Goal: Task Accomplishment & Management: Manage account settings

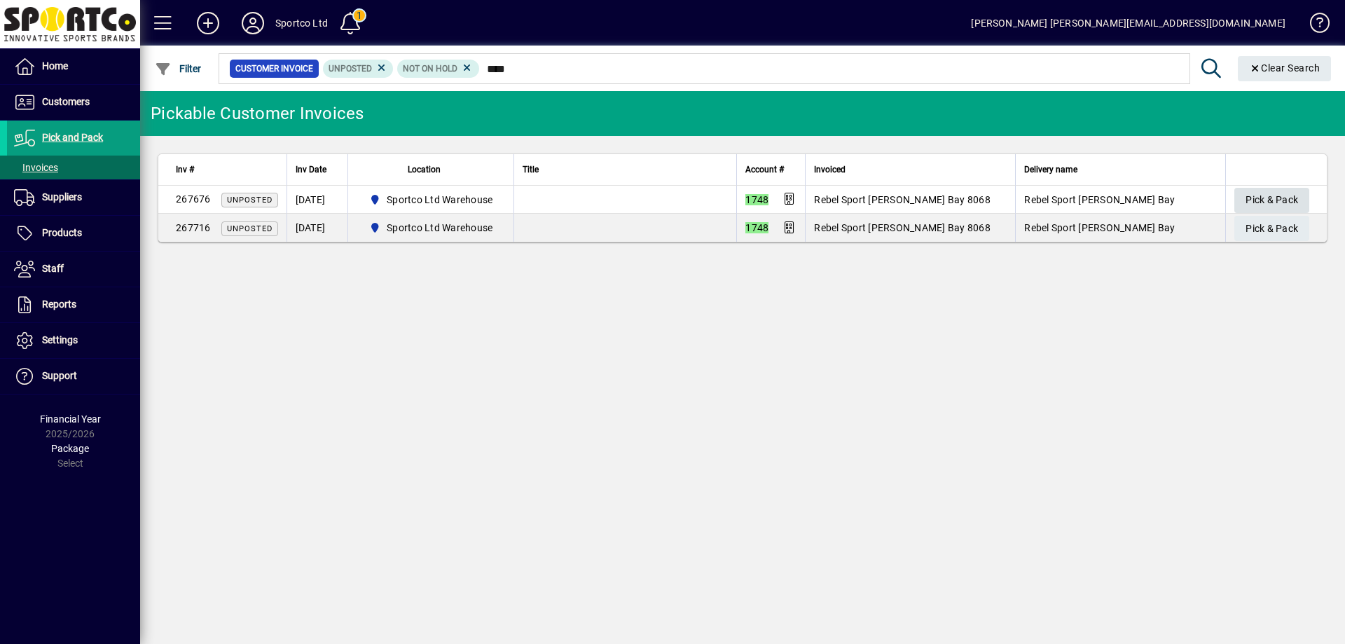
type input "****"
click at [1275, 196] on span "Pick & Pack" at bounding box center [1272, 199] width 53 height 23
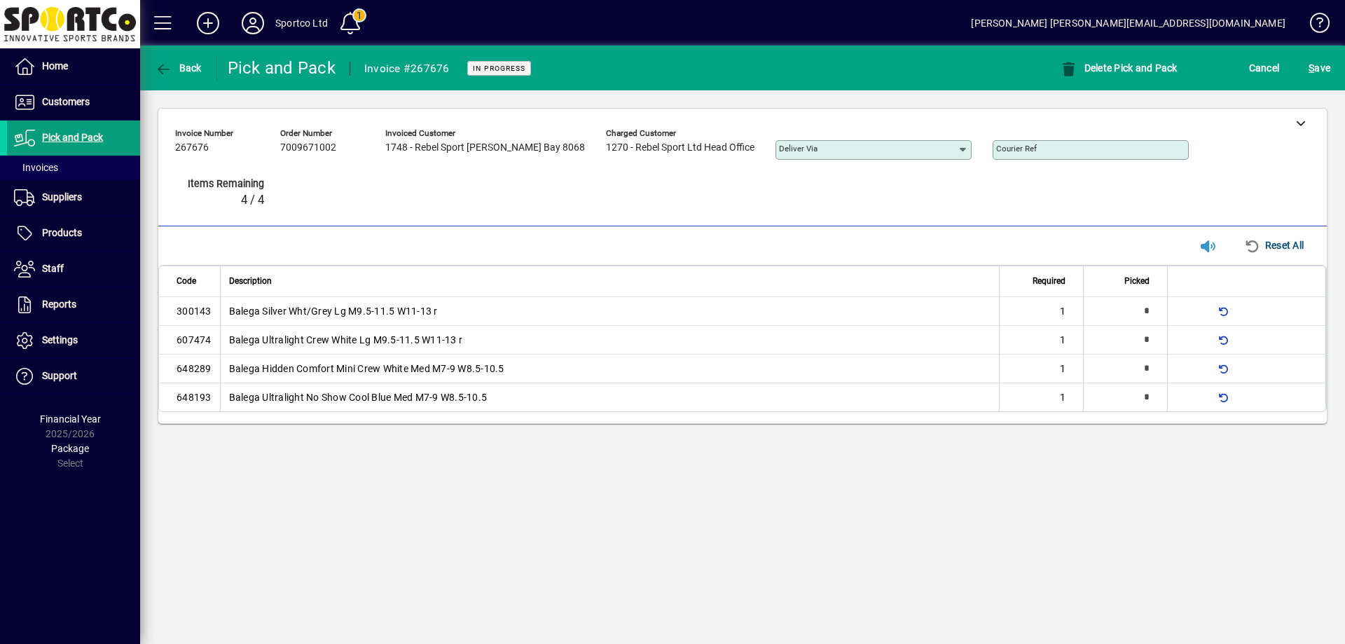
type input "*"
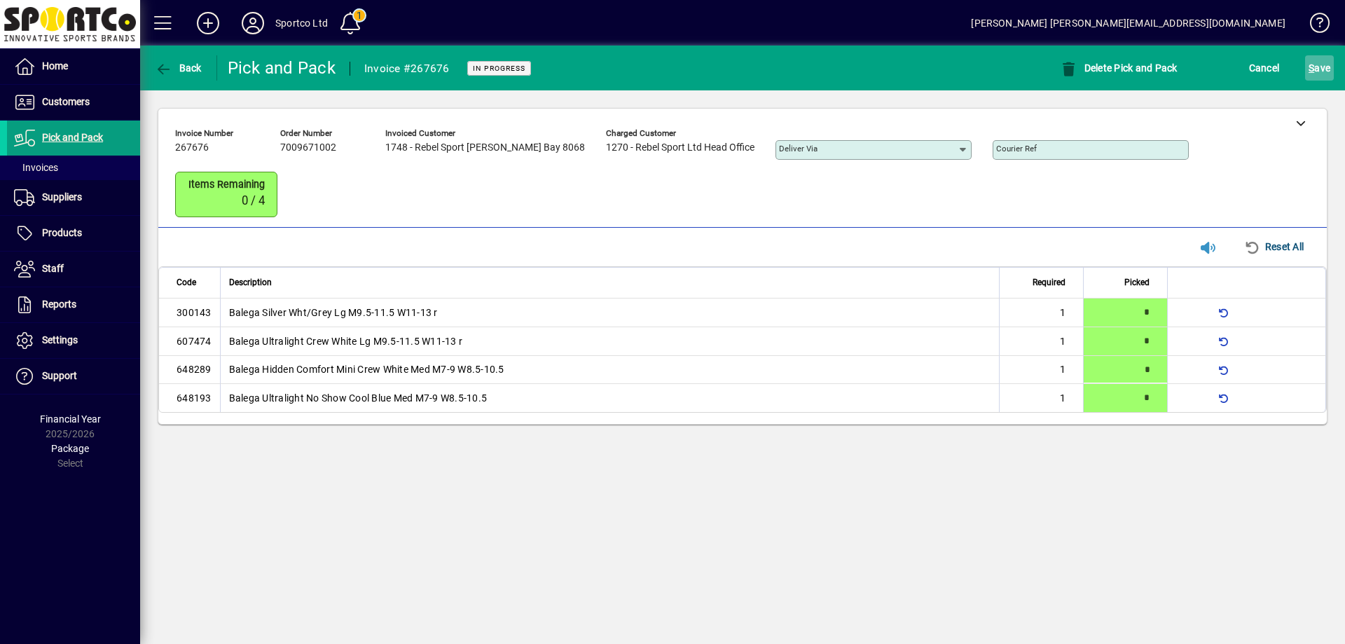
click at [1313, 67] on span "S" at bounding box center [1312, 67] width 6 height 11
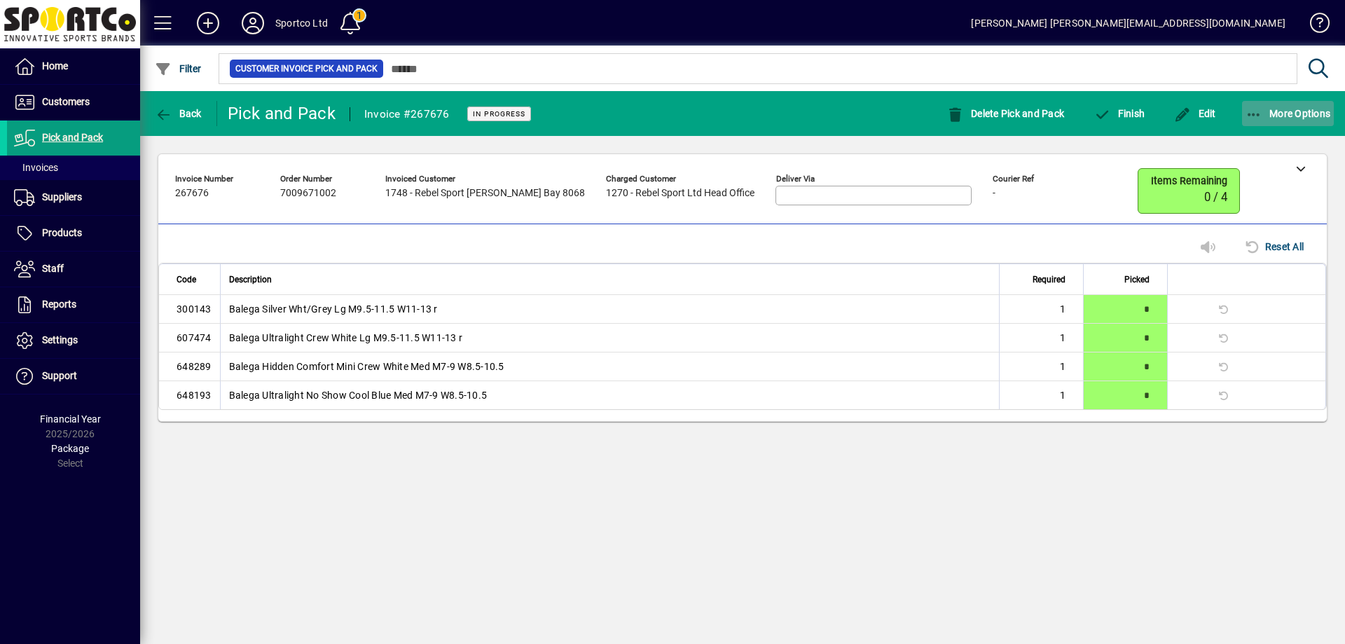
click at [1255, 110] on icon "button" at bounding box center [1255, 115] width 18 height 14
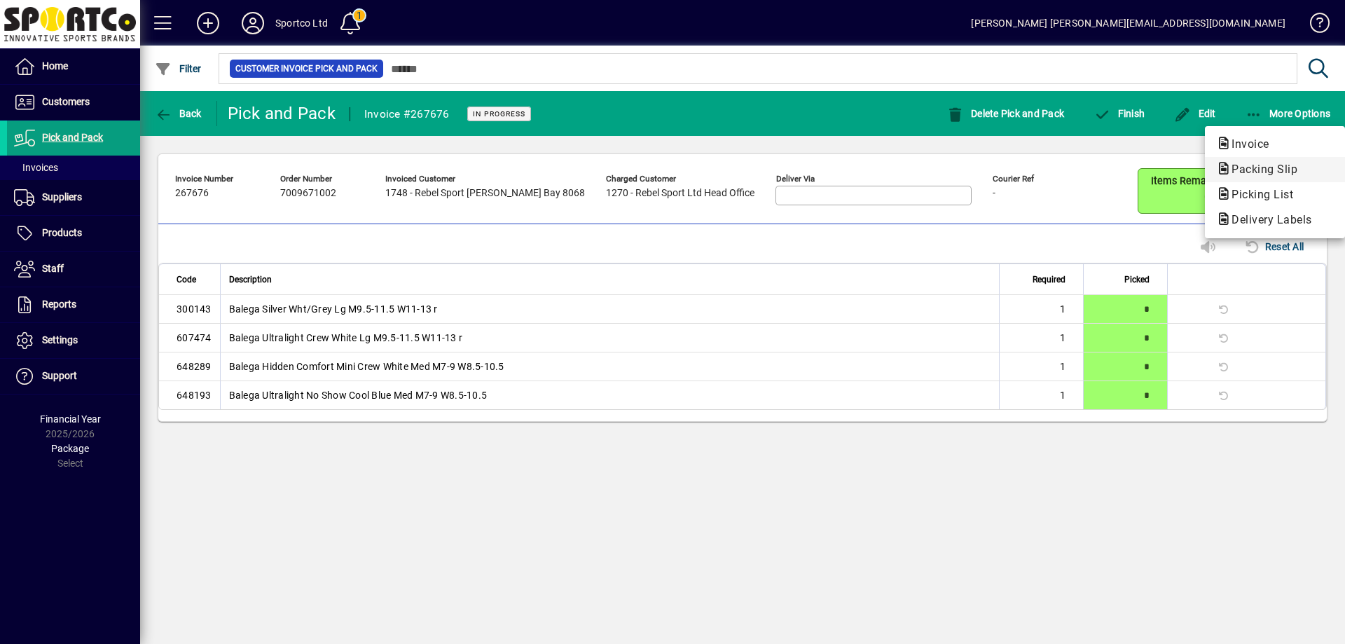
click at [1248, 172] on span "Packing Slip" at bounding box center [1260, 169] width 88 height 13
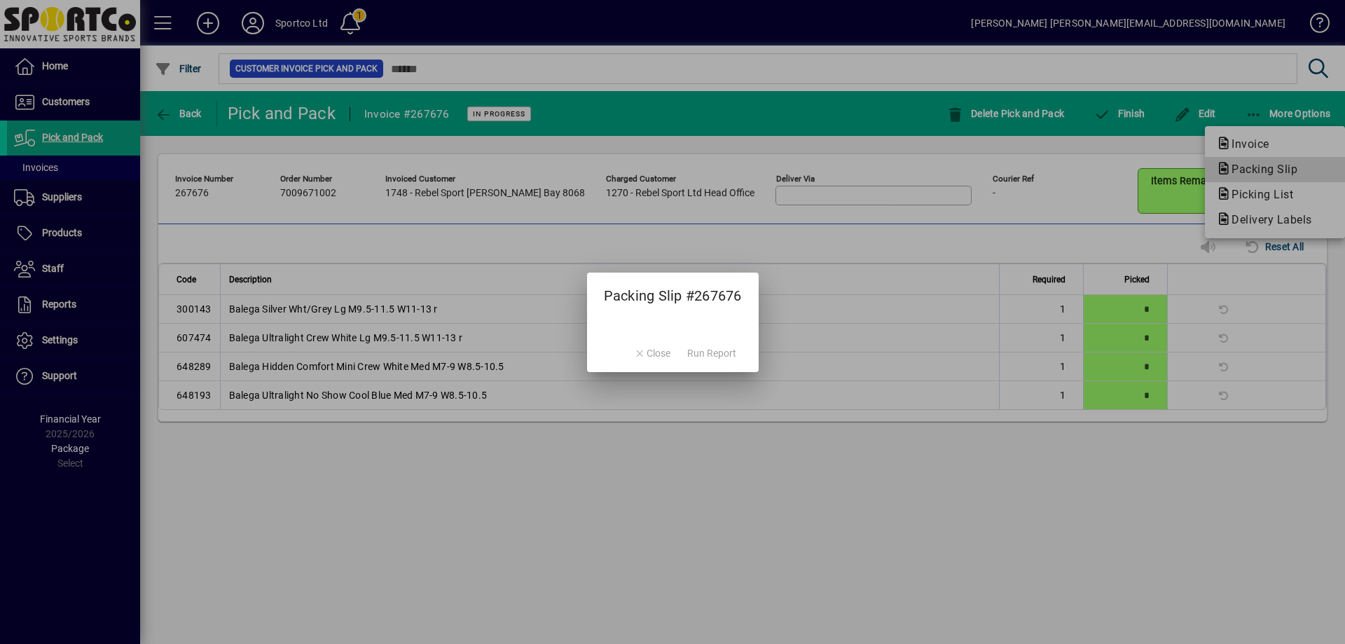
click at [1248, 172] on div at bounding box center [672, 322] width 1345 height 644
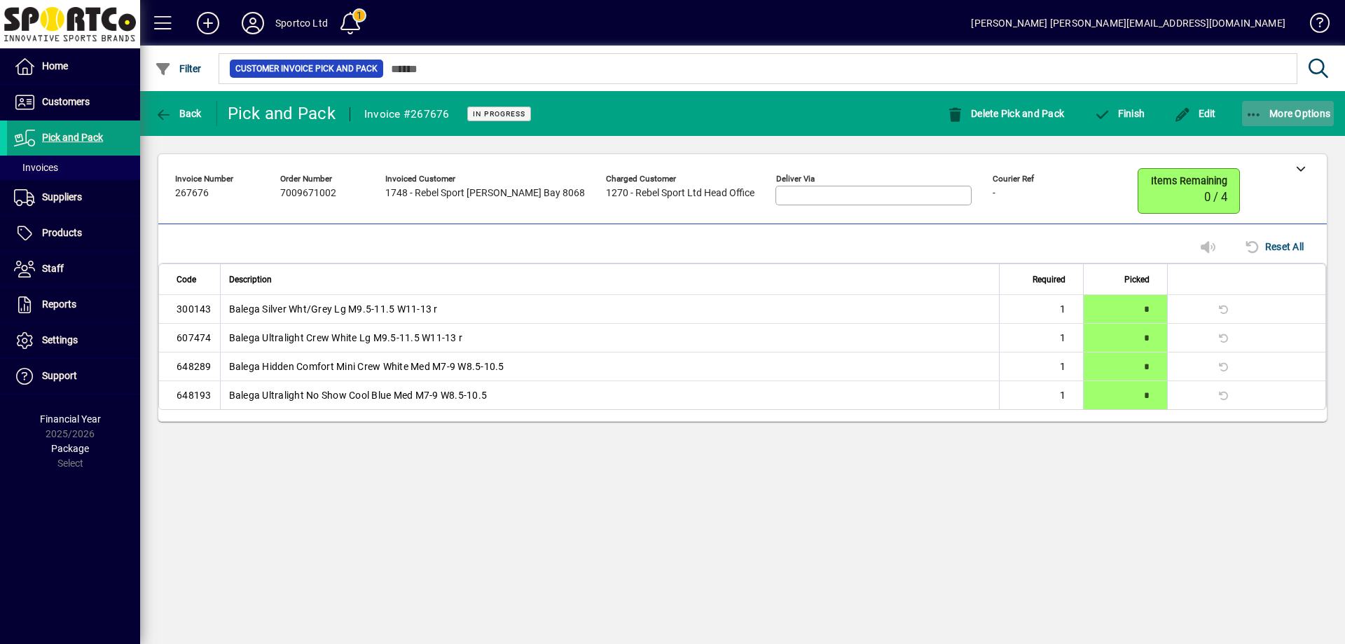
click at [1251, 115] on icon "button" at bounding box center [1255, 115] width 18 height 14
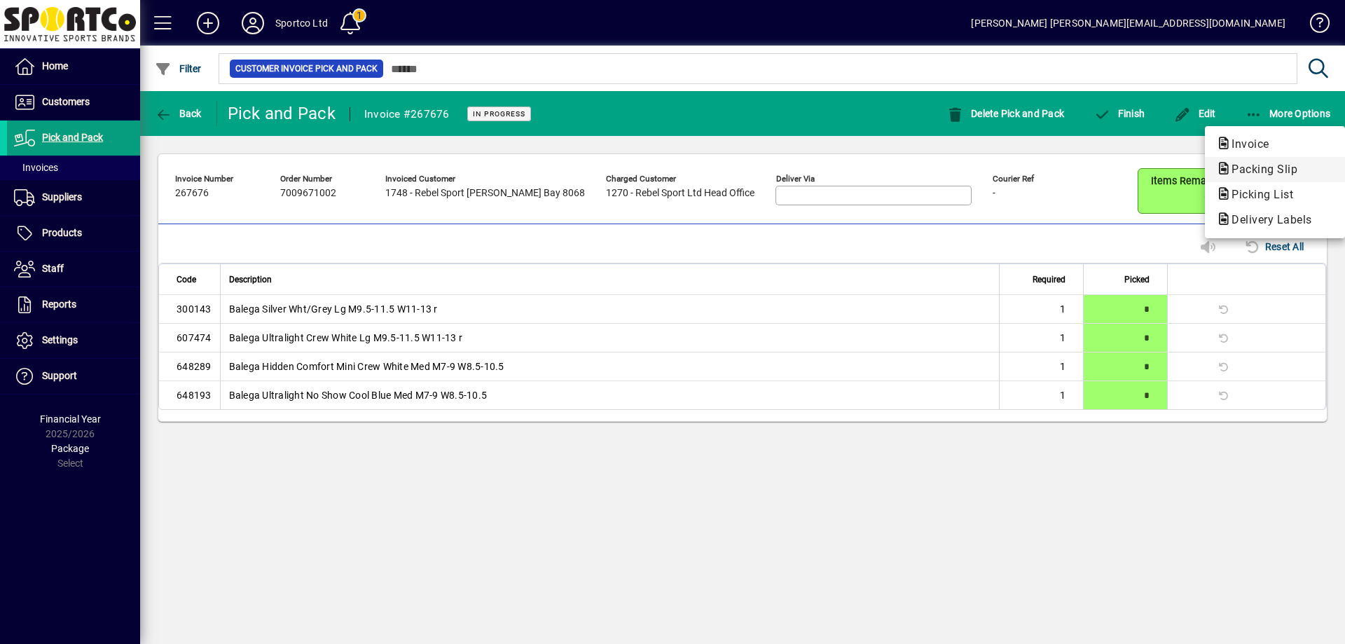
click at [1259, 170] on span "Packing Slip" at bounding box center [1260, 169] width 88 height 13
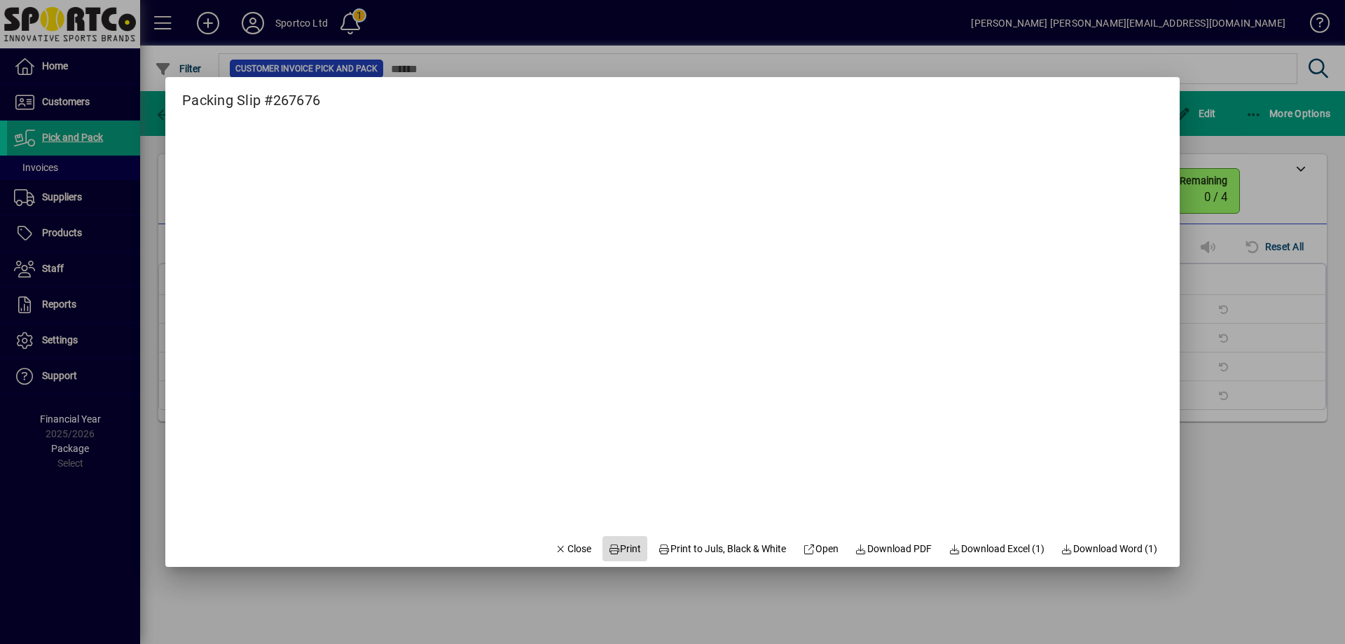
click at [615, 543] on span "Print" at bounding box center [625, 549] width 34 height 15
click at [573, 549] on span "Close" at bounding box center [573, 549] width 36 height 15
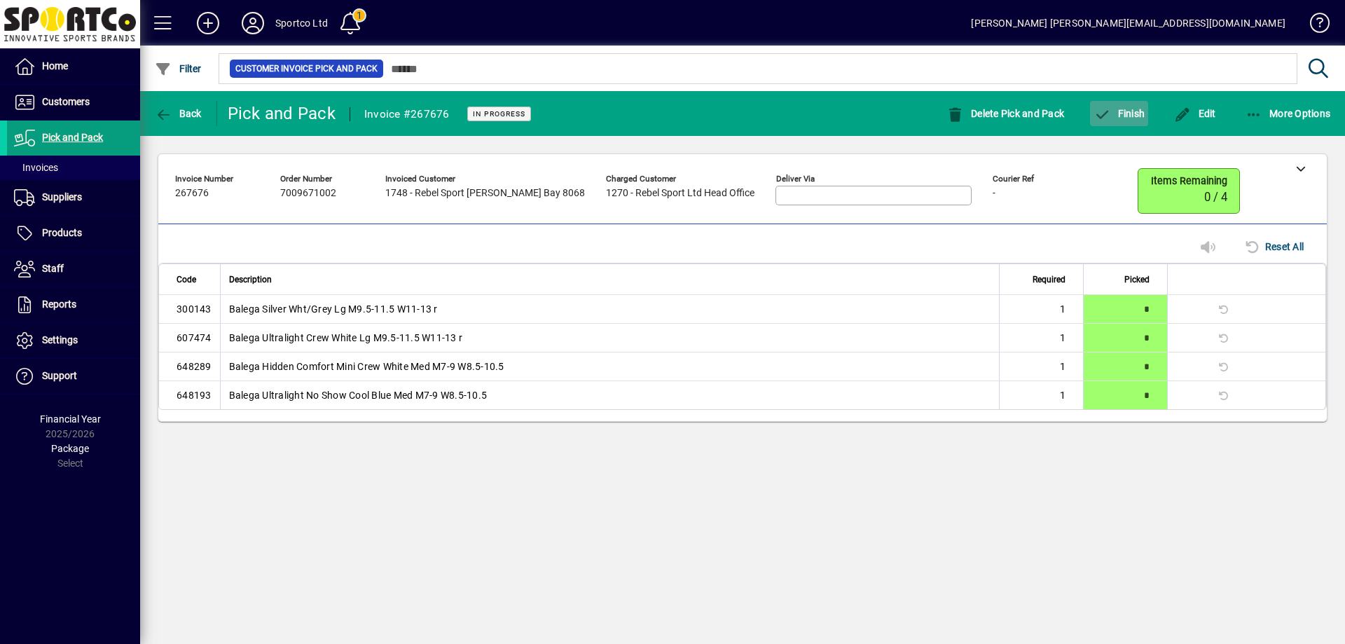
click at [1127, 113] on span "Finish" at bounding box center [1119, 113] width 51 height 11
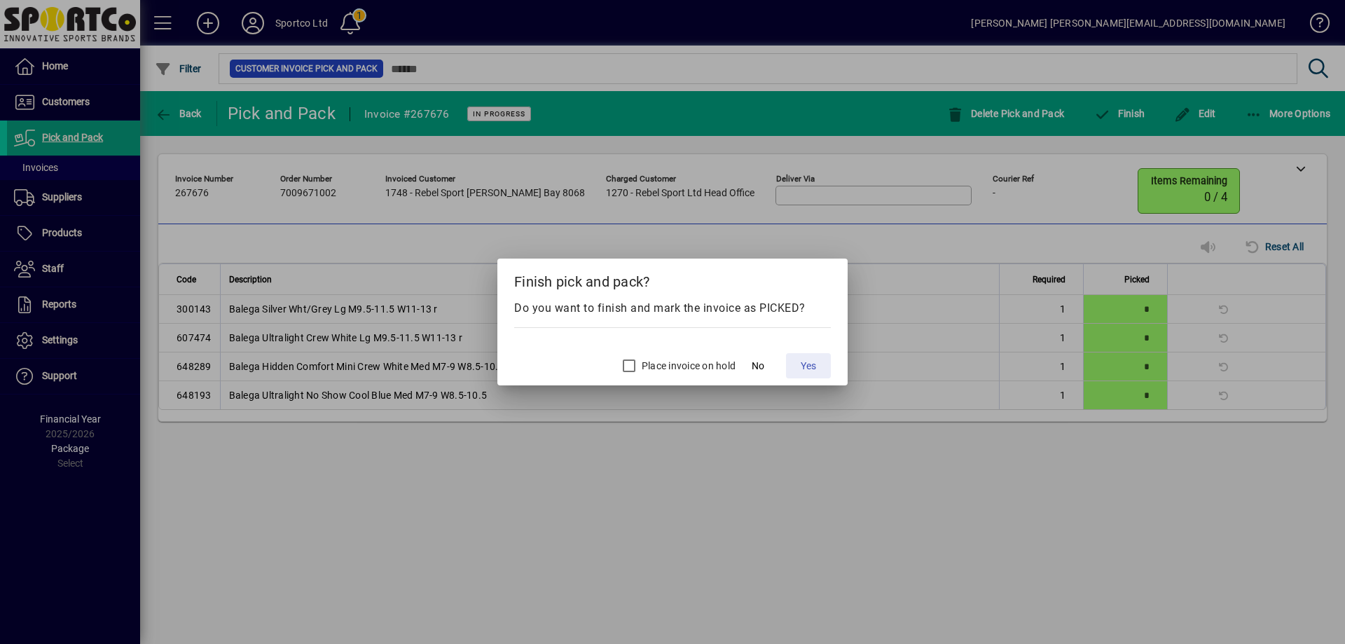
drag, startPoint x: 807, startPoint y: 364, endPoint x: 819, endPoint y: 347, distance: 20.6
click at [818, 353] on button "Yes" at bounding box center [808, 365] width 45 height 25
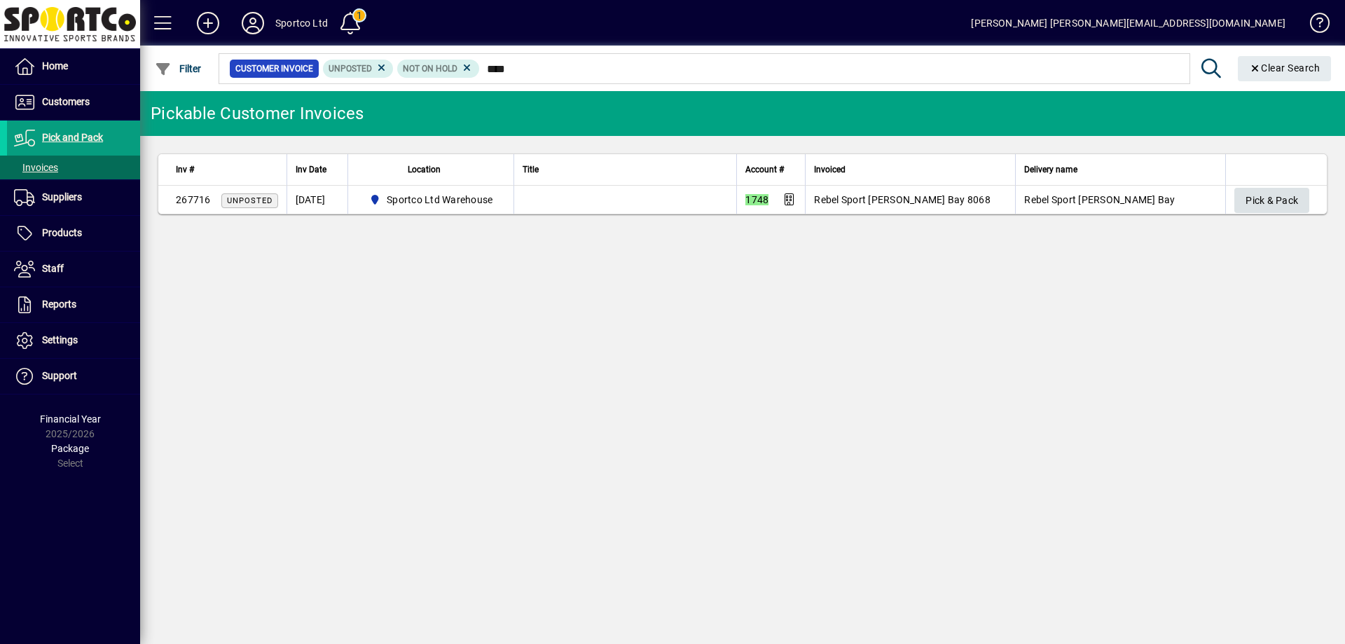
type input "****"
click at [1281, 198] on span "Pick & Pack" at bounding box center [1272, 200] width 53 height 23
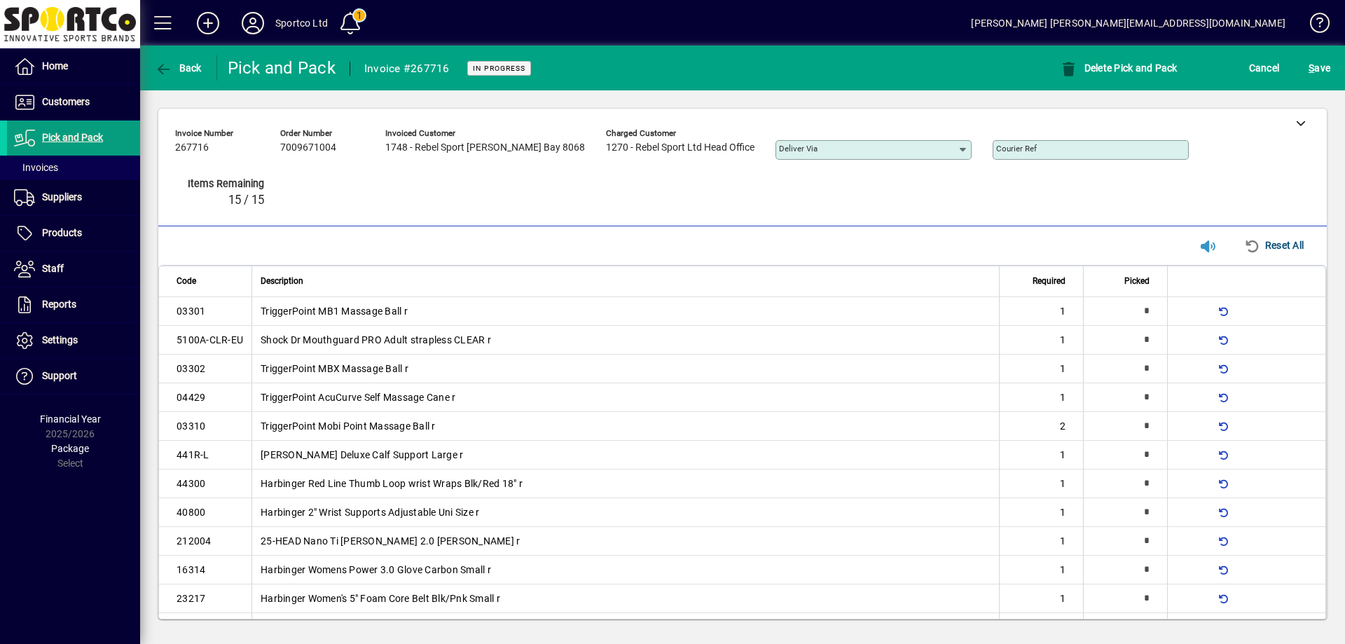
type input "*"
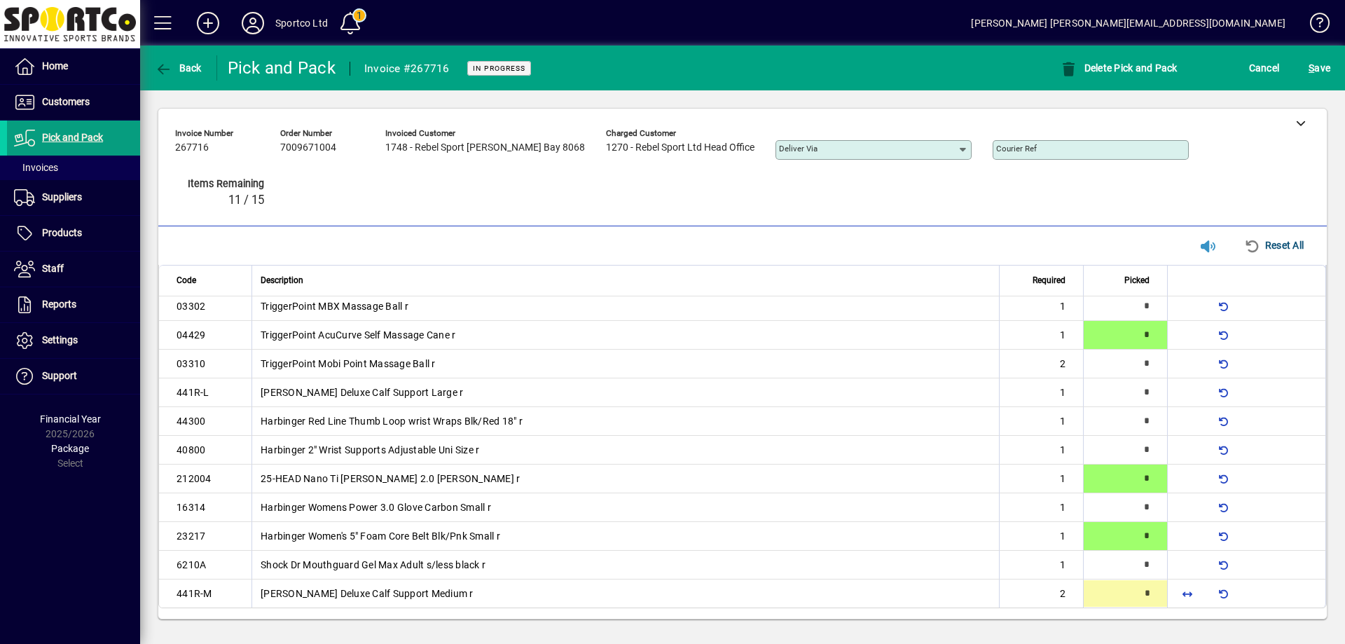
type input "*"
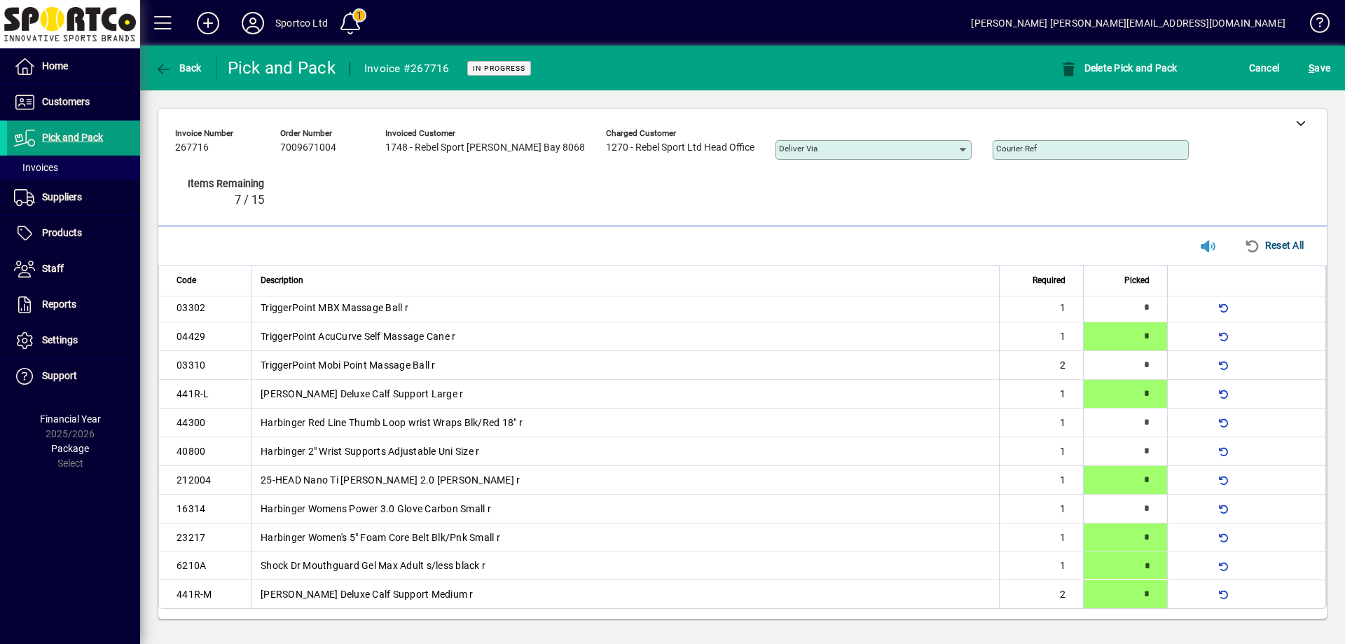
type input "*"
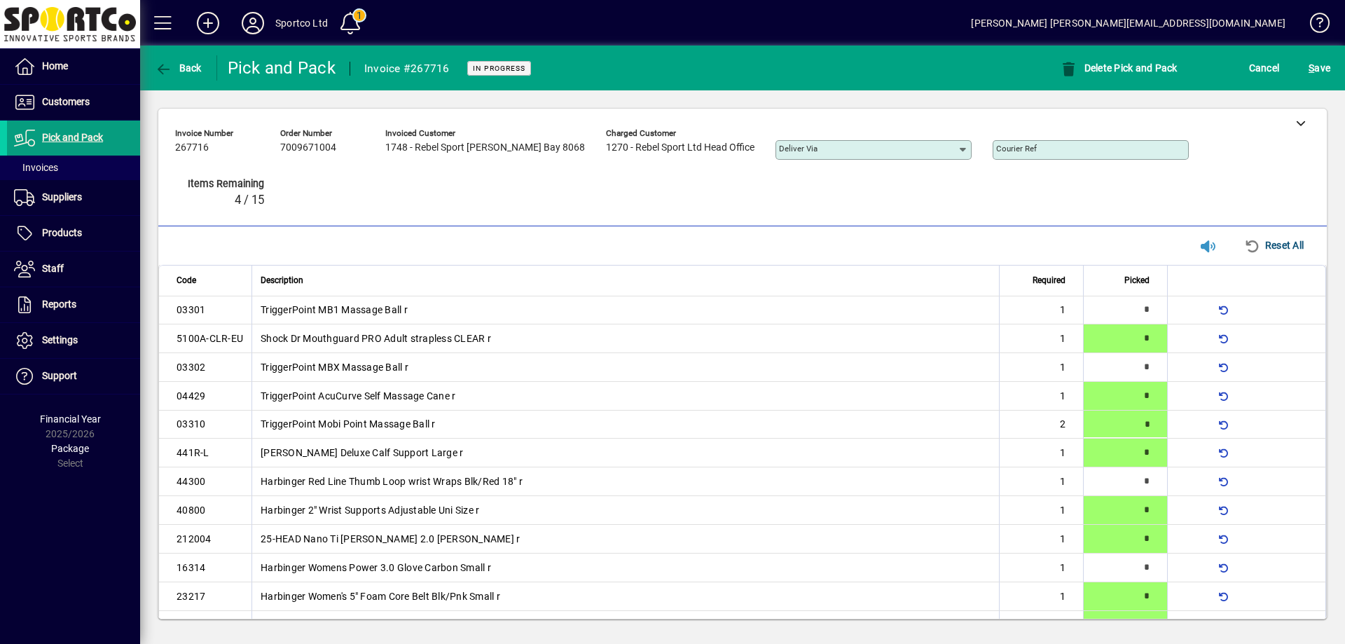
scroll to position [0, 0]
type input "*"
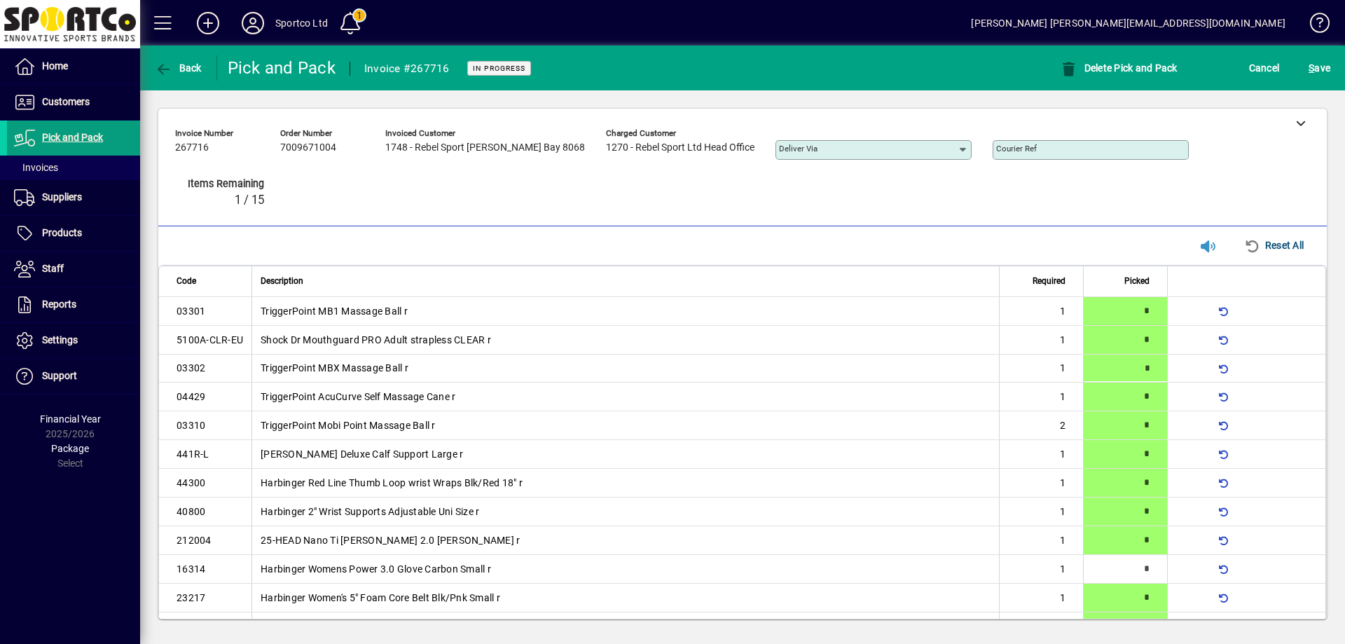
type input "*"
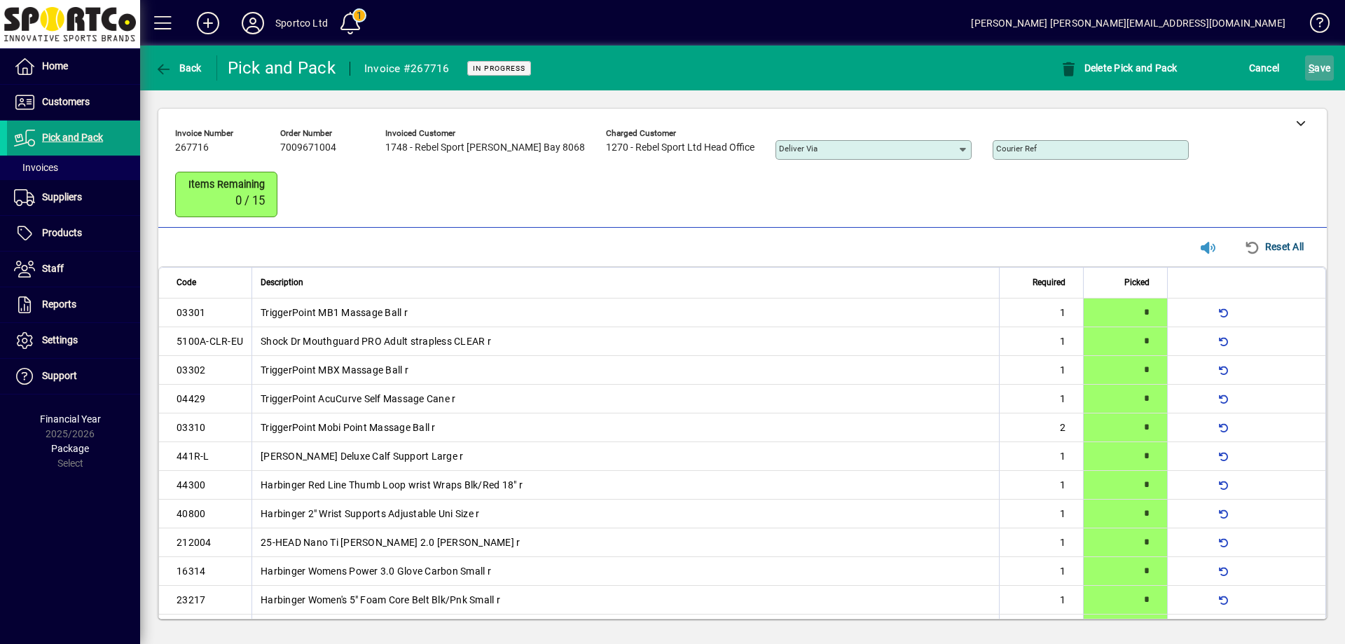
click at [1321, 62] on span "S ave" at bounding box center [1320, 68] width 22 height 22
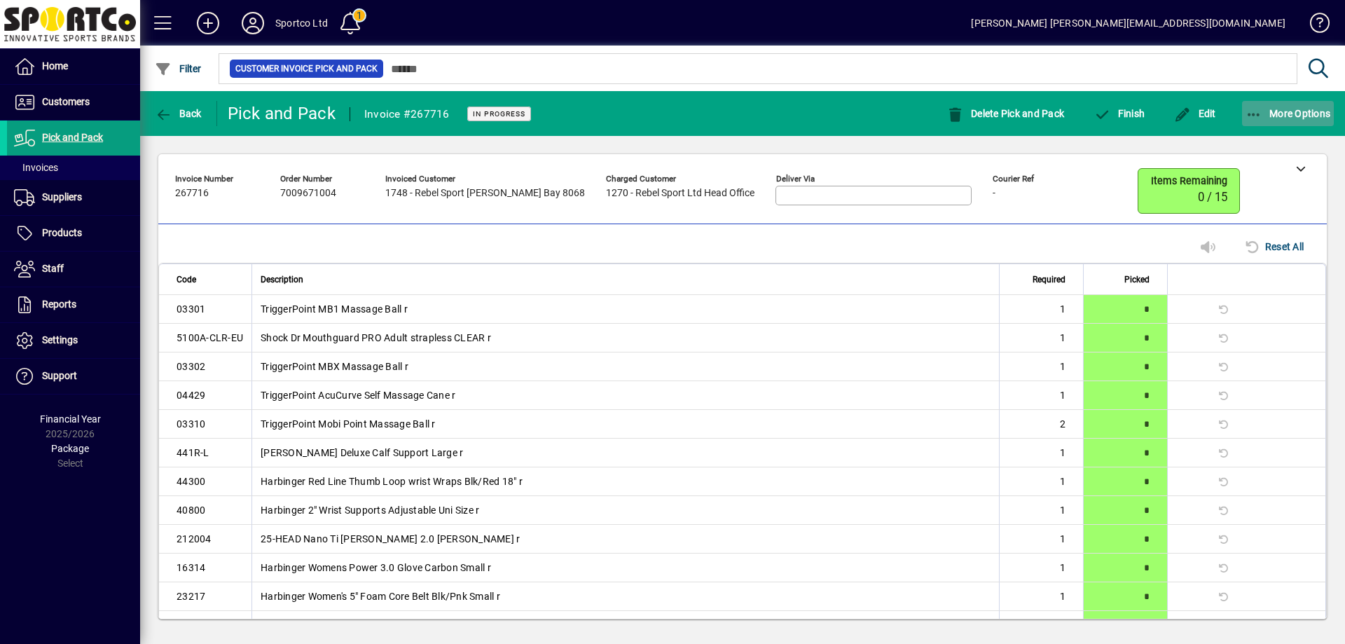
click at [1251, 111] on icon "button" at bounding box center [1255, 115] width 18 height 14
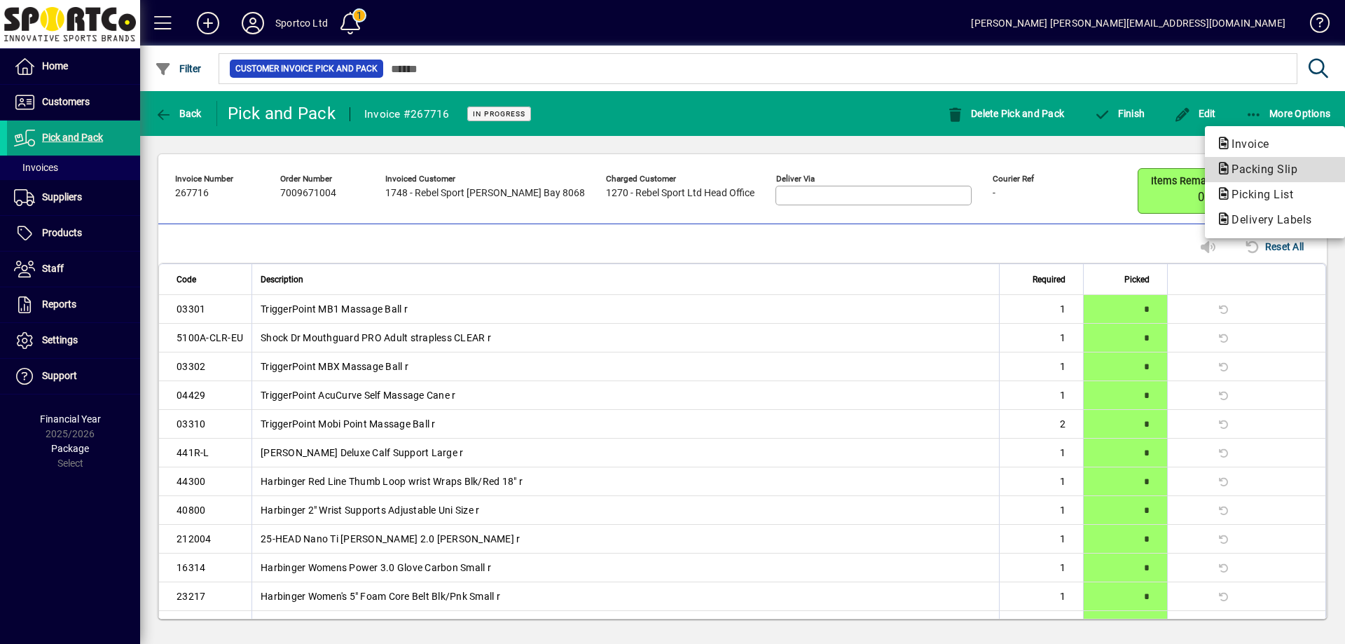
click at [1243, 174] on span "Packing Slip" at bounding box center [1260, 169] width 88 height 13
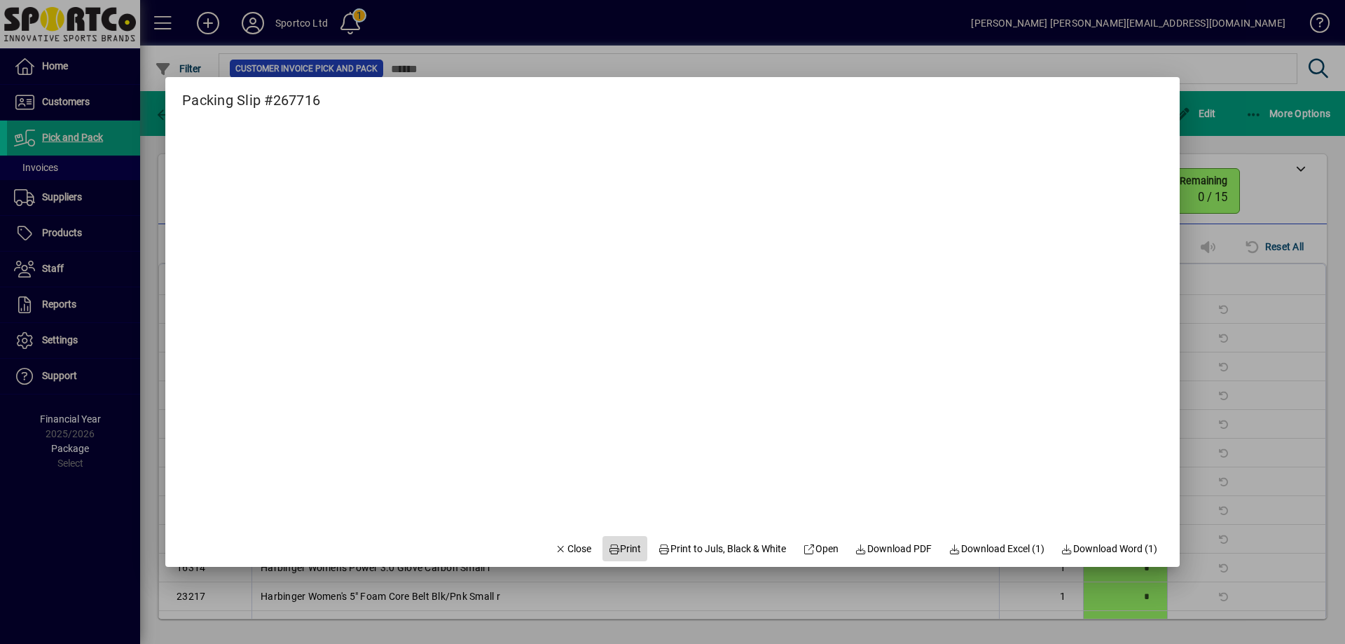
click at [619, 544] on span "Print" at bounding box center [625, 549] width 34 height 15
click at [555, 551] on span "Close" at bounding box center [573, 549] width 36 height 15
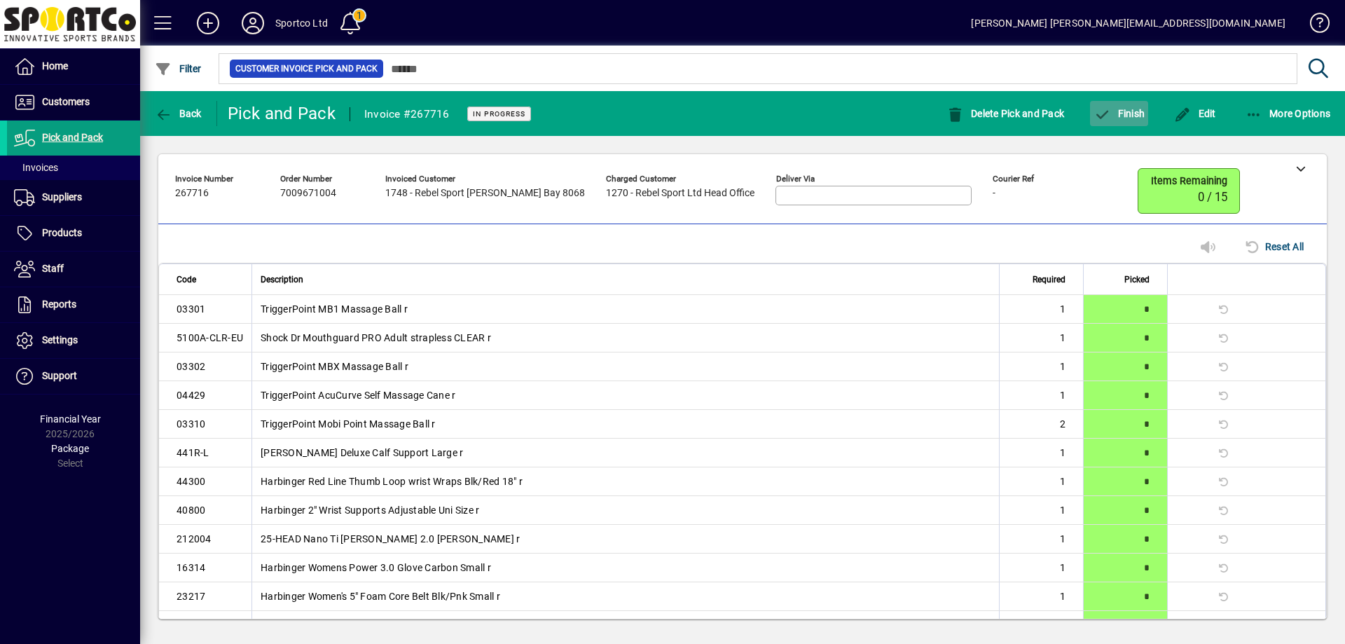
click at [1132, 113] on span "Finish" at bounding box center [1119, 113] width 51 height 11
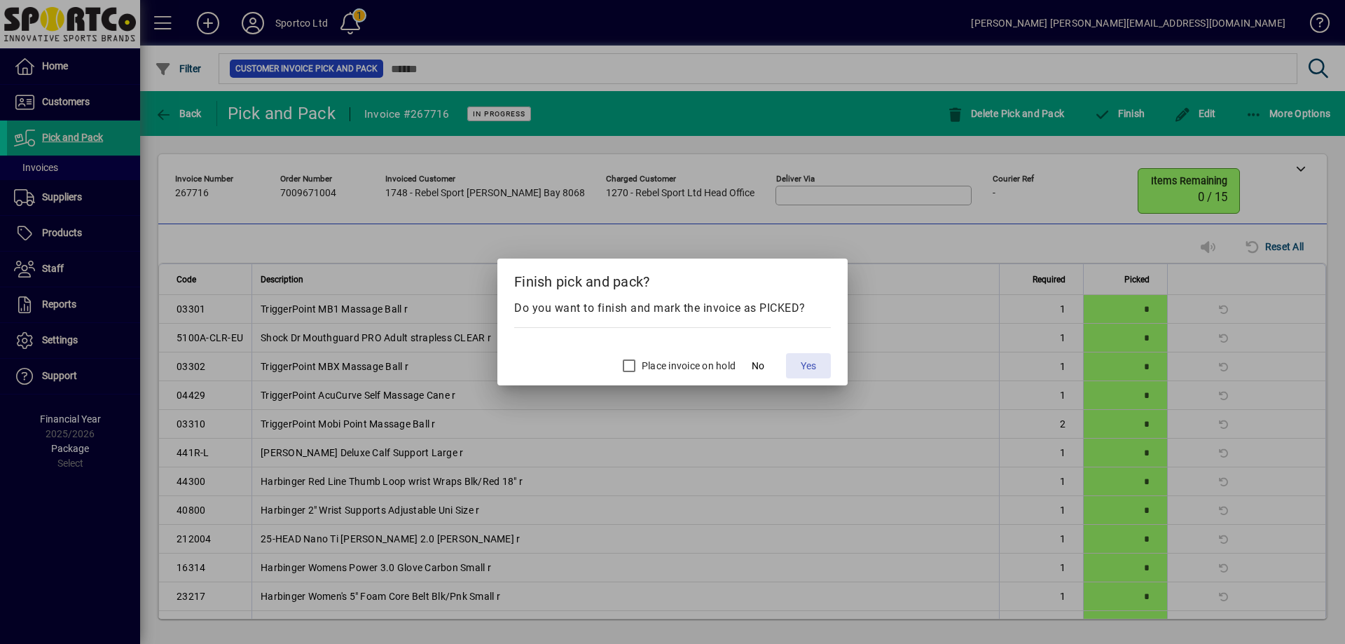
click at [806, 368] on span "Yes" at bounding box center [808, 366] width 15 height 15
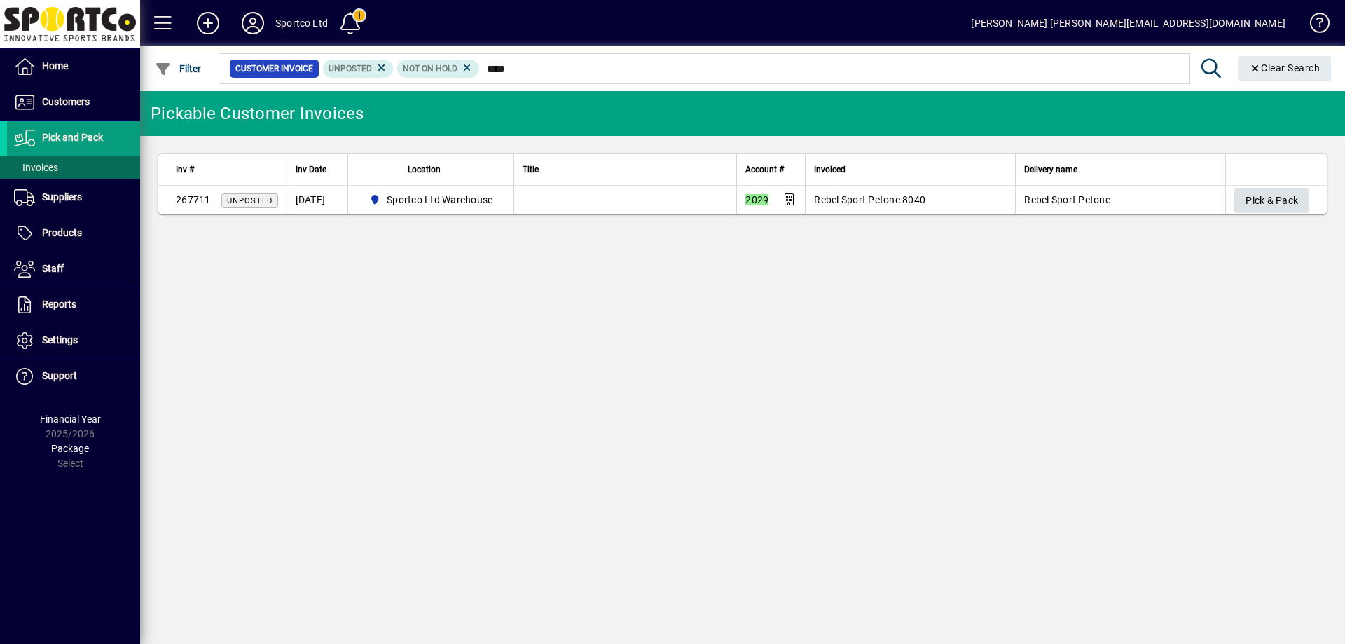
type input "****"
click at [1273, 189] on span "Pick & Pack" at bounding box center [1272, 200] width 53 height 23
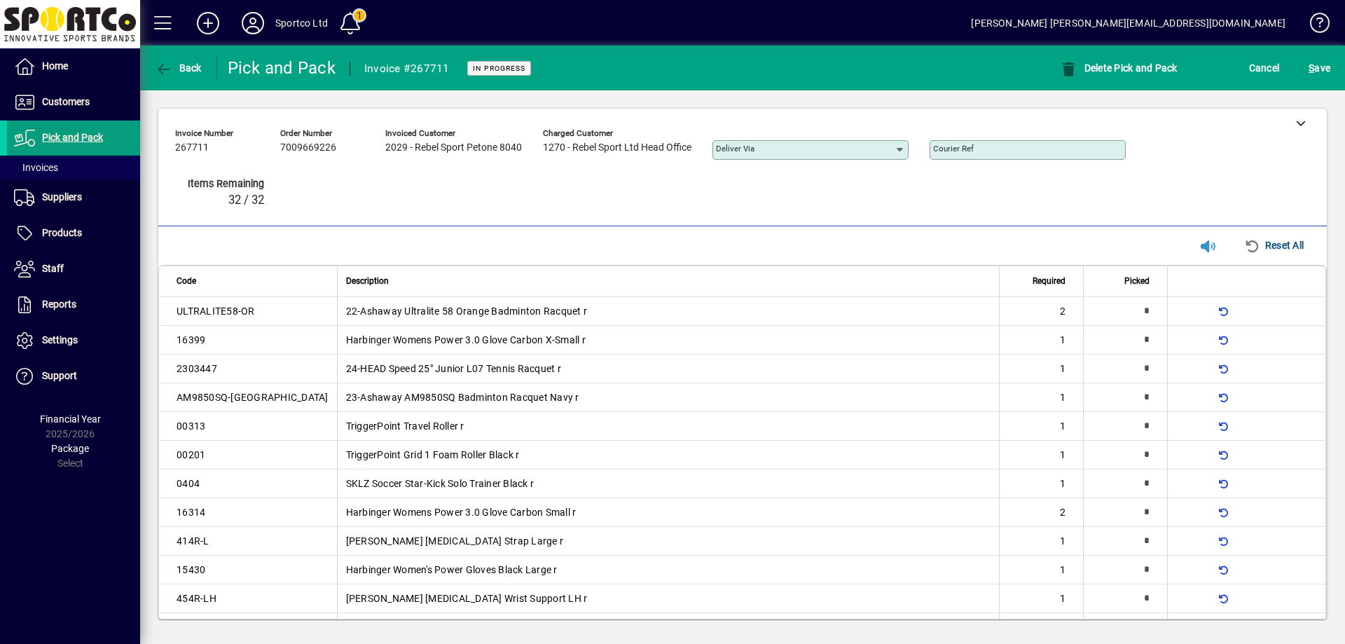
type input "*"
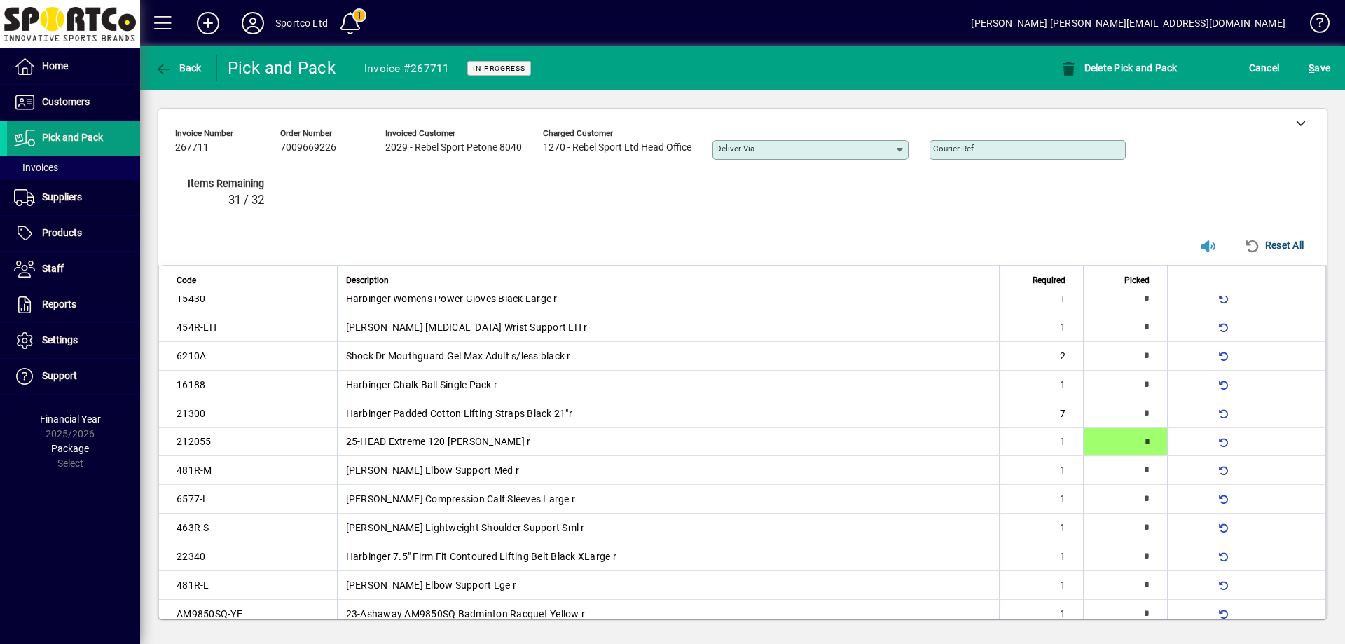
type input "*"
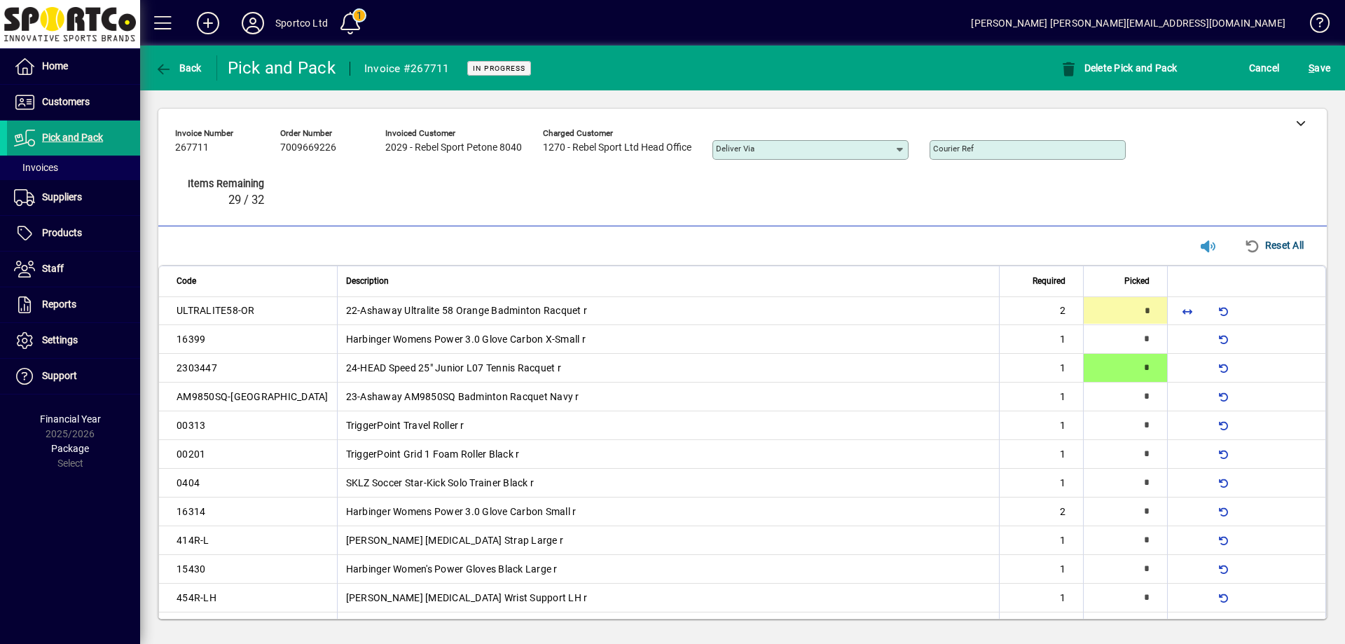
type input "*"
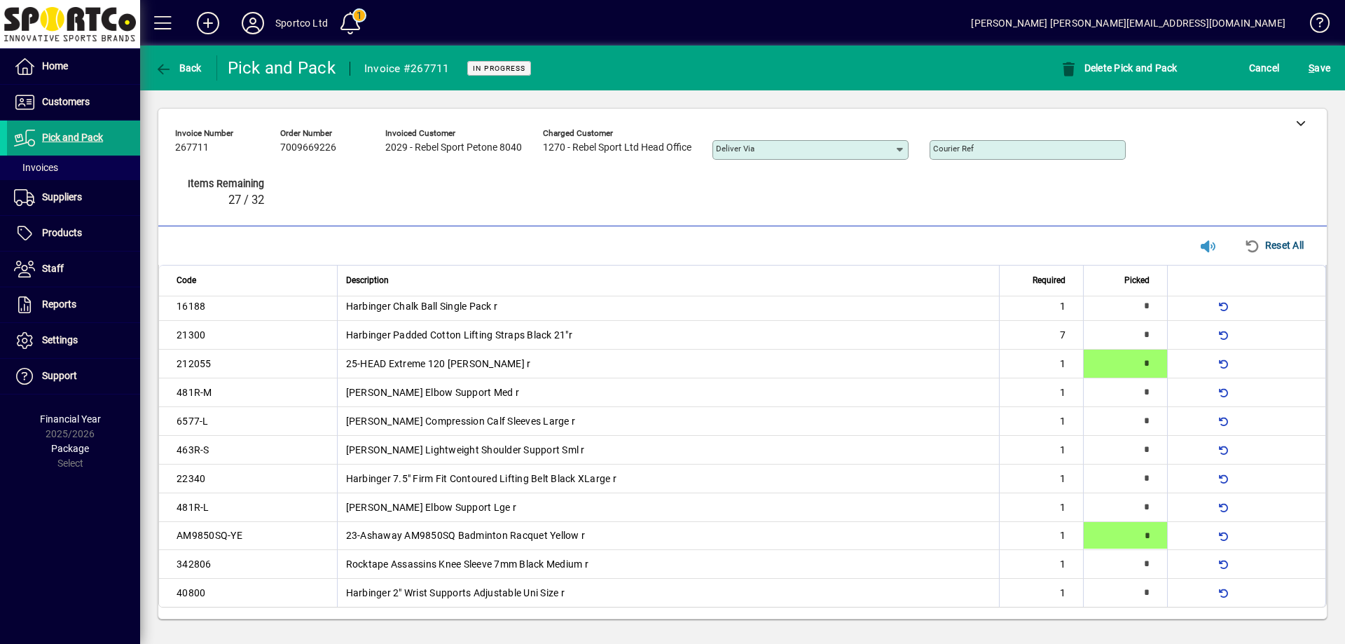
type input "*"
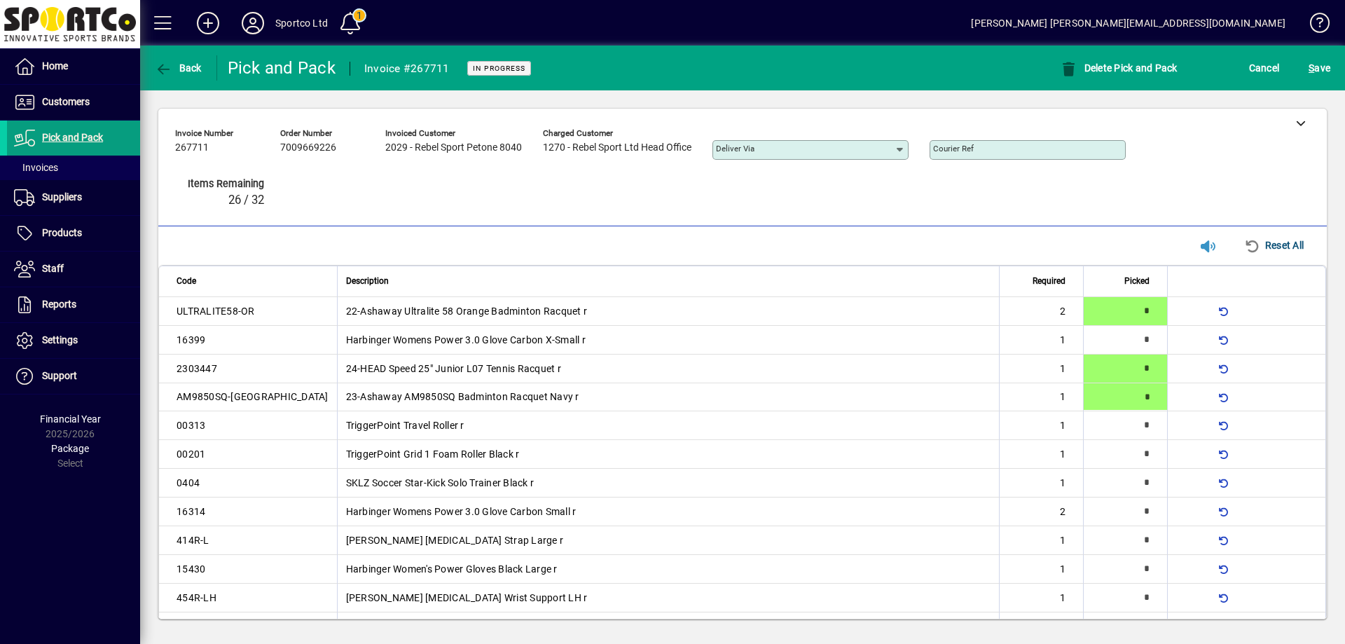
type input "*"
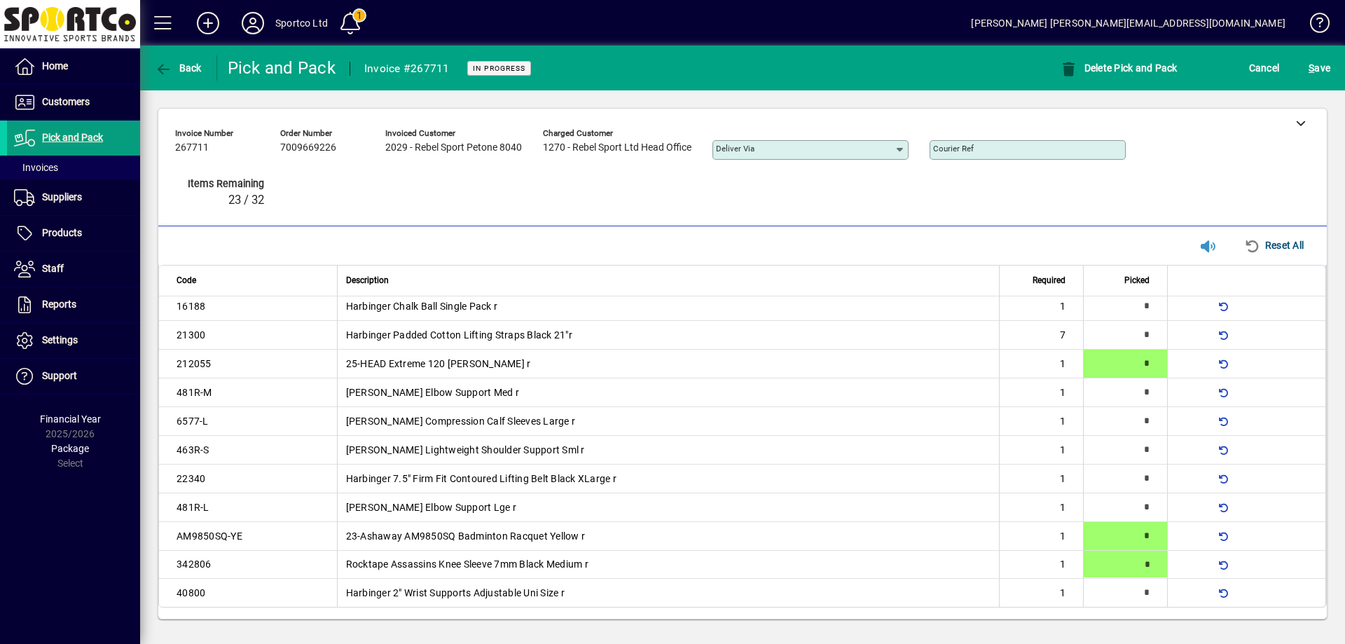
type input "*"
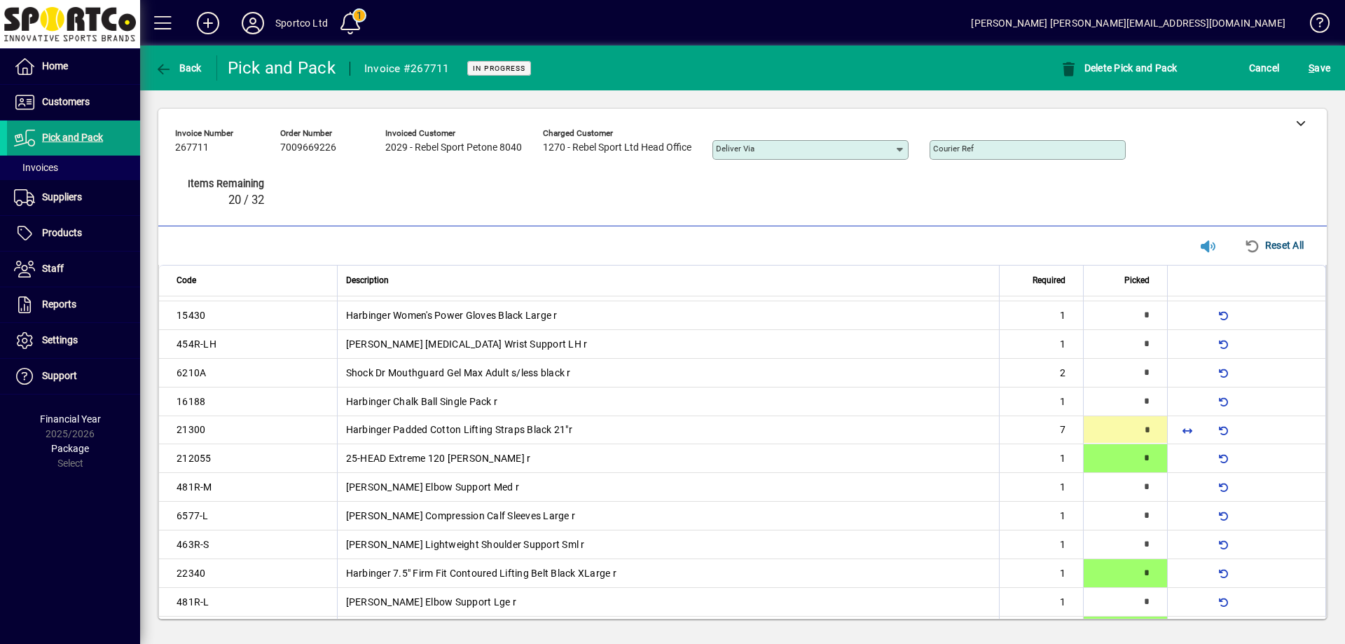
scroll to position [244, 0]
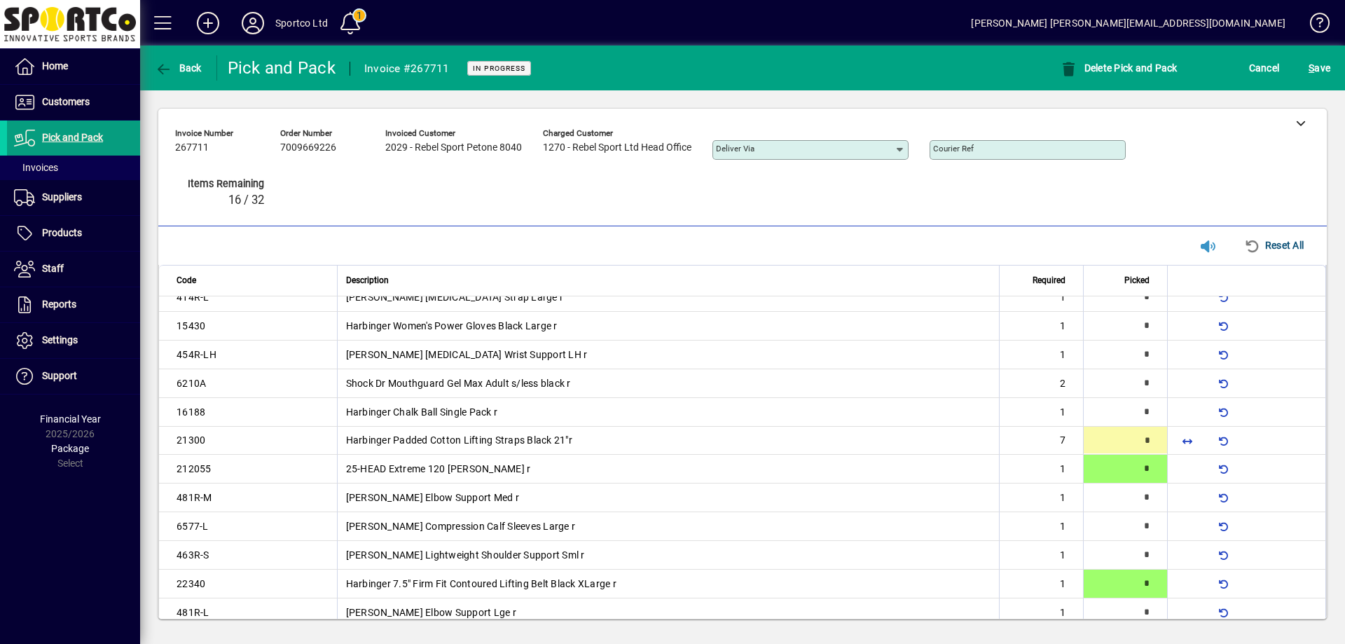
type input "*"
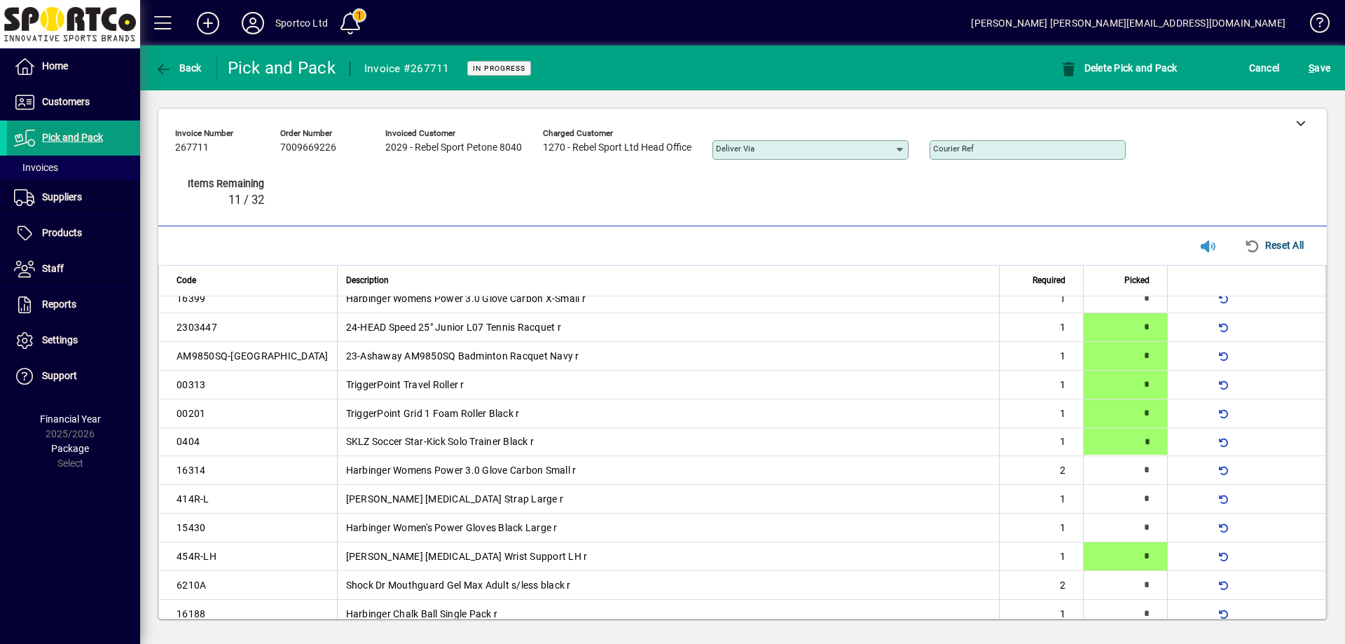
type input "*"
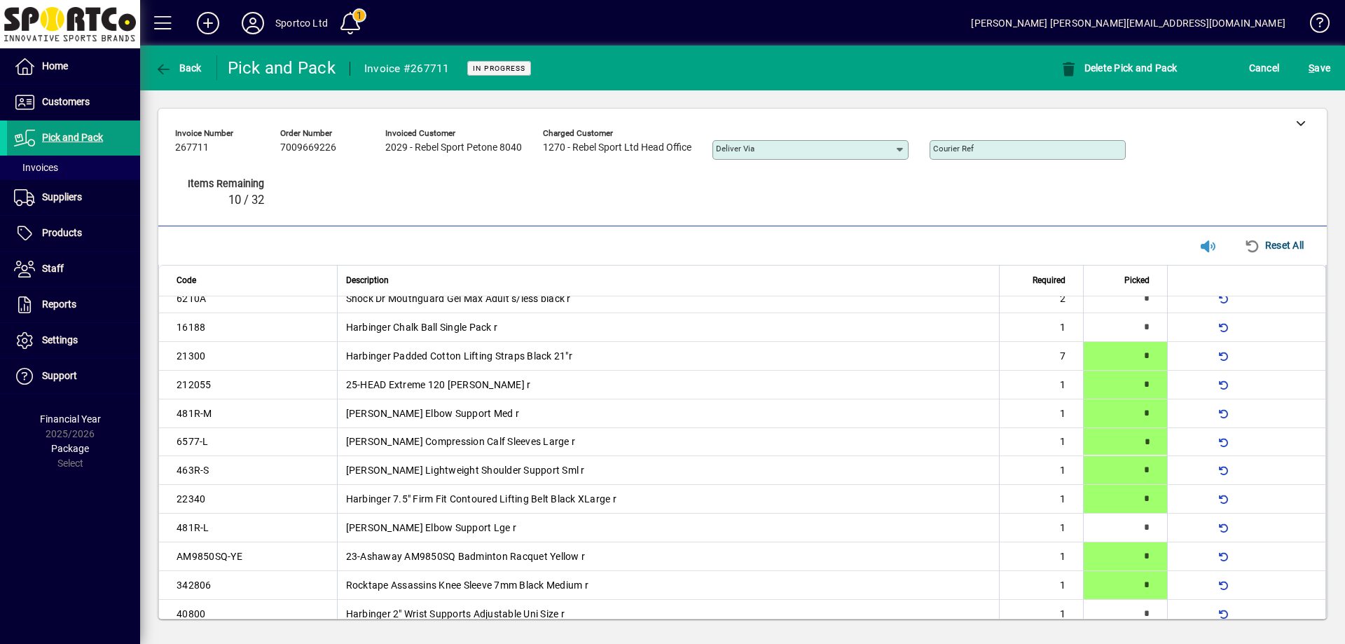
type input "*"
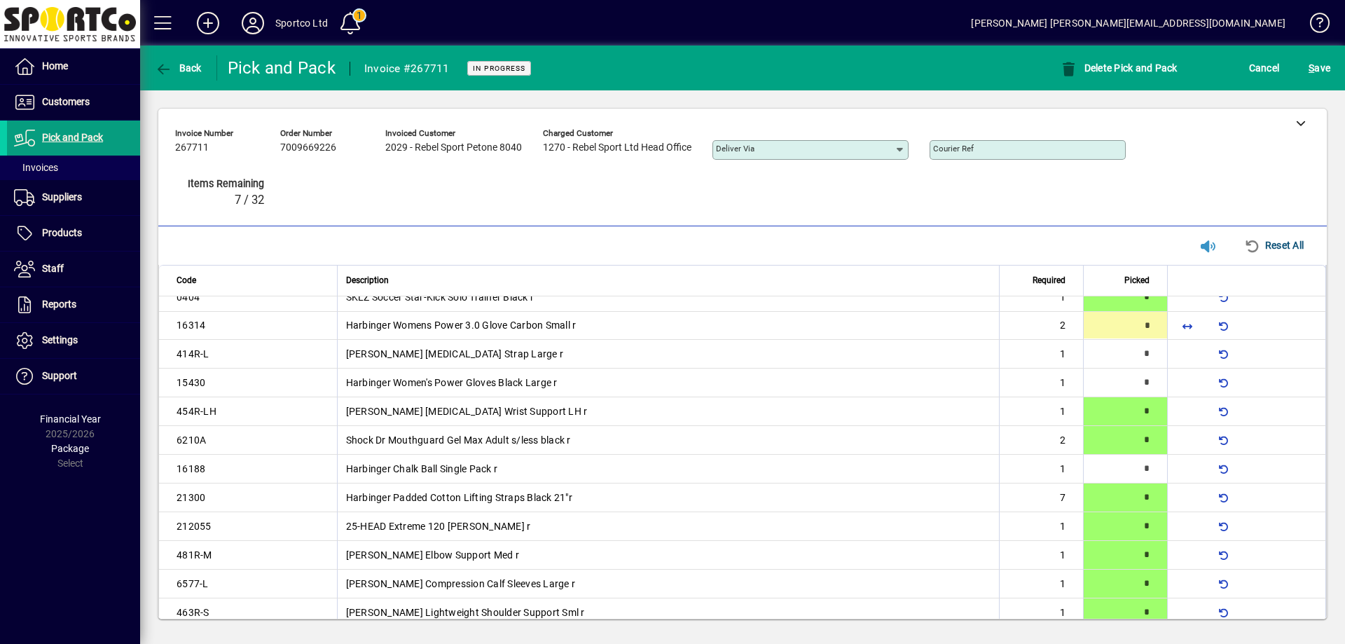
type input "*"
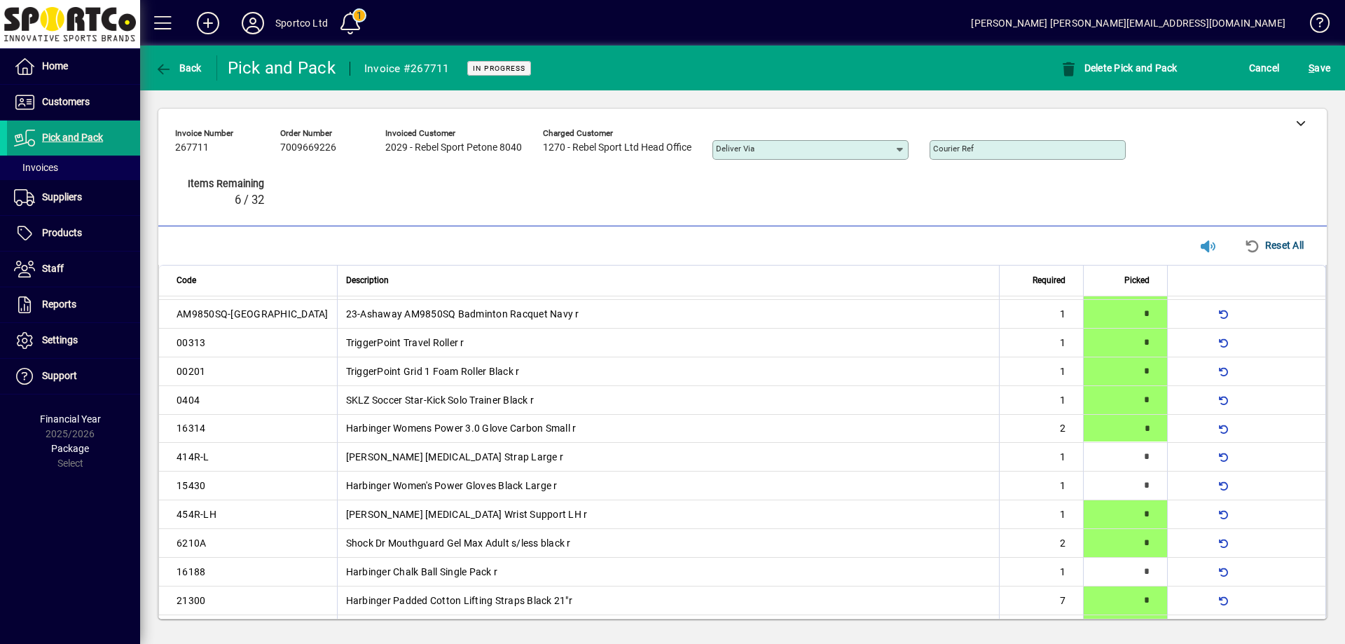
scroll to position [71, 0]
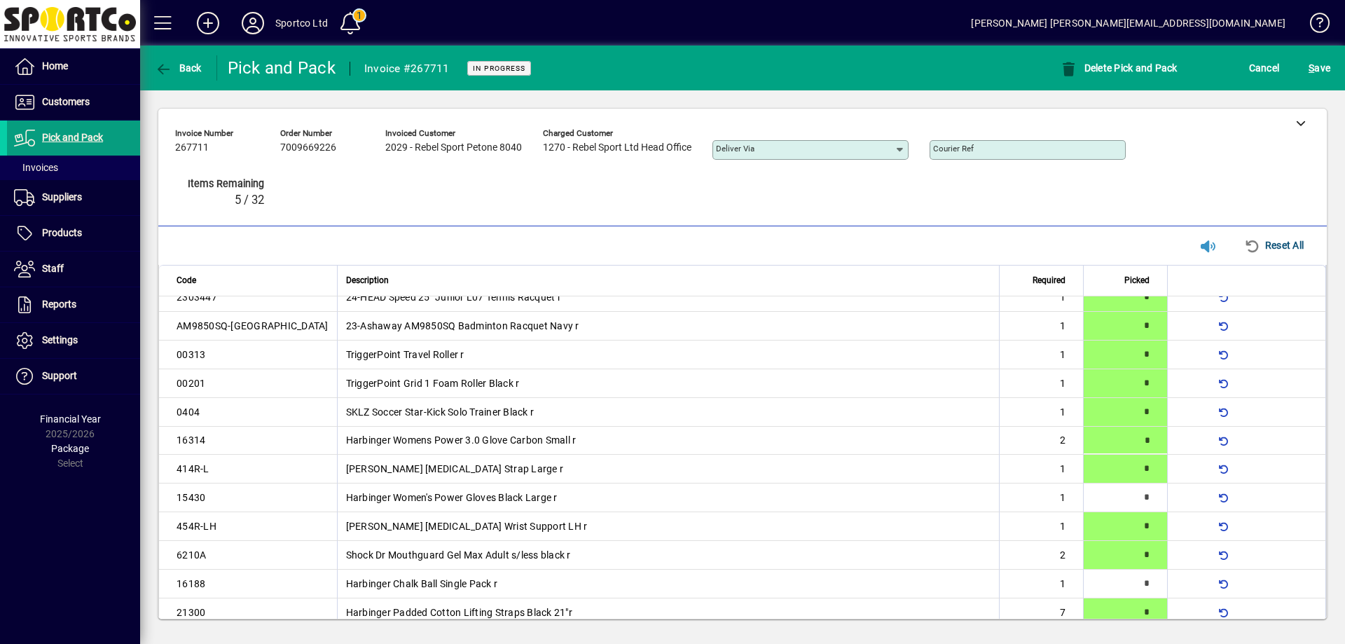
type input "*"
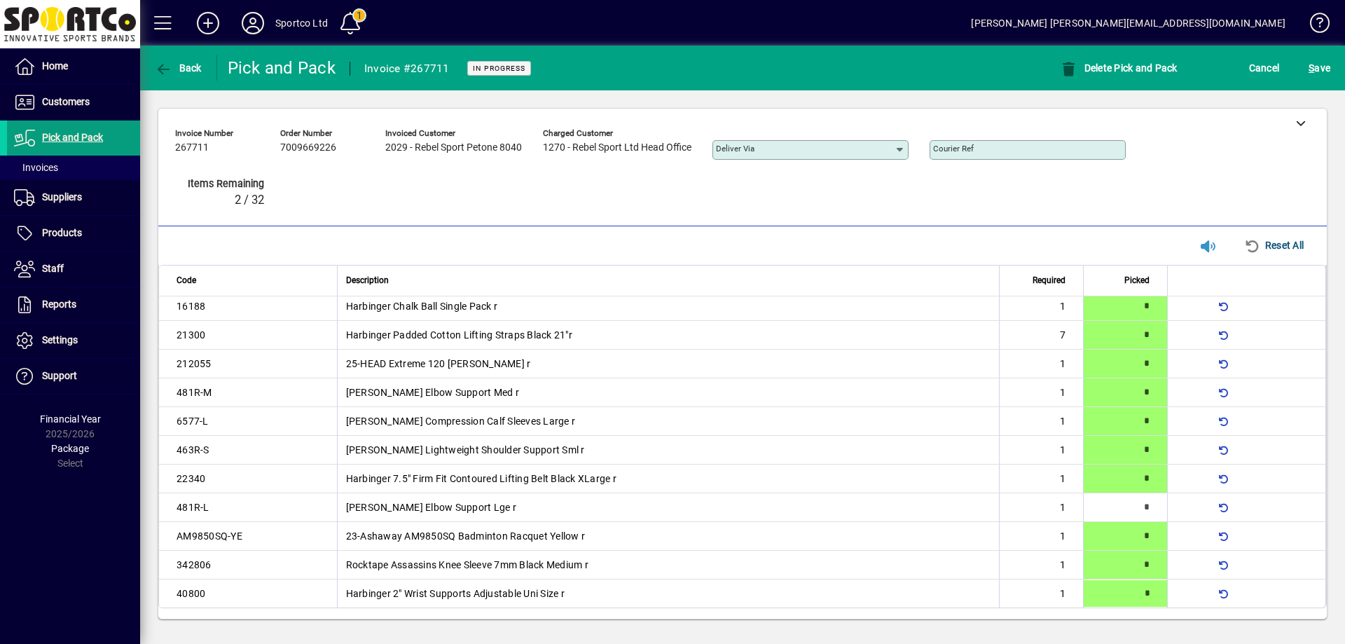
type input "*"
click at [1328, 63] on span "S ave" at bounding box center [1320, 68] width 22 height 22
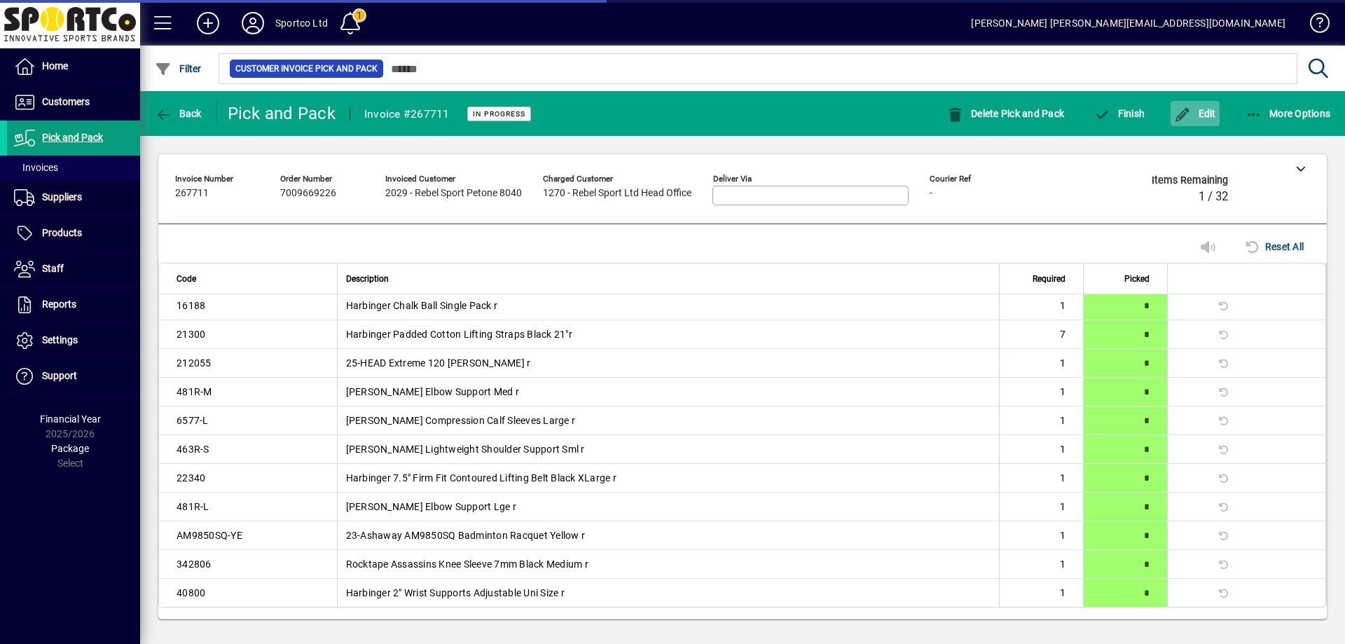
scroll to position [326, 0]
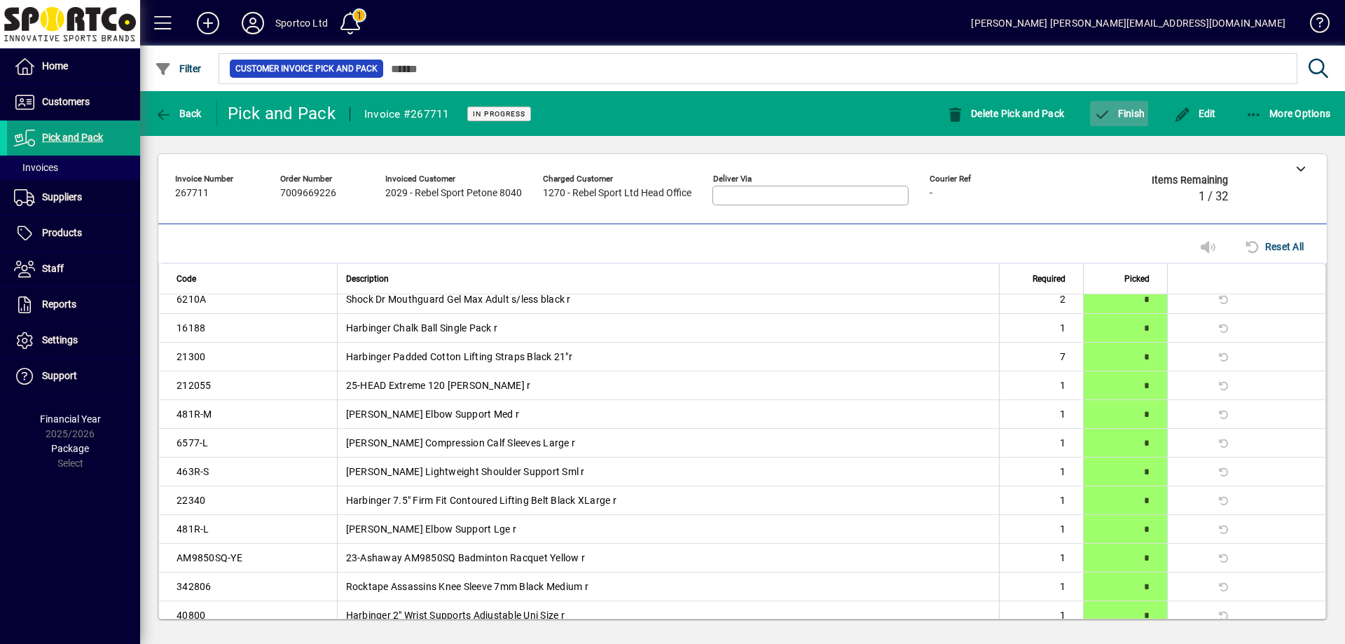
click at [1133, 112] on span "Finish" at bounding box center [1119, 113] width 51 height 11
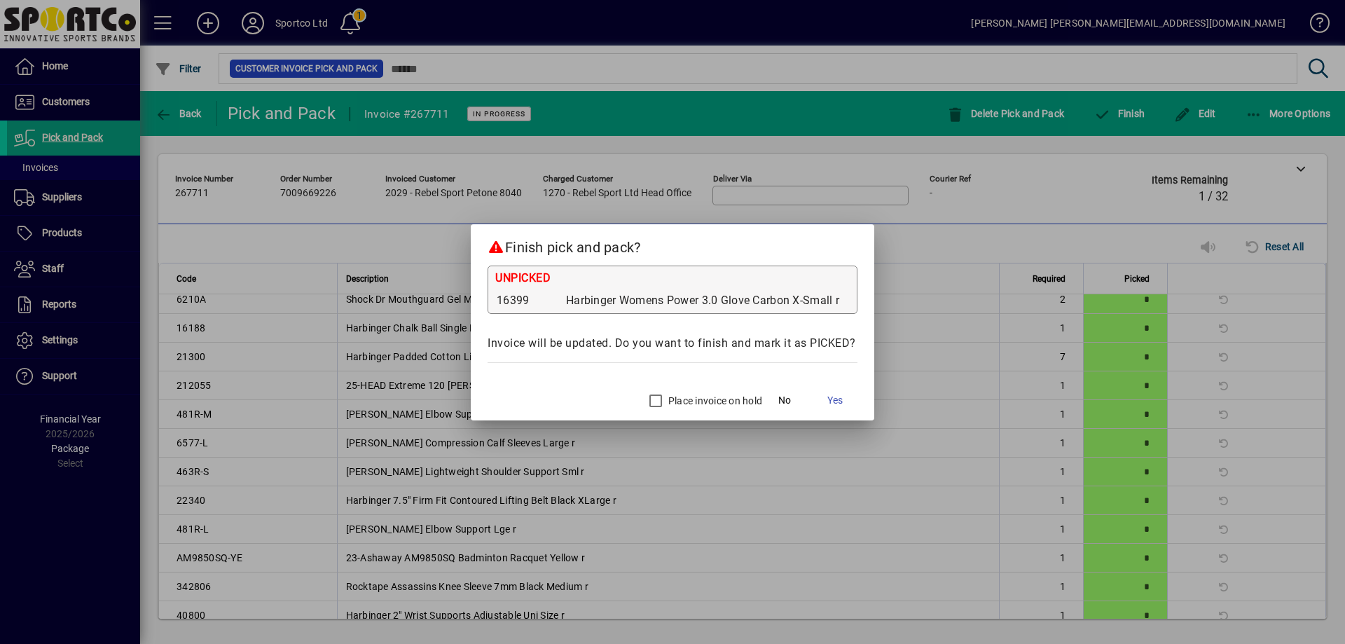
click at [686, 392] on div "Place invoice on hold" at bounding box center [702, 401] width 120 height 28
click at [682, 398] on label "Place invoice on hold" at bounding box center [714, 401] width 97 height 14
click at [843, 399] on span "Yes" at bounding box center [834, 400] width 15 height 15
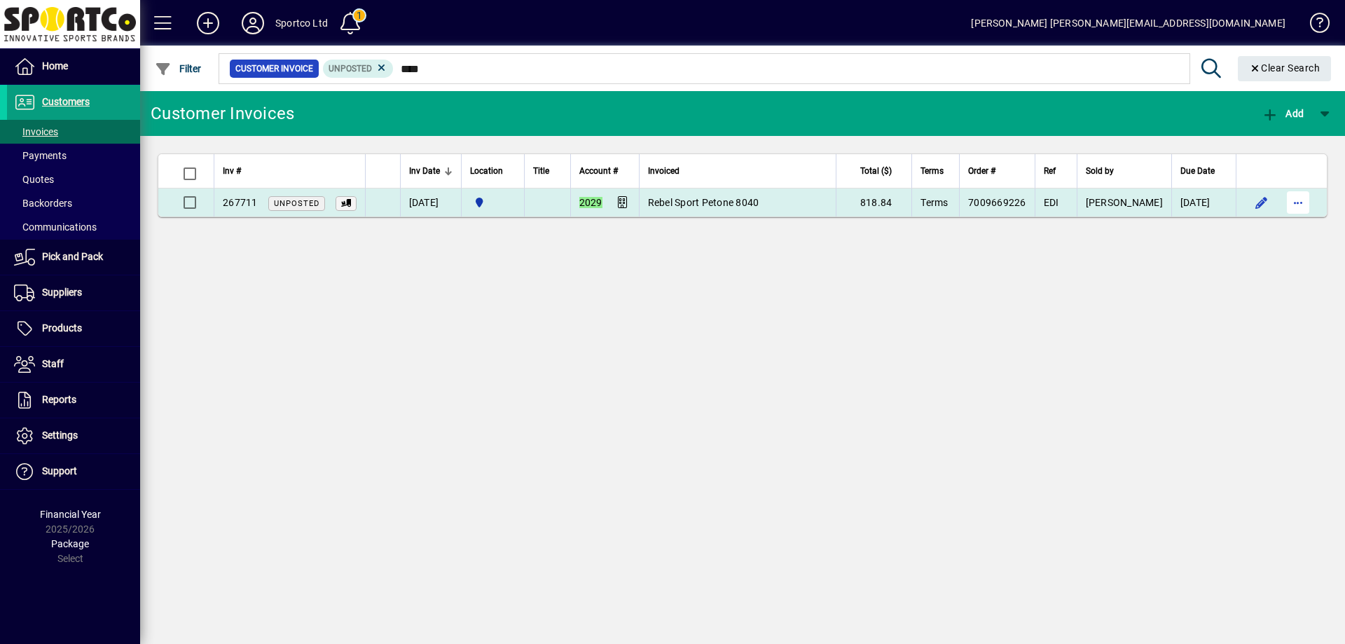
type input "****"
click at [1295, 206] on span "button" at bounding box center [1298, 203] width 34 height 34
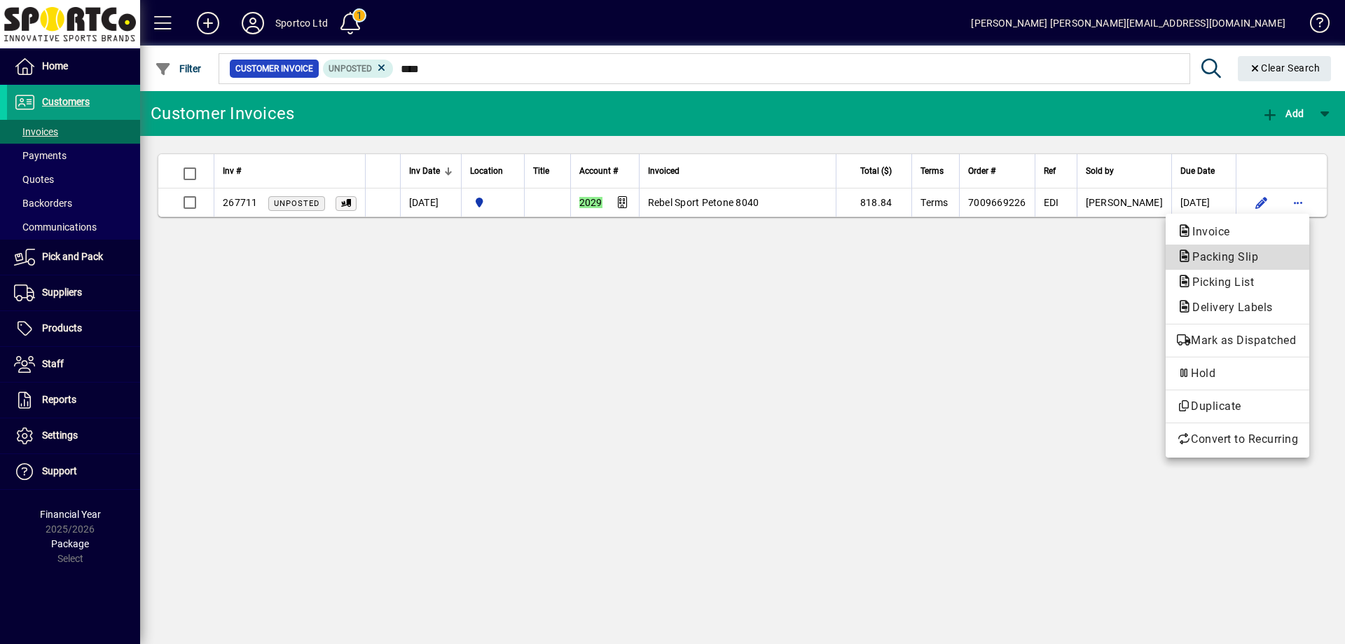
click at [1270, 260] on span "Packing Slip" at bounding box center [1237, 257] width 121 height 17
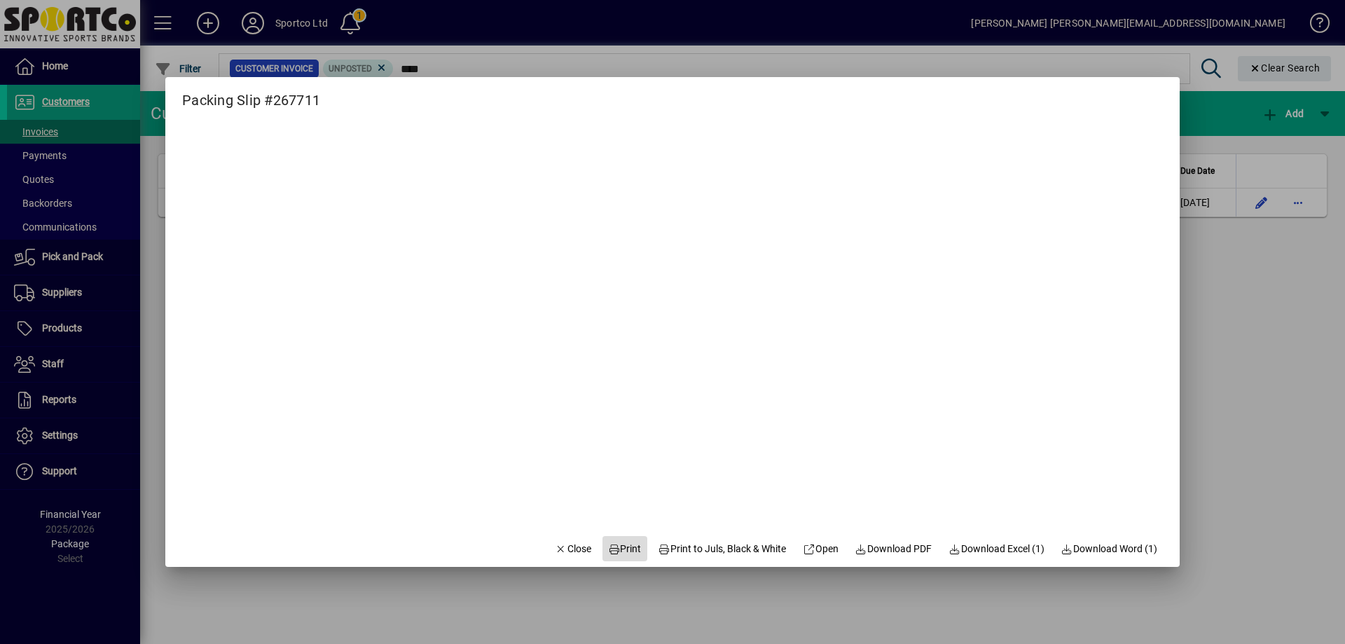
click at [615, 546] on span "Print" at bounding box center [625, 549] width 34 height 15
click at [555, 544] on span "Close" at bounding box center [573, 549] width 36 height 15
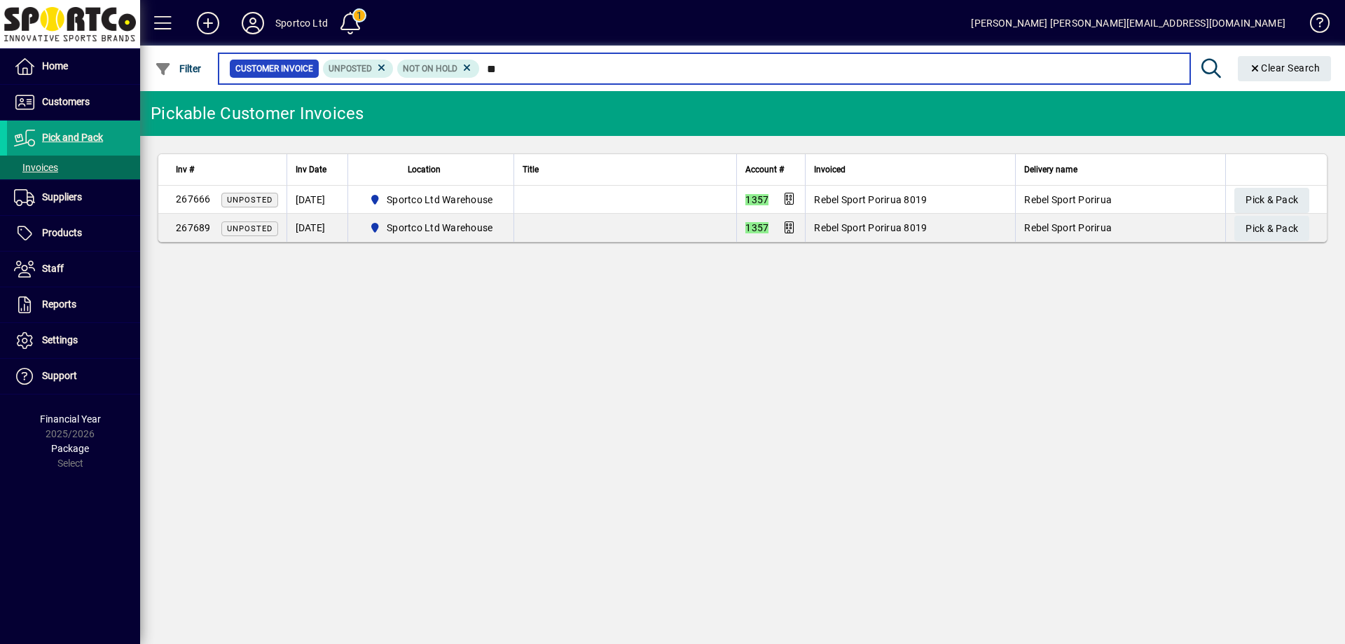
type input "*"
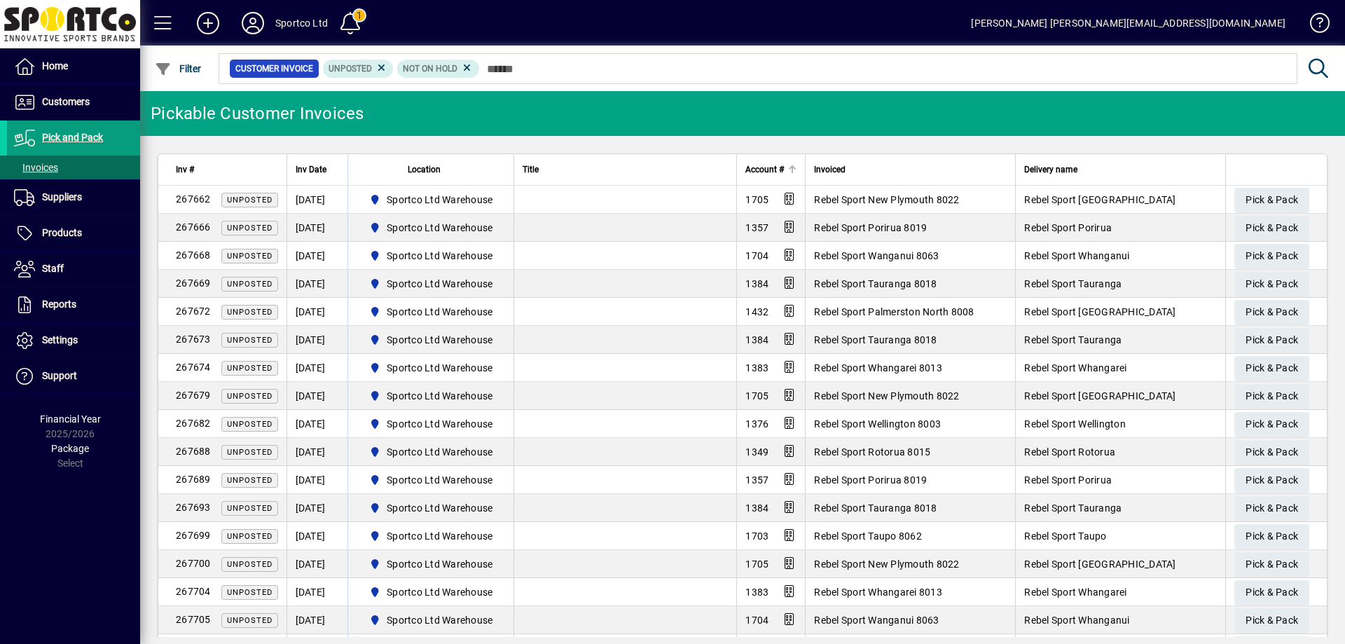
click at [753, 175] on span "Account #" at bounding box center [764, 169] width 39 height 15
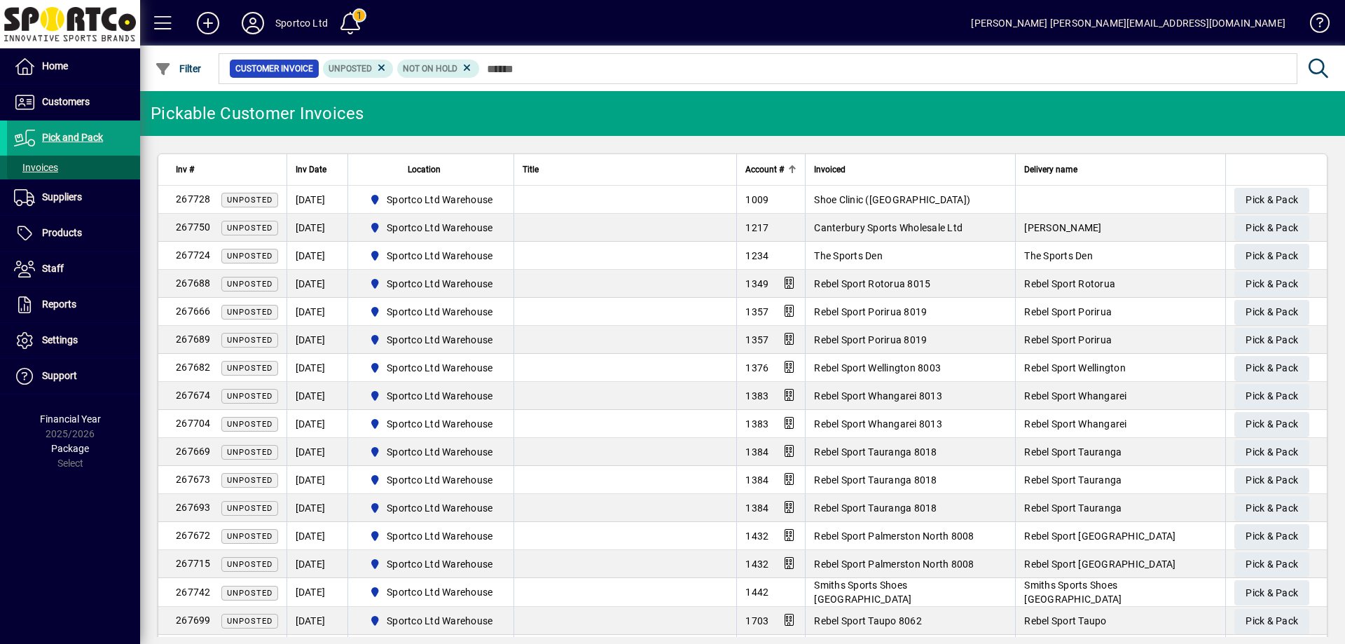
click at [44, 167] on span "Invoices" at bounding box center [36, 167] width 44 height 11
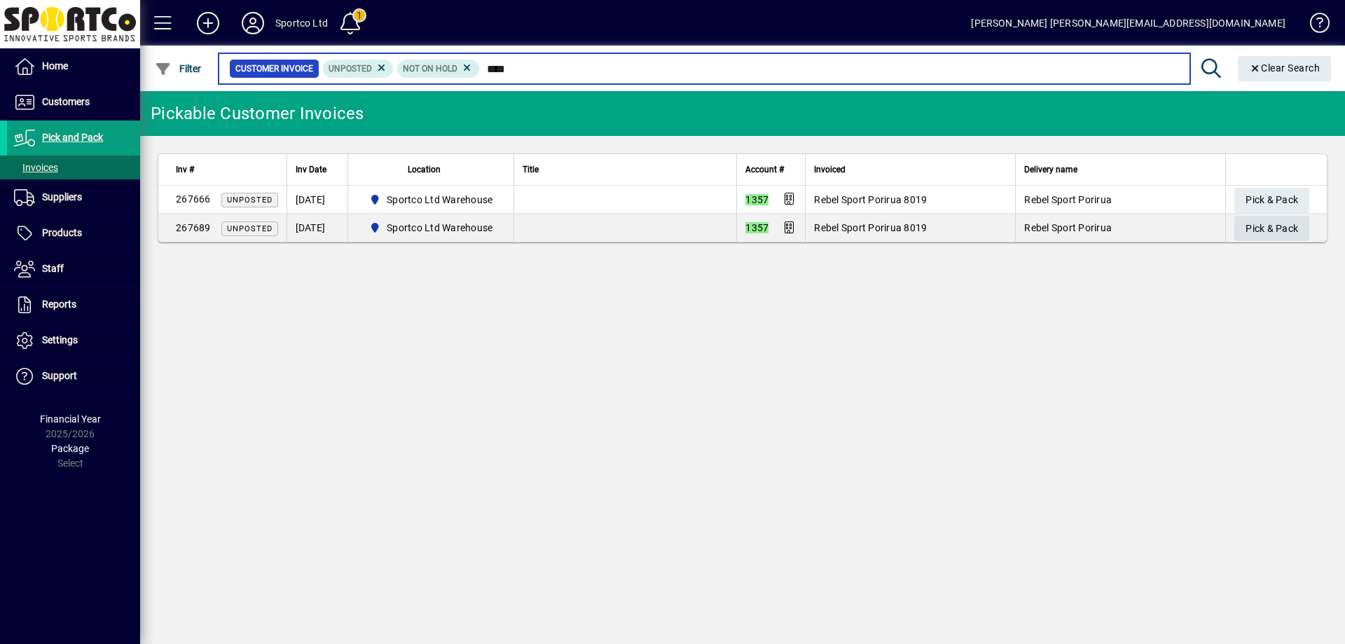
type input "****"
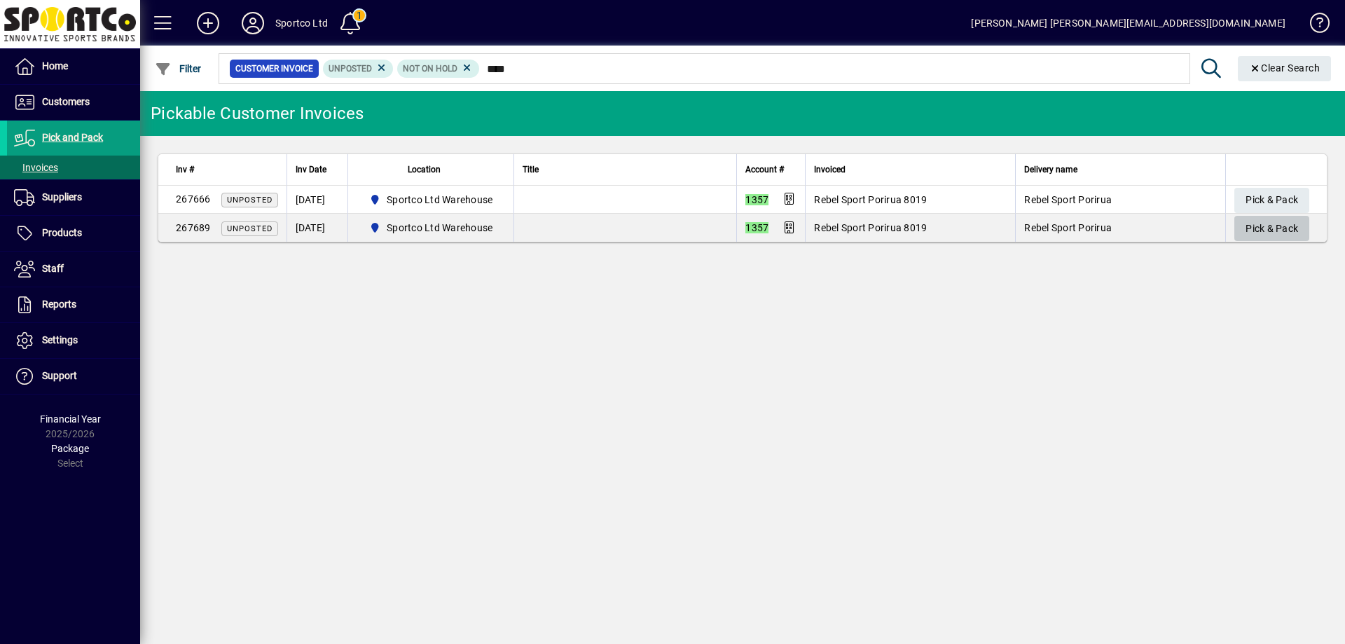
click at [1267, 231] on span "Pick & Pack" at bounding box center [1272, 228] width 53 height 23
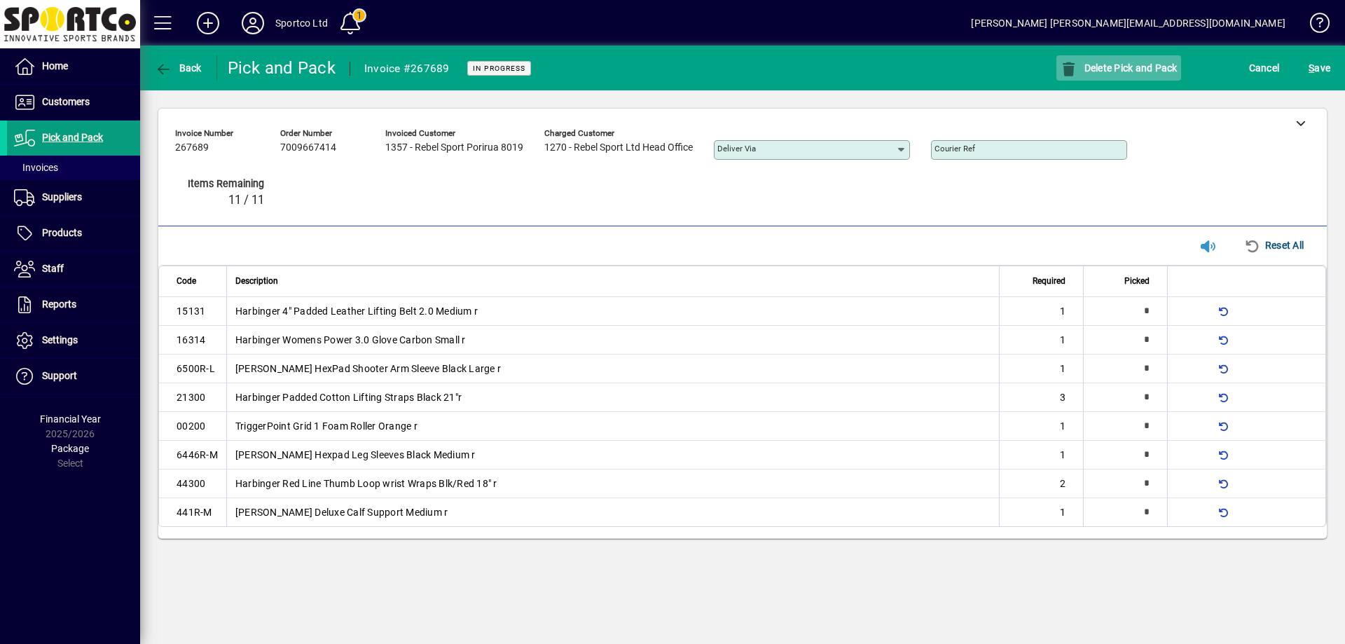
click at [1095, 70] on span "Delete Pick and Pack" at bounding box center [1119, 67] width 118 height 11
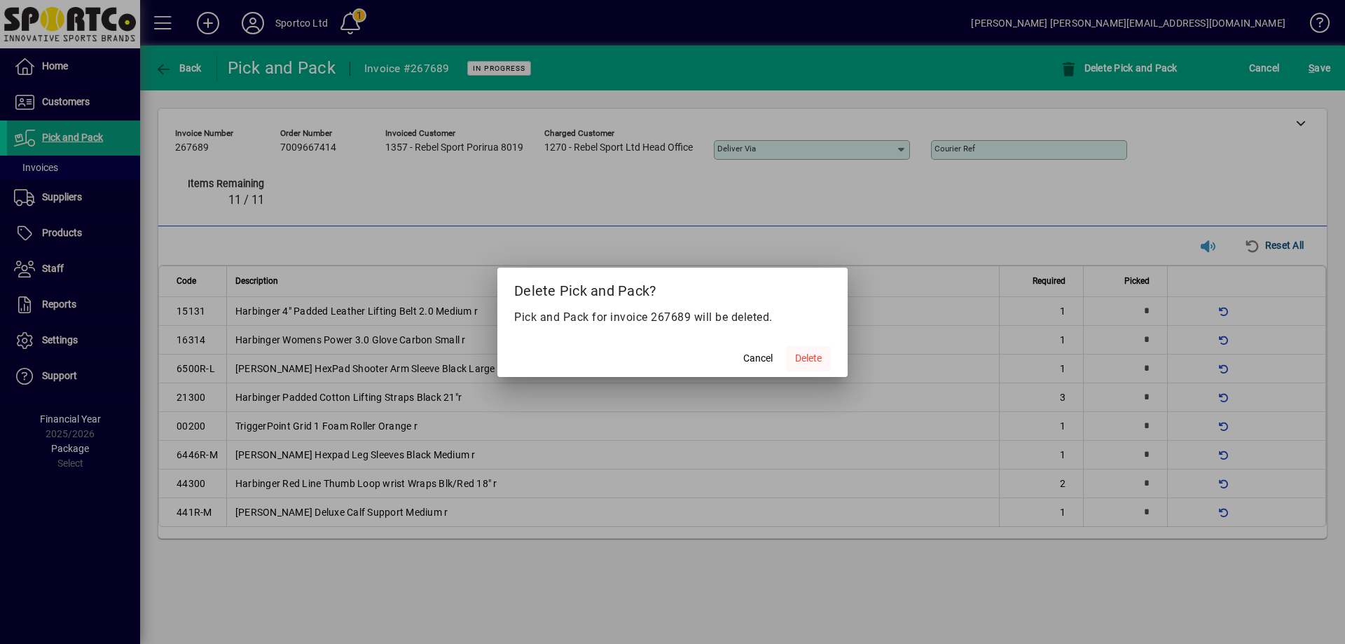
click at [811, 357] on span "Delete" at bounding box center [808, 358] width 27 height 15
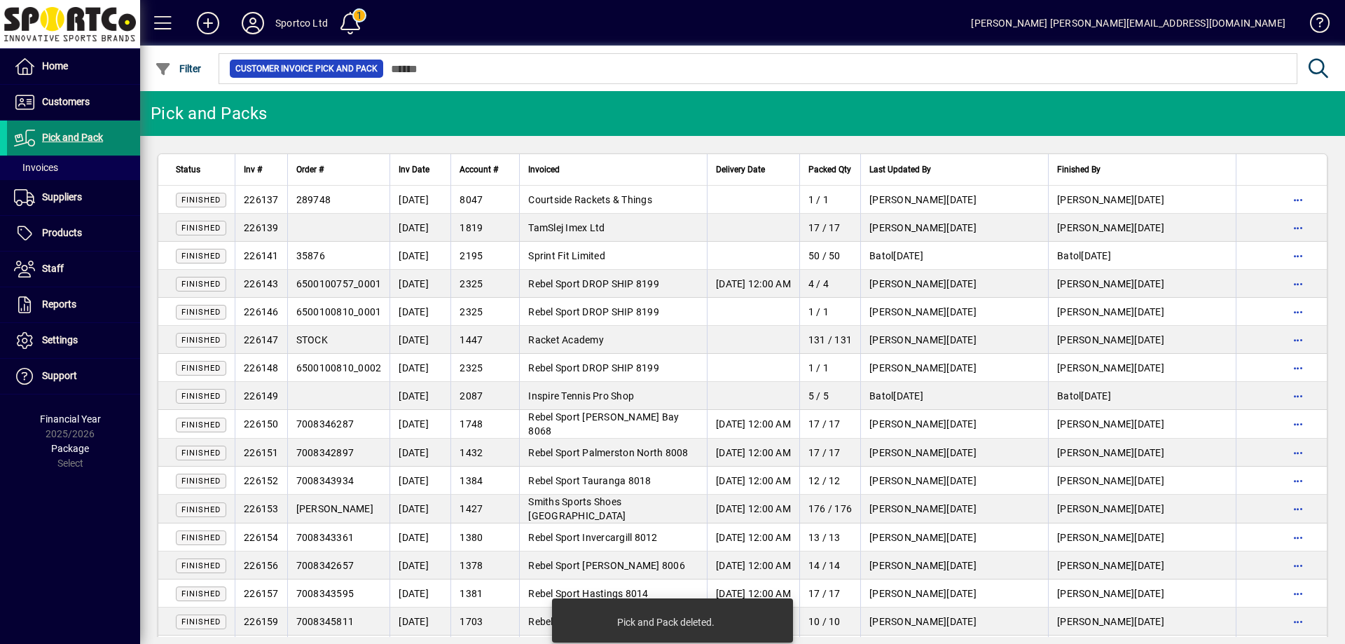
click at [90, 131] on span "Pick and Pack" at bounding box center [55, 138] width 96 height 17
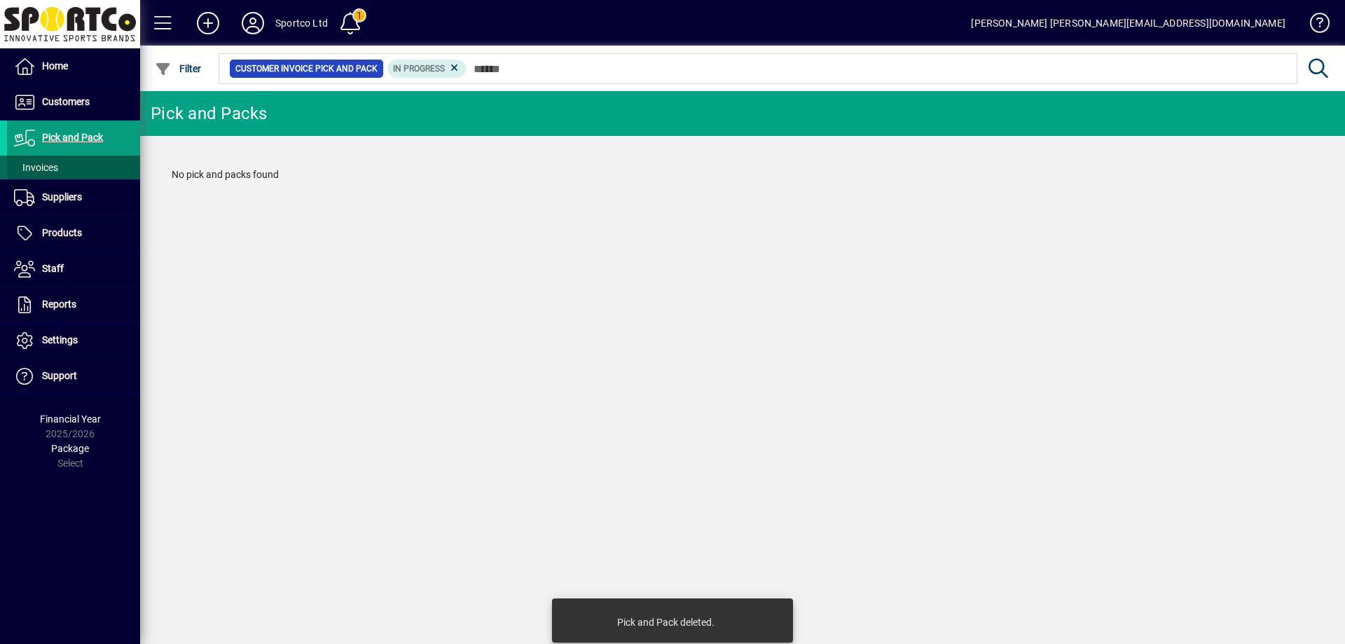
click at [35, 171] on span "Invoices" at bounding box center [36, 167] width 44 height 11
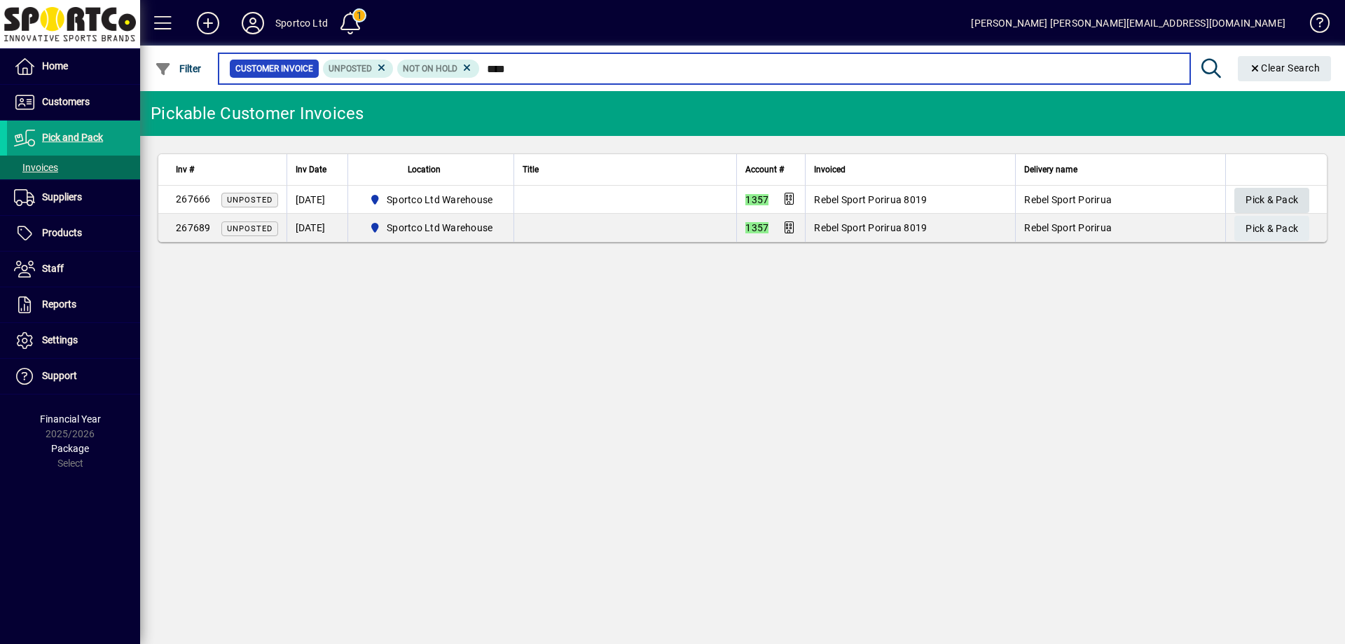
type input "****"
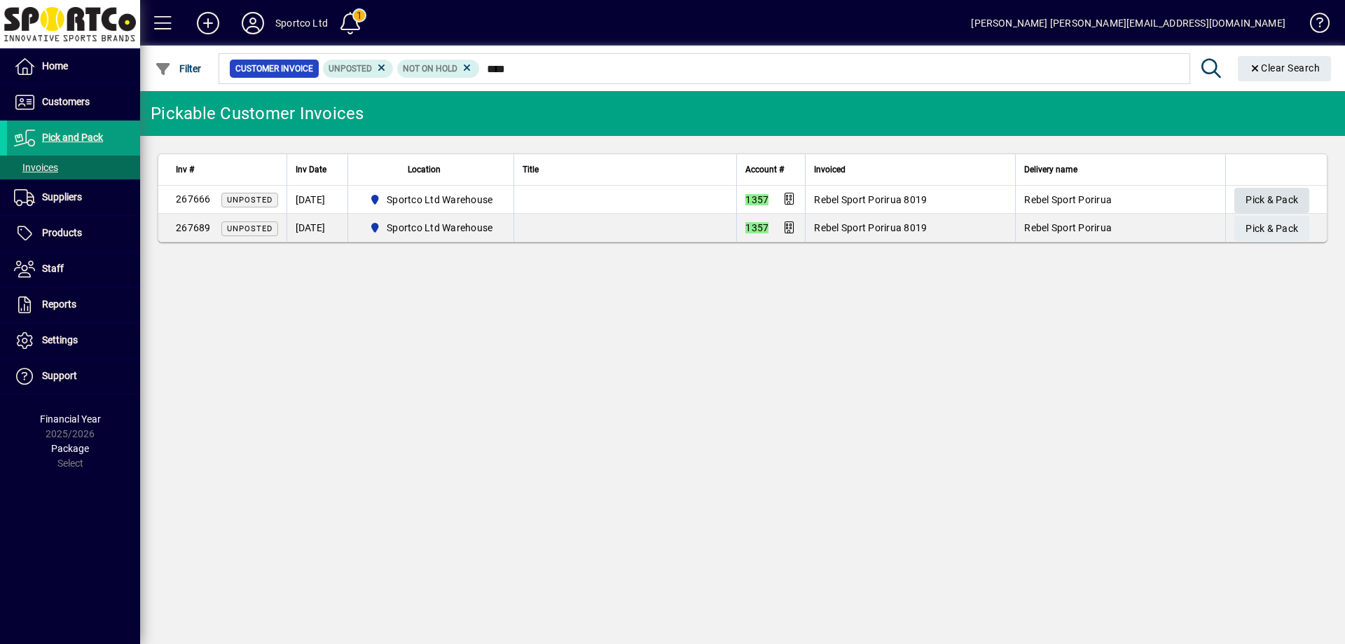
click at [1268, 196] on span "Pick & Pack" at bounding box center [1272, 199] width 53 height 23
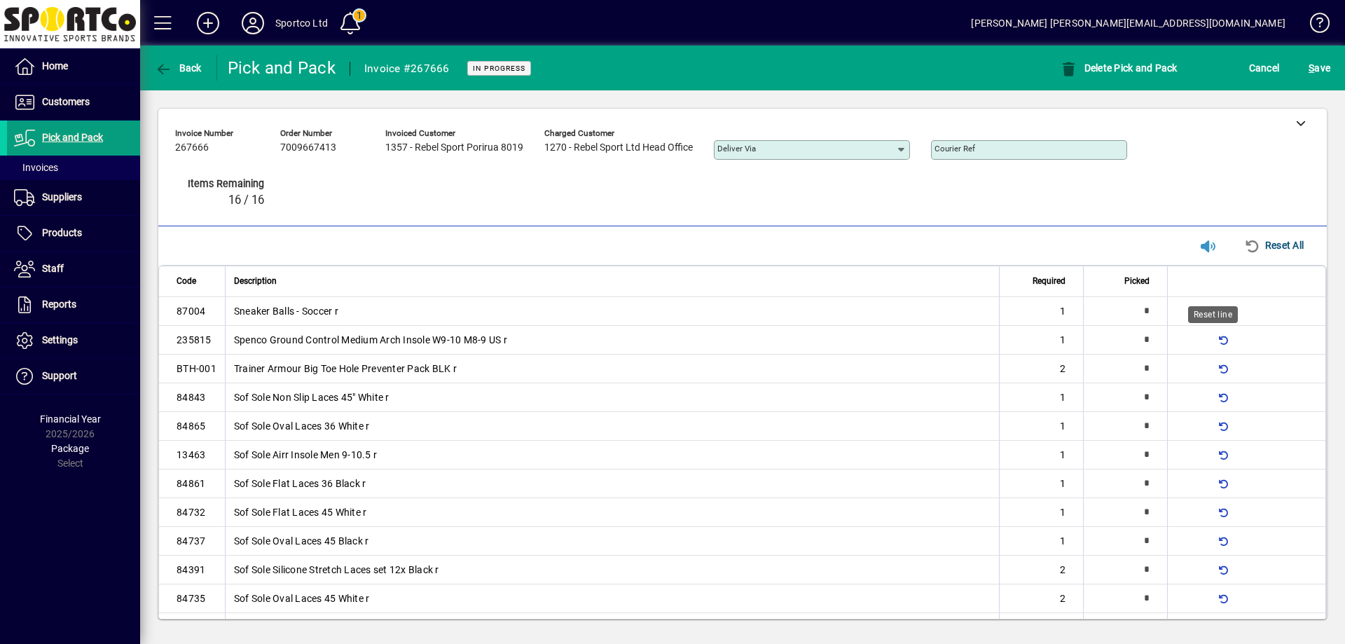
type input "*"
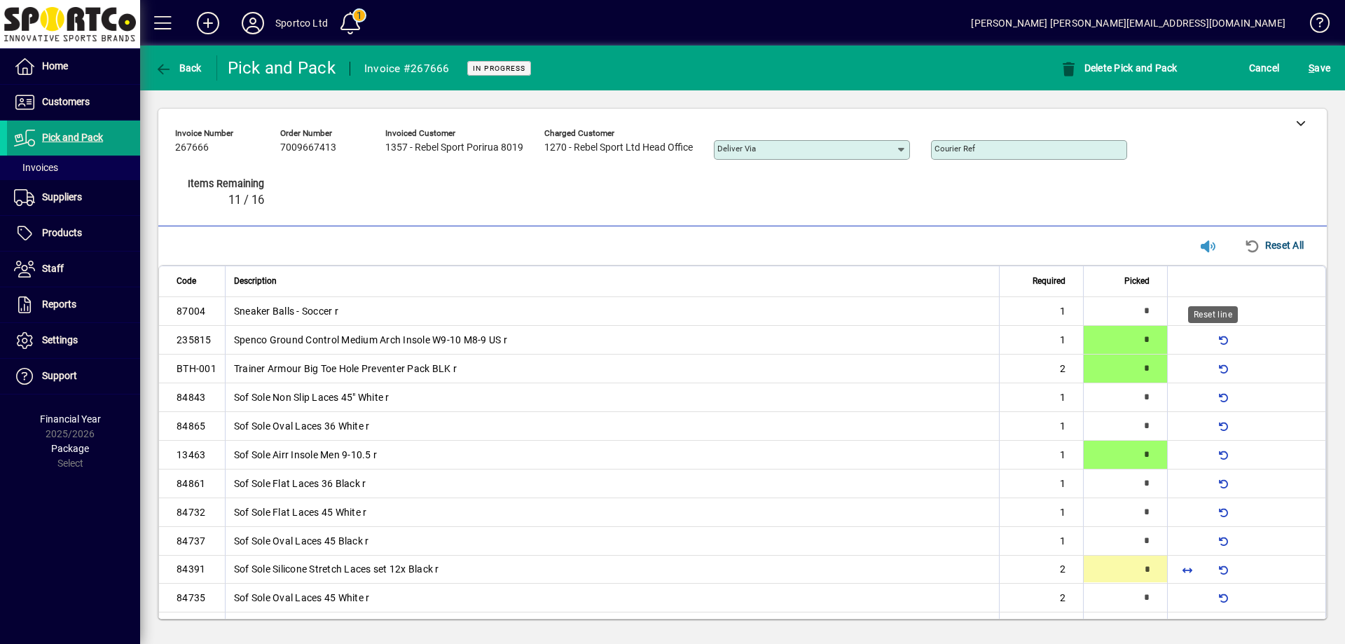
type input "*"
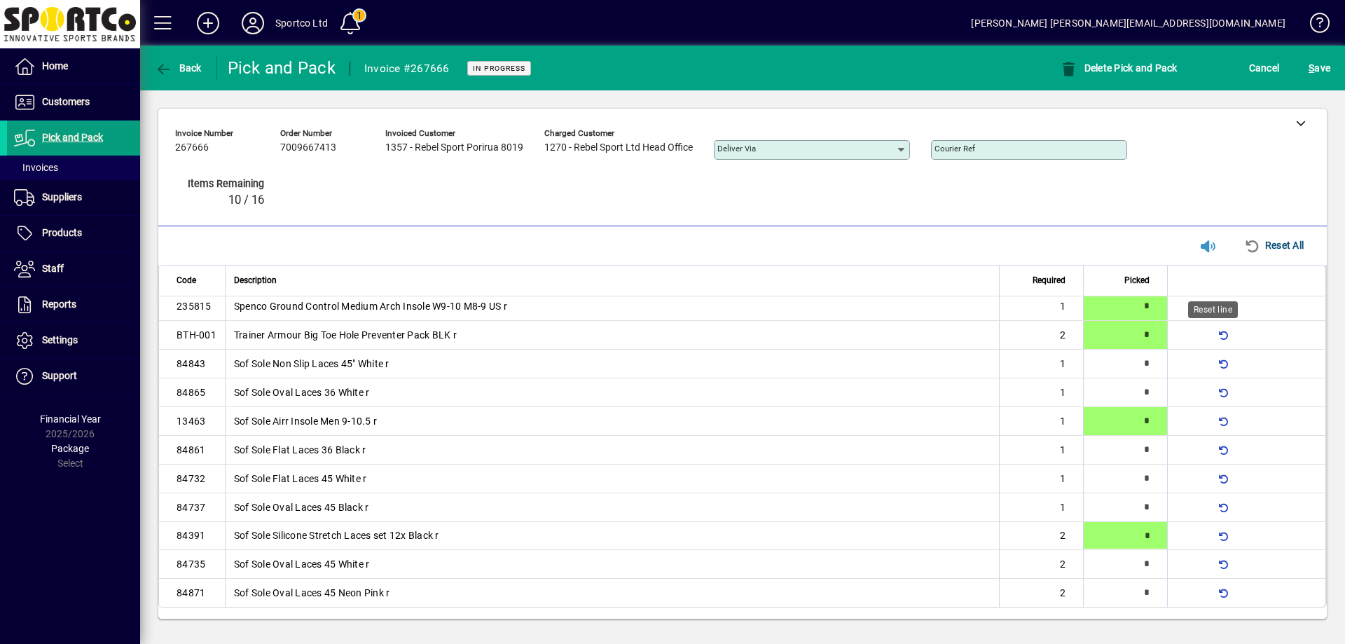
type input "*"
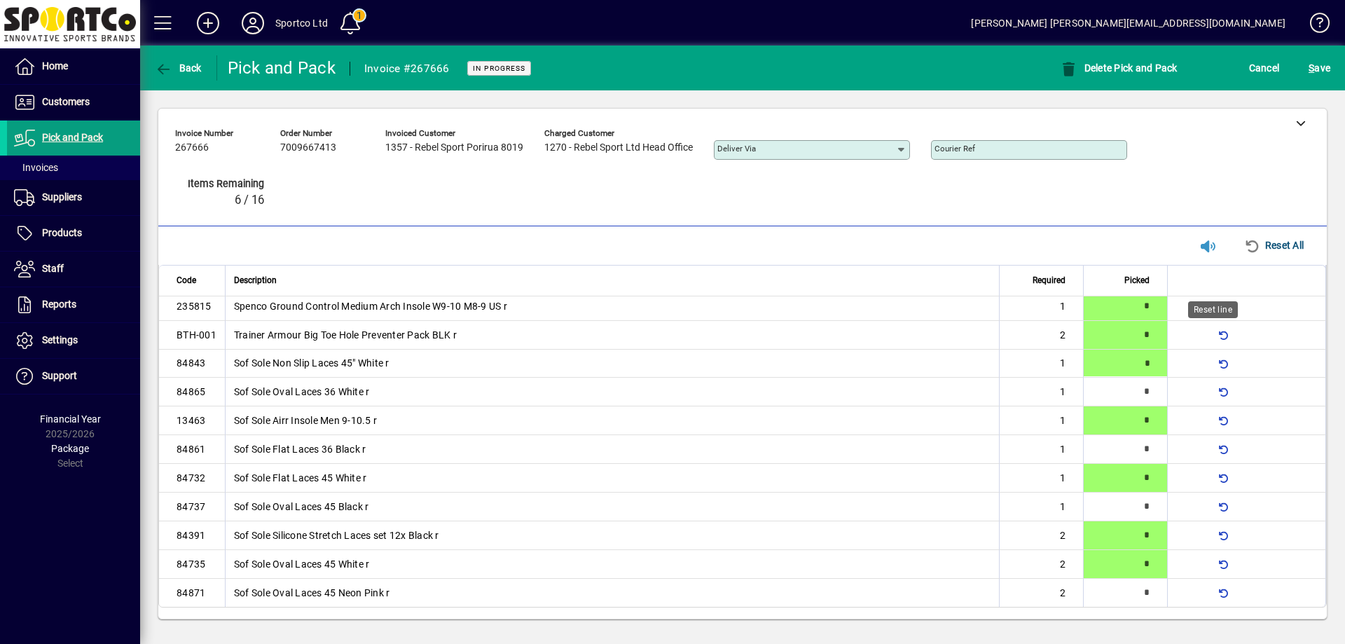
type input "*"
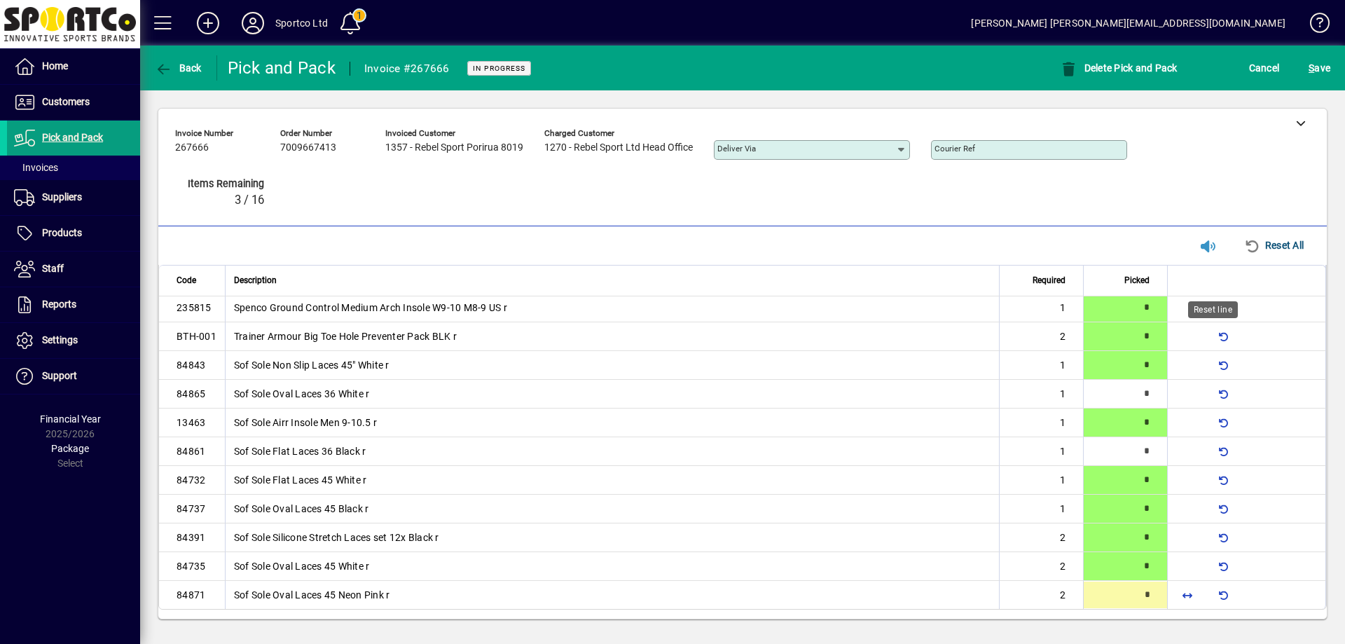
type input "*"
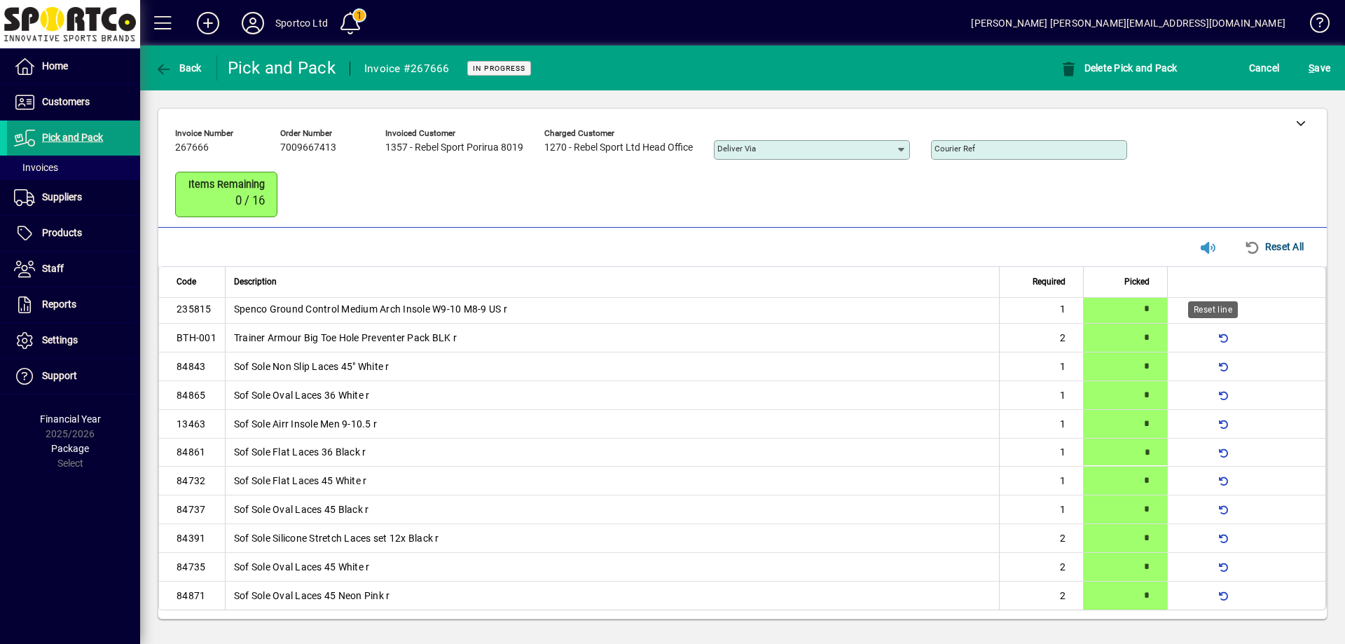
type input "*"
click at [1313, 64] on span "S" at bounding box center [1312, 67] width 6 height 11
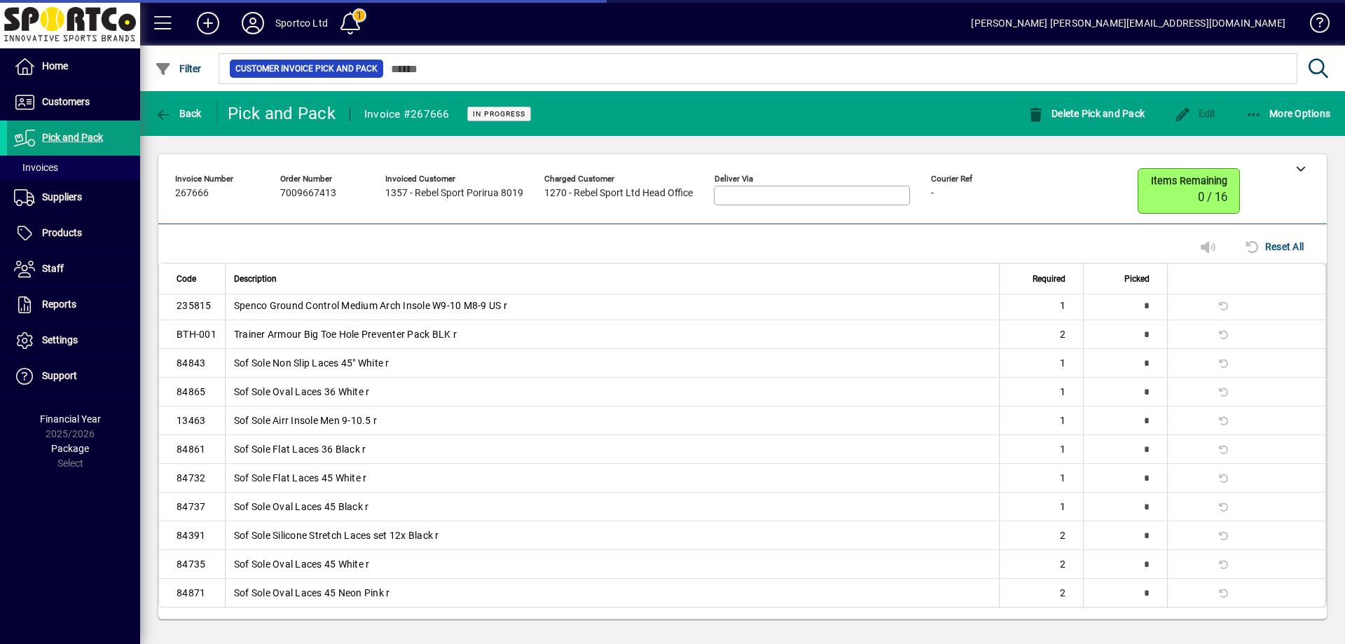
scroll to position [0, 0]
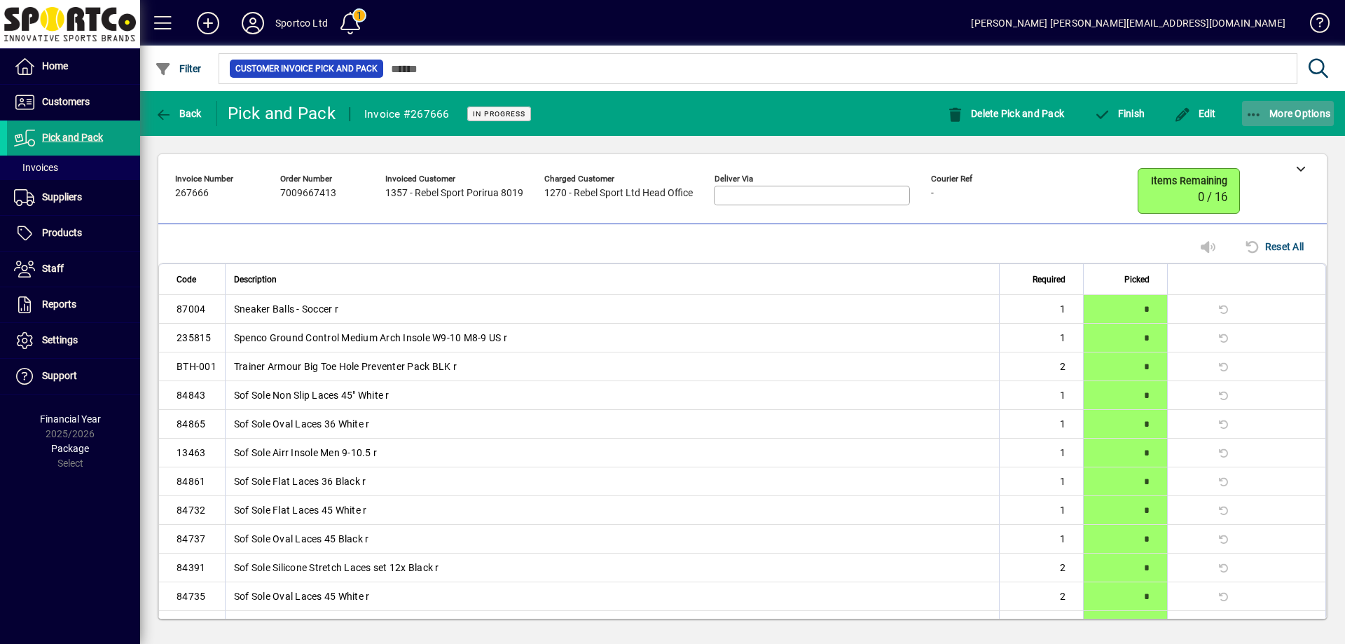
click at [1252, 108] on icon "button" at bounding box center [1255, 115] width 18 height 14
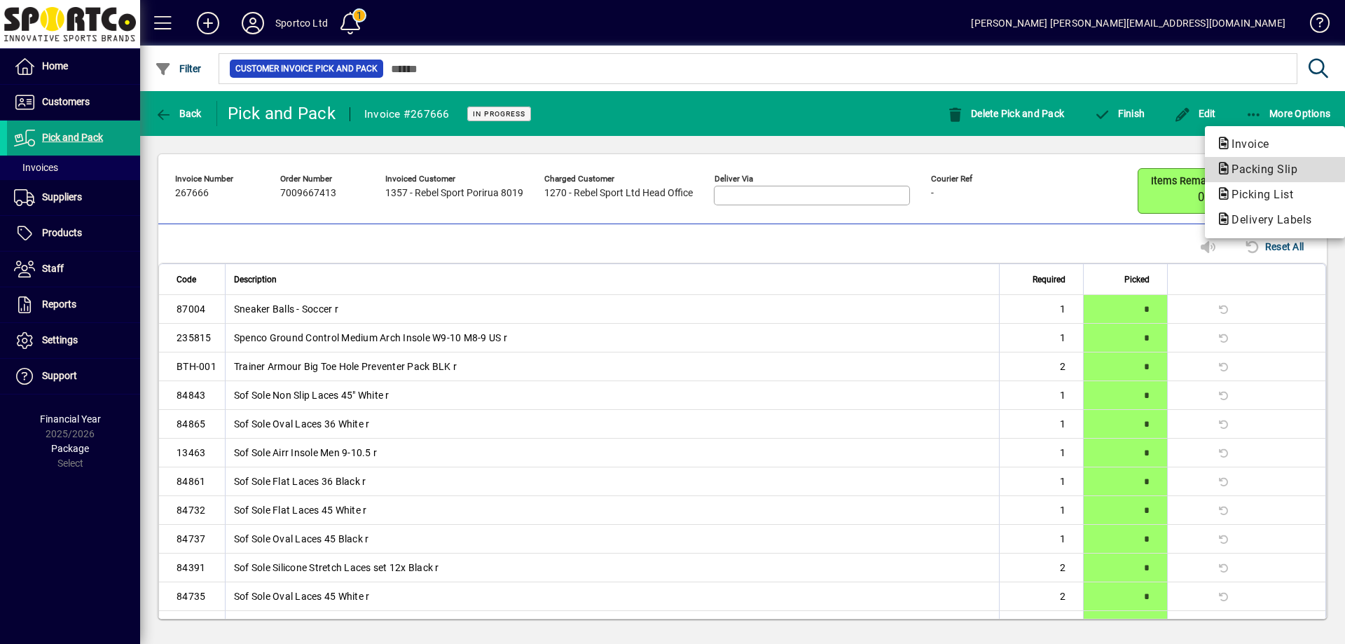
click at [1257, 165] on span "Packing Slip" at bounding box center [1260, 169] width 88 height 13
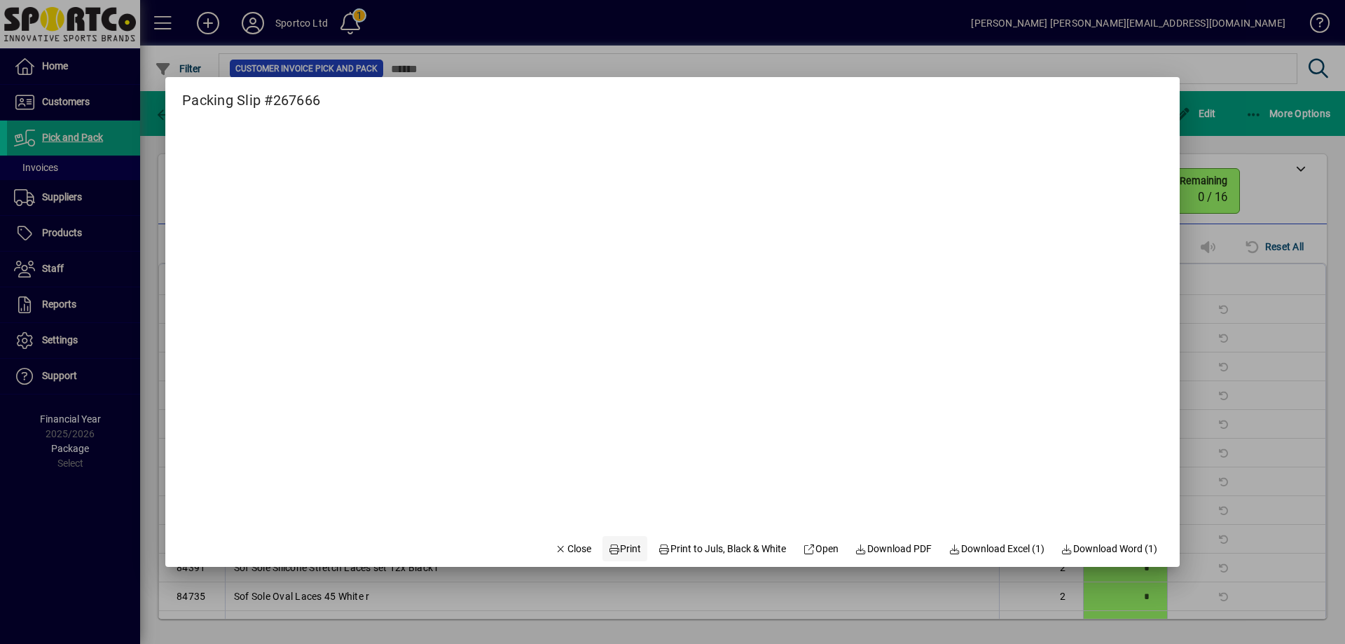
click at [616, 549] on span "Print" at bounding box center [625, 549] width 34 height 15
click at [564, 550] on span "Close" at bounding box center [573, 549] width 36 height 15
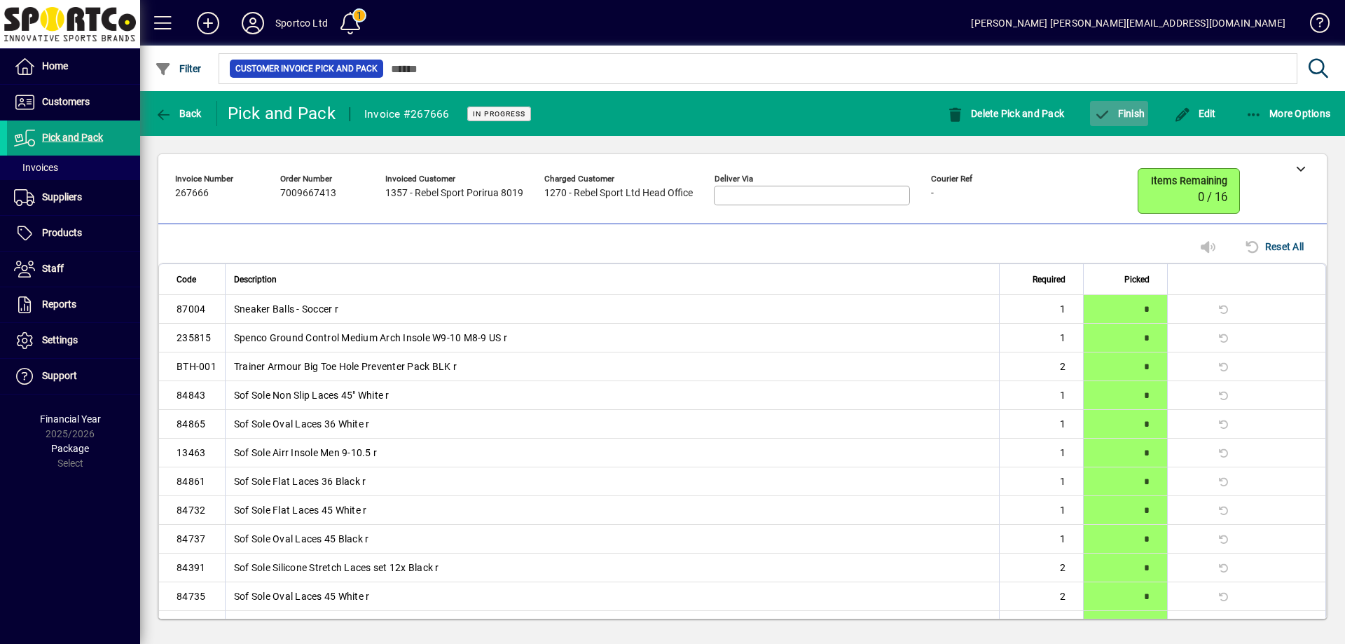
click at [1134, 110] on span "Finish" at bounding box center [1119, 113] width 51 height 11
click at [1136, 116] on span "Finish" at bounding box center [1119, 113] width 51 height 11
click at [1119, 116] on span "Finish" at bounding box center [1119, 113] width 51 height 11
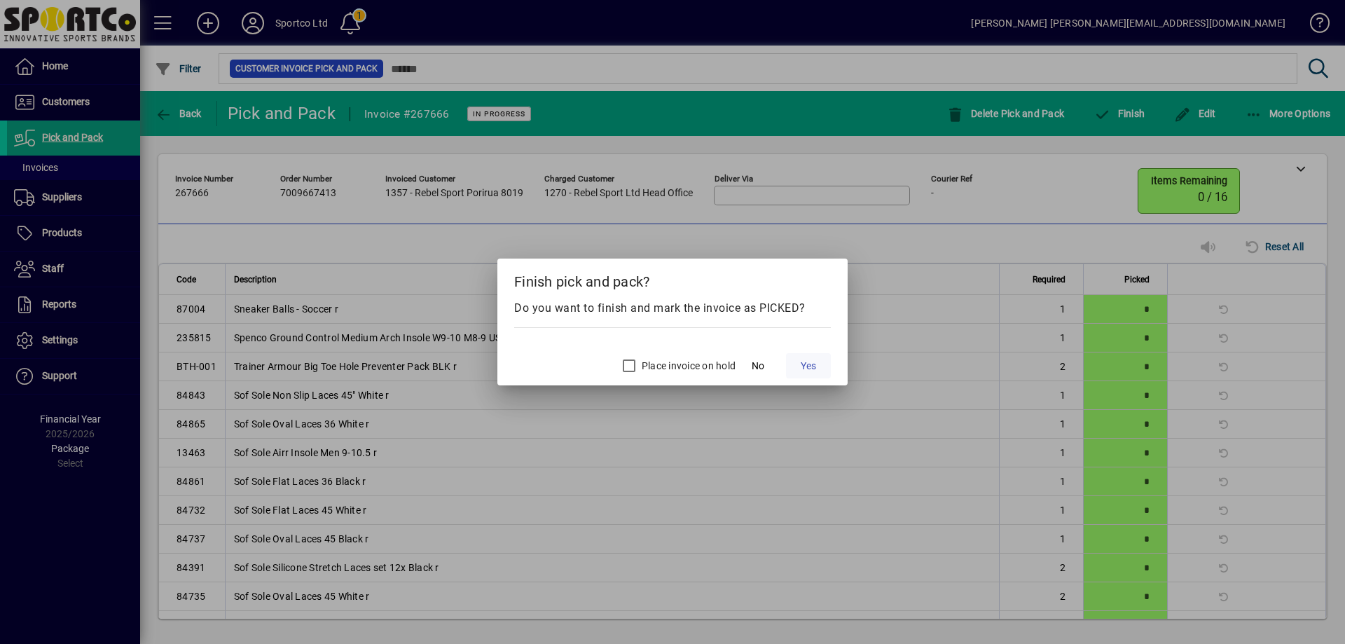
click at [804, 363] on span "Yes" at bounding box center [808, 366] width 15 height 15
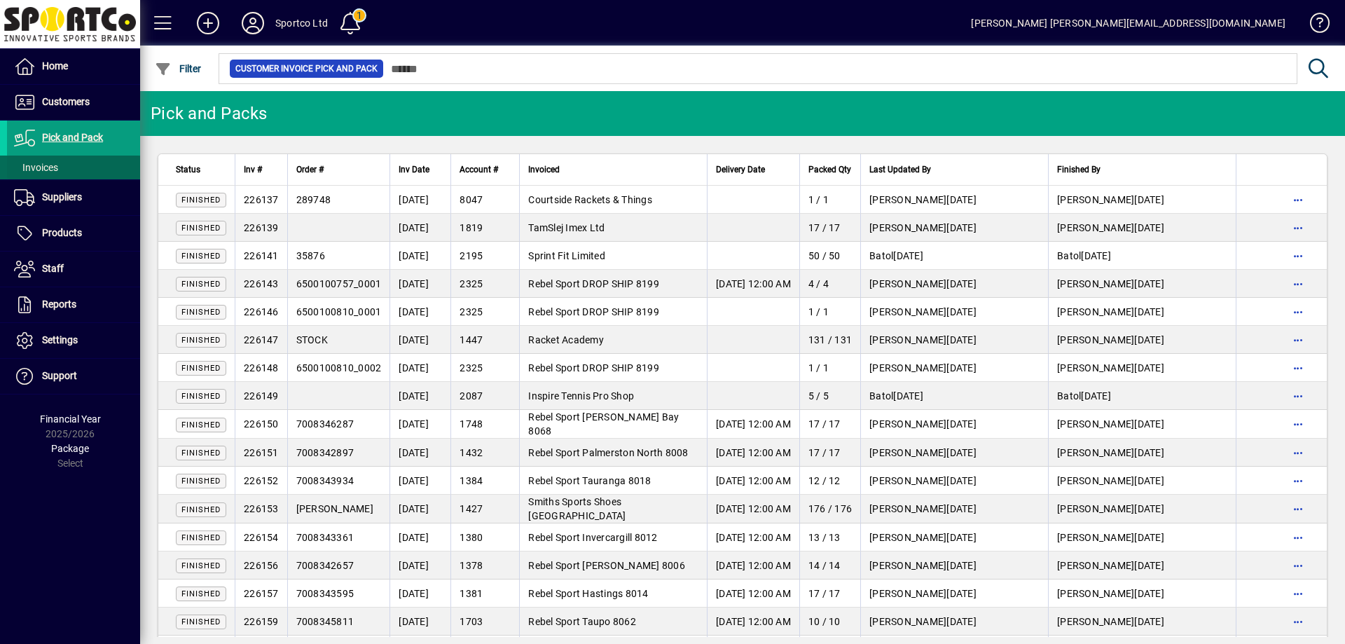
click at [51, 163] on span "Invoices" at bounding box center [36, 167] width 44 height 11
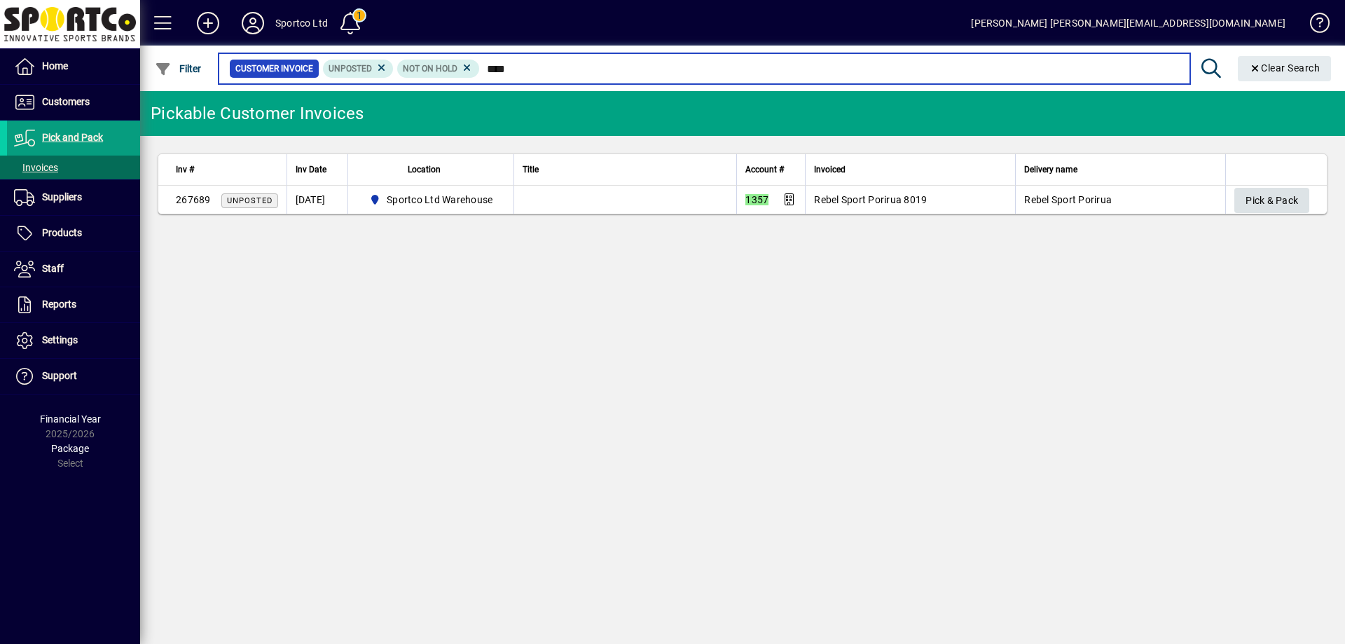
type input "****"
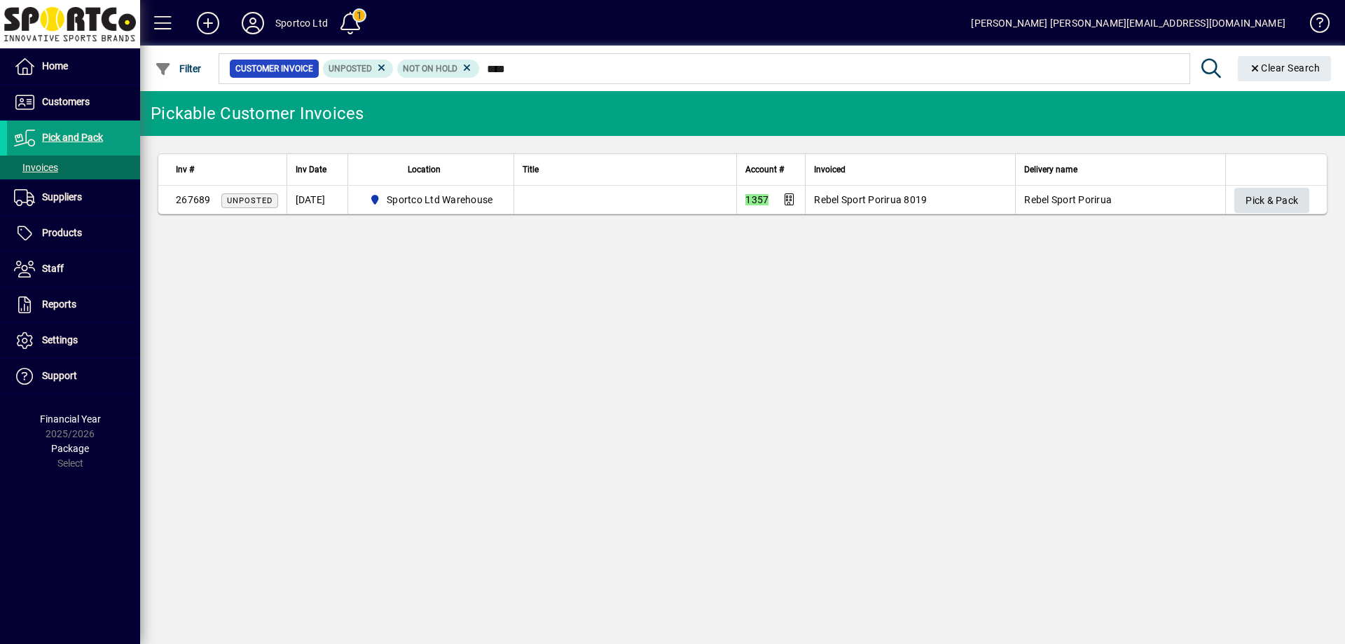
click at [1264, 196] on span "Pick & Pack" at bounding box center [1272, 200] width 53 height 23
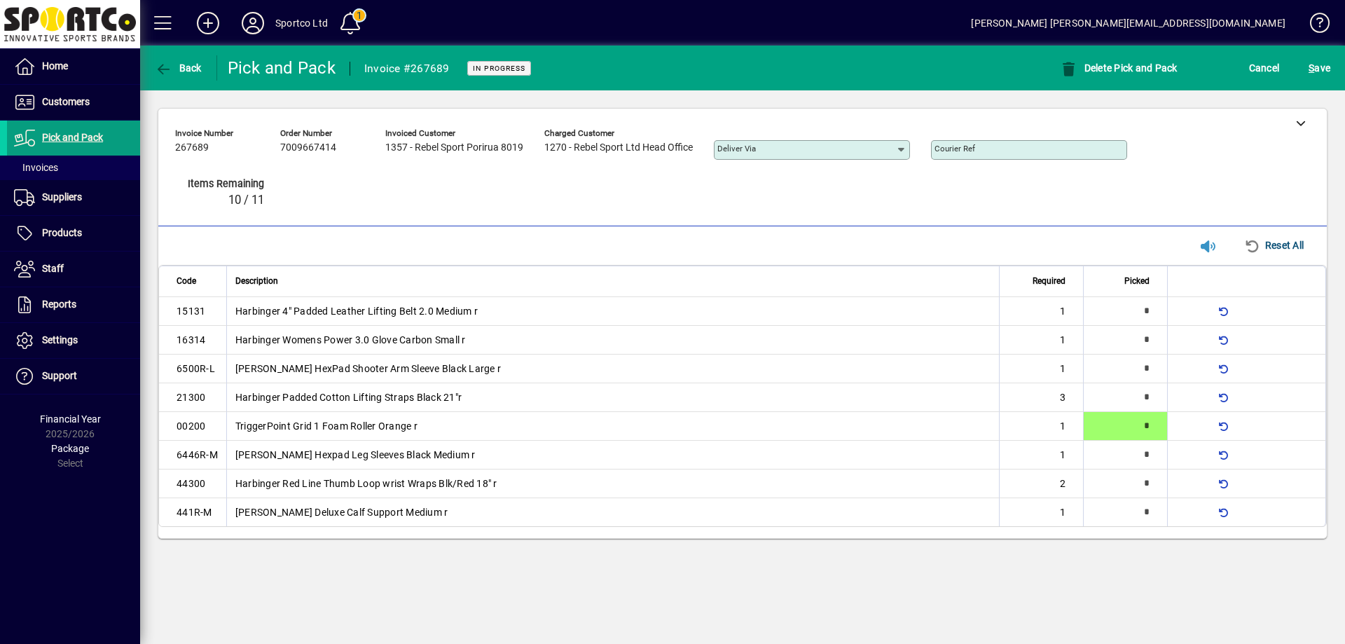
type input "*"
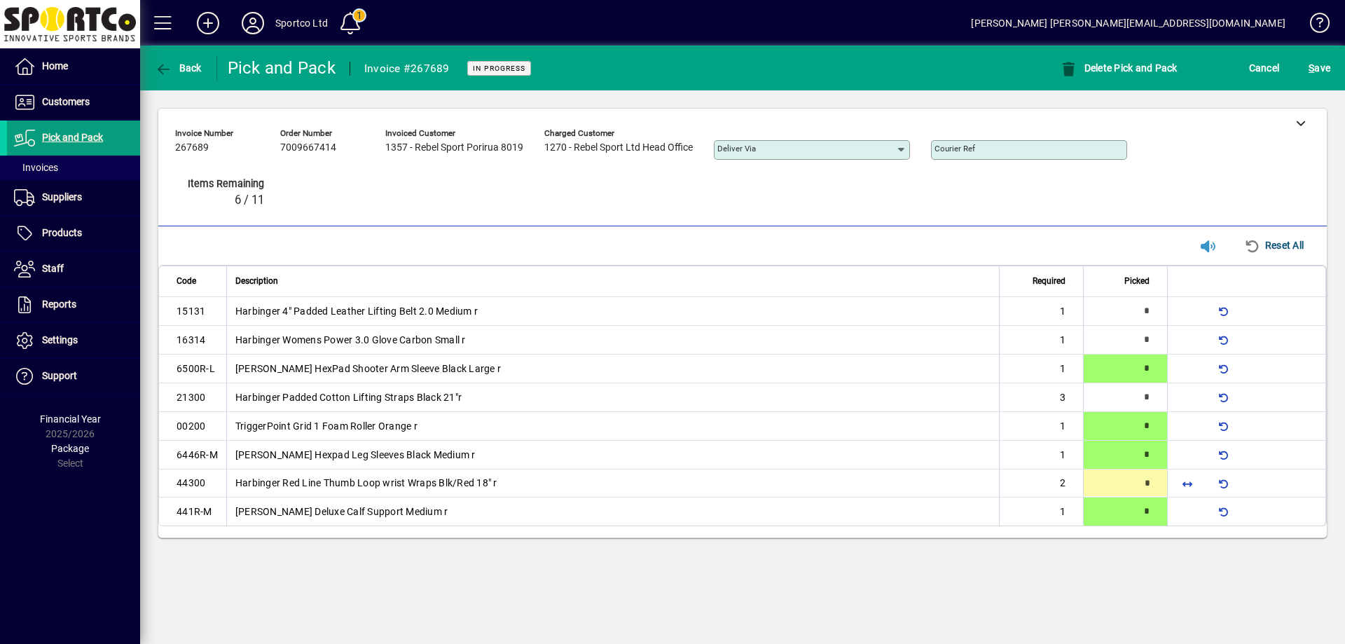
type input "*"
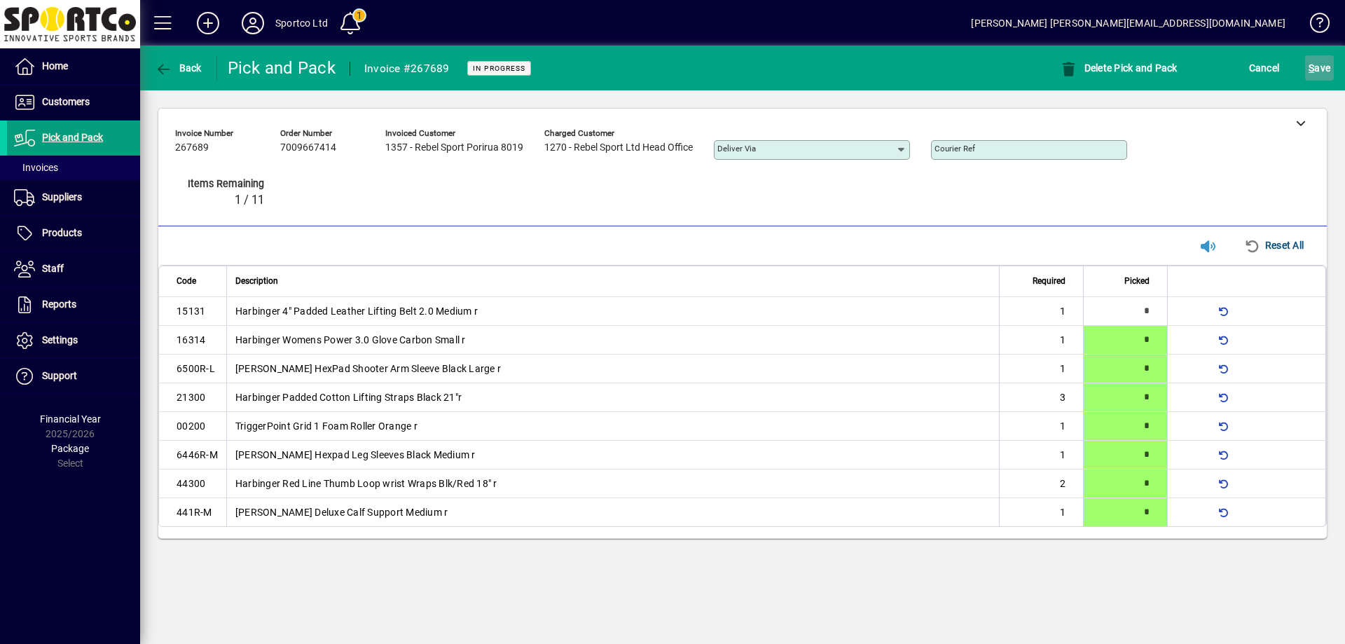
click at [1328, 62] on span "S ave" at bounding box center [1320, 68] width 22 height 22
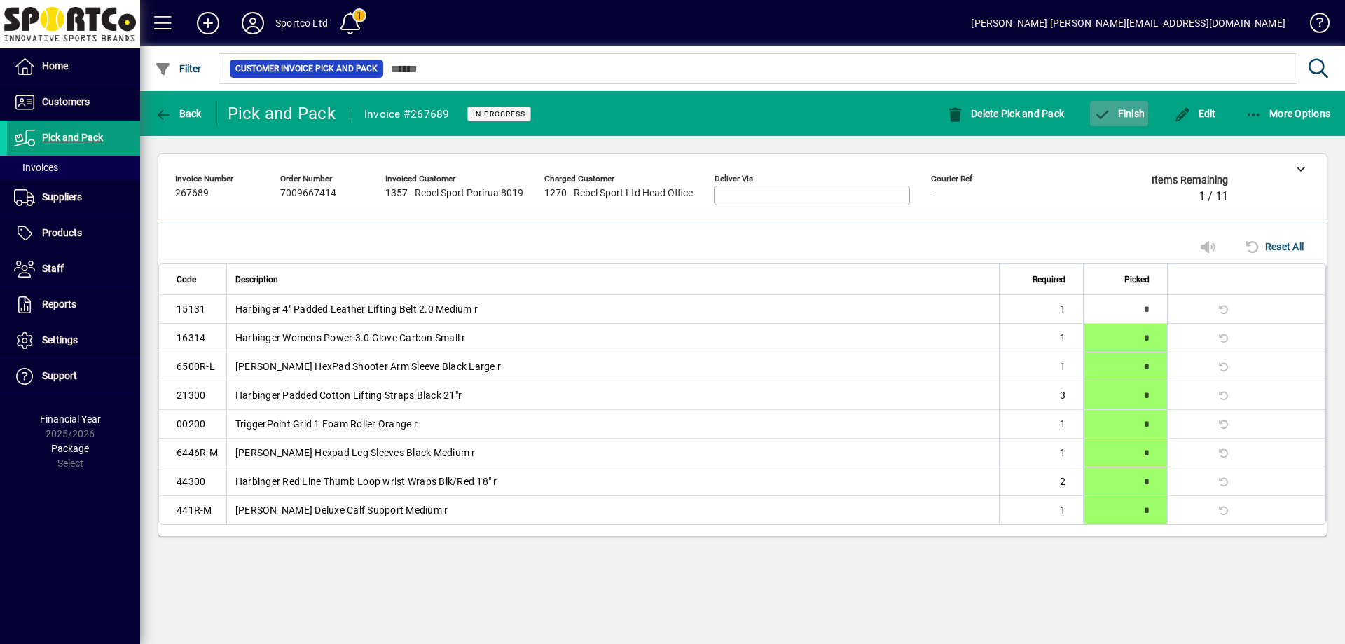
click at [1103, 111] on icon "button" at bounding box center [1103, 115] width 18 height 14
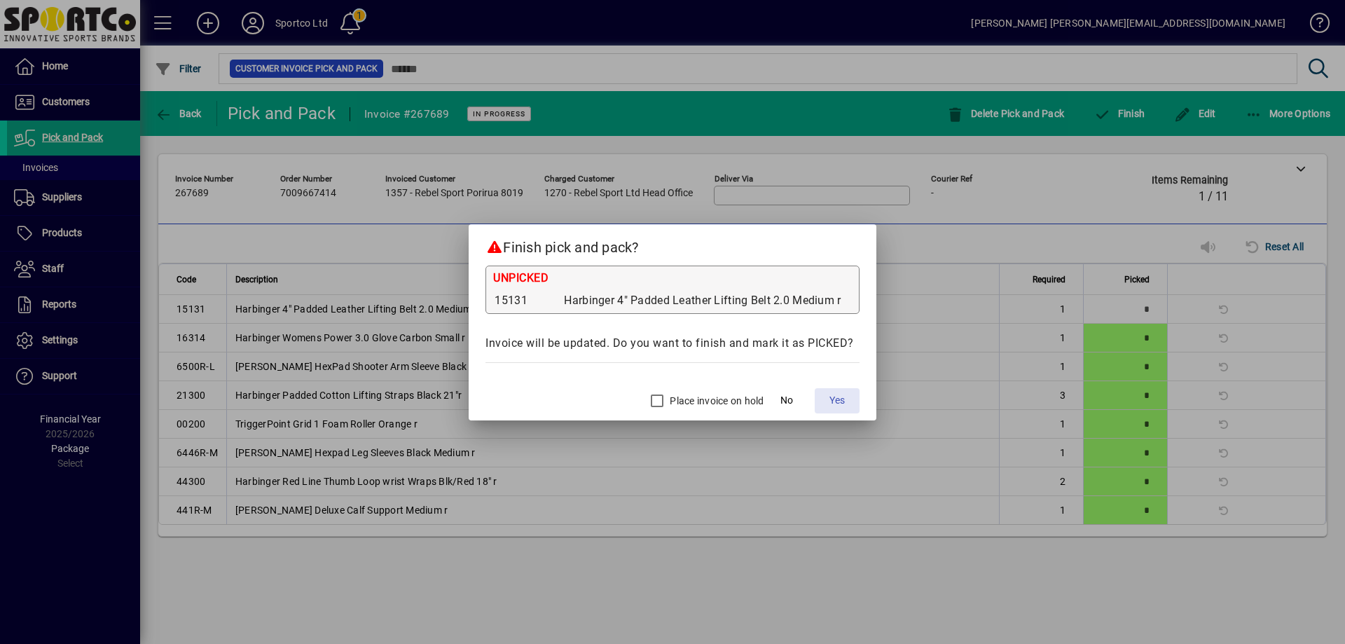
click at [835, 398] on span "Yes" at bounding box center [836, 400] width 15 height 15
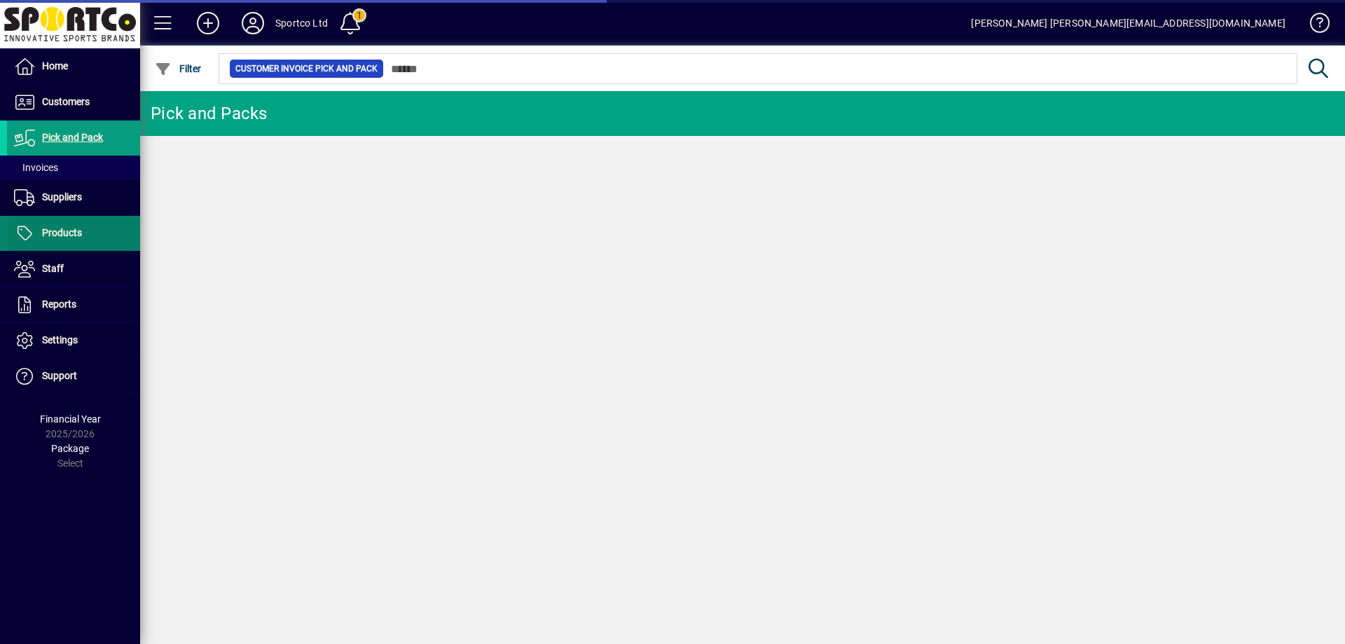
click at [60, 233] on span "Products" at bounding box center [62, 232] width 40 height 11
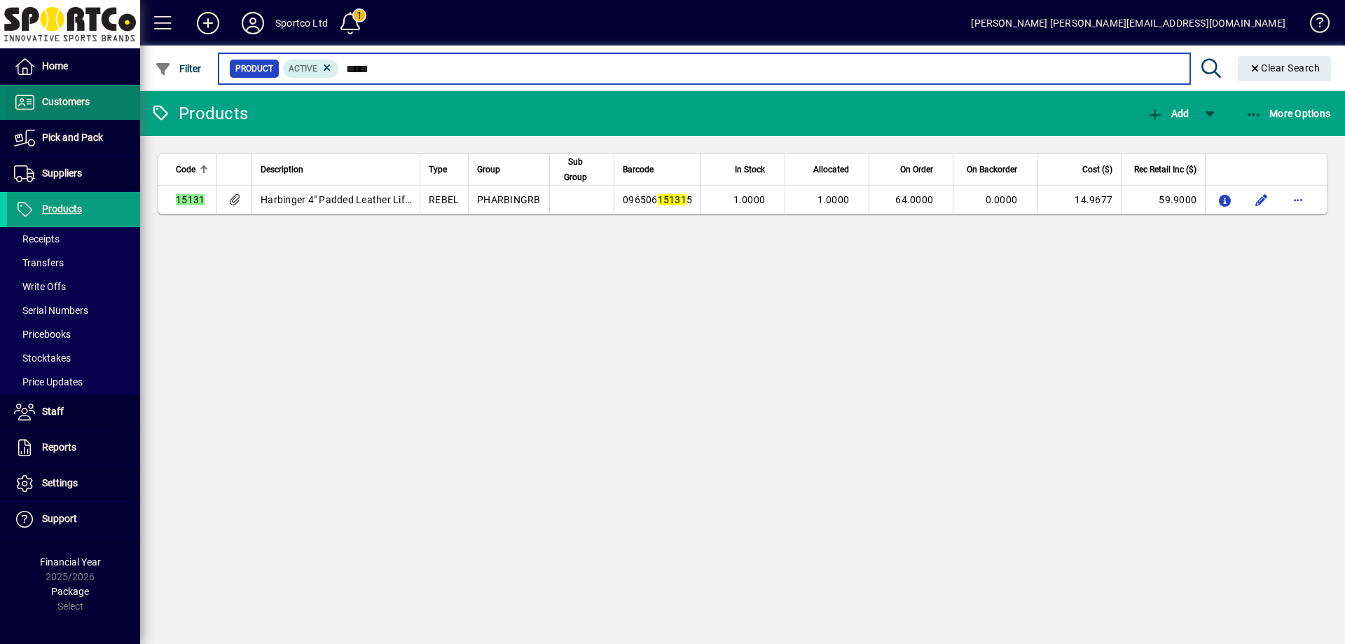
type input "*****"
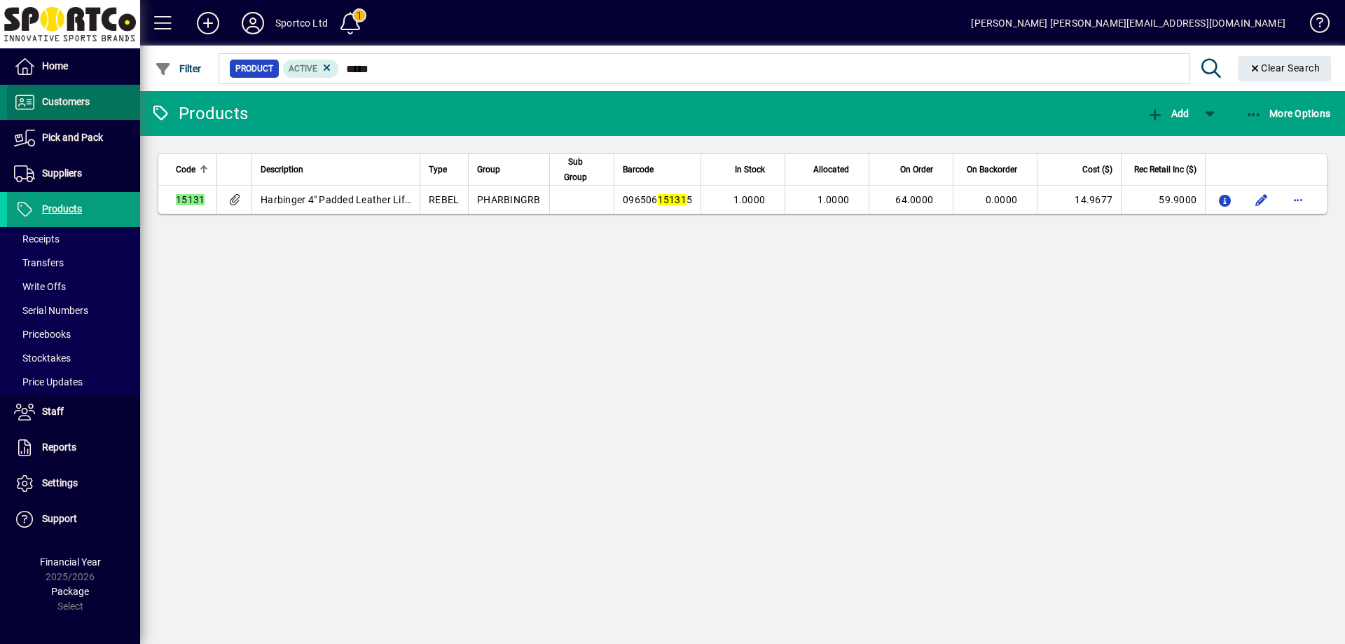
click at [71, 102] on span "Customers" at bounding box center [66, 101] width 48 height 11
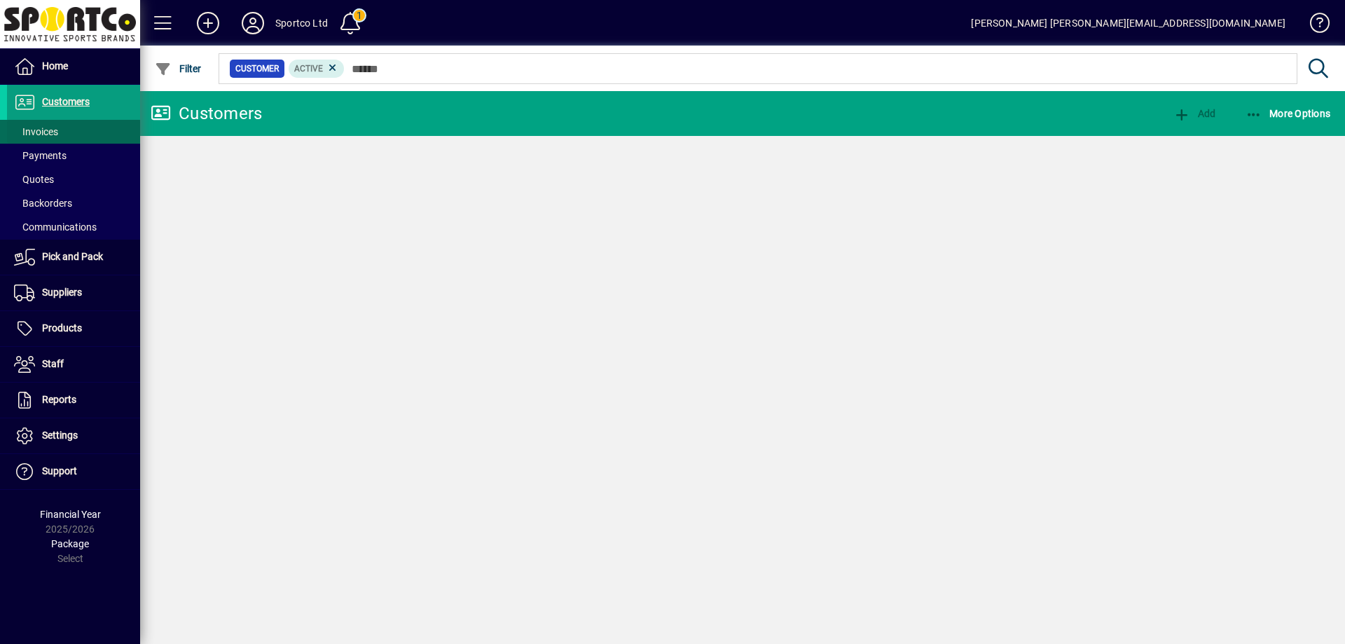
click at [49, 128] on span "Invoices" at bounding box center [36, 131] width 44 height 11
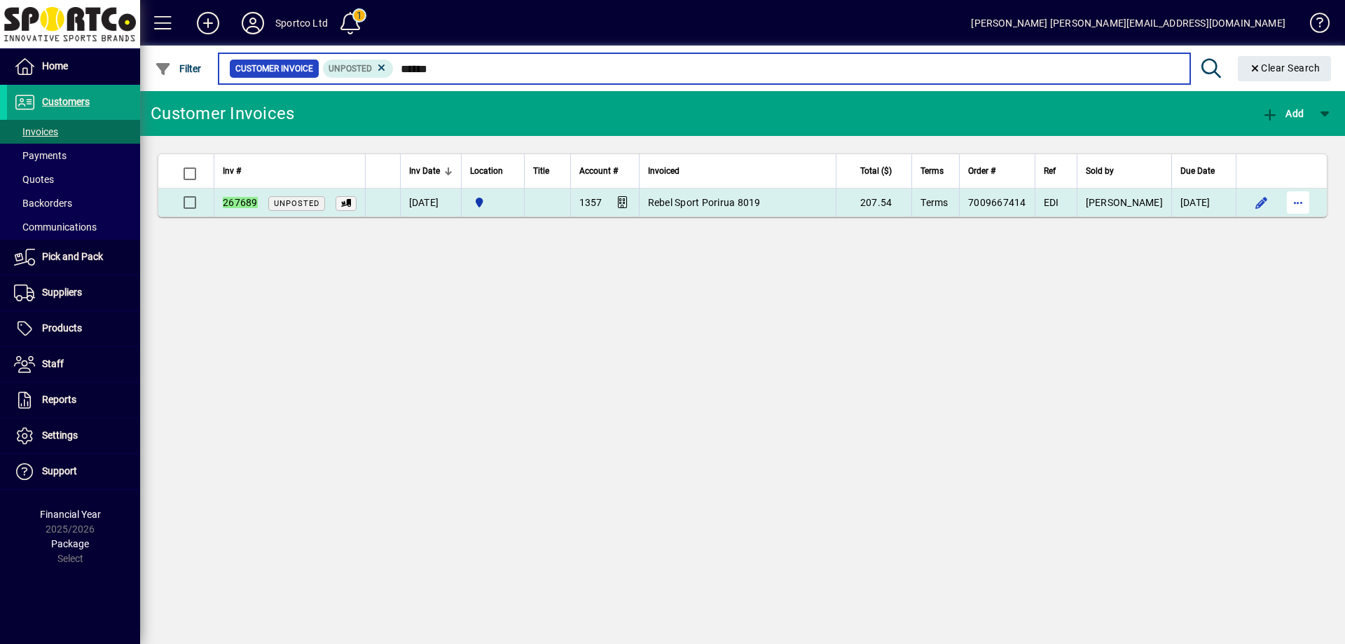
type input "******"
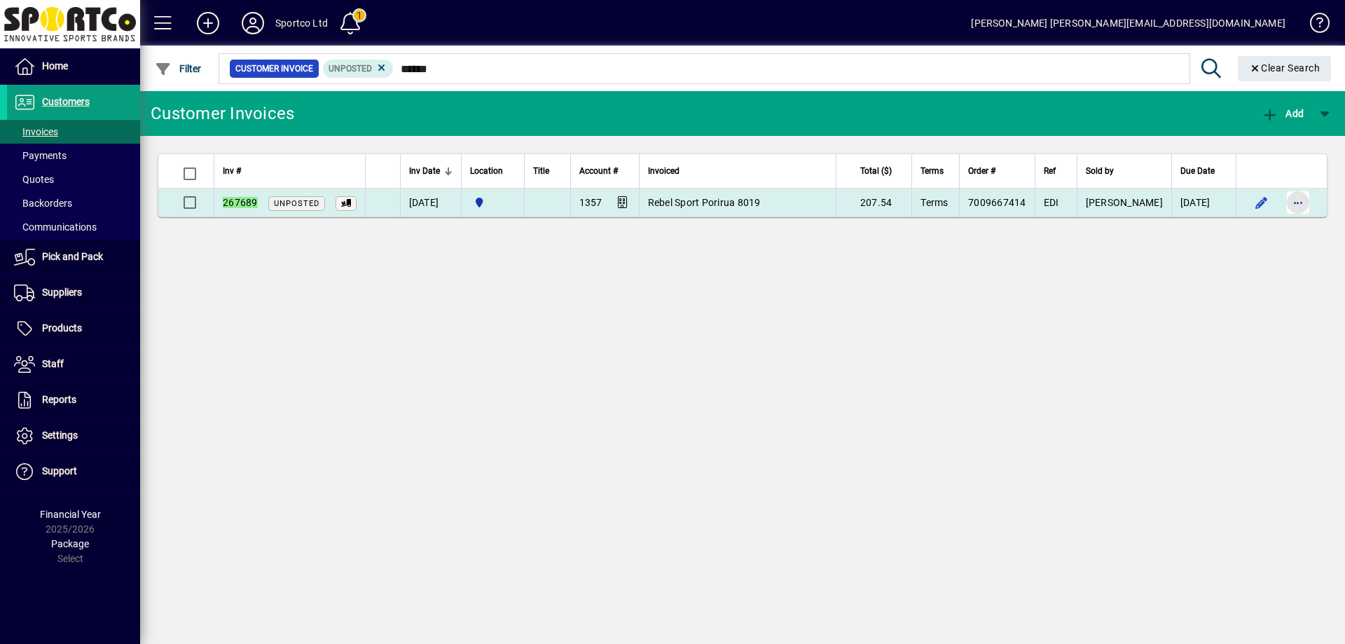
click at [1295, 195] on span "button" at bounding box center [1298, 203] width 34 height 34
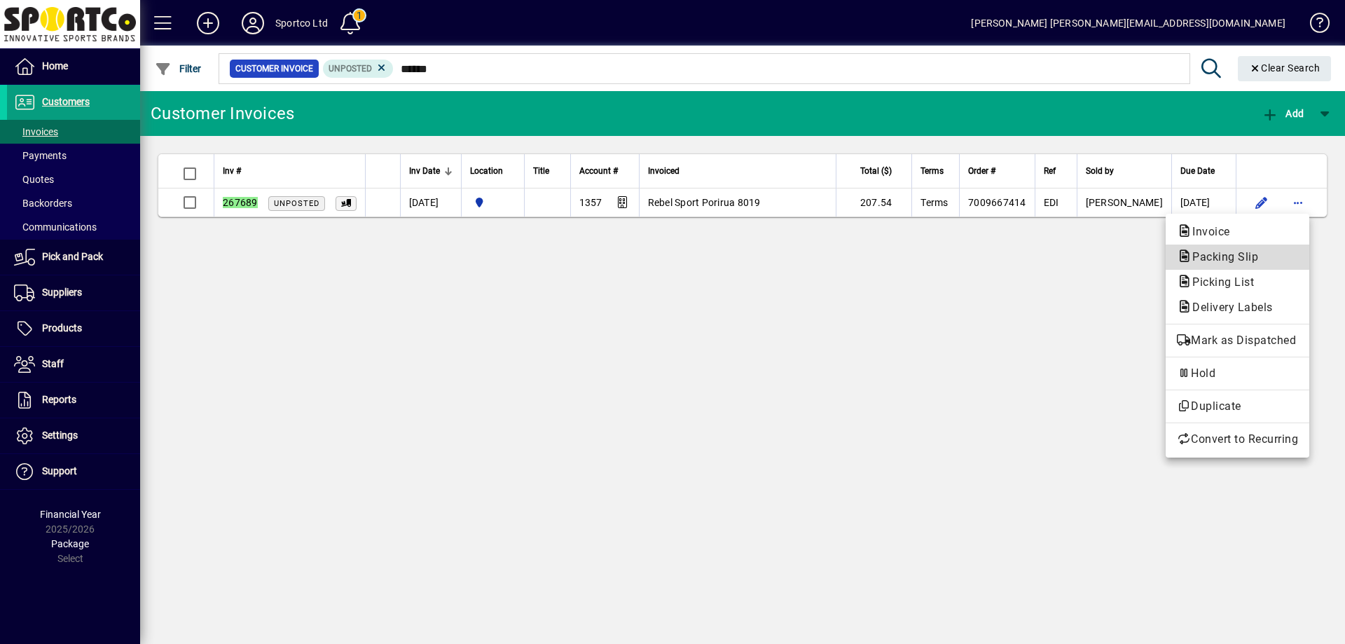
click at [1226, 254] on span "Packing Slip" at bounding box center [1221, 256] width 88 height 13
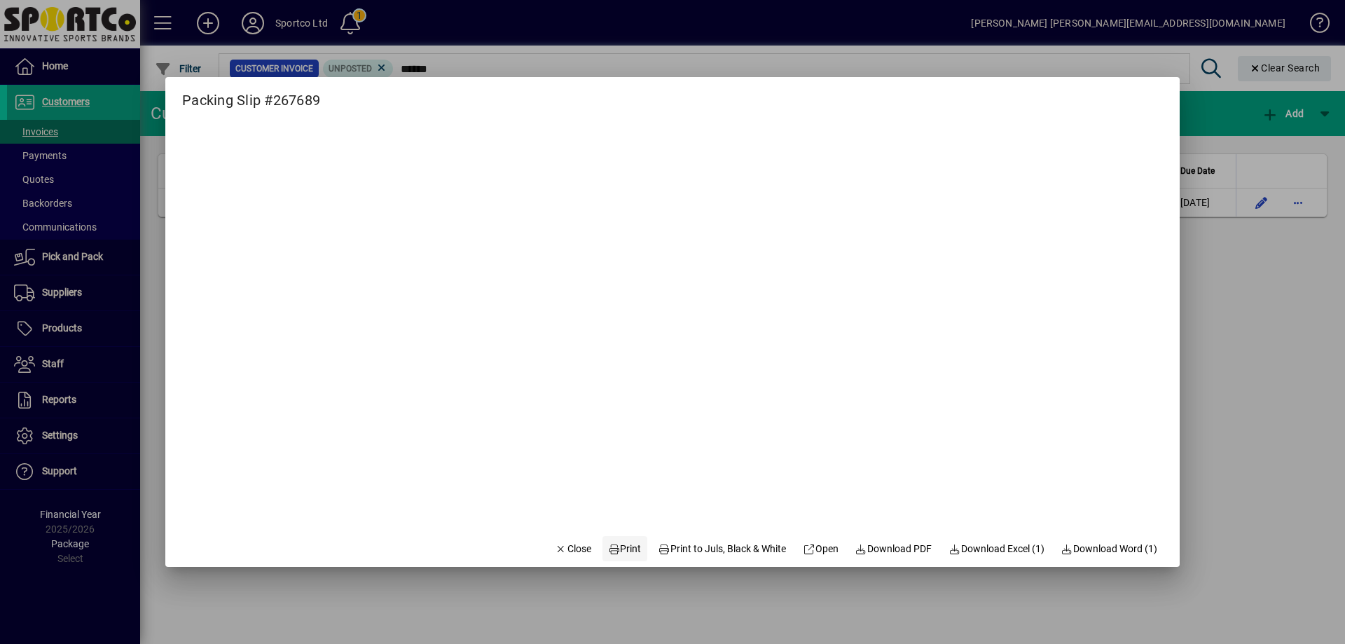
click at [617, 549] on span "Print" at bounding box center [625, 549] width 34 height 15
click at [555, 547] on span "Close" at bounding box center [573, 549] width 36 height 15
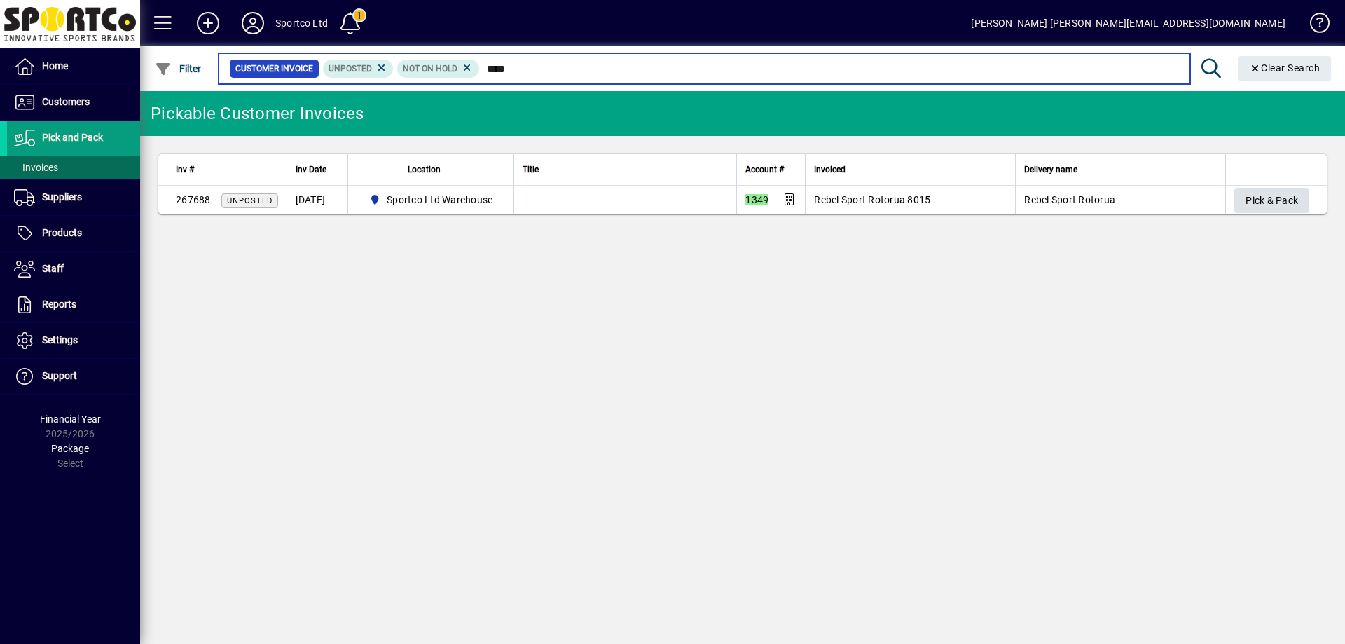
type input "****"
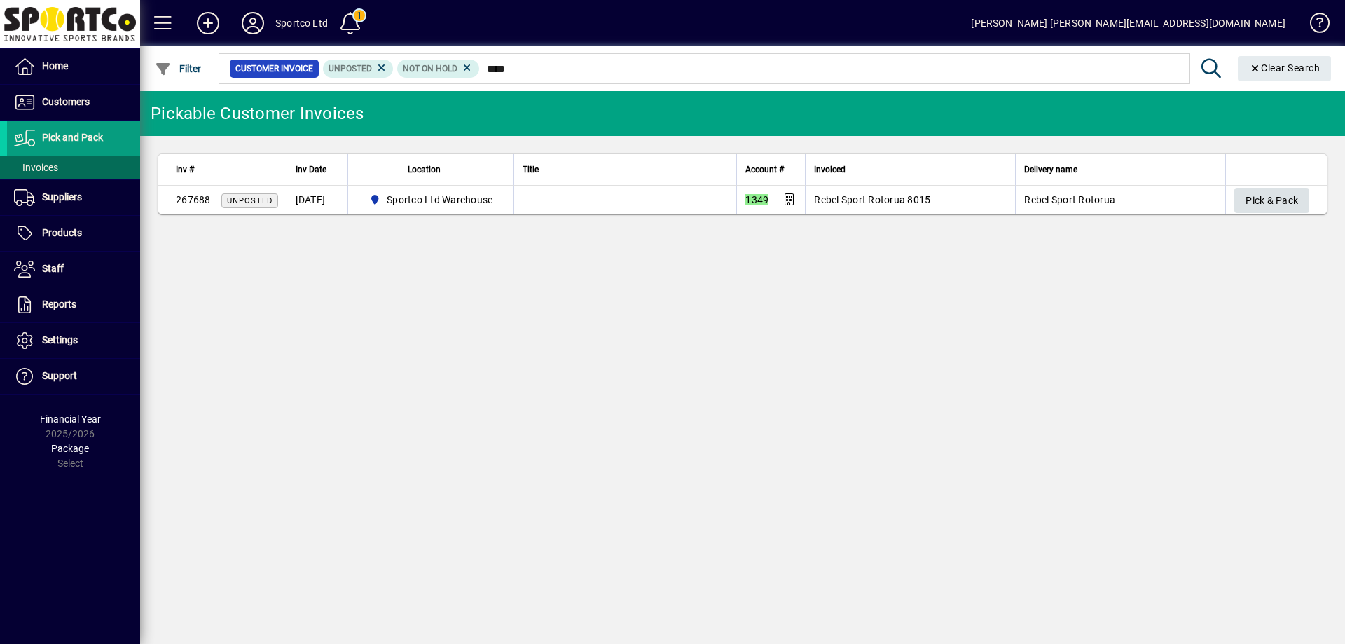
click at [1283, 188] on button "Pick & Pack" at bounding box center [1271, 200] width 75 height 25
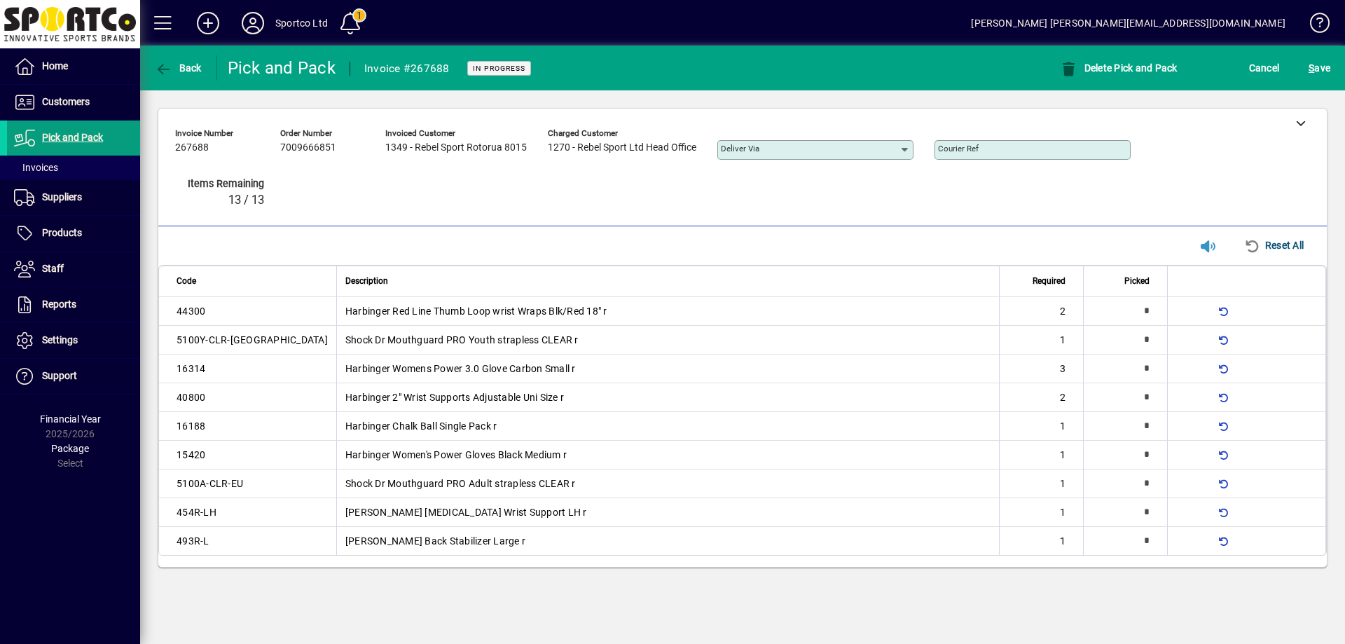
type input "*"
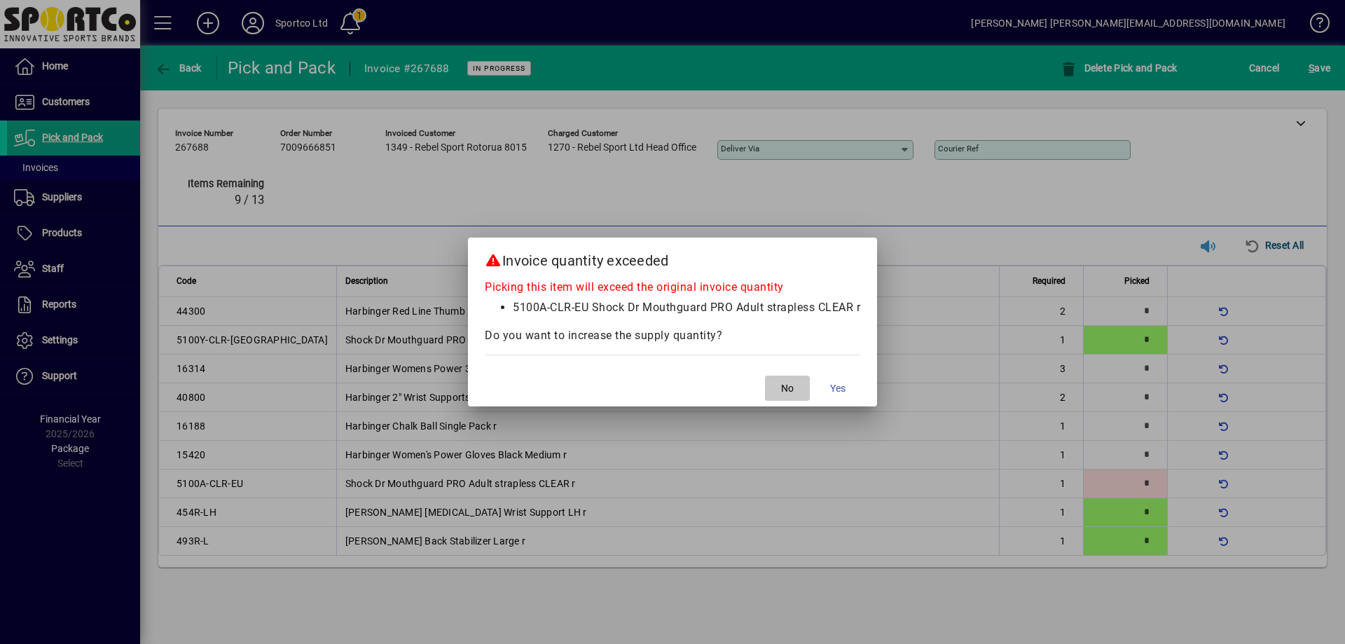
click at [773, 390] on span "button" at bounding box center [787, 388] width 45 height 34
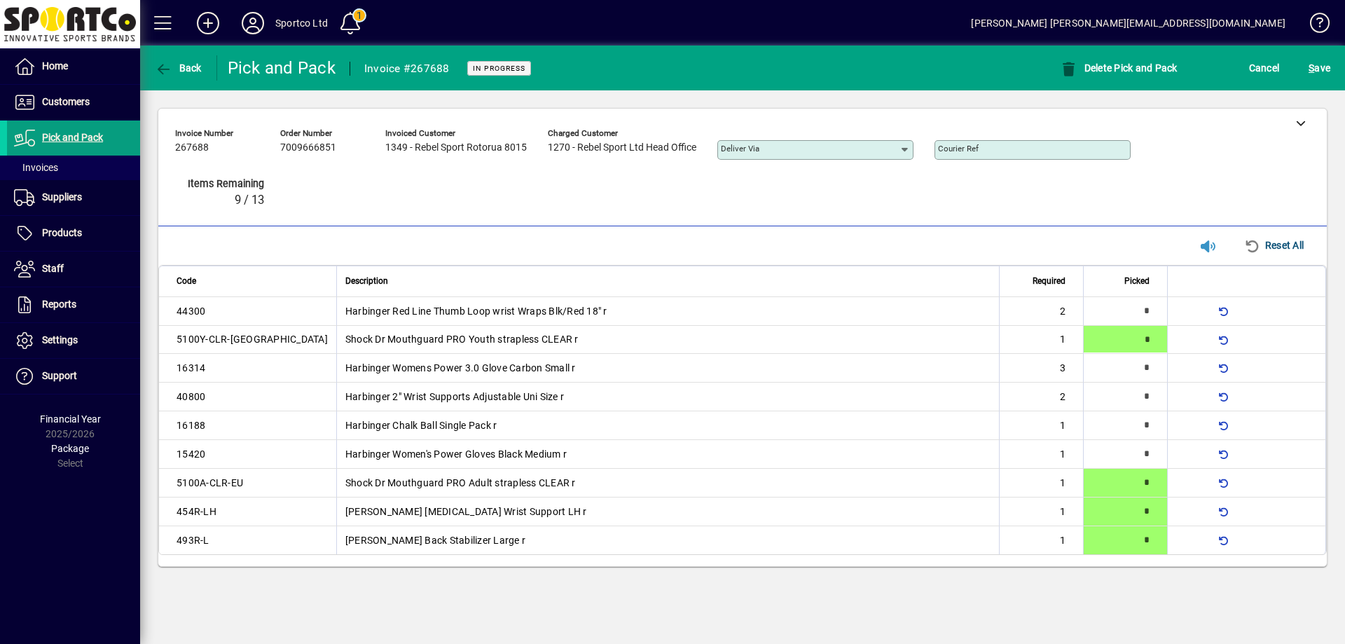
type input "*"
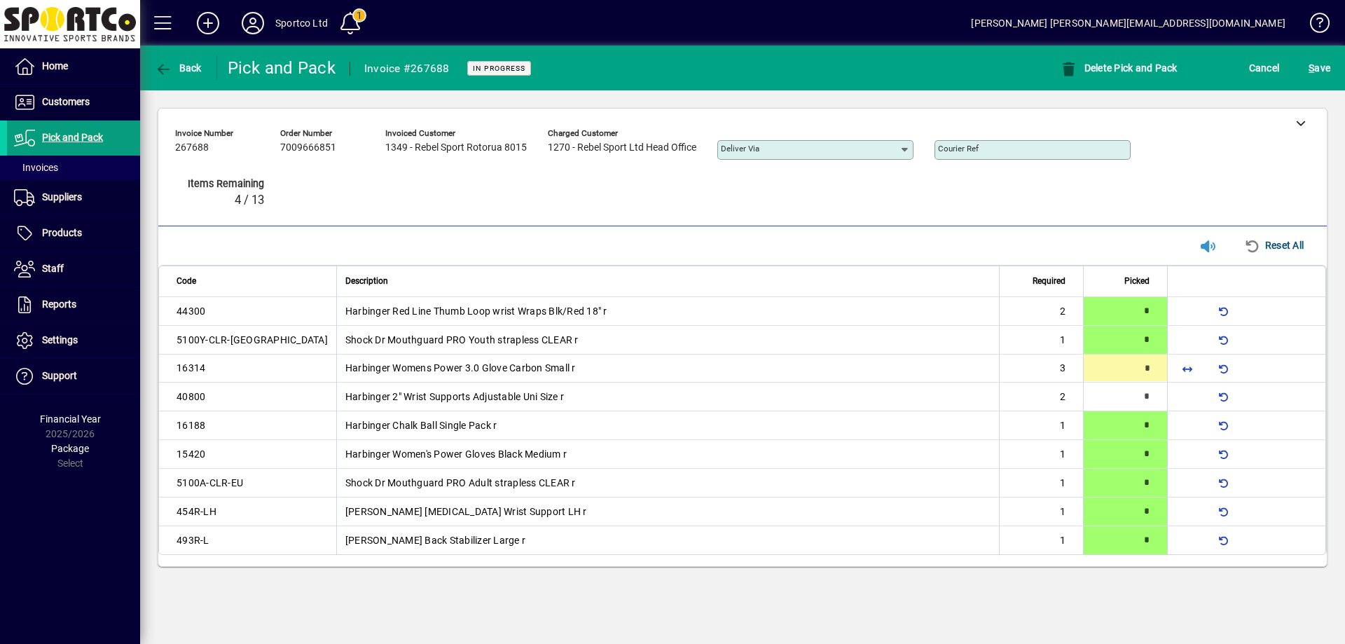
type input "*"
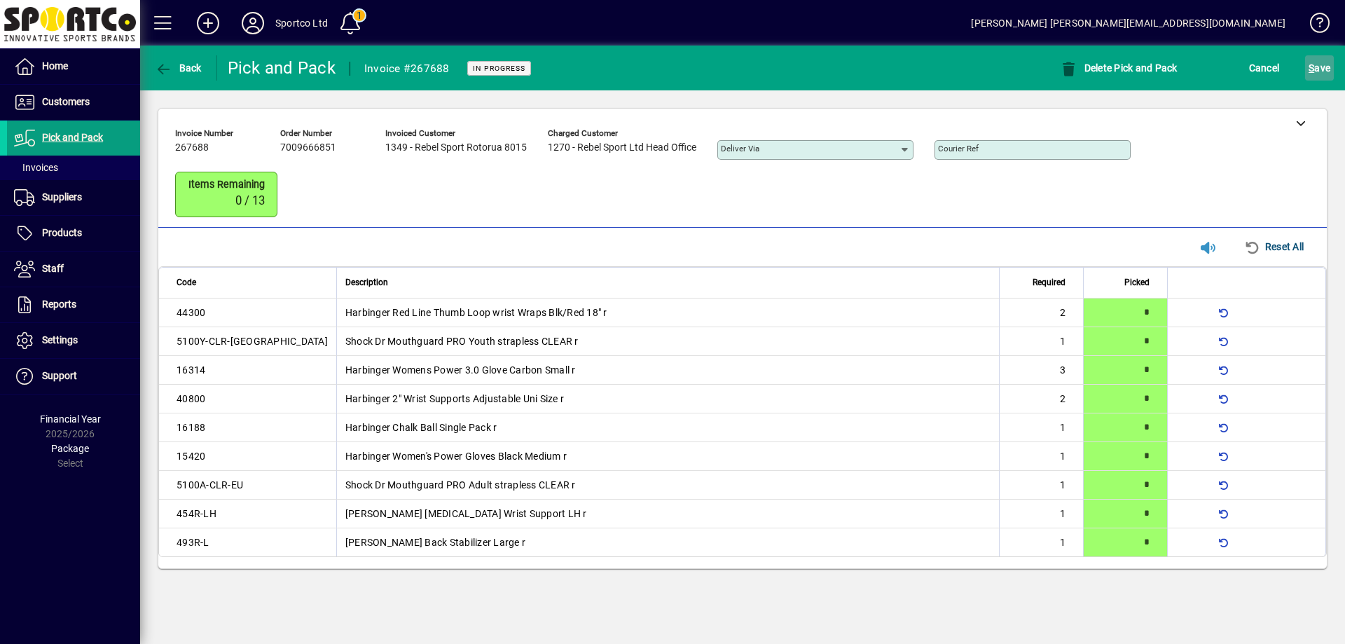
click at [1317, 68] on span "S ave" at bounding box center [1320, 68] width 22 height 22
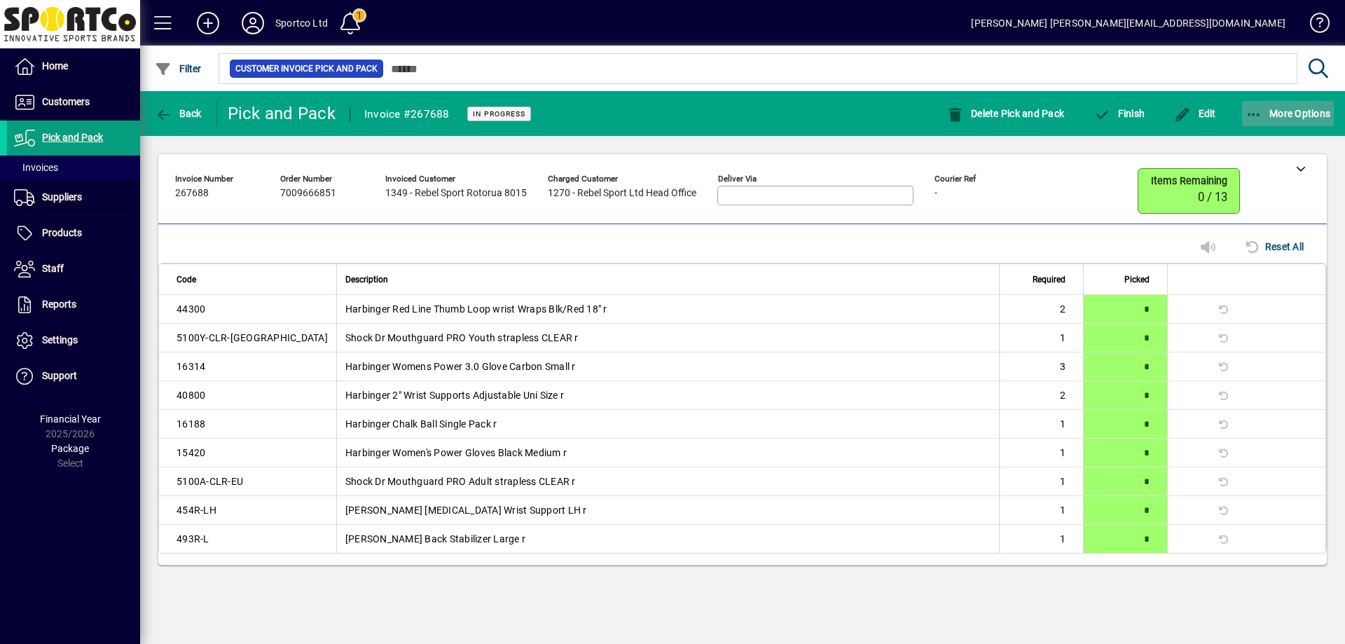
click at [1255, 111] on icon "button" at bounding box center [1255, 115] width 18 height 14
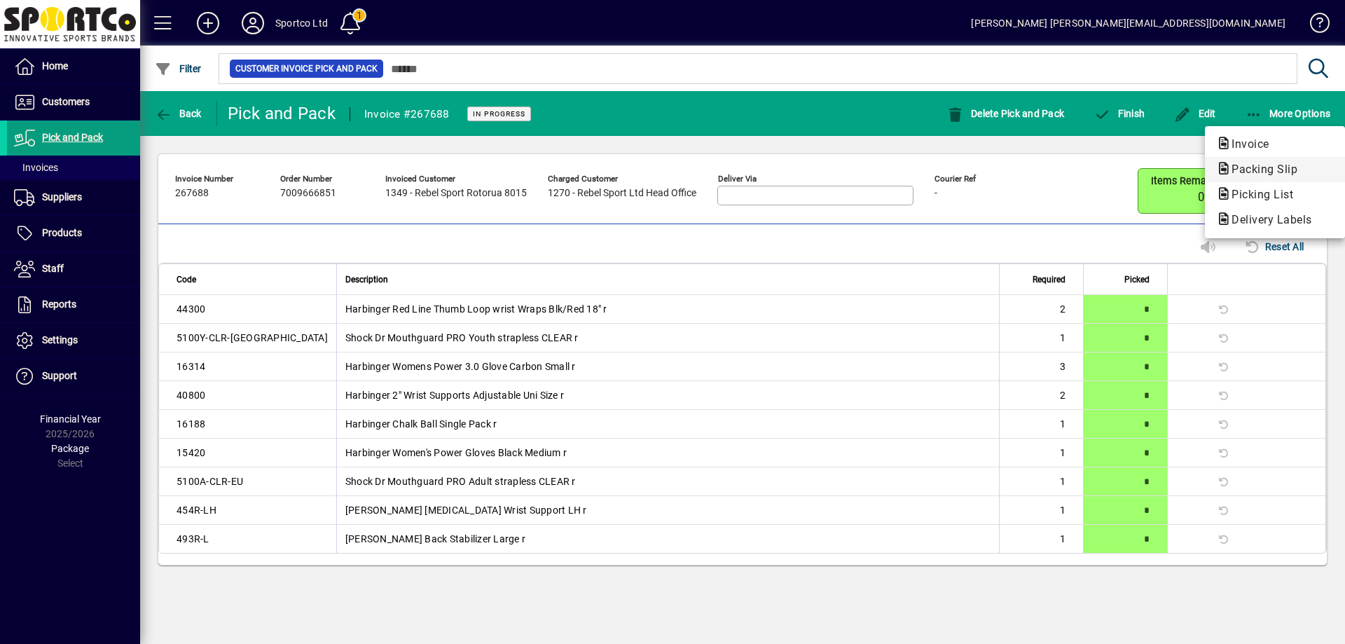
click at [1269, 163] on span "Packing Slip" at bounding box center [1260, 169] width 88 height 13
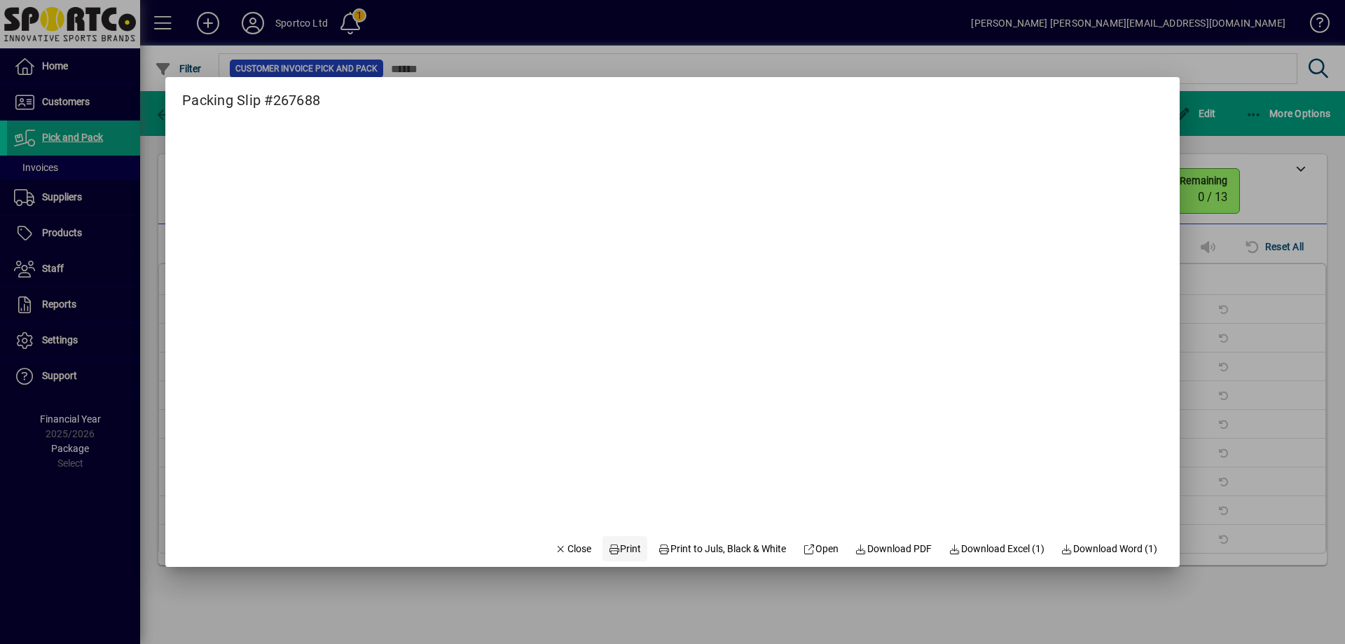
click at [616, 546] on span "Print" at bounding box center [625, 549] width 34 height 15
drag, startPoint x: 560, startPoint y: 546, endPoint x: 635, endPoint y: 471, distance: 105.5
click at [560, 546] on span "Close" at bounding box center [573, 549] width 36 height 15
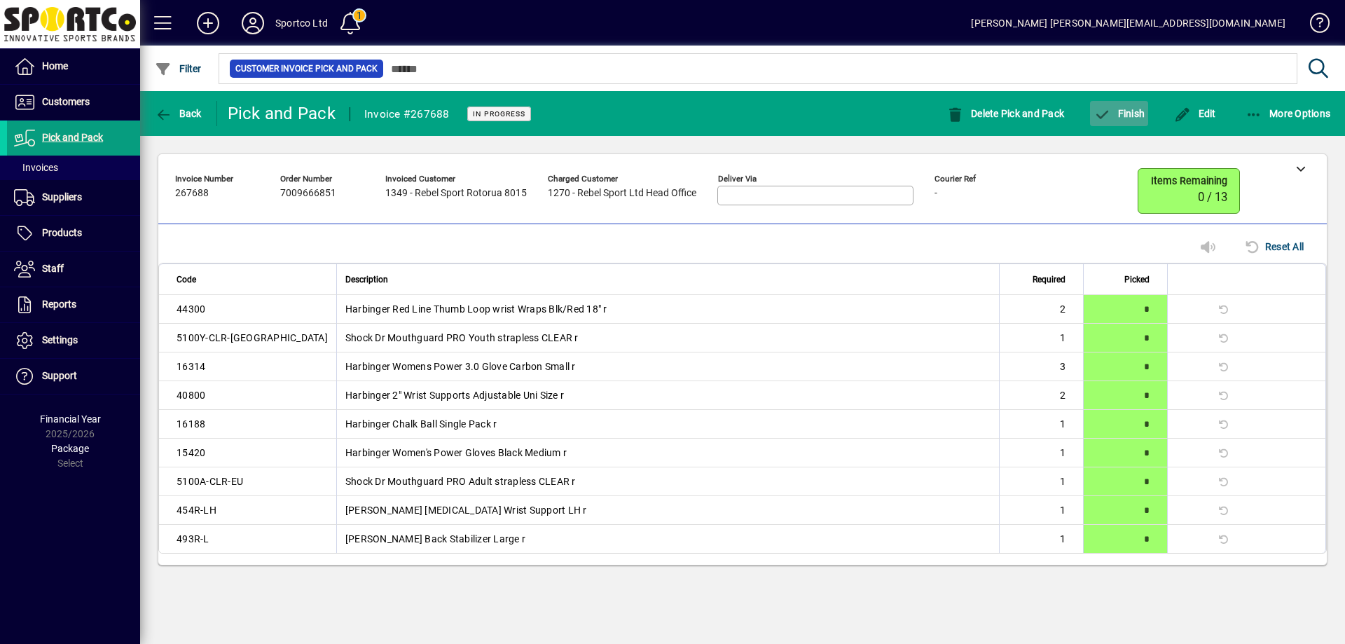
click at [1128, 118] on span "Finish" at bounding box center [1119, 113] width 51 height 11
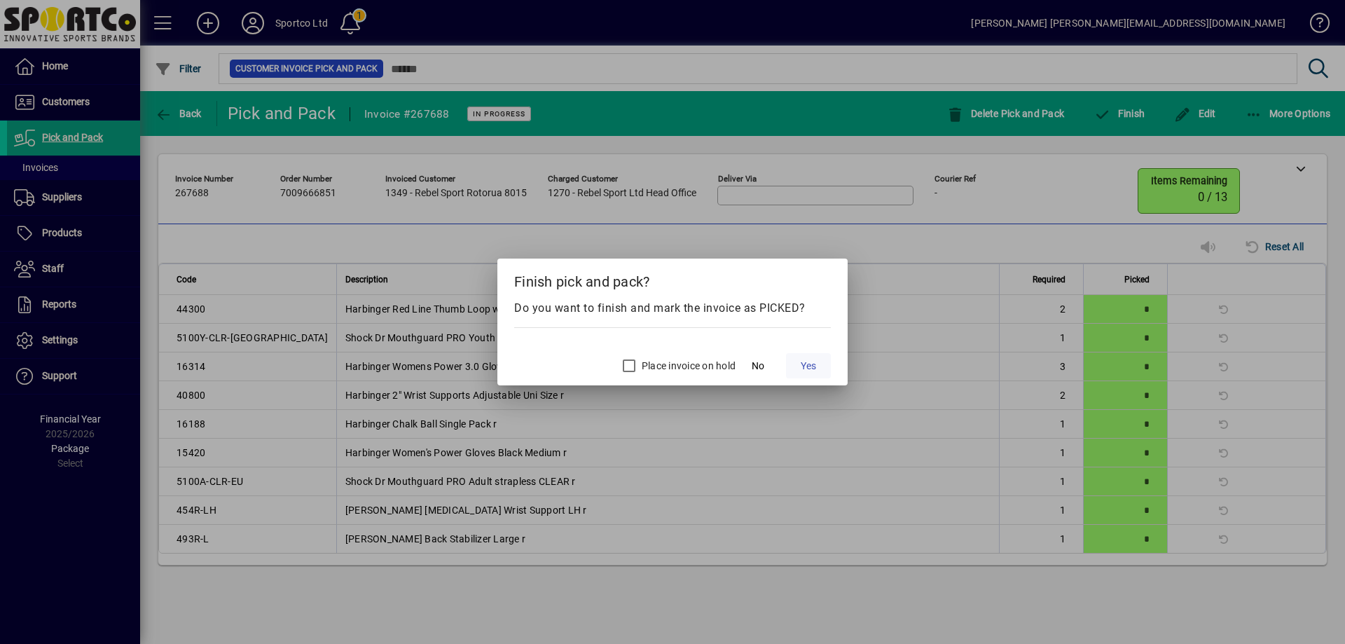
click at [811, 359] on span "Yes" at bounding box center [808, 366] width 15 height 15
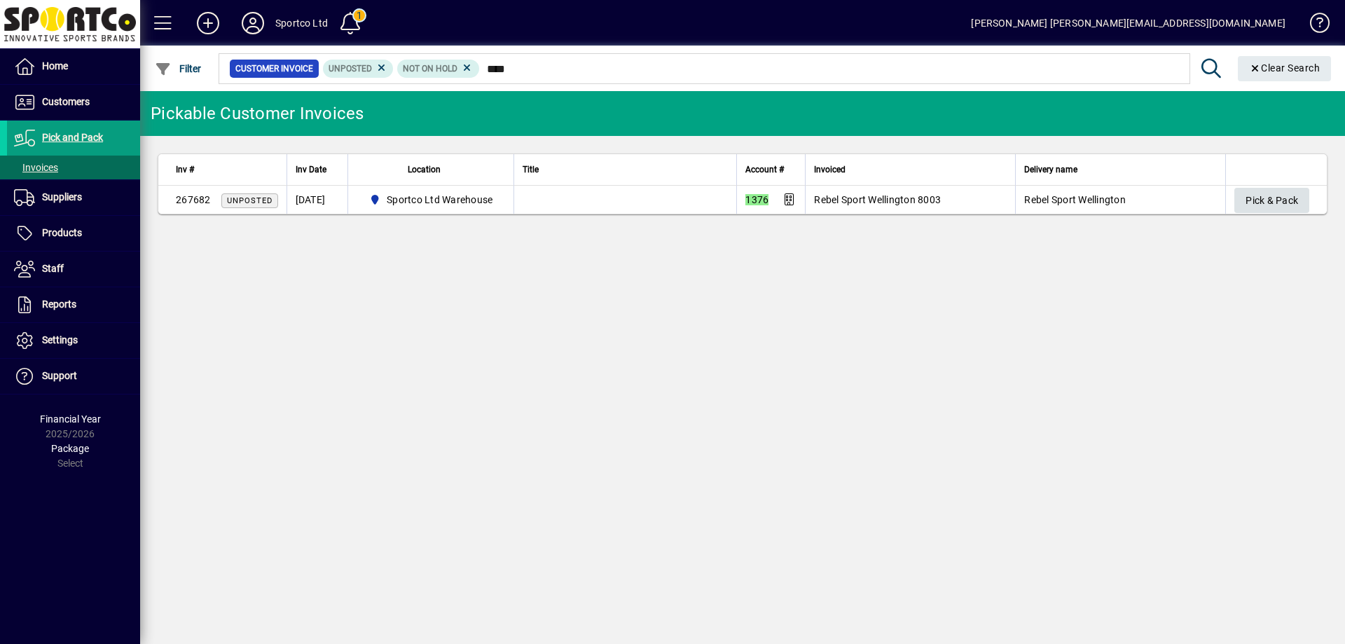
type input "****"
click at [1269, 198] on span "Pick & Pack" at bounding box center [1272, 200] width 53 height 23
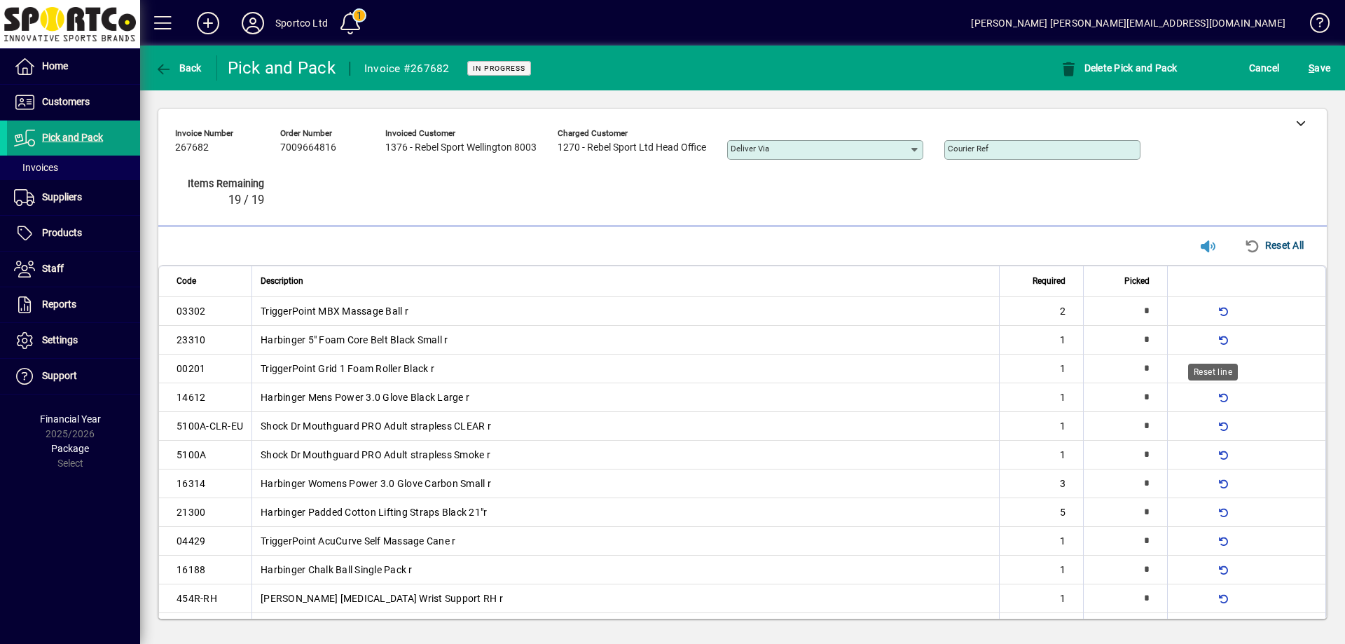
type input "*"
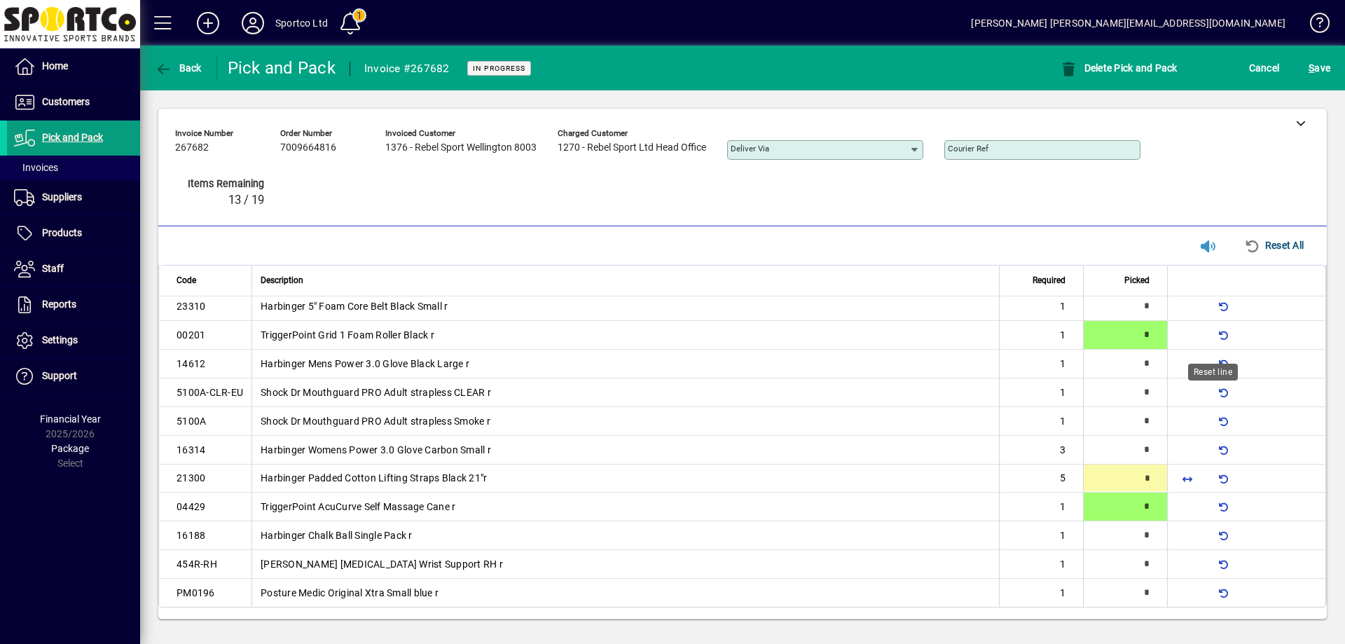
type input "*"
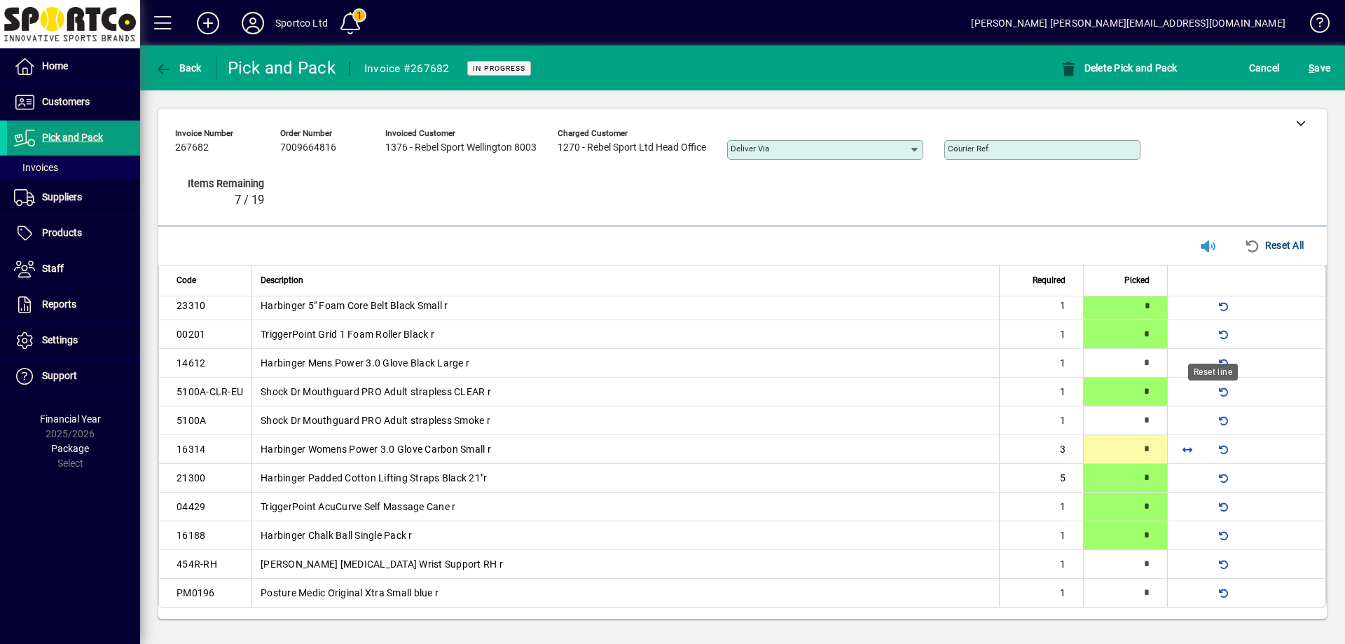
type input "*"
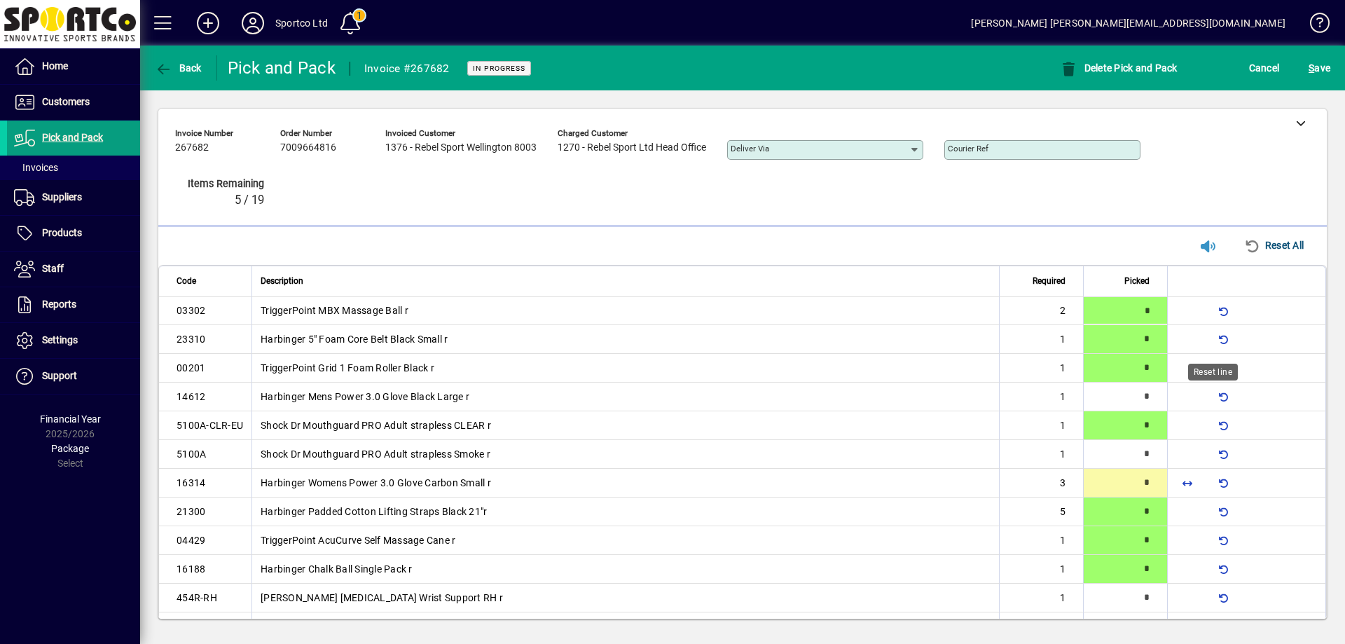
type input "*"
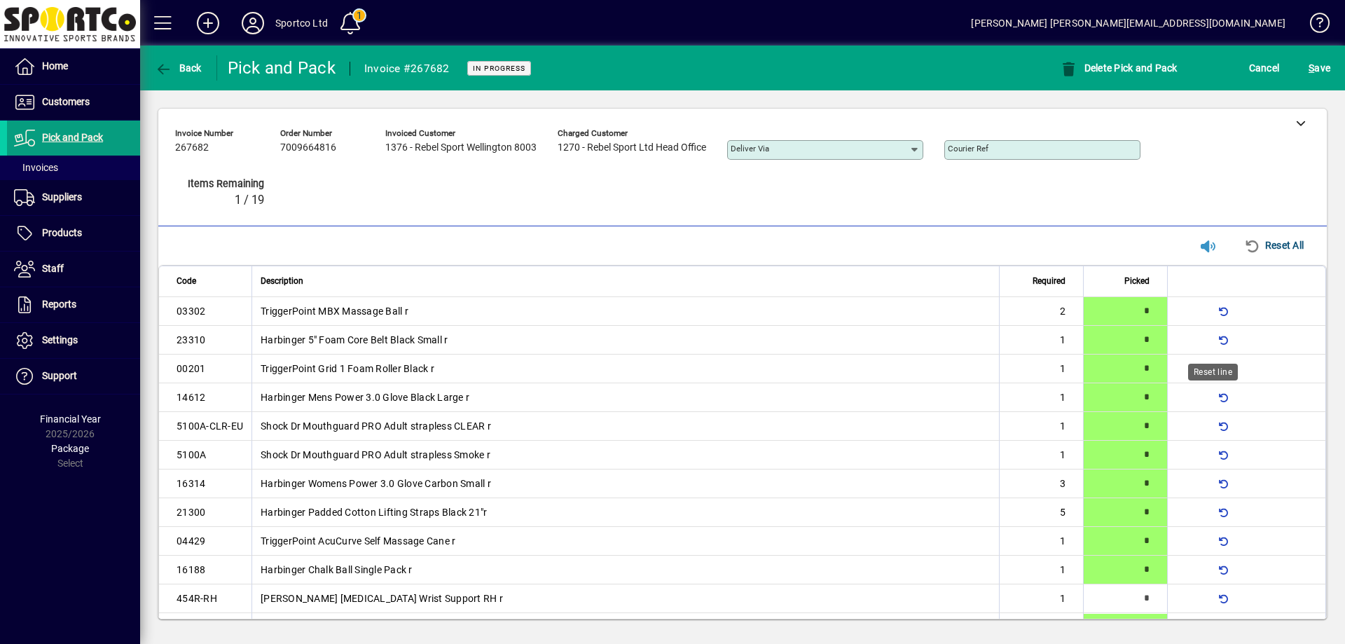
scroll to position [22, 0]
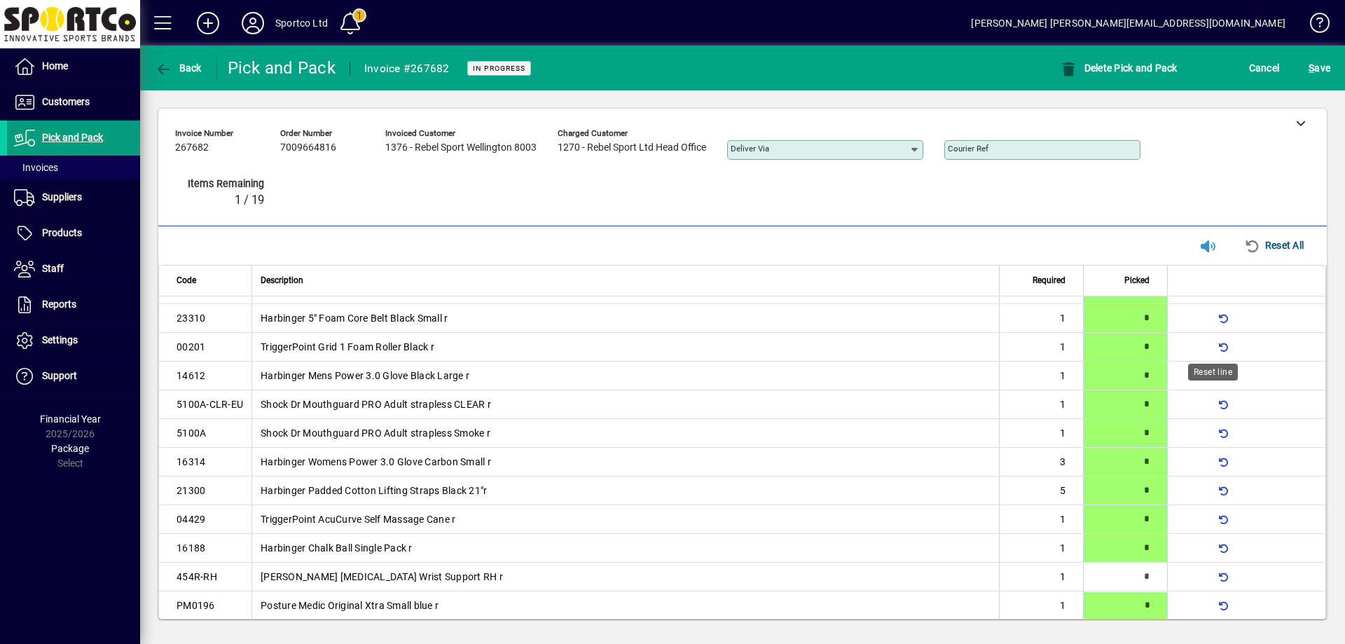
type input "*"
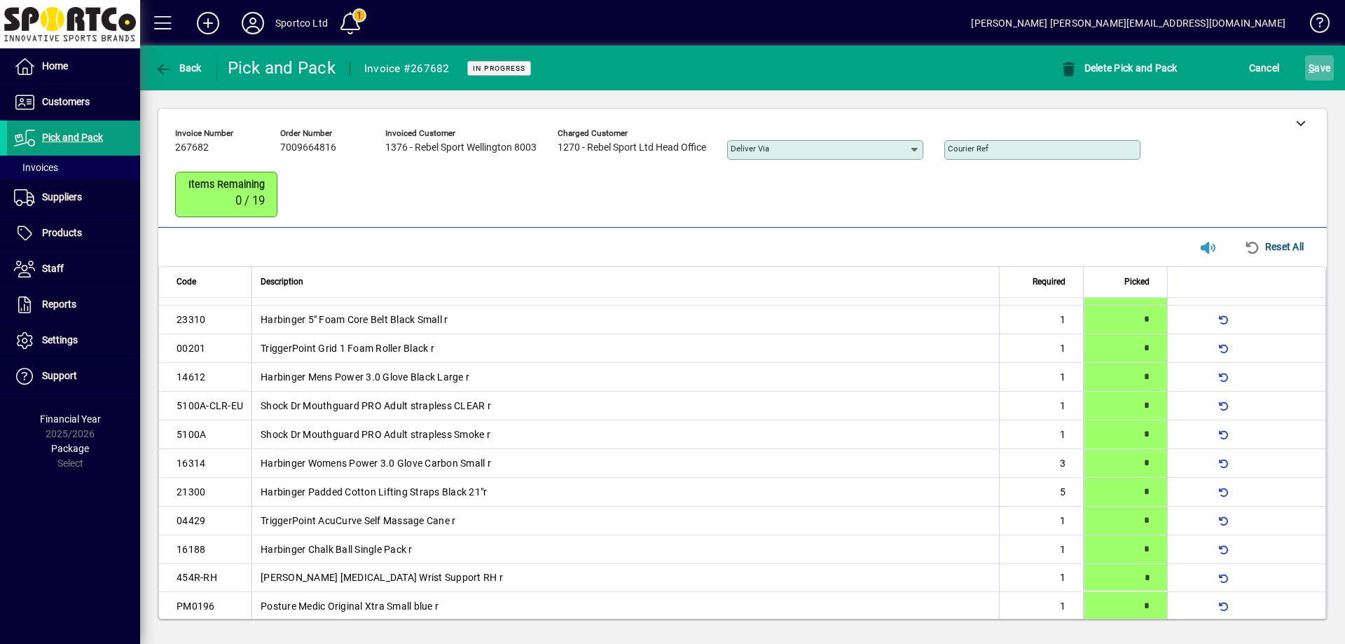
click at [1329, 71] on span "S ave" at bounding box center [1320, 68] width 22 height 22
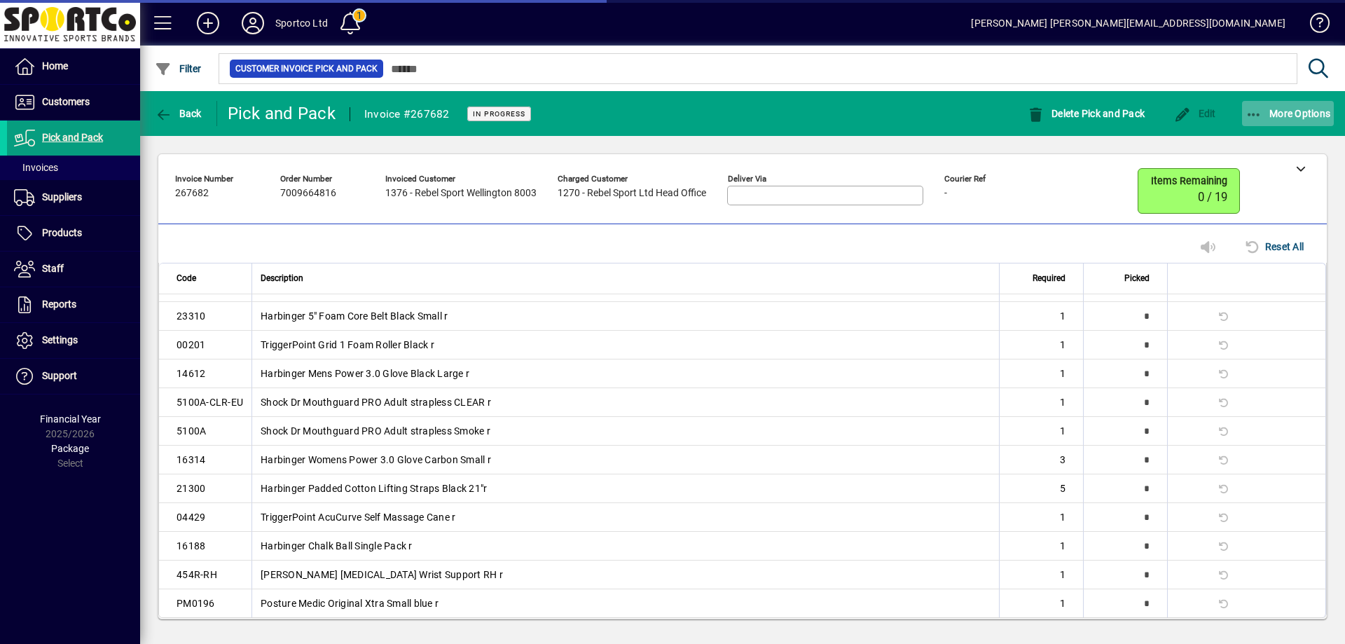
scroll to position [0, 0]
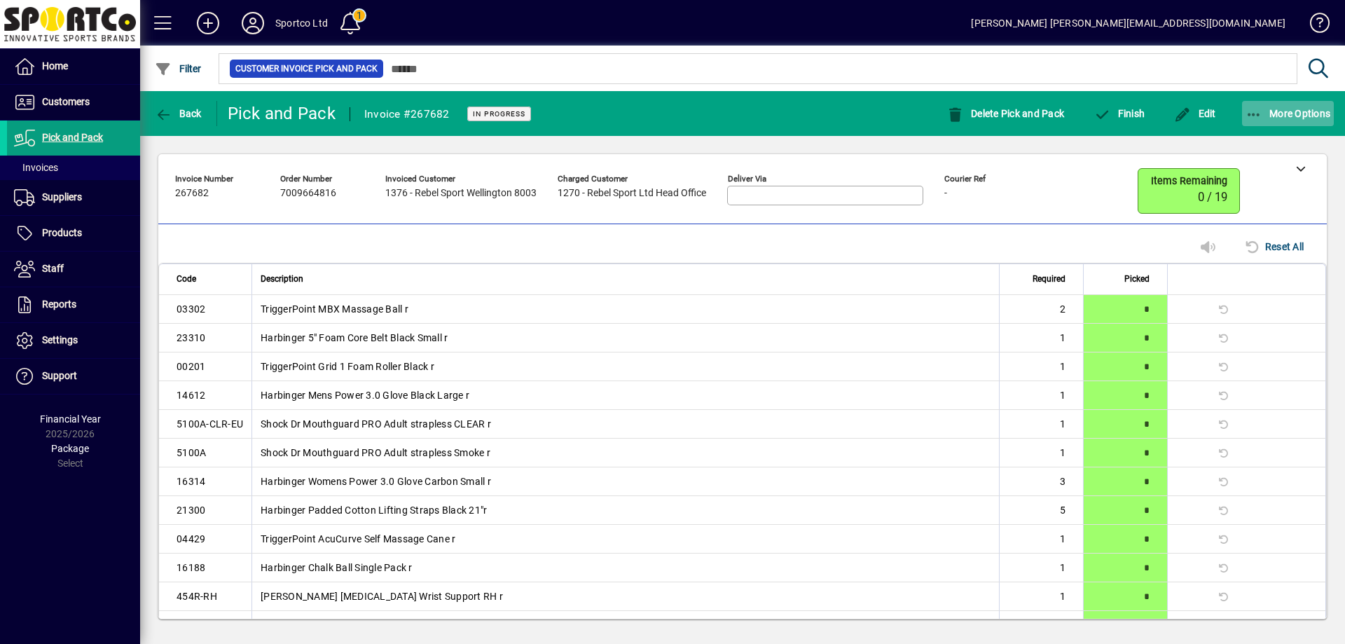
click at [1258, 109] on icon "button" at bounding box center [1255, 115] width 18 height 14
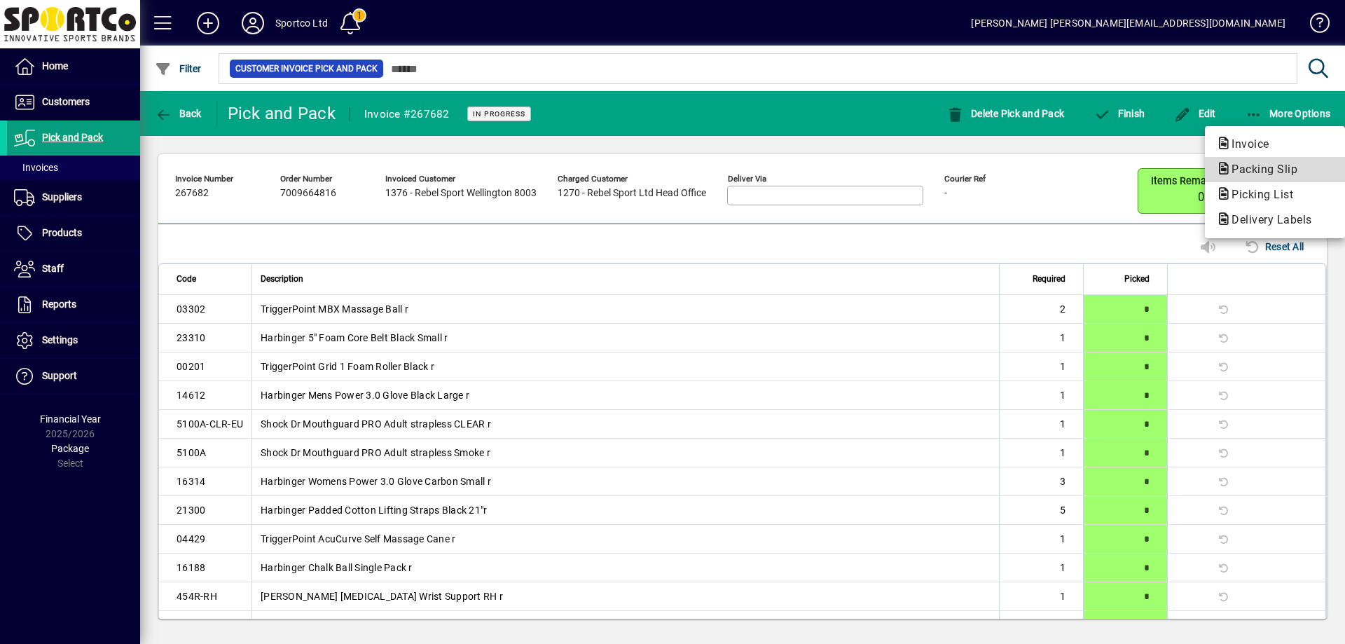
click at [1268, 165] on span "Packing Slip" at bounding box center [1260, 169] width 88 height 13
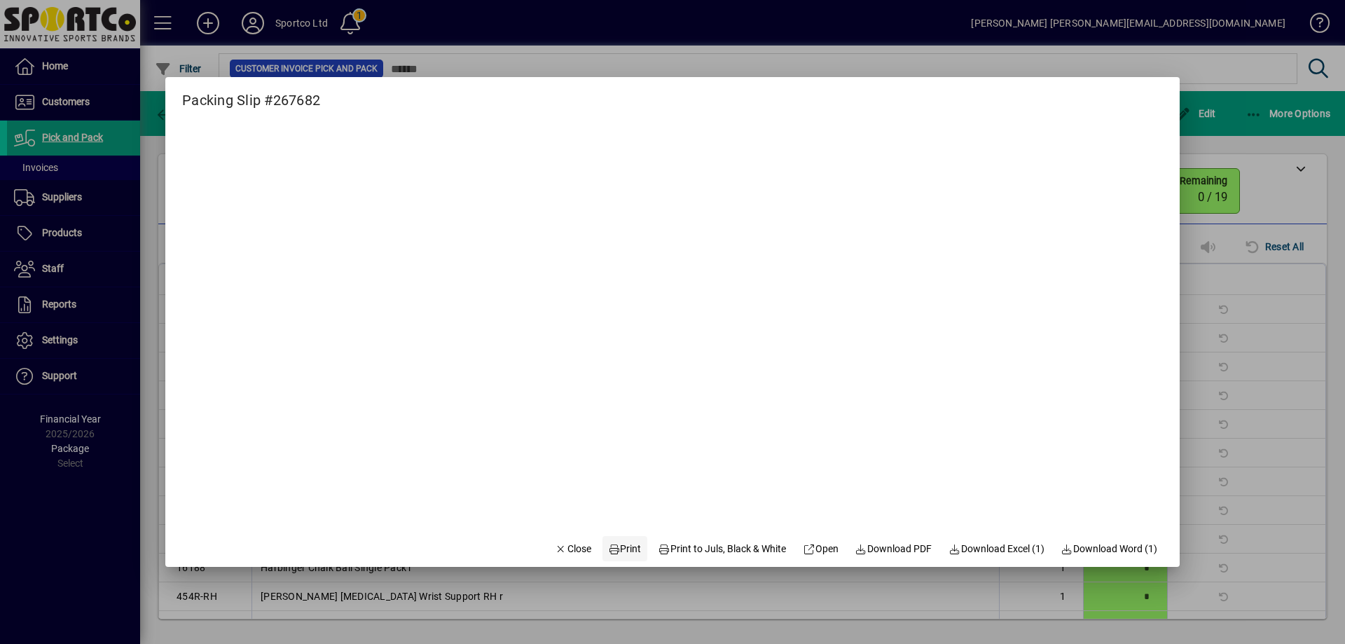
click at [616, 543] on span "Print" at bounding box center [625, 549] width 34 height 15
click at [563, 544] on span "Close" at bounding box center [573, 549] width 36 height 15
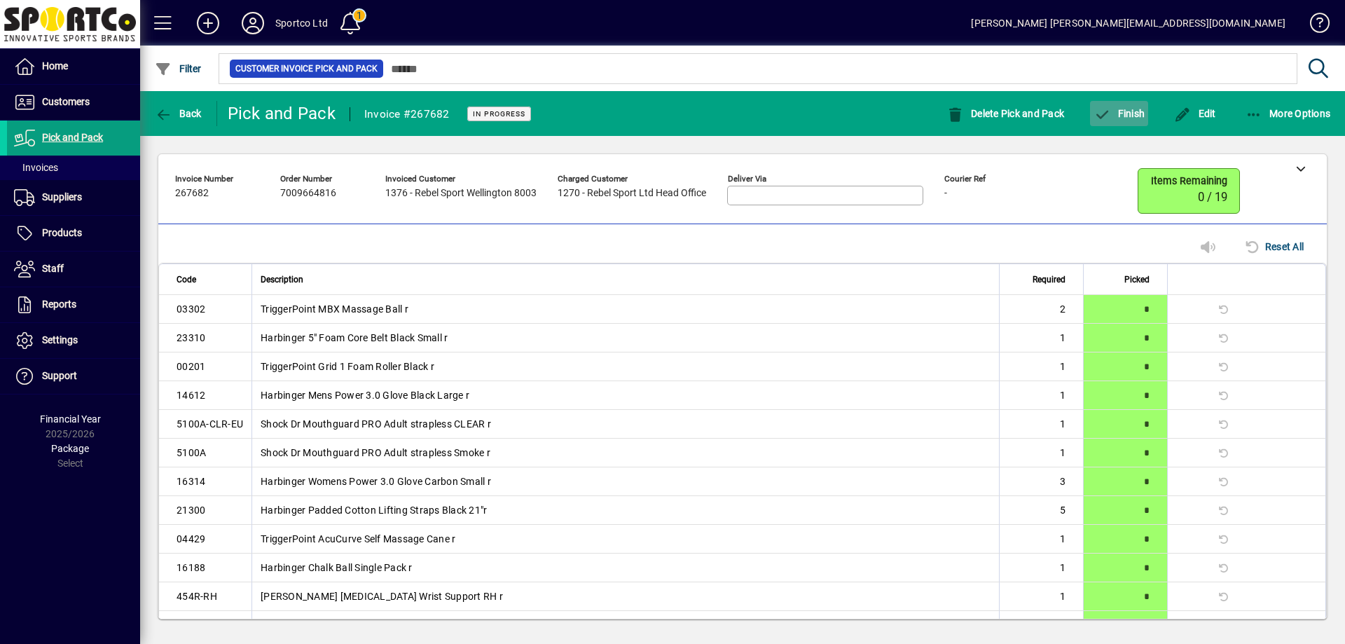
click at [1122, 110] on span "Finish" at bounding box center [1119, 113] width 51 height 11
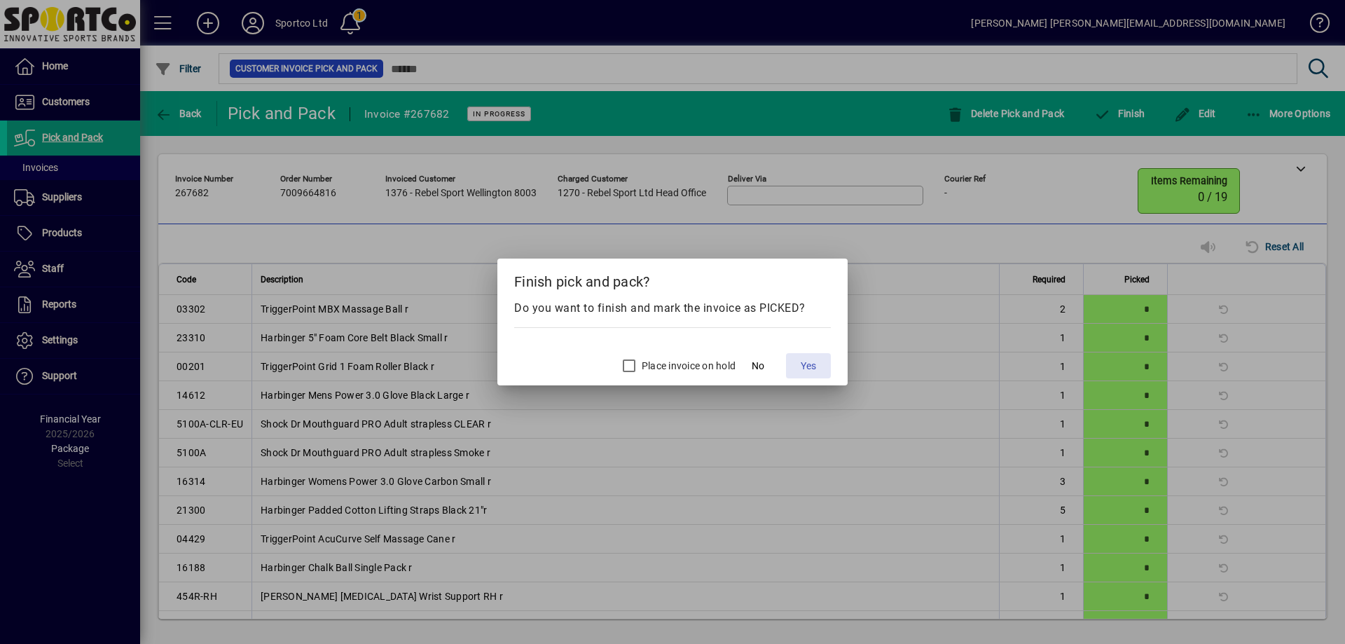
click at [820, 363] on span at bounding box center [808, 366] width 45 height 34
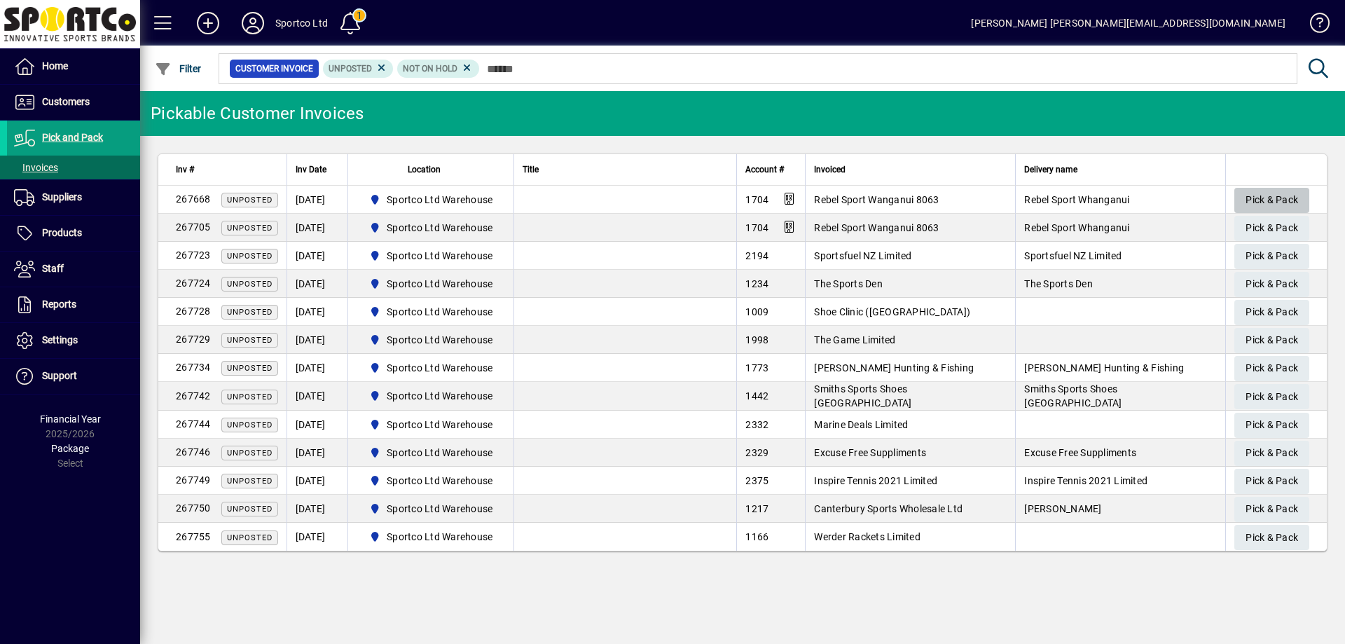
click at [1296, 193] on span "Pick & Pack" at bounding box center [1272, 199] width 53 height 23
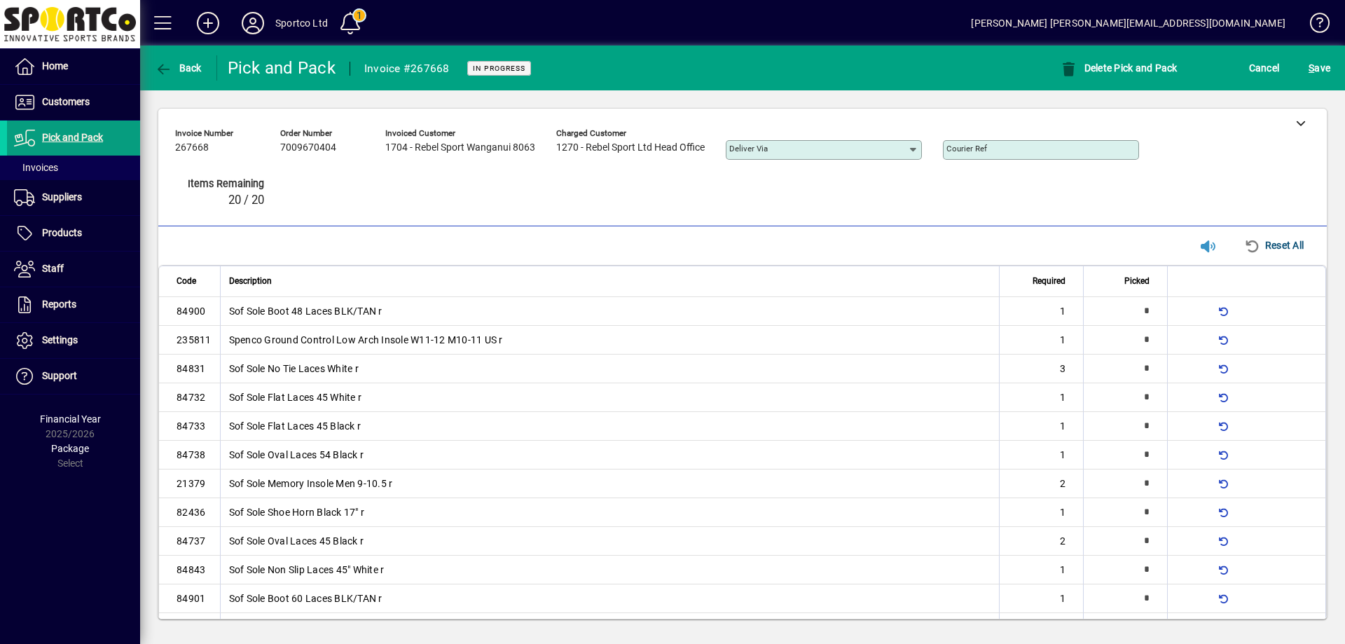
type input "*"
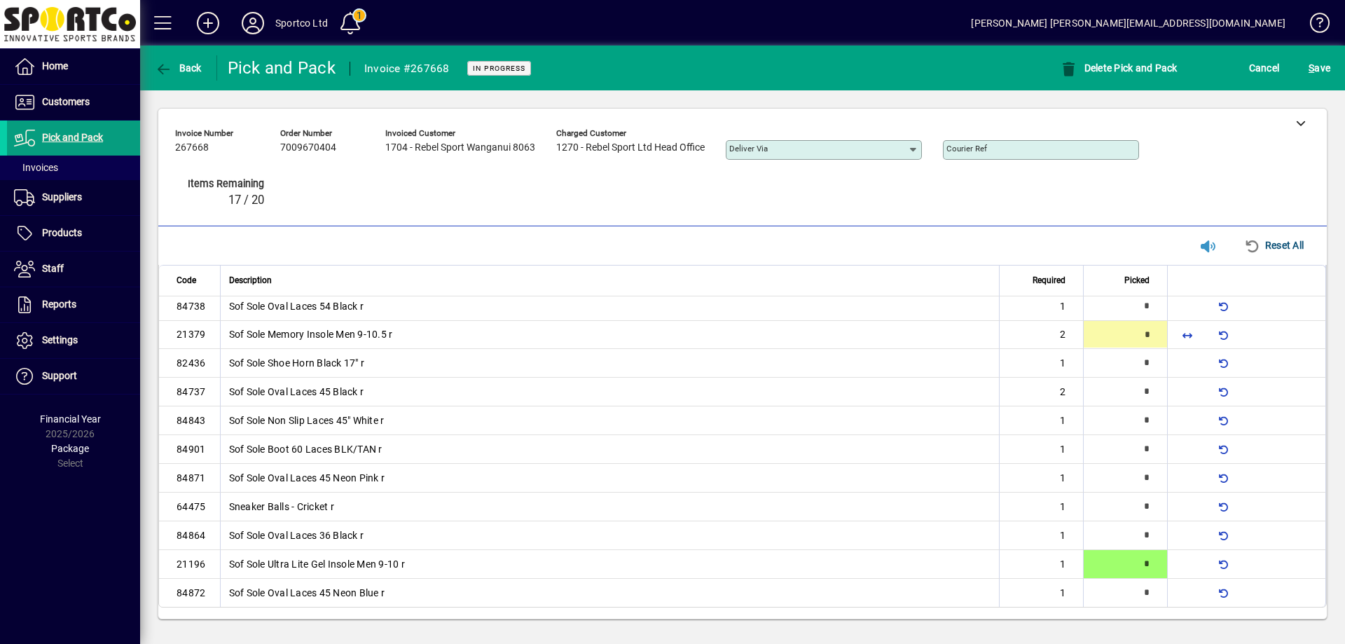
type input "*"
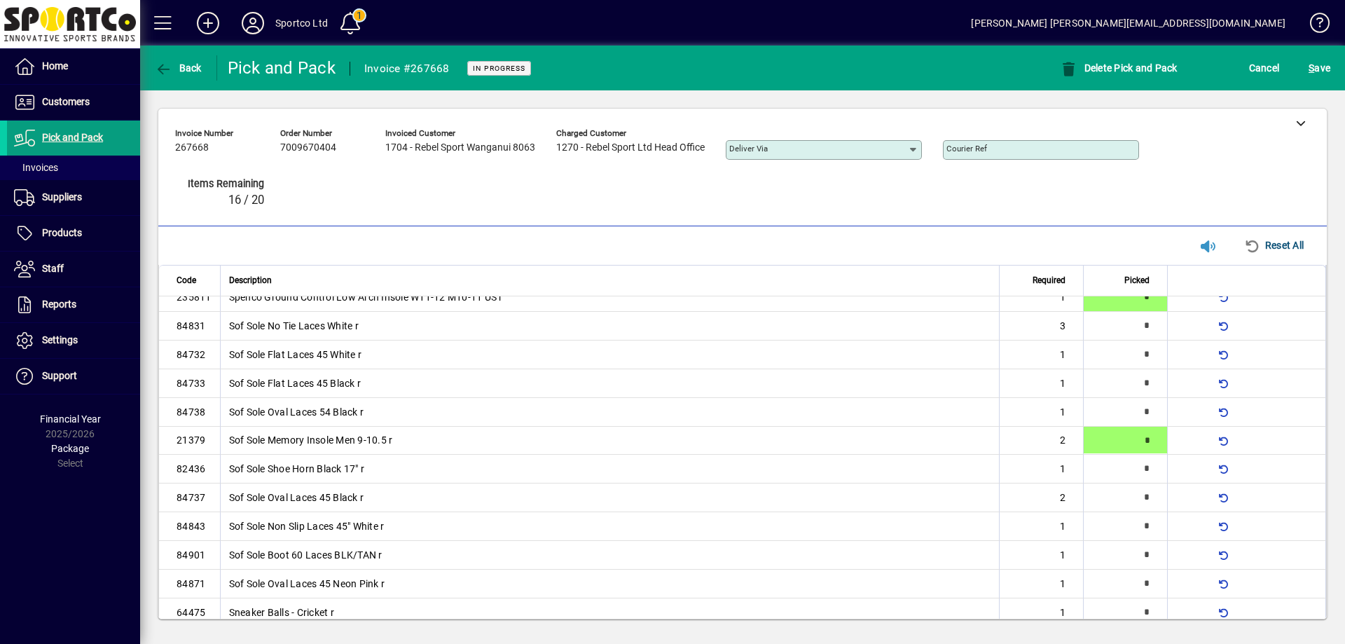
type input "*"
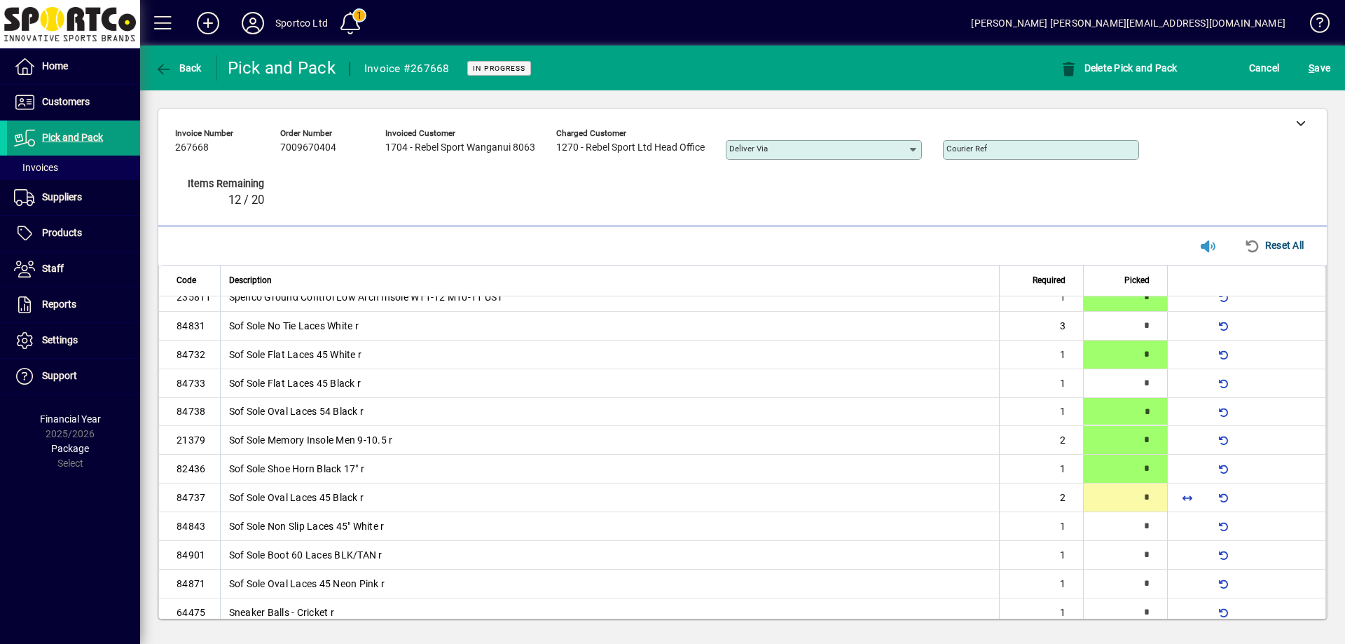
type input "*"
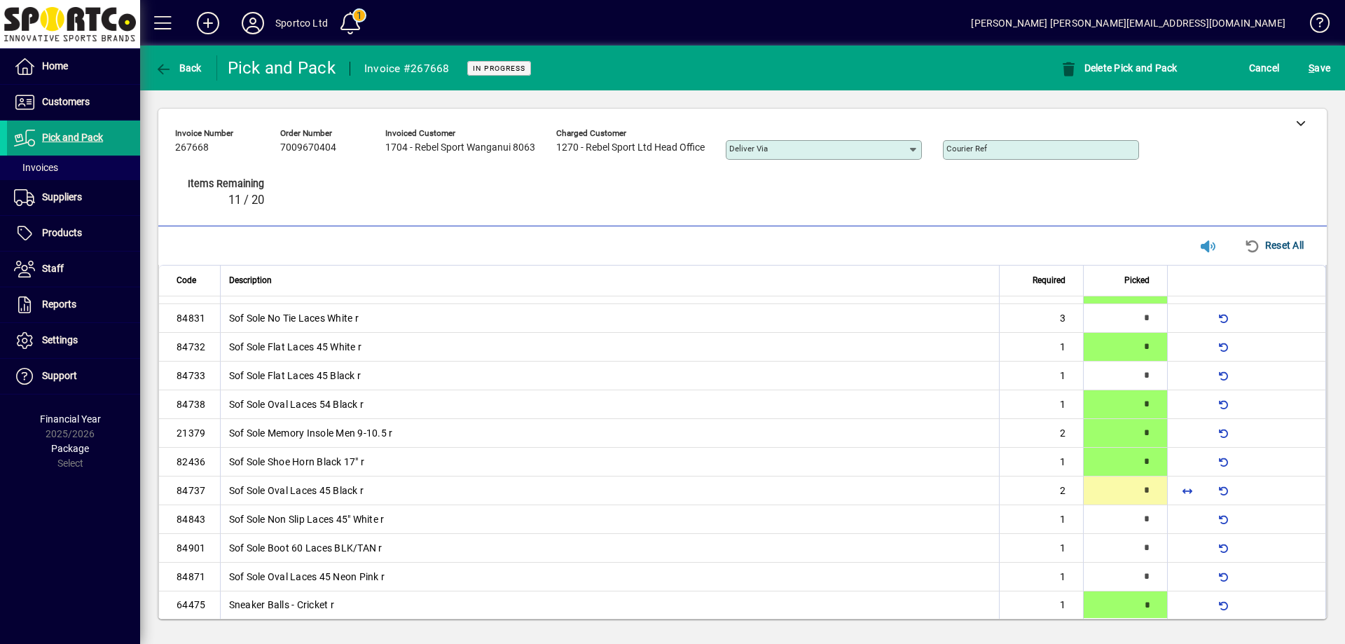
type input "*"
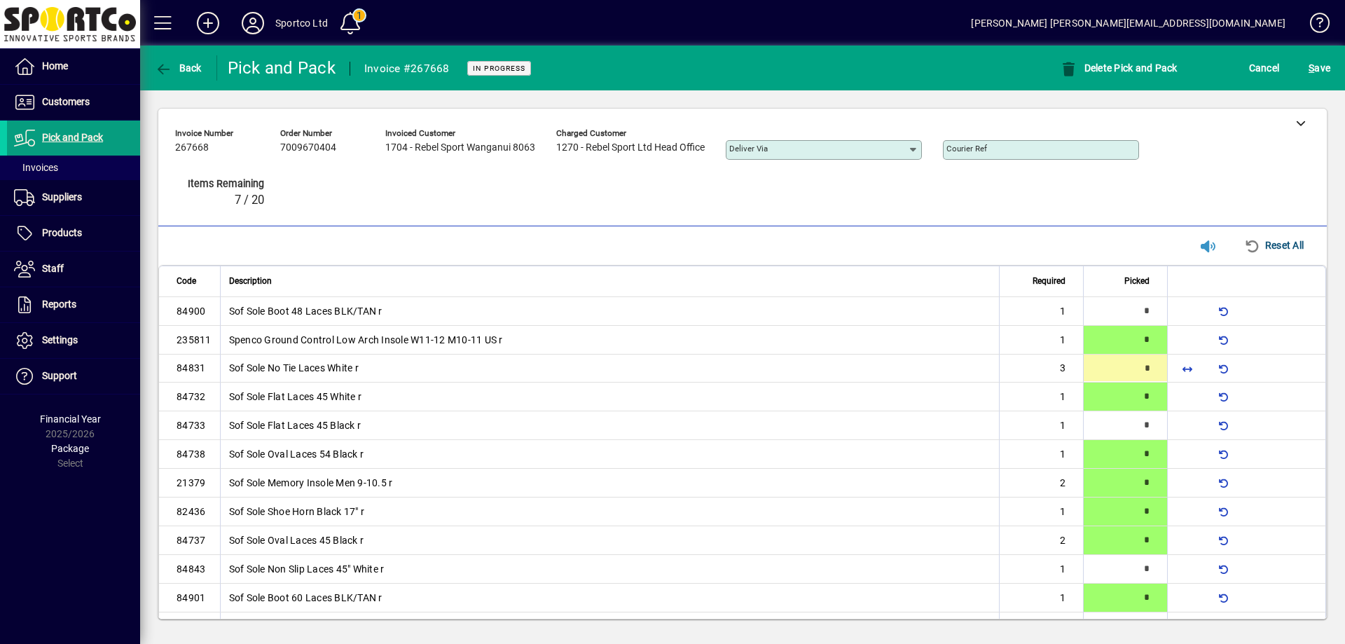
type input "*"
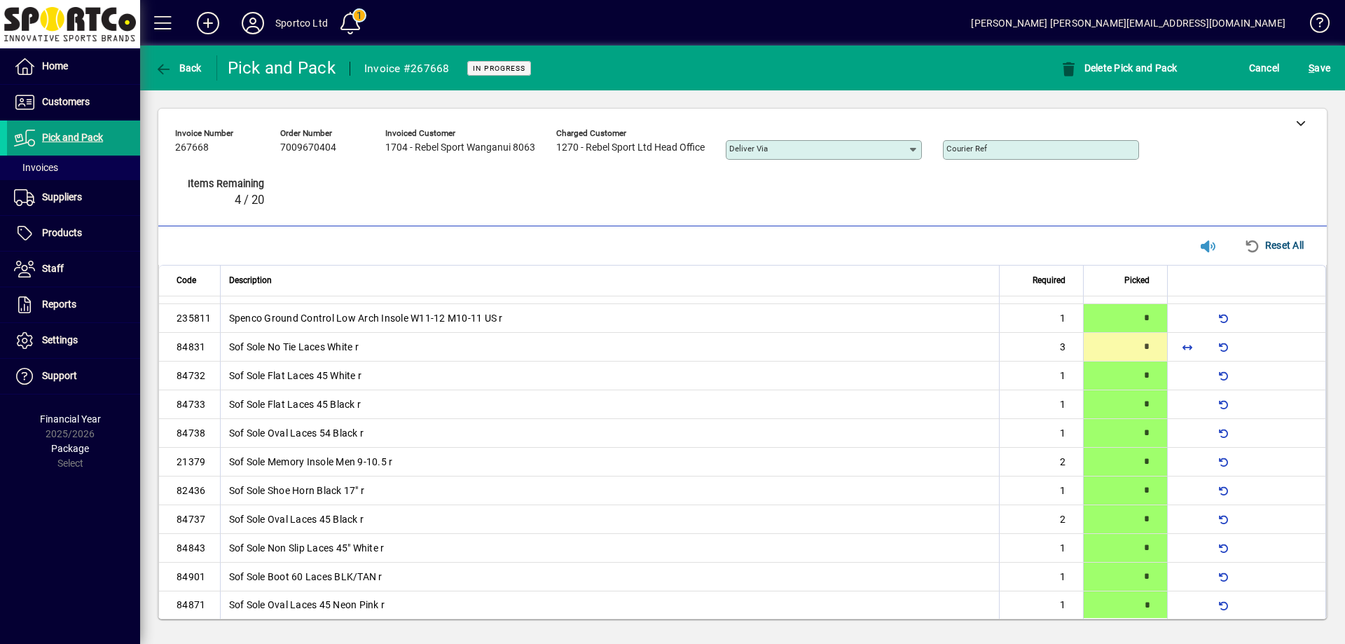
type input "*"
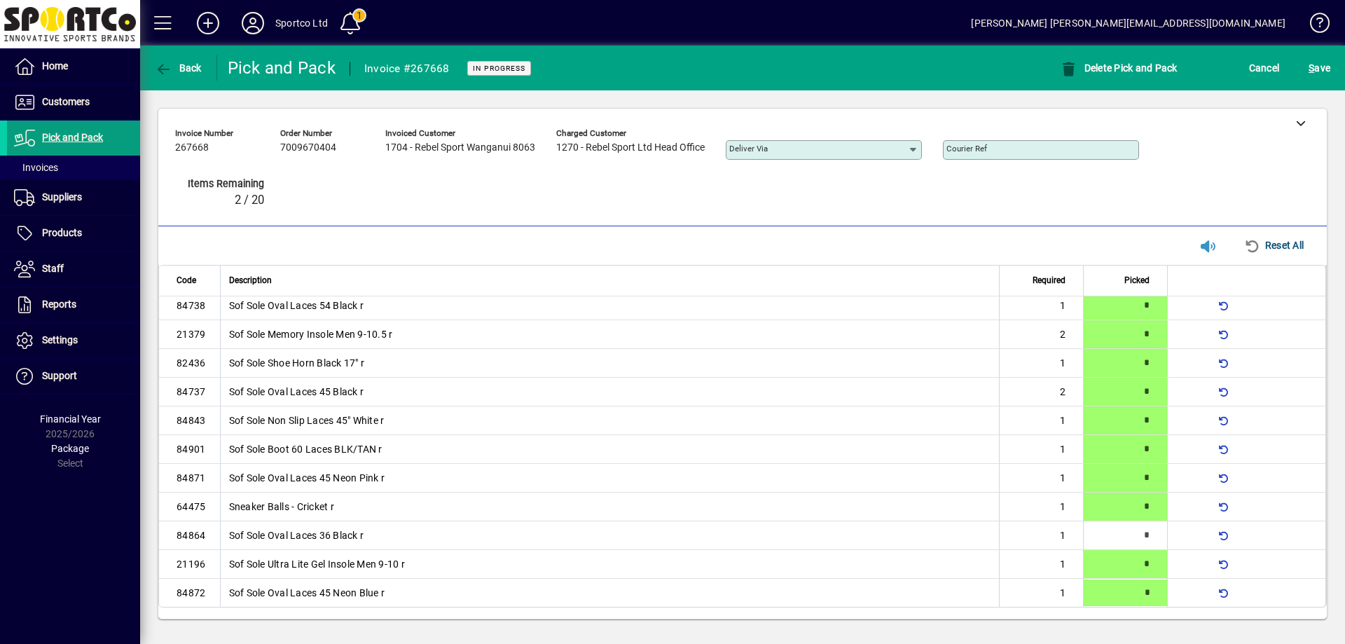
type input "*"
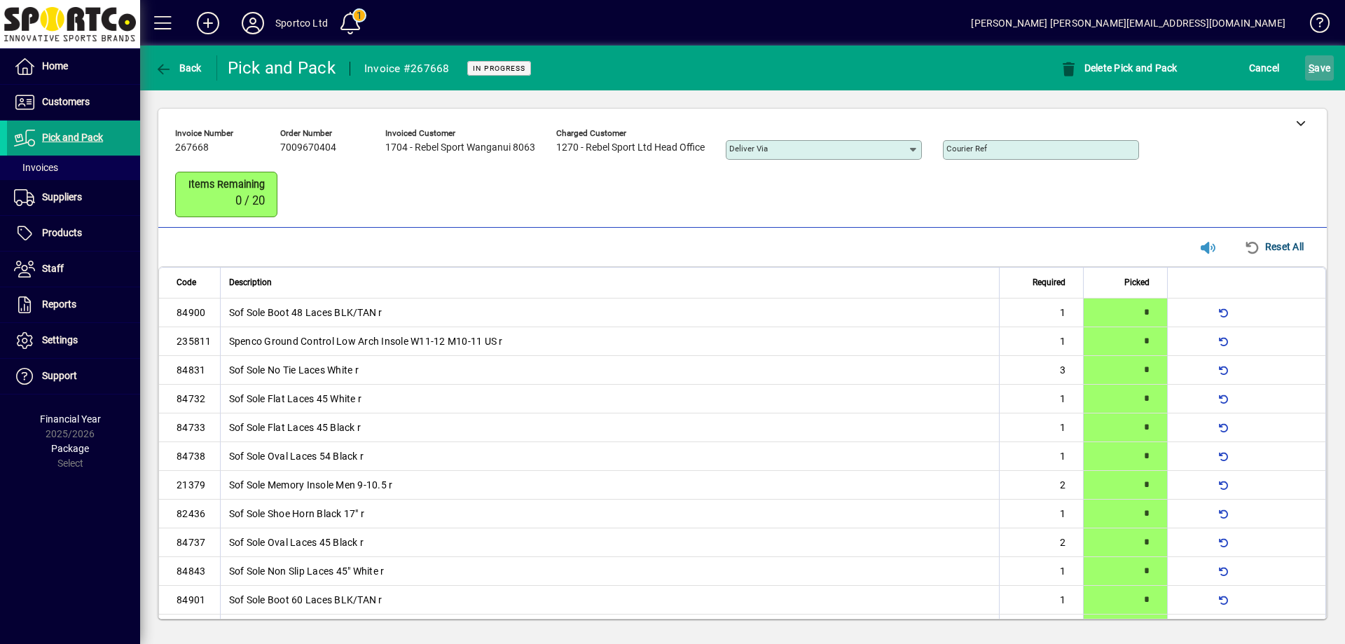
click at [1321, 81] on span "submit" at bounding box center [1319, 68] width 29 height 34
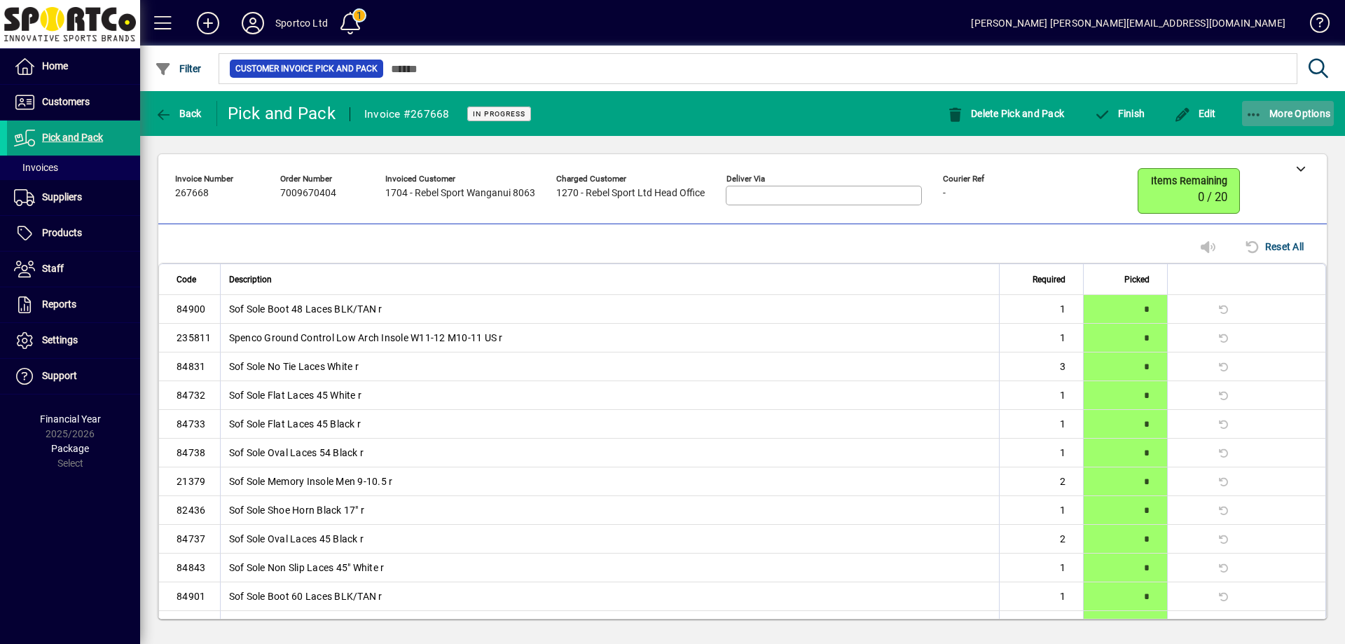
click at [1256, 115] on icon "button" at bounding box center [1255, 115] width 18 height 14
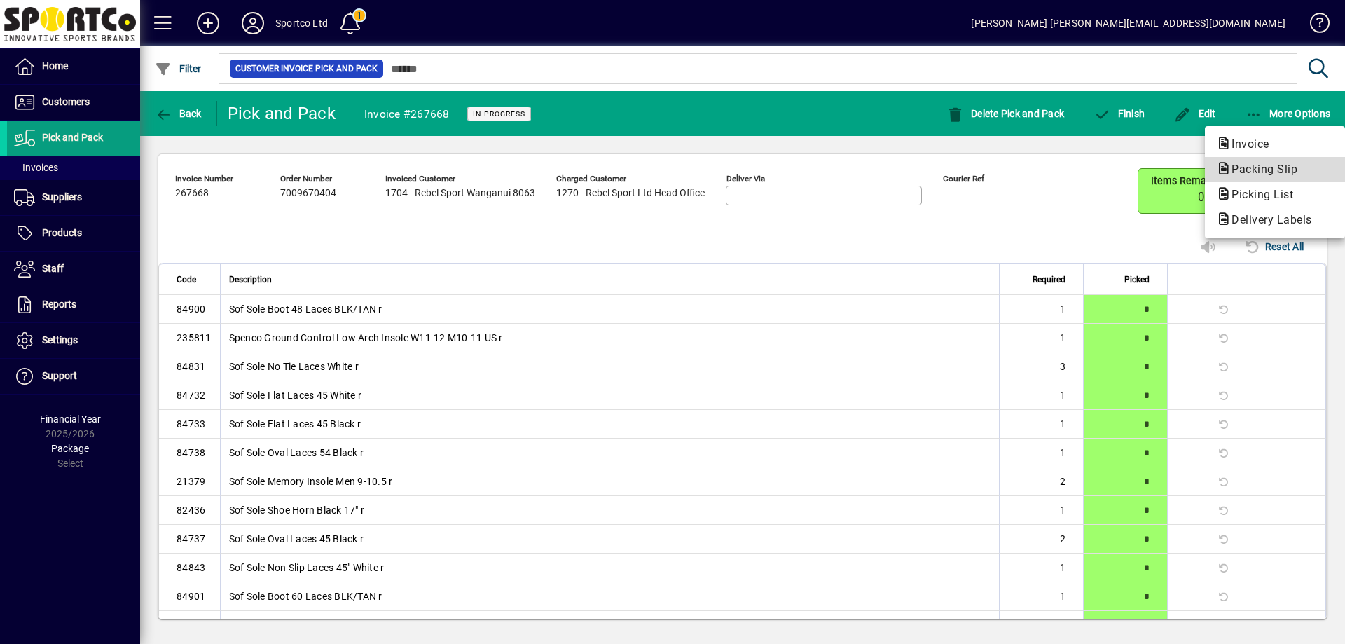
click at [1267, 165] on span "Packing Slip" at bounding box center [1260, 169] width 88 height 13
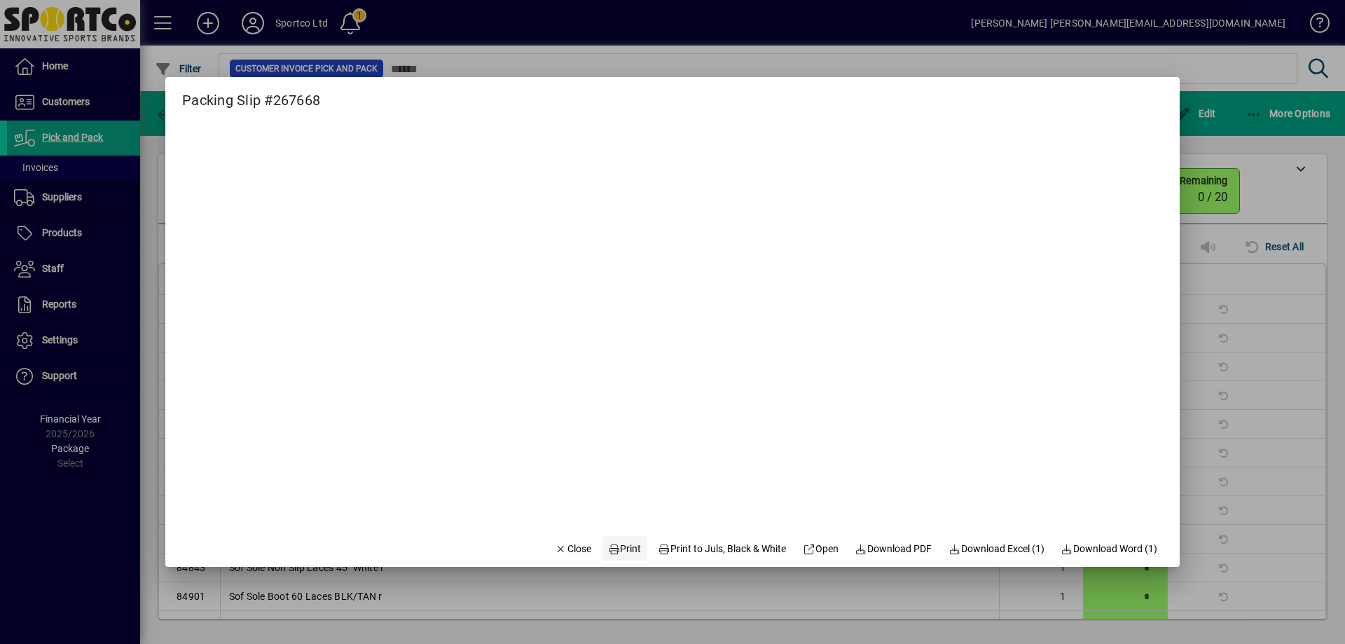
click at [619, 542] on span "Print" at bounding box center [625, 549] width 34 height 15
click at [555, 549] on span "Close" at bounding box center [573, 549] width 36 height 15
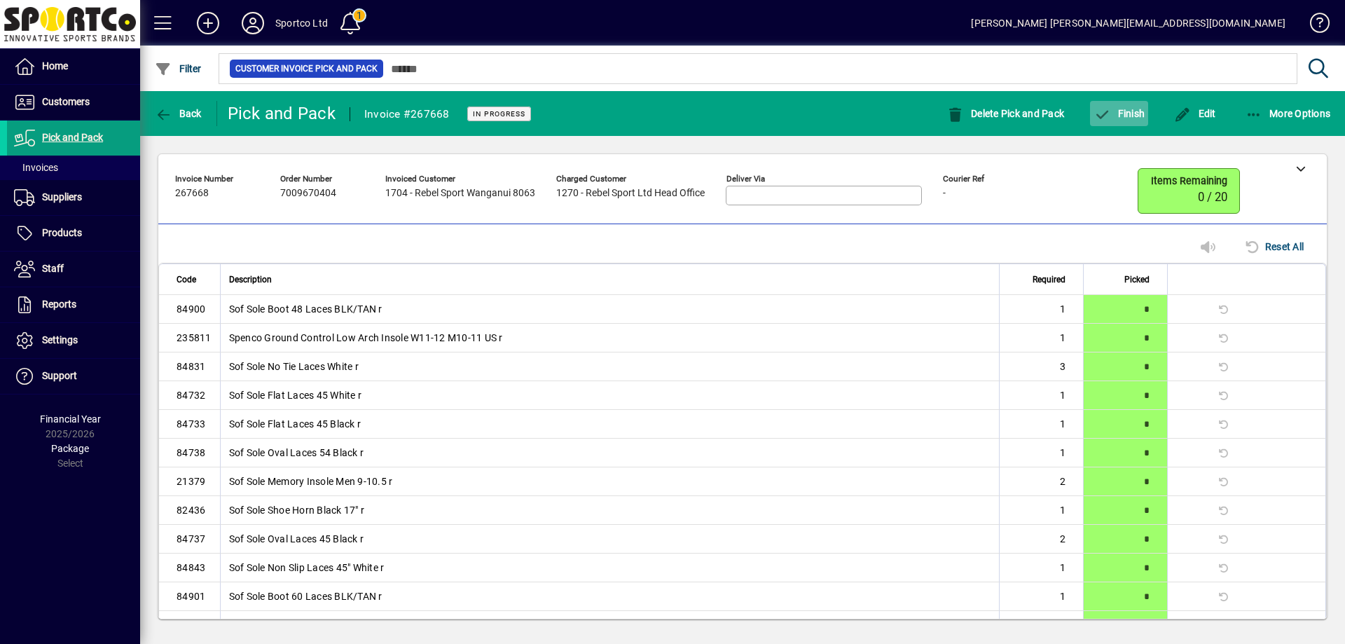
click at [1122, 114] on span "Finish" at bounding box center [1119, 113] width 51 height 11
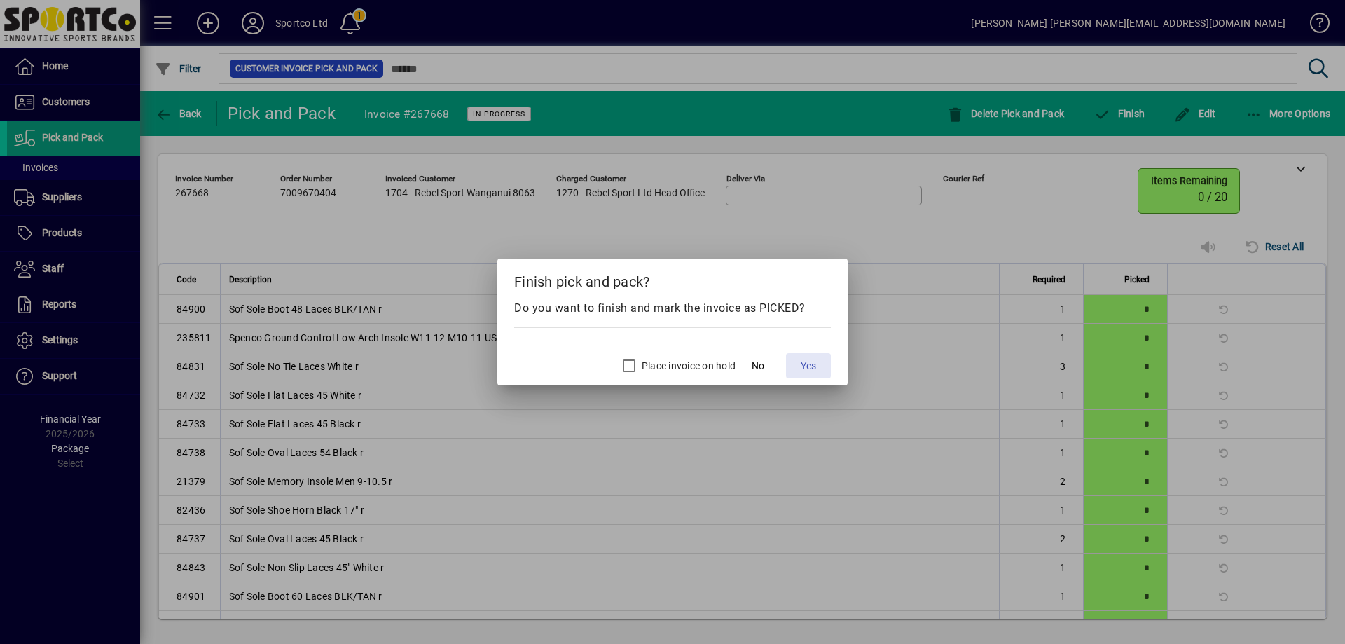
click at [813, 362] on span "Yes" at bounding box center [808, 366] width 15 height 15
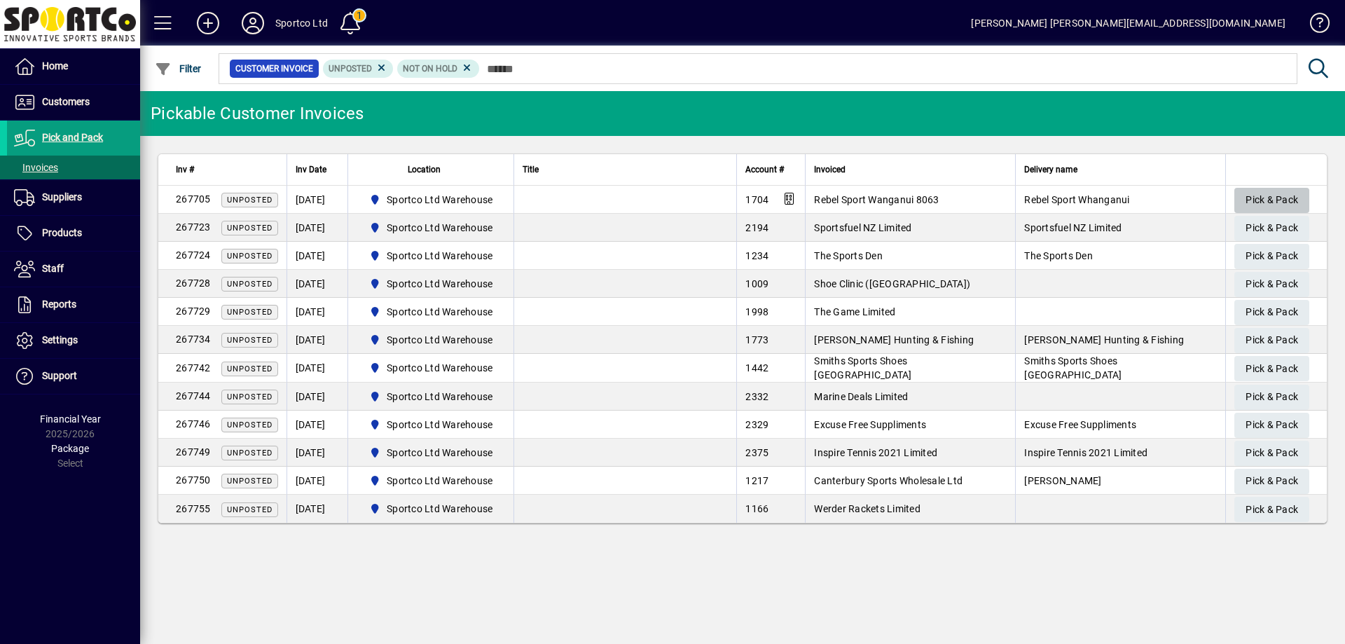
click at [1260, 198] on span "Pick & Pack" at bounding box center [1272, 199] width 53 height 23
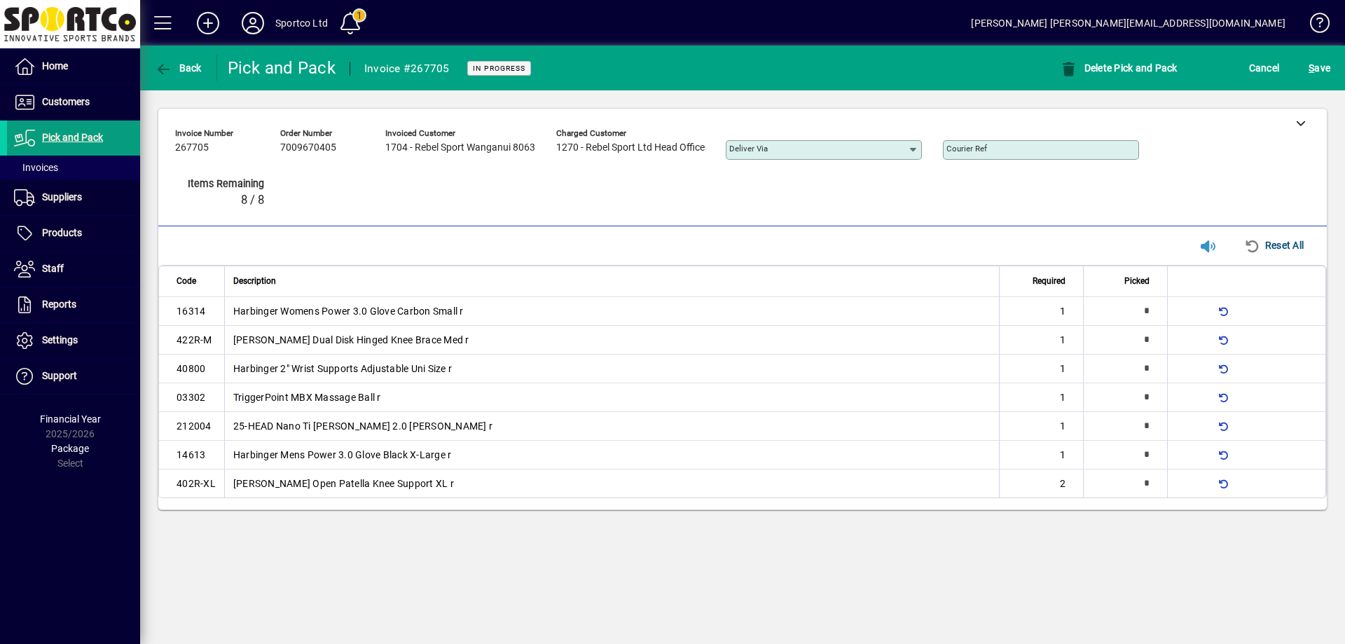
type input "*"
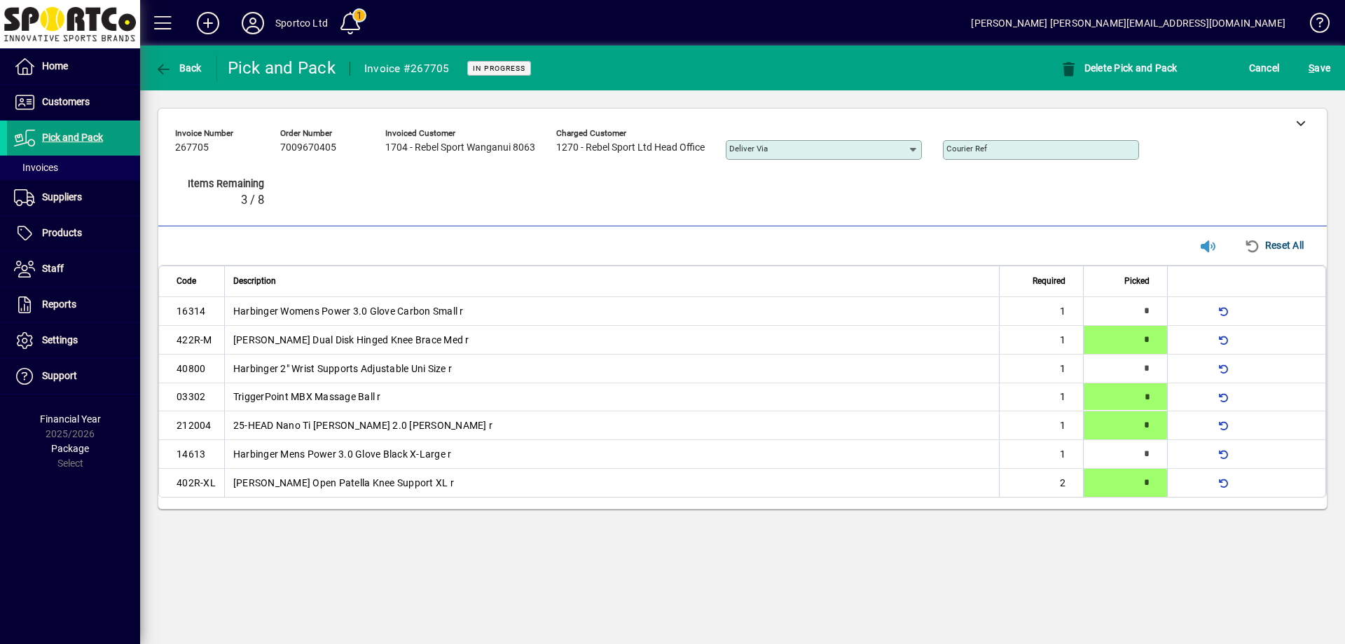
type input "*"
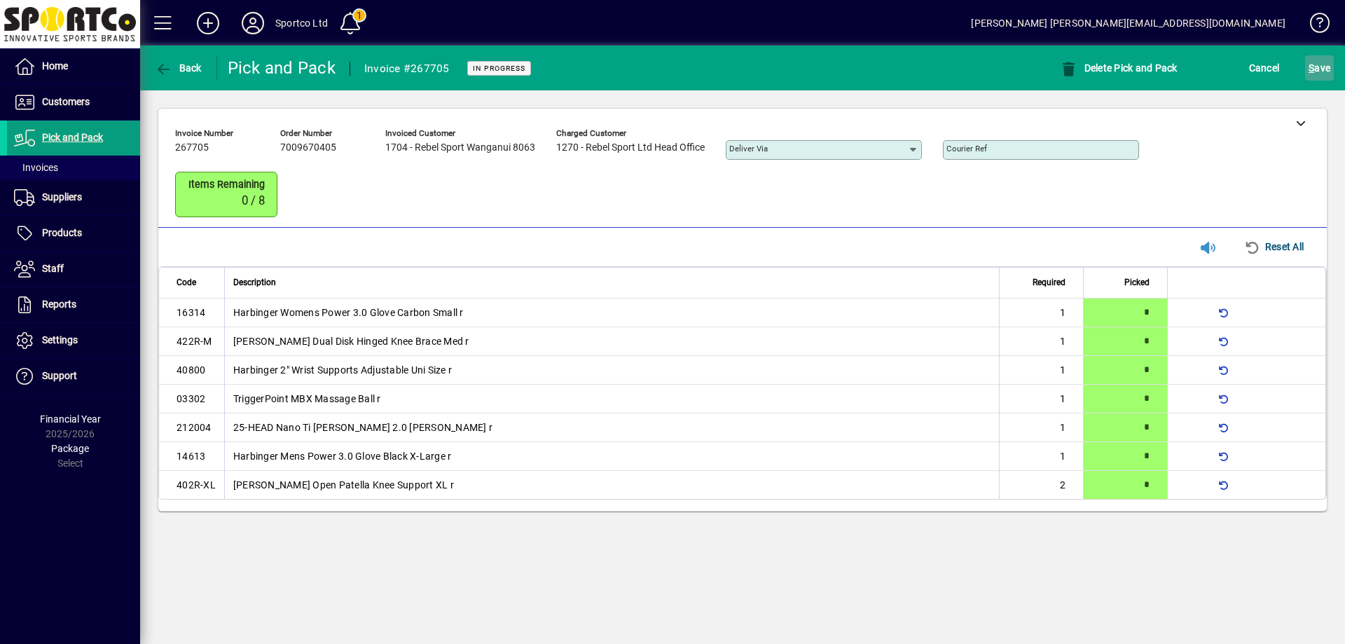
click at [1319, 77] on span "S ave" at bounding box center [1320, 68] width 22 height 22
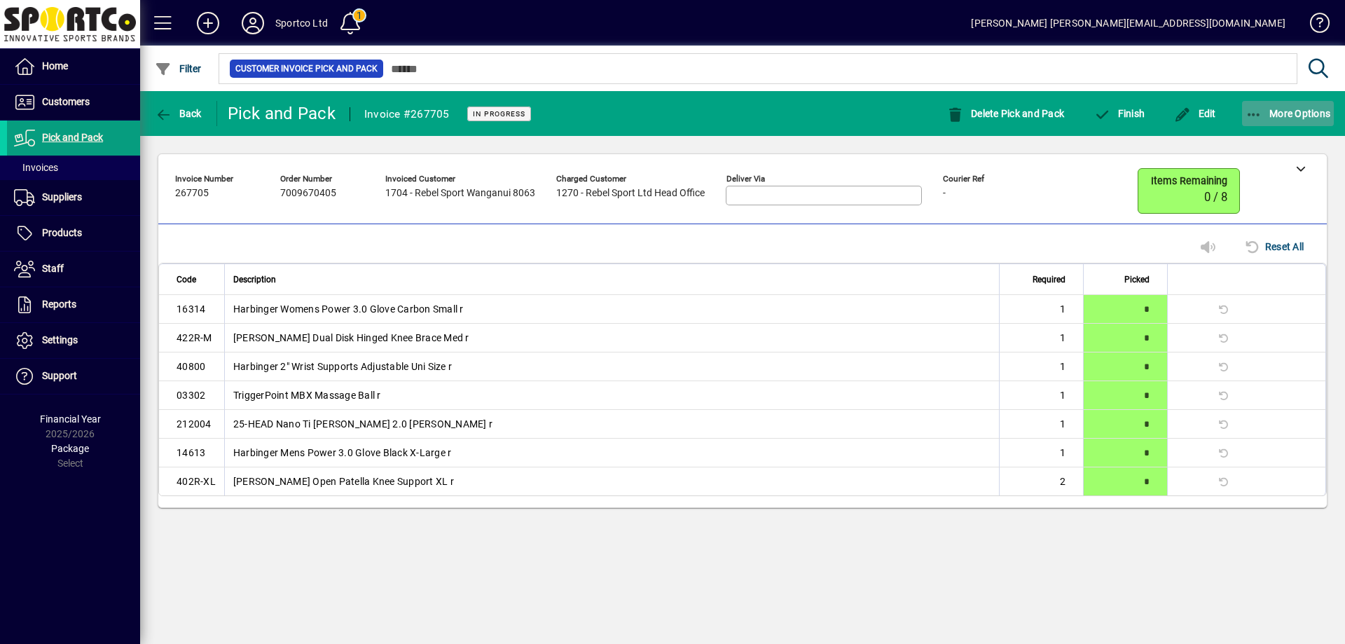
click at [1253, 108] on icon "button" at bounding box center [1255, 115] width 18 height 14
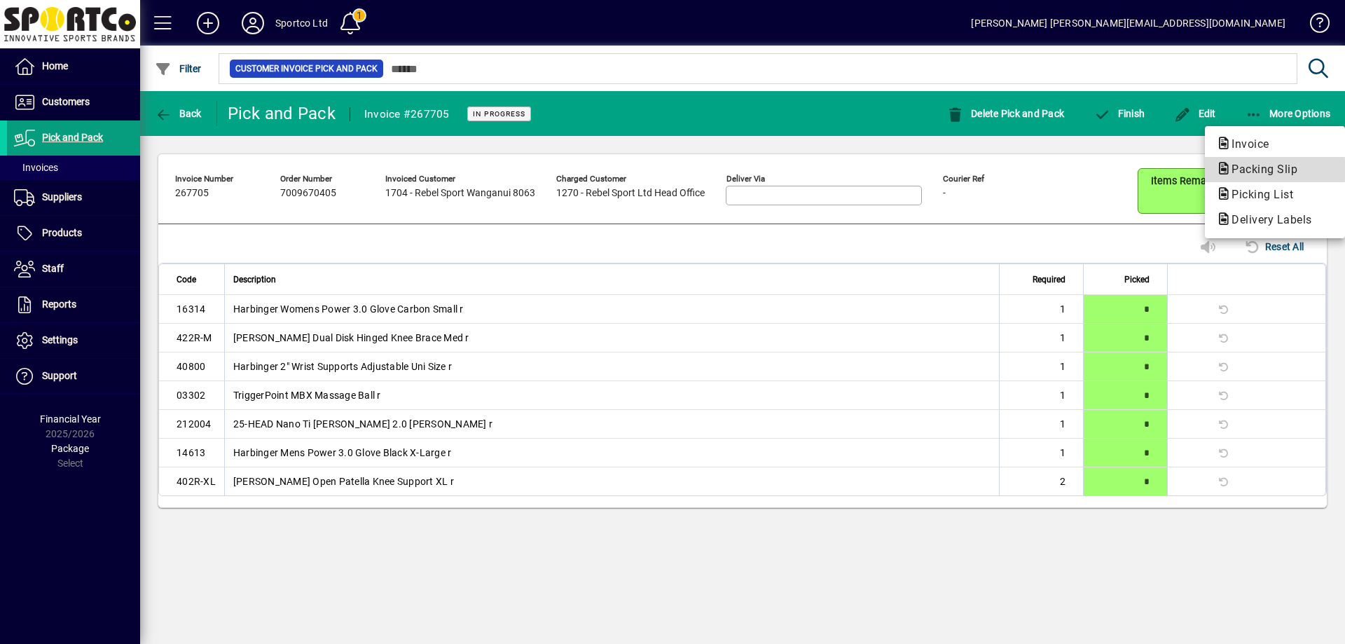
click at [1260, 170] on span "Packing Slip" at bounding box center [1260, 169] width 88 height 13
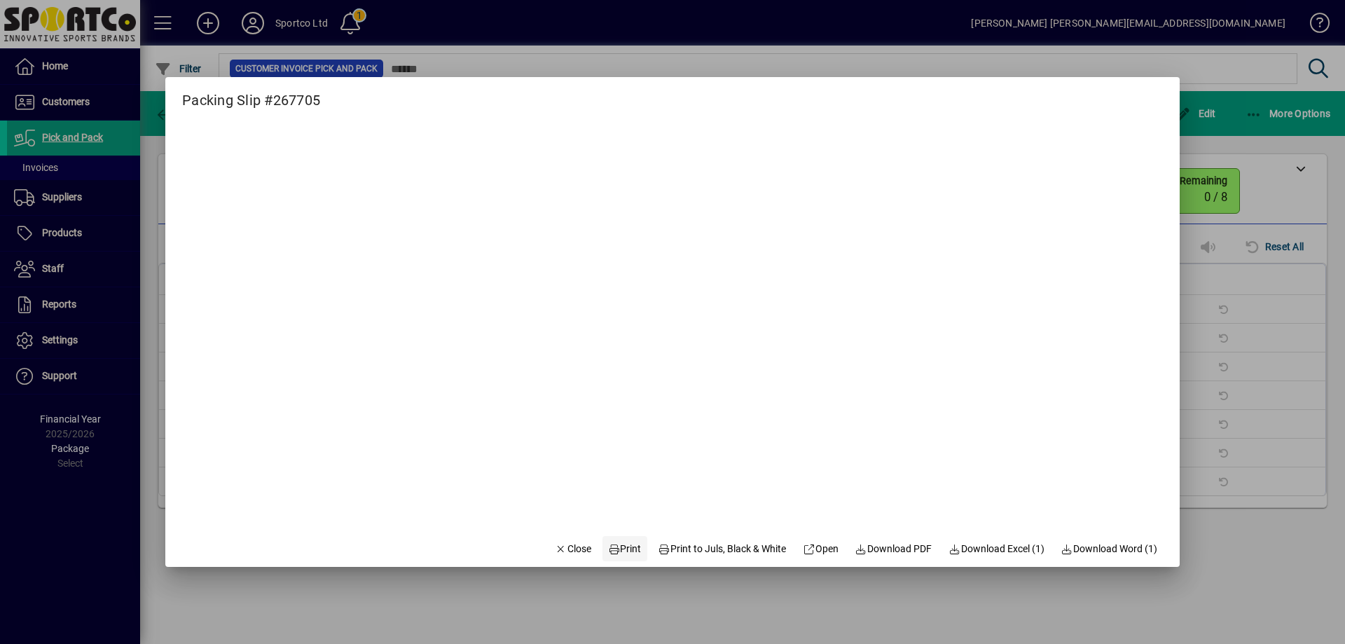
click at [616, 546] on span "Print" at bounding box center [625, 549] width 34 height 15
click at [562, 551] on span "Close" at bounding box center [573, 549] width 36 height 15
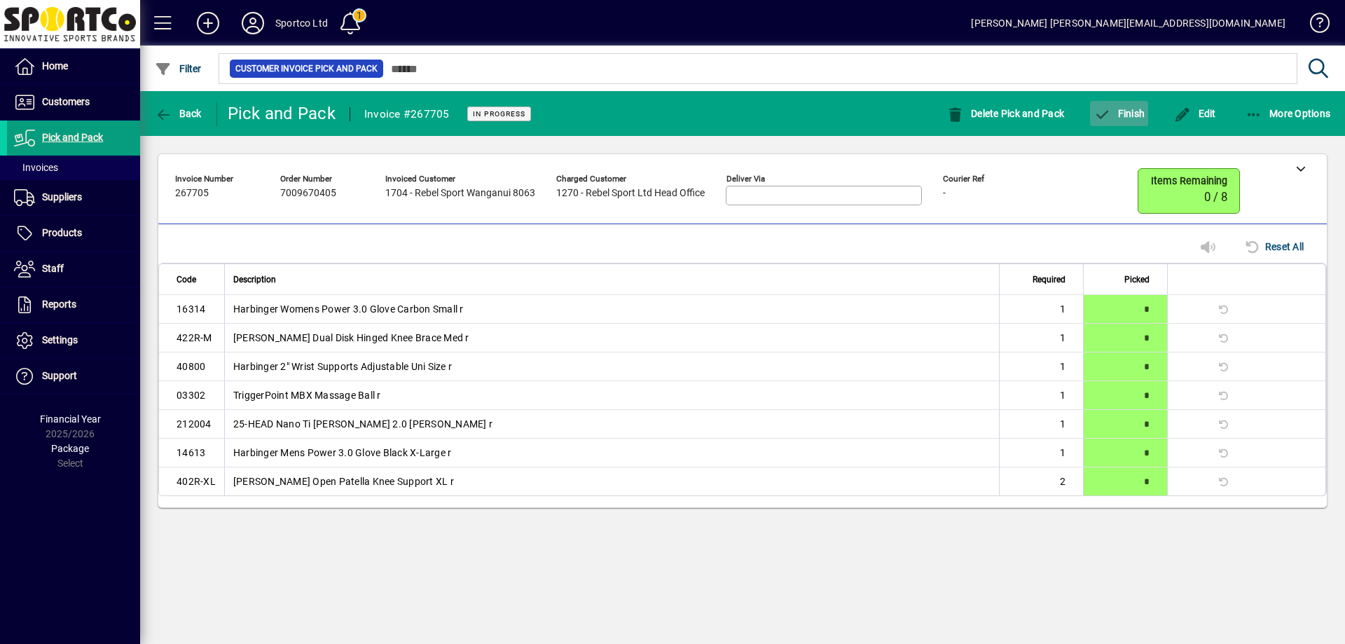
click at [1108, 116] on icon "button" at bounding box center [1103, 115] width 18 height 14
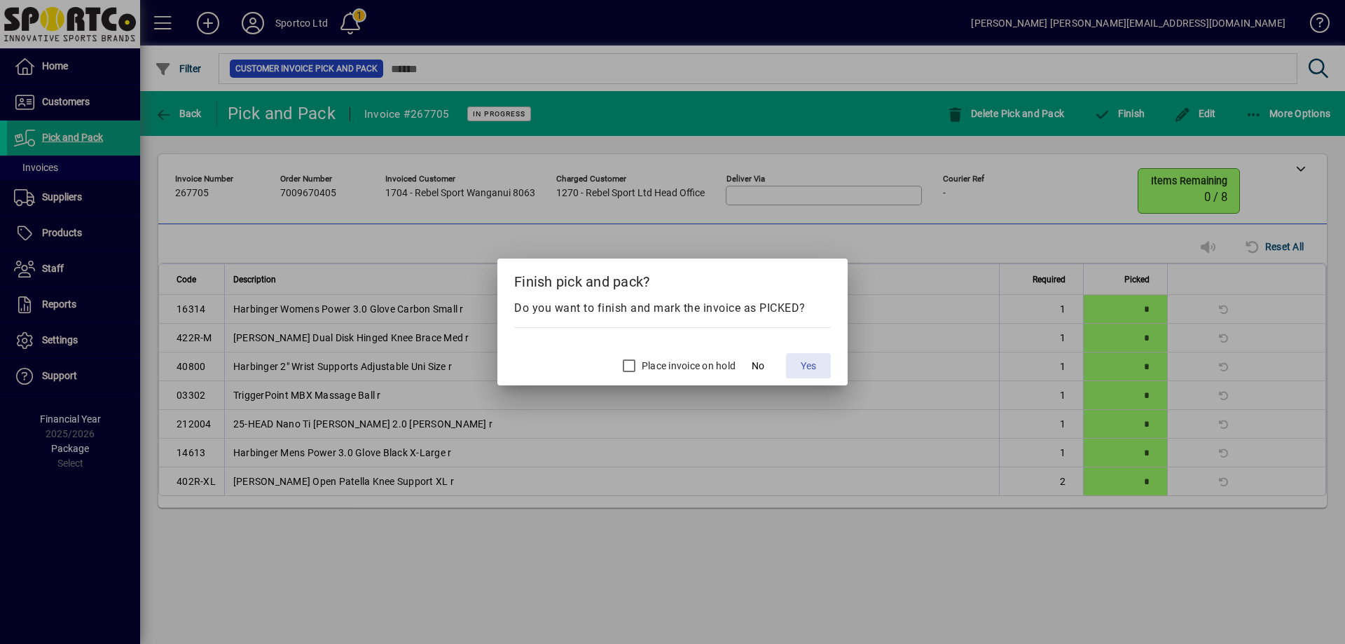
click at [813, 359] on span "Yes" at bounding box center [808, 366] width 15 height 15
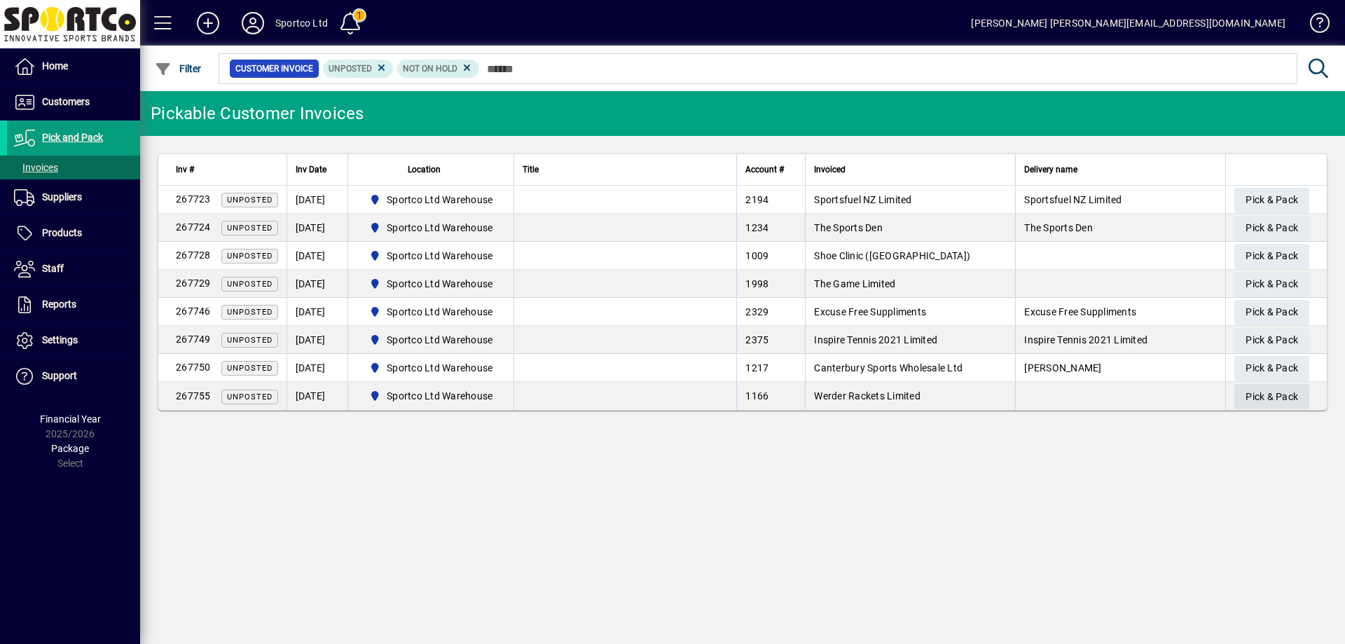
click at [1284, 395] on span "Pick & Pack" at bounding box center [1272, 396] width 53 height 23
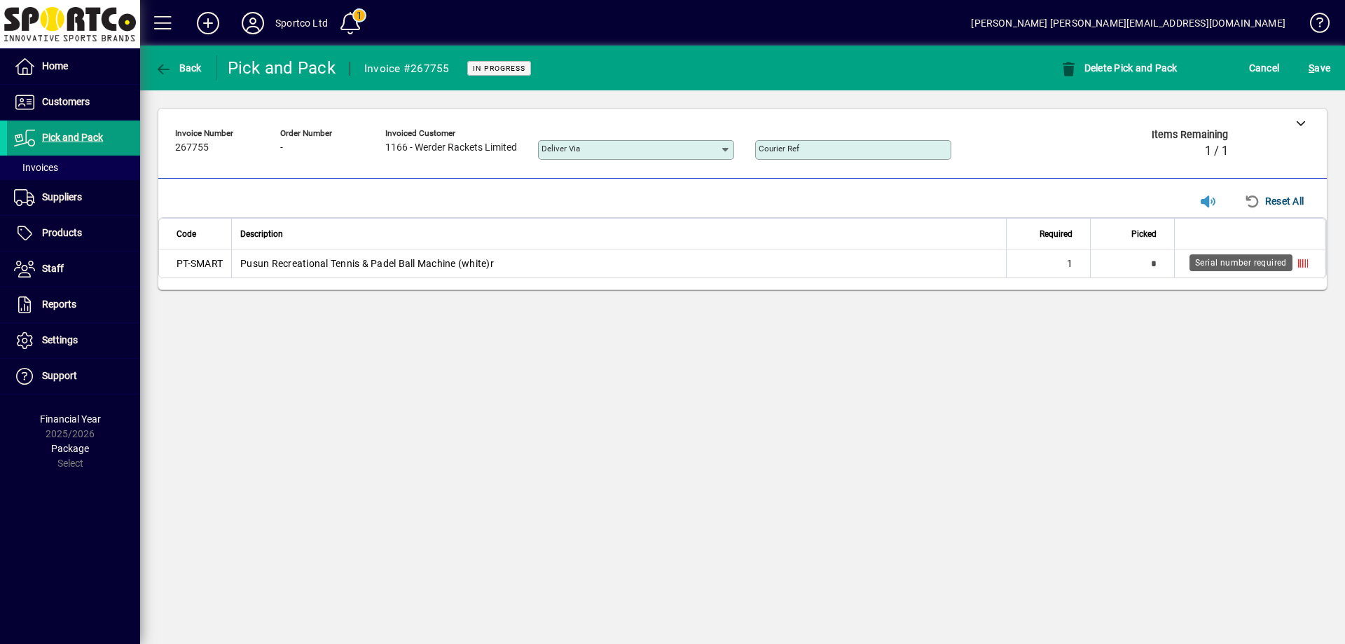
click at [1304, 259] on icon at bounding box center [1303, 264] width 10 height 10
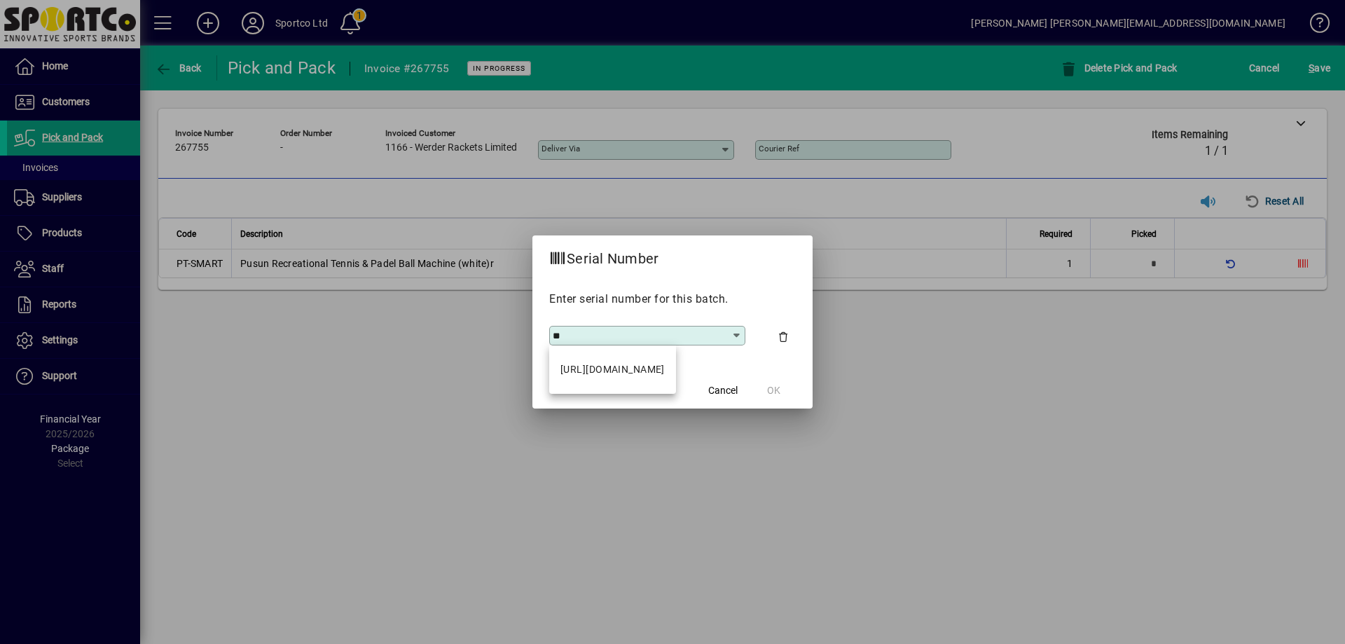
type input "*"
type input "**********"
click at [600, 366] on div "PT6241120020" at bounding box center [595, 369] width 71 height 15
click at [772, 391] on span "OK" at bounding box center [773, 390] width 13 height 15
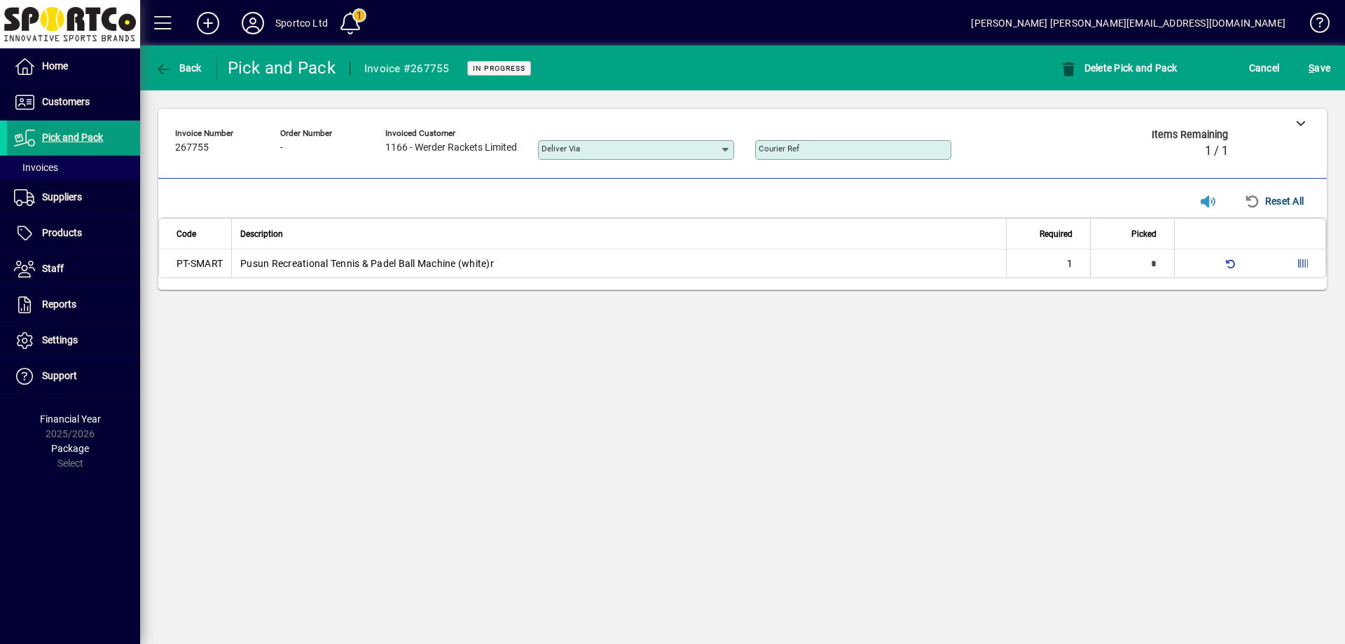
type input "*"
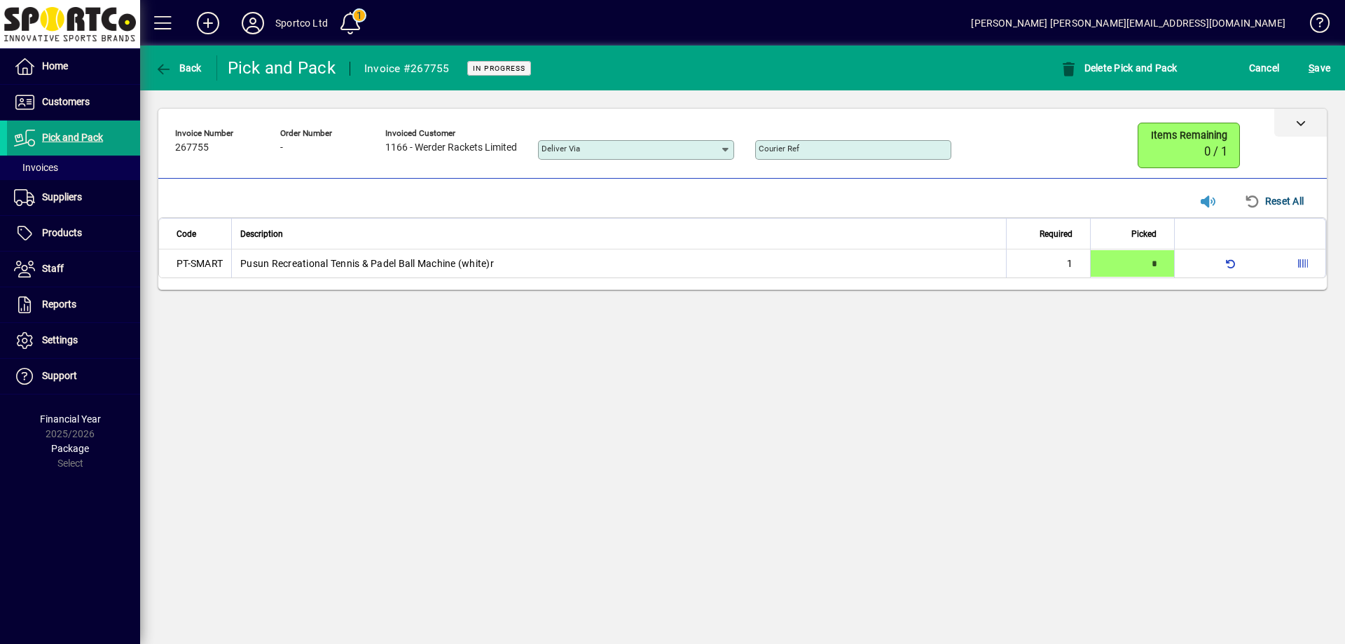
click at [1299, 123] on icon at bounding box center [1301, 123] width 10 height 10
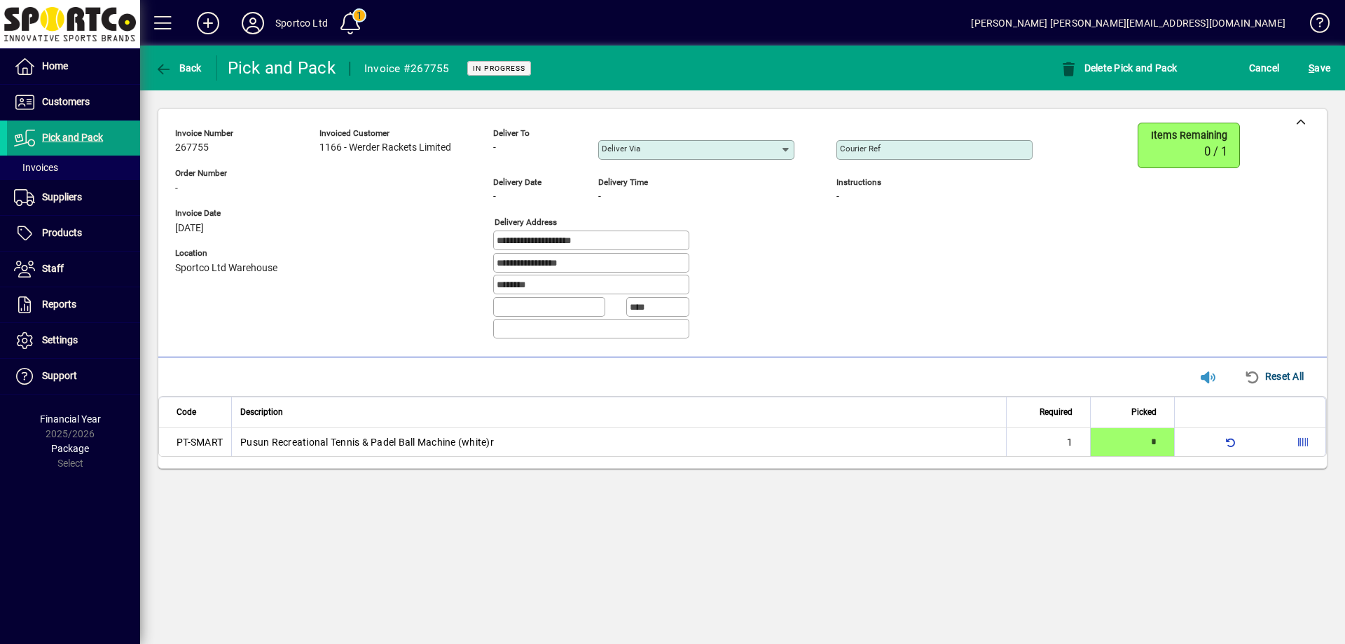
click at [896, 142] on div "Courier Ref" at bounding box center [934, 150] width 196 height 20
paste input "**********"
type input "**********"
click at [1325, 67] on span "S ave" at bounding box center [1320, 68] width 22 height 22
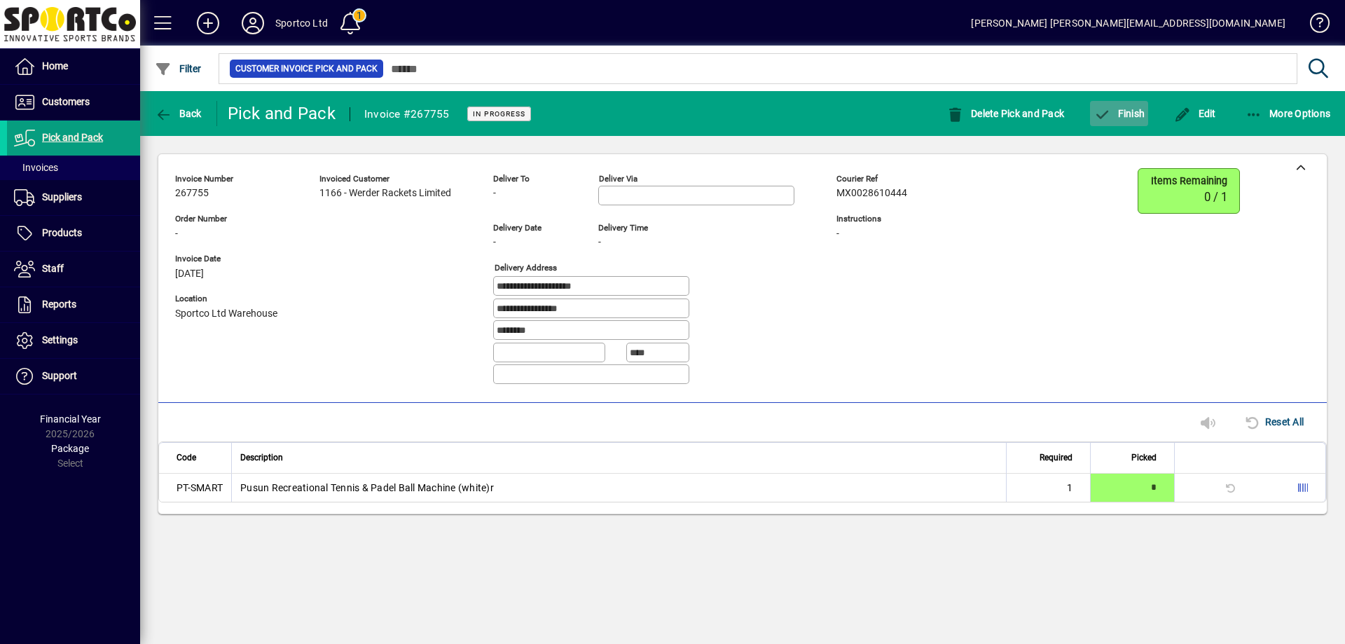
click at [1127, 111] on span "Finish" at bounding box center [1119, 113] width 51 height 11
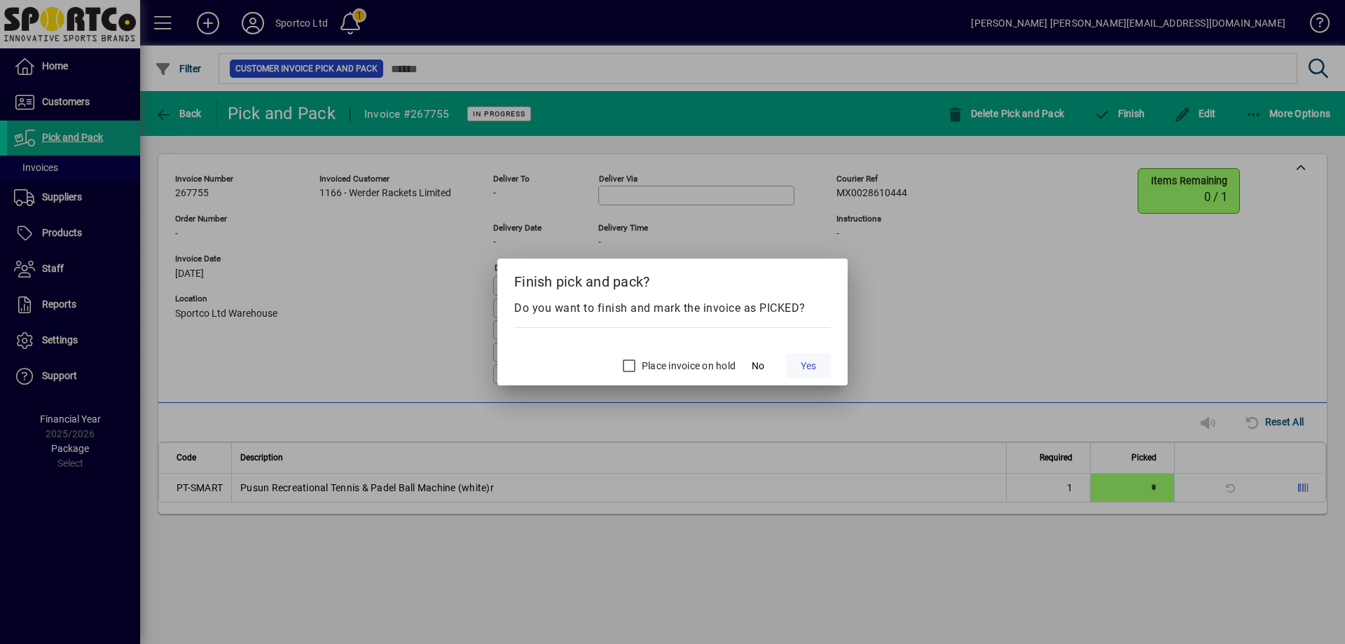
click at [806, 359] on span "Yes" at bounding box center [808, 366] width 15 height 15
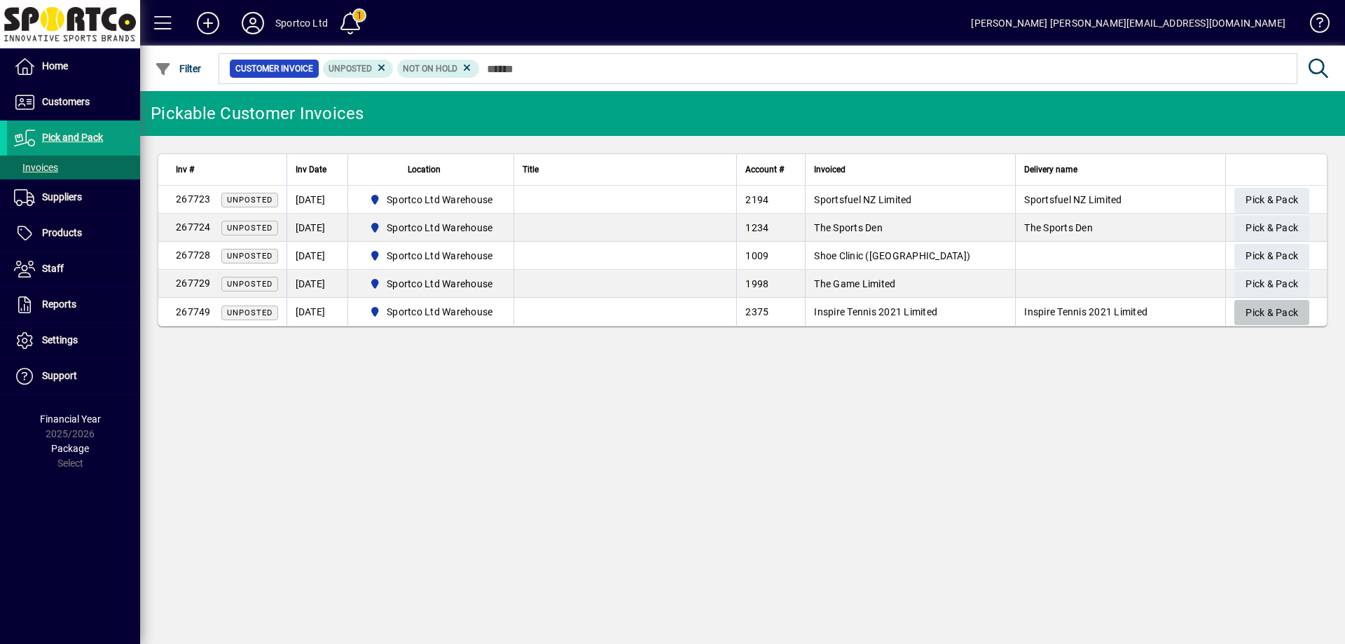
click at [1268, 310] on span "Pick & Pack" at bounding box center [1272, 312] width 53 height 23
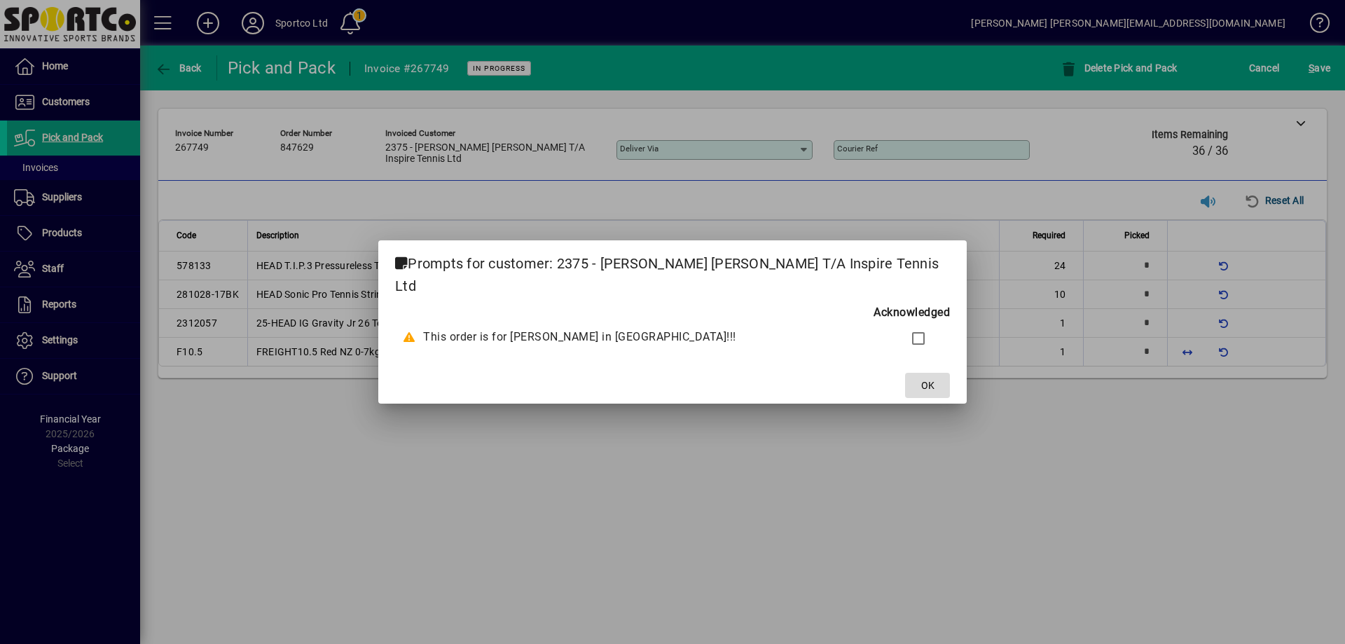
click at [921, 378] on span "OK" at bounding box center [927, 385] width 13 height 15
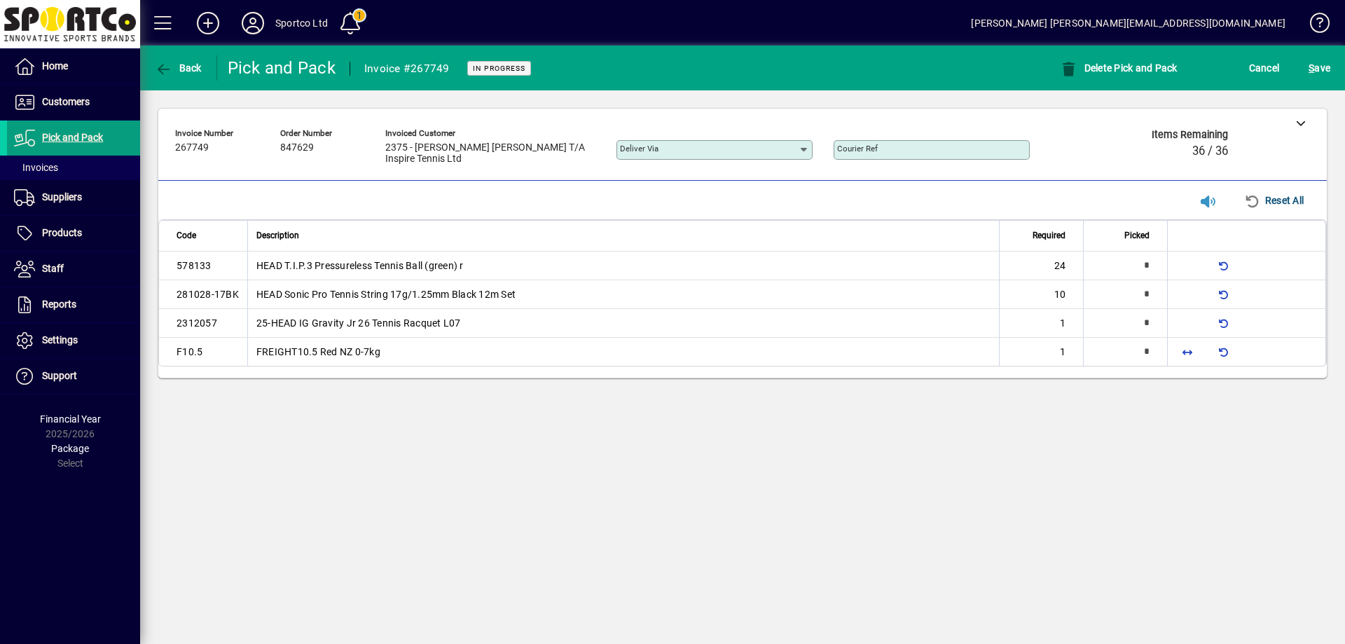
type input "*"
click at [1183, 349] on span "button" at bounding box center [1188, 352] width 34 height 34
type input "*"
click at [1187, 262] on span "button" at bounding box center [1188, 266] width 34 height 34
type input "**"
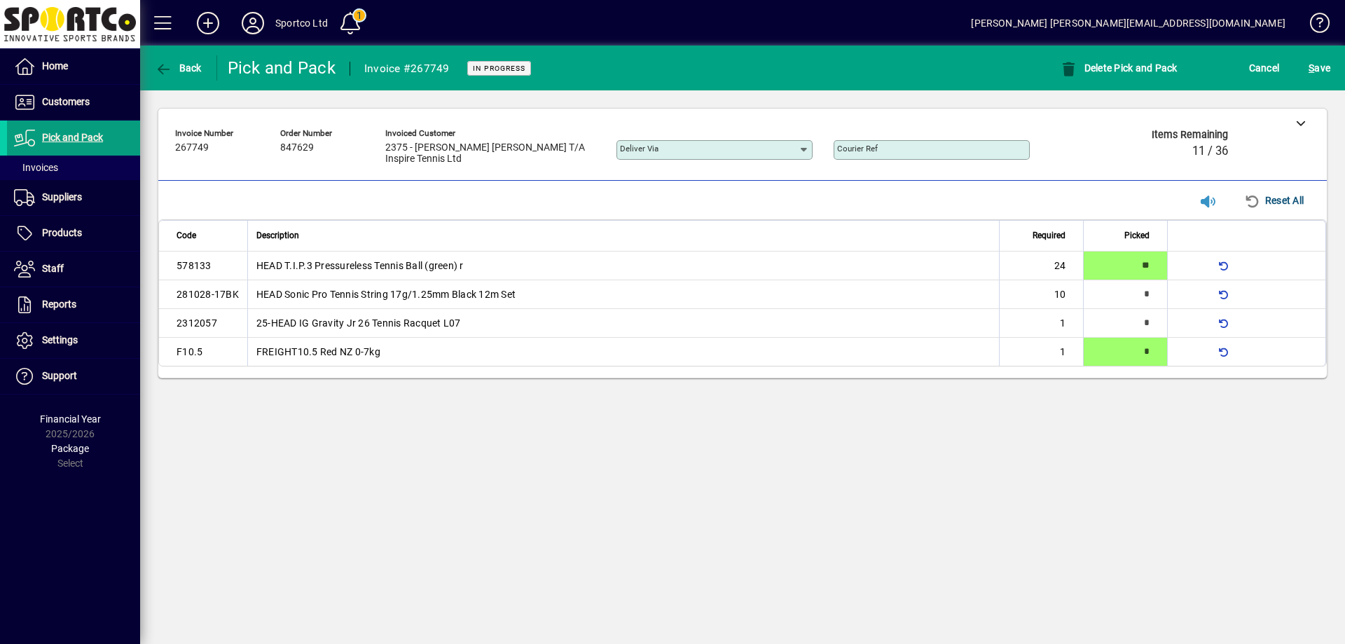
type input "*"
click at [1192, 284] on span "button" at bounding box center [1188, 294] width 34 height 34
type input "**"
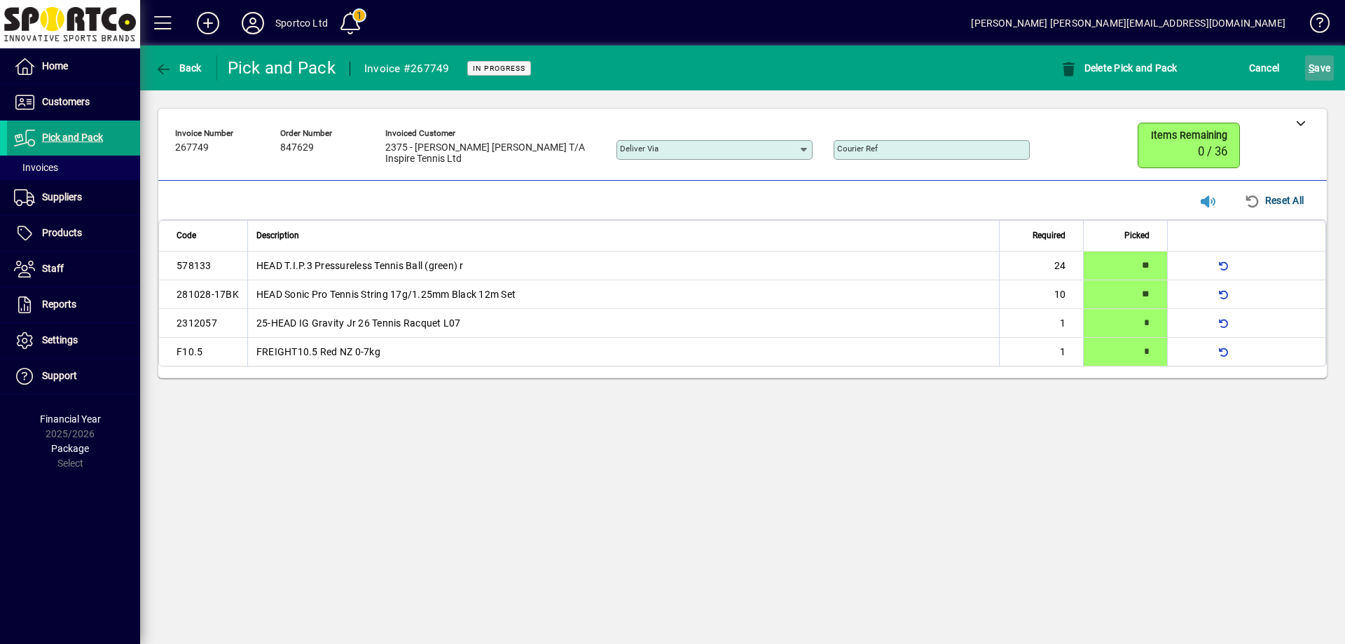
click at [1321, 66] on span "S ave" at bounding box center [1320, 68] width 22 height 22
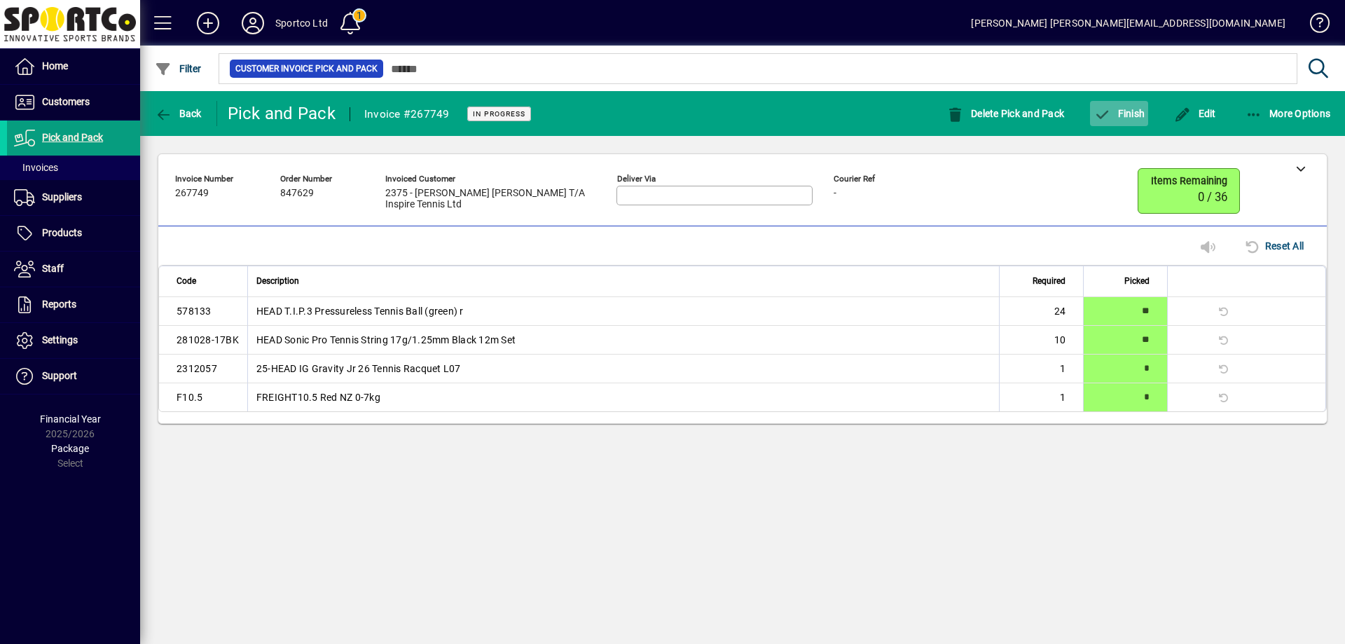
click at [1146, 111] on span "button" at bounding box center [1119, 114] width 58 height 34
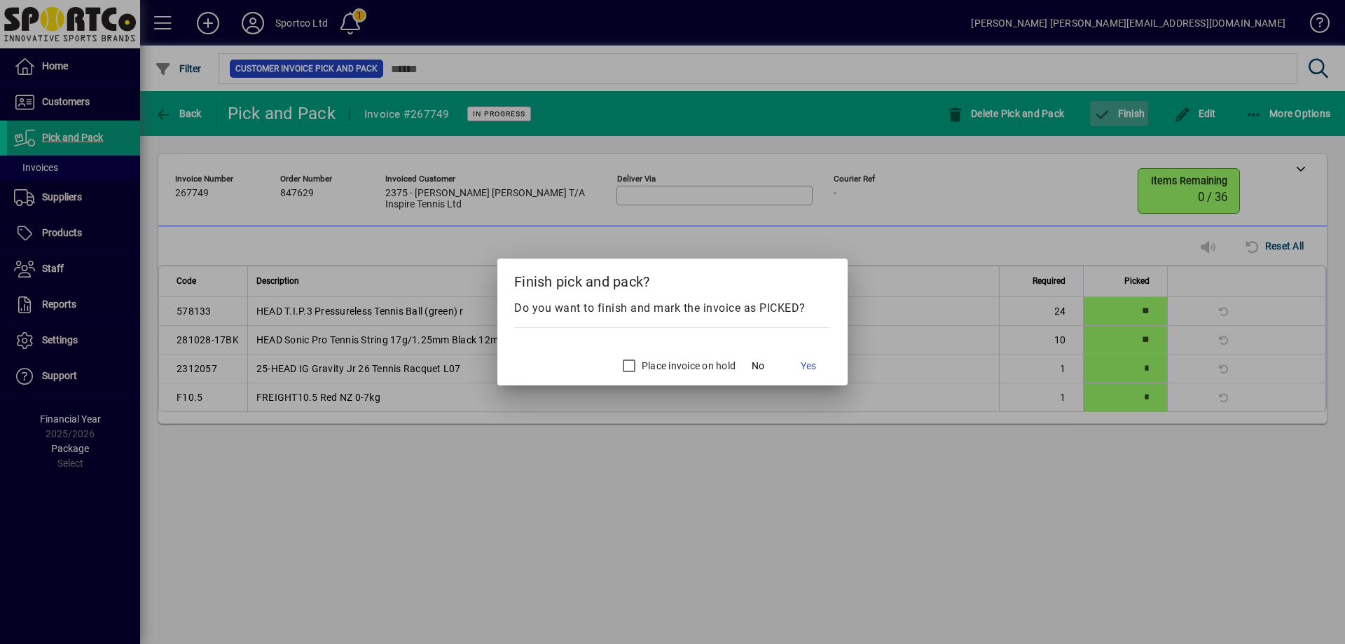
click at [1146, 111] on div at bounding box center [672, 322] width 1345 height 644
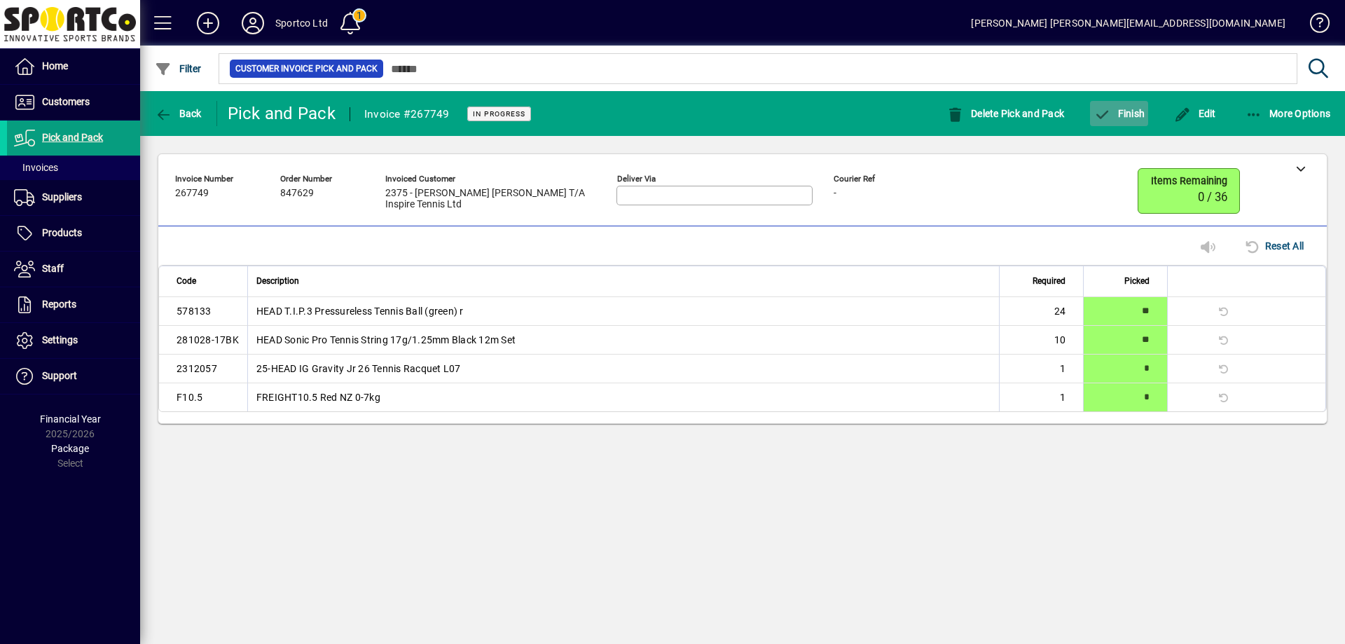
click at [1120, 112] on span "Finish" at bounding box center [1119, 113] width 51 height 11
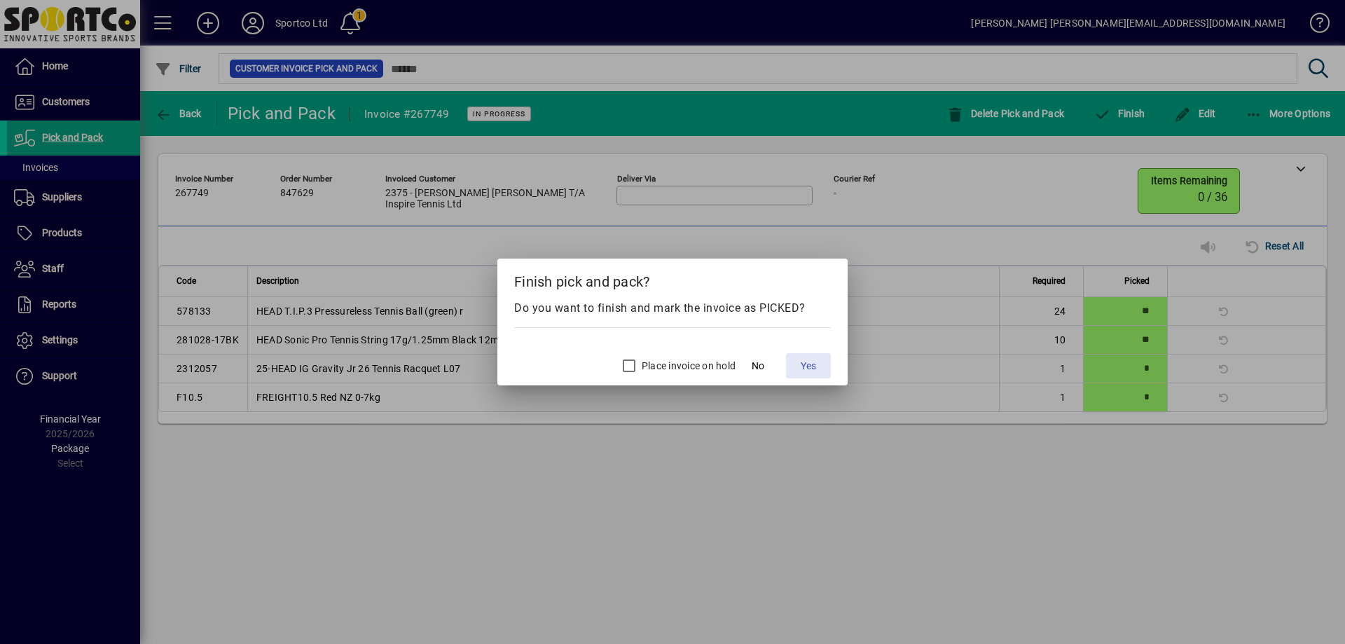
click at [804, 361] on span "Yes" at bounding box center [808, 366] width 15 height 15
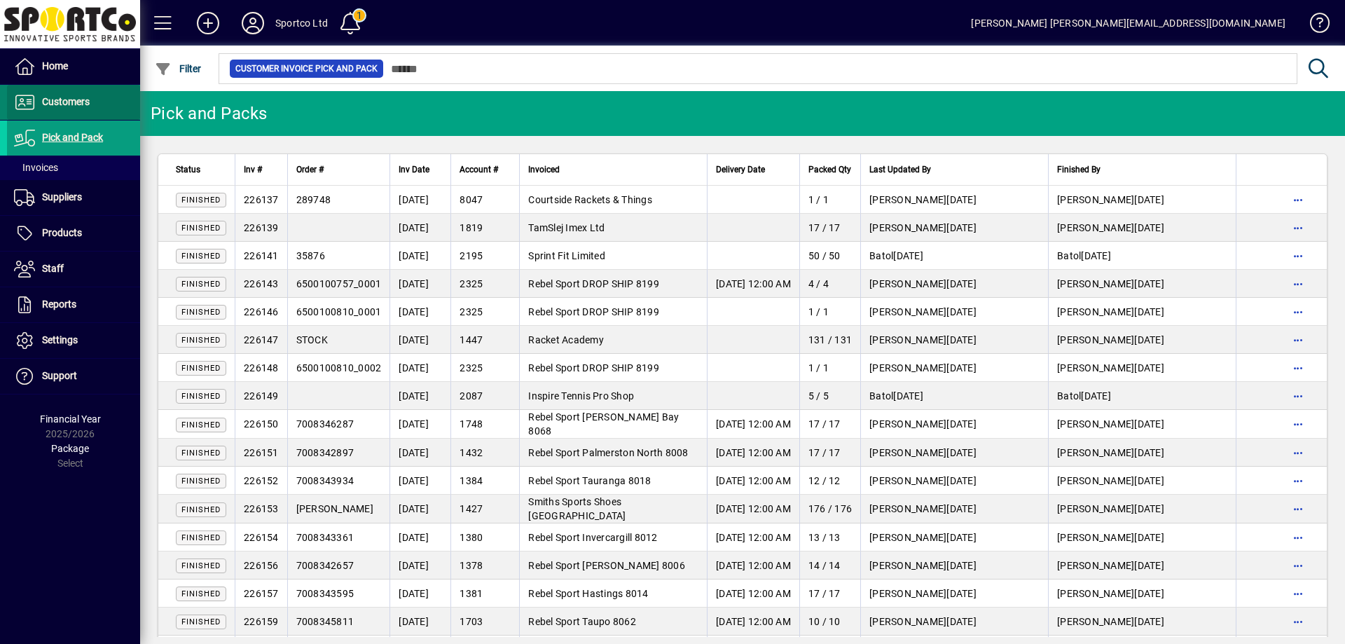
click at [61, 97] on span "Customers" at bounding box center [66, 101] width 48 height 11
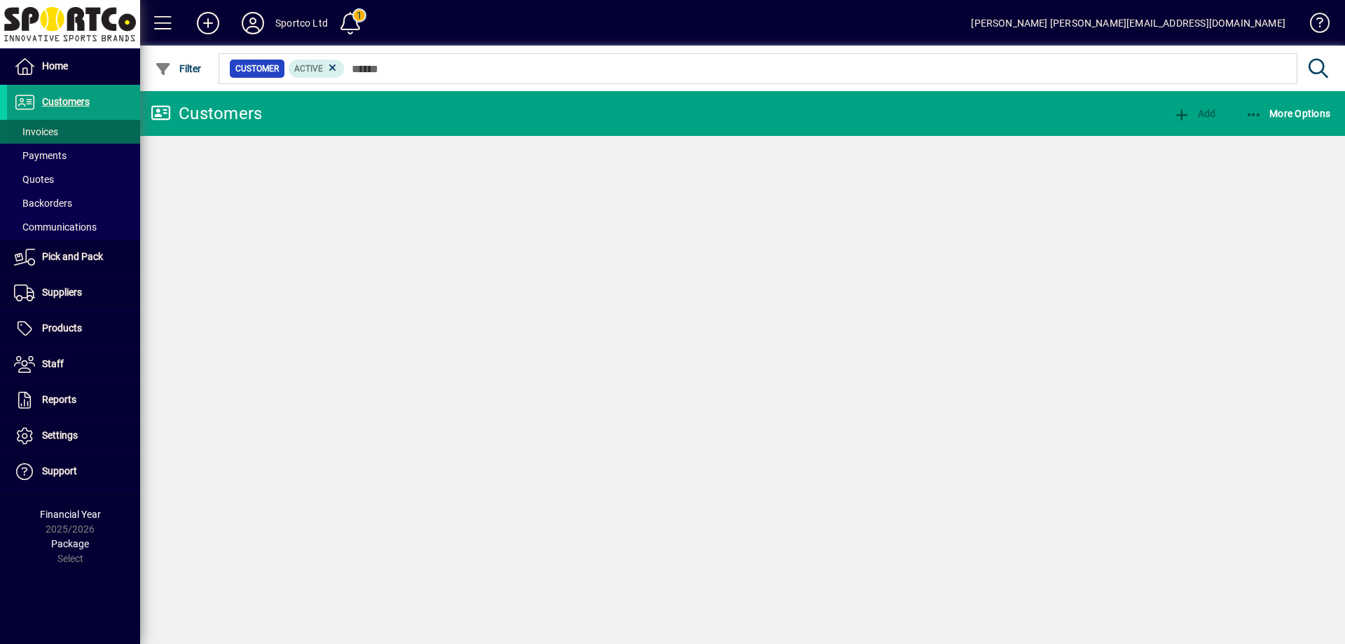
click at [41, 130] on span "Invoices" at bounding box center [36, 131] width 44 height 11
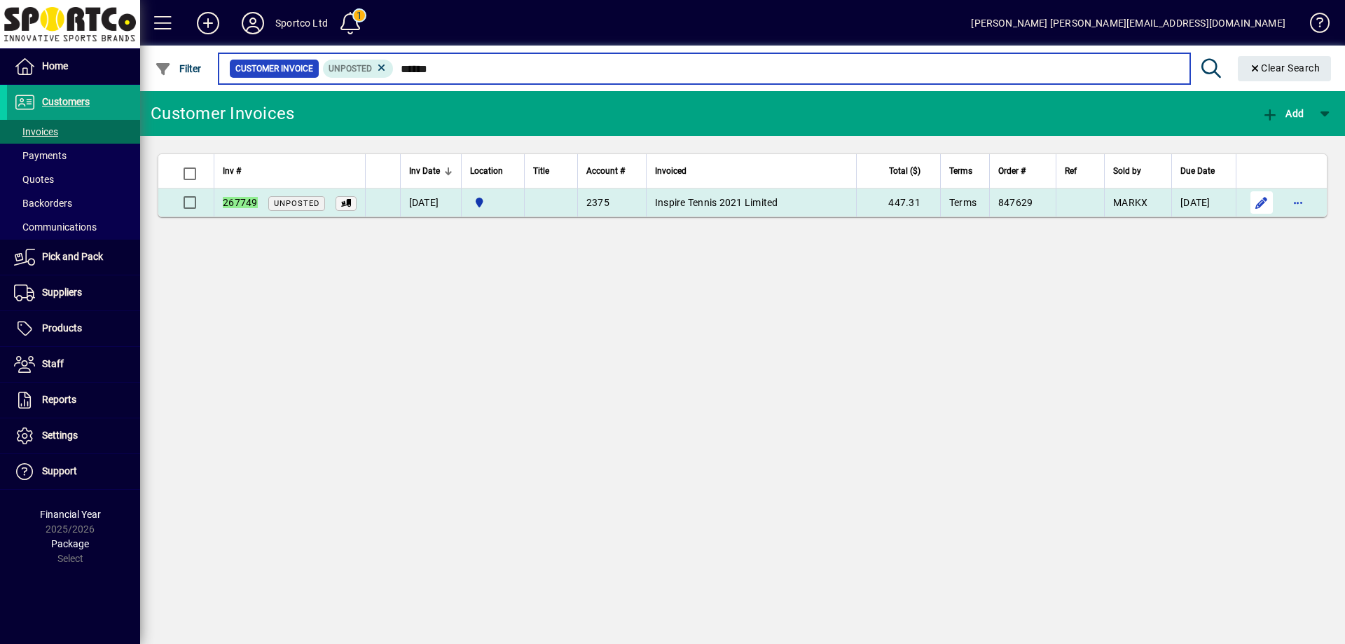
type input "******"
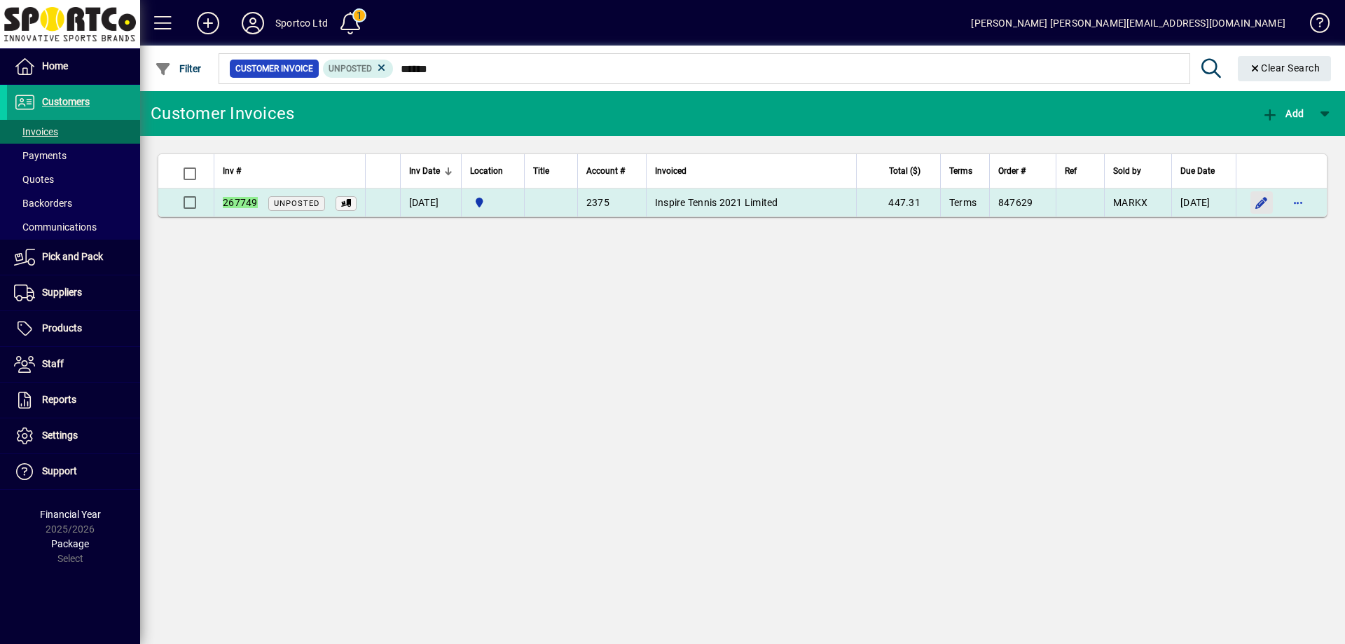
click at [1262, 202] on span "button" at bounding box center [1262, 203] width 34 height 34
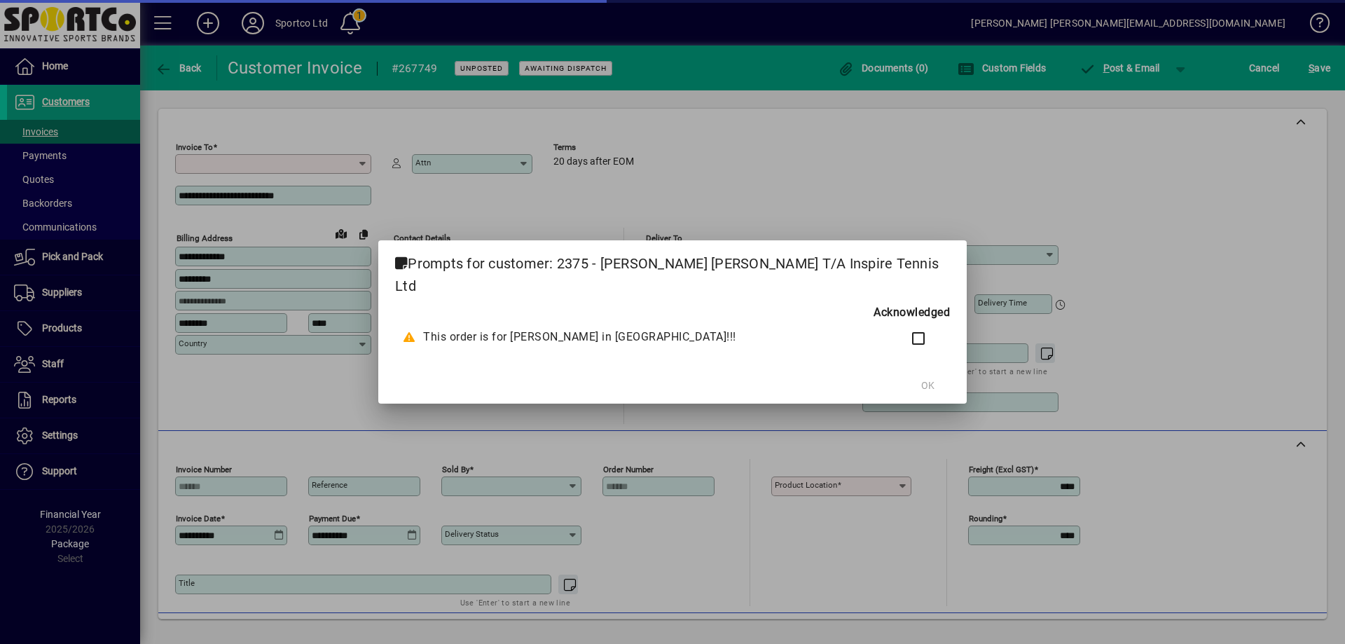
type input "**********"
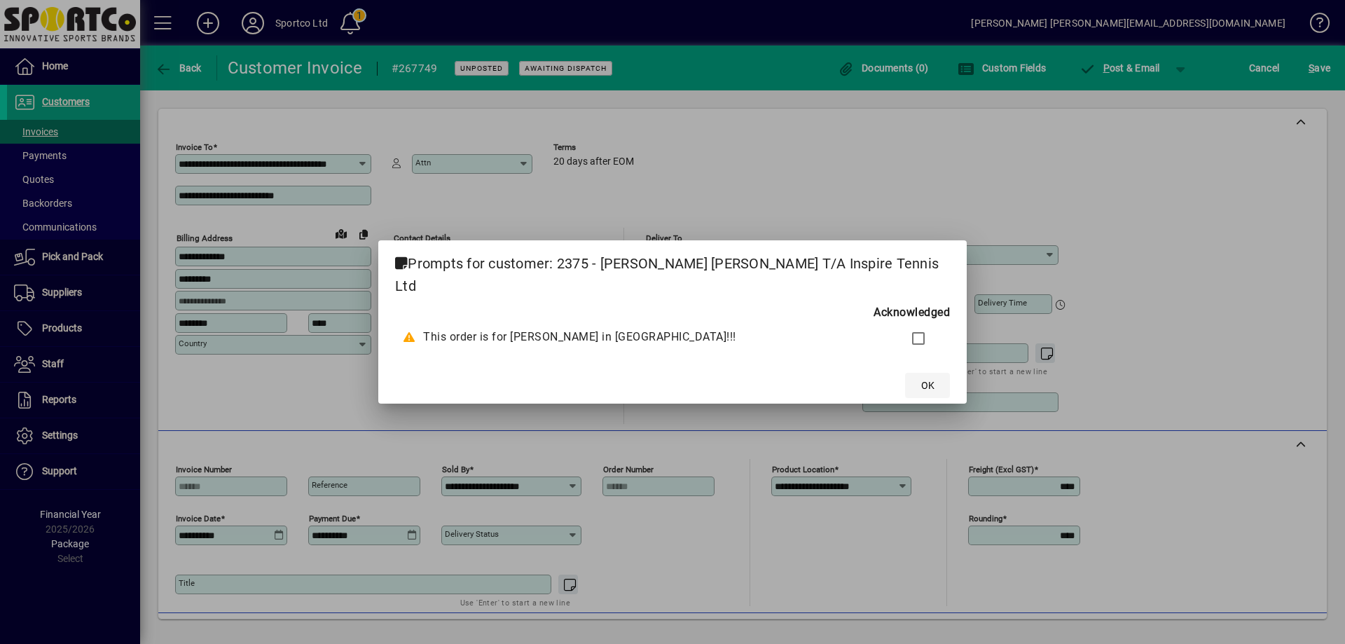
click at [921, 378] on span "OK" at bounding box center [927, 385] width 13 height 15
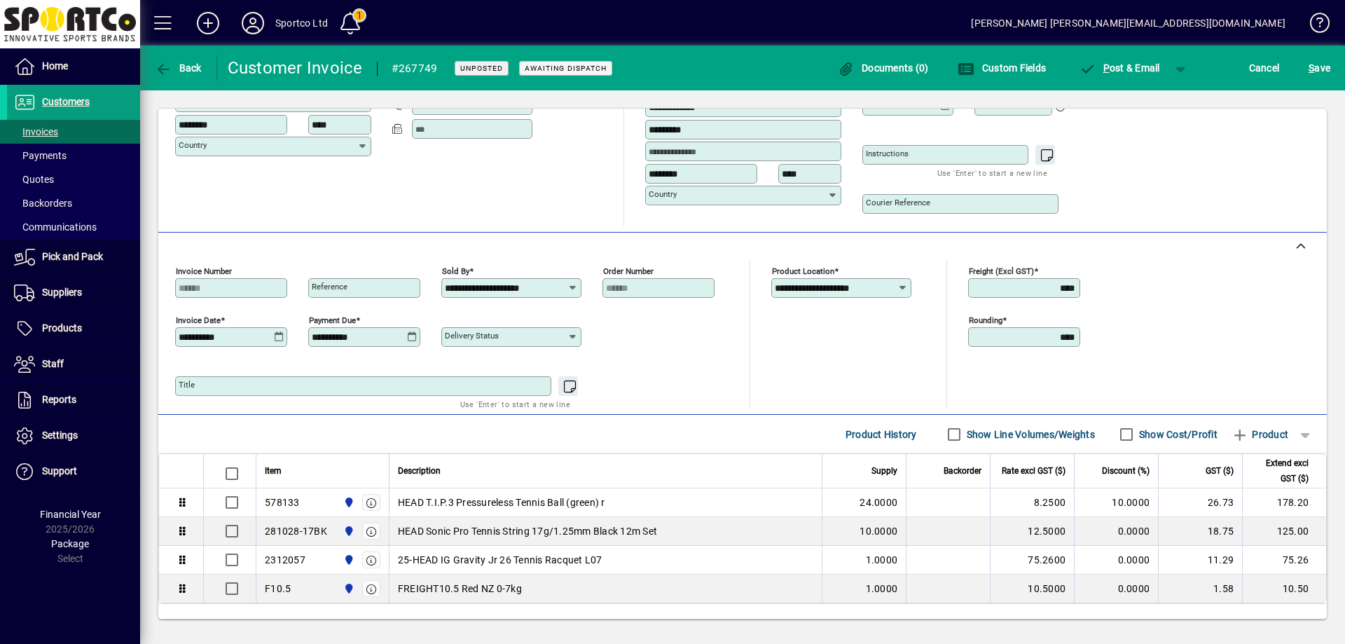
scroll to position [262, 0]
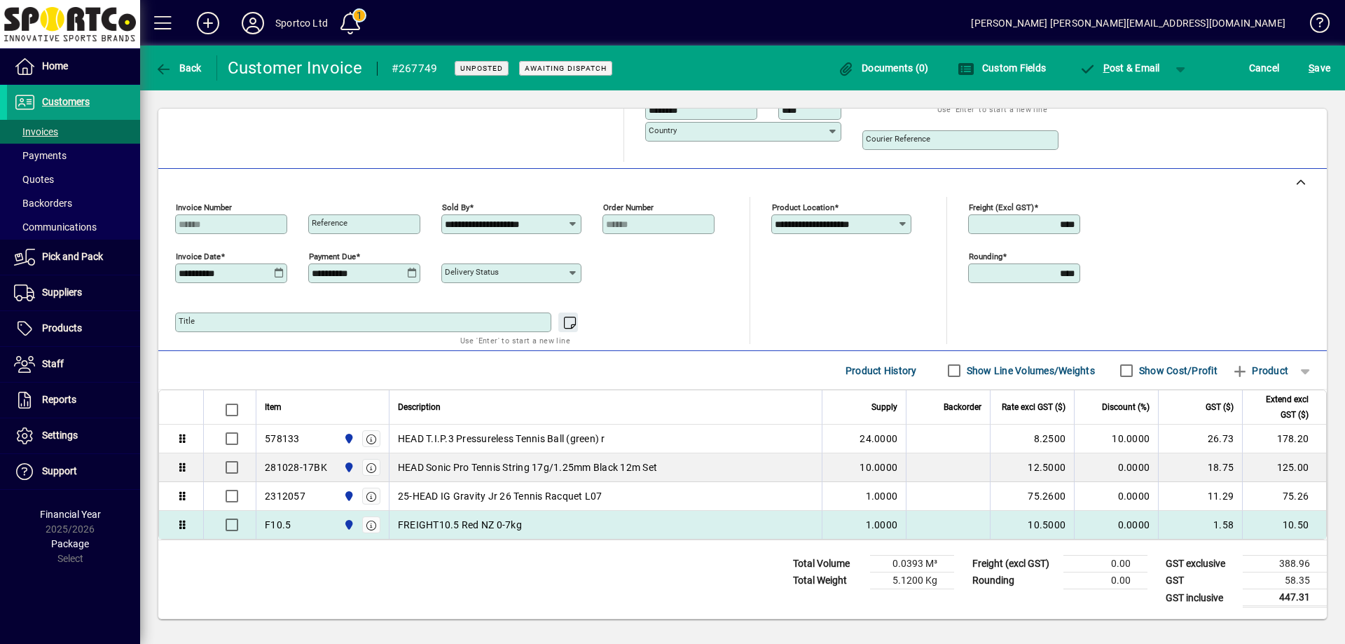
click at [474, 518] on span "FREIGHT10.5 Red NZ 0-7kg" at bounding box center [460, 525] width 124 height 14
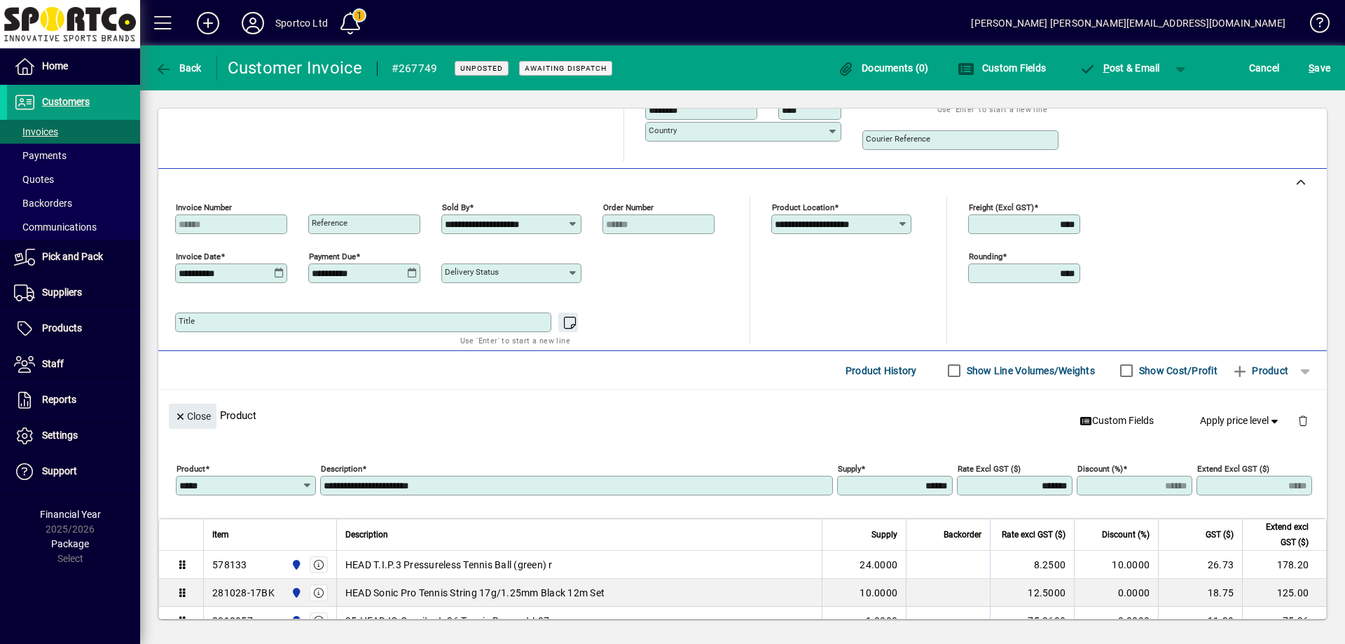
click at [237, 486] on input "*****" at bounding box center [240, 485] width 123 height 11
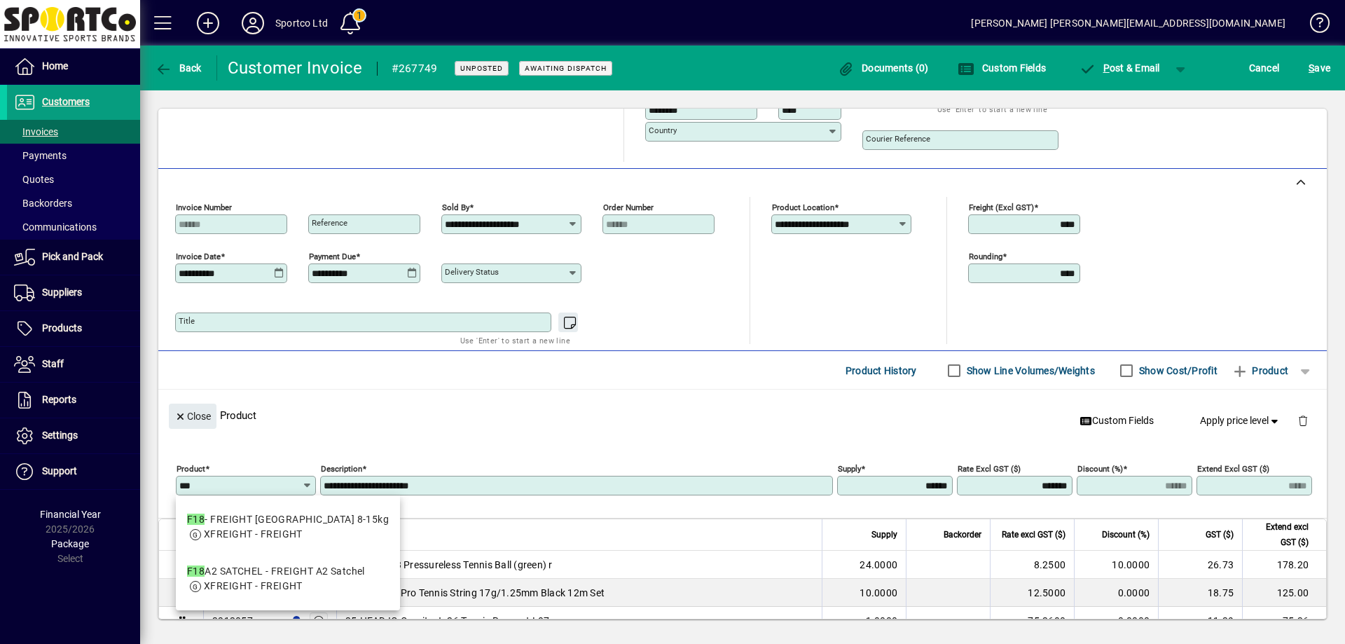
click at [244, 484] on input "***" at bounding box center [240, 485] width 123 height 11
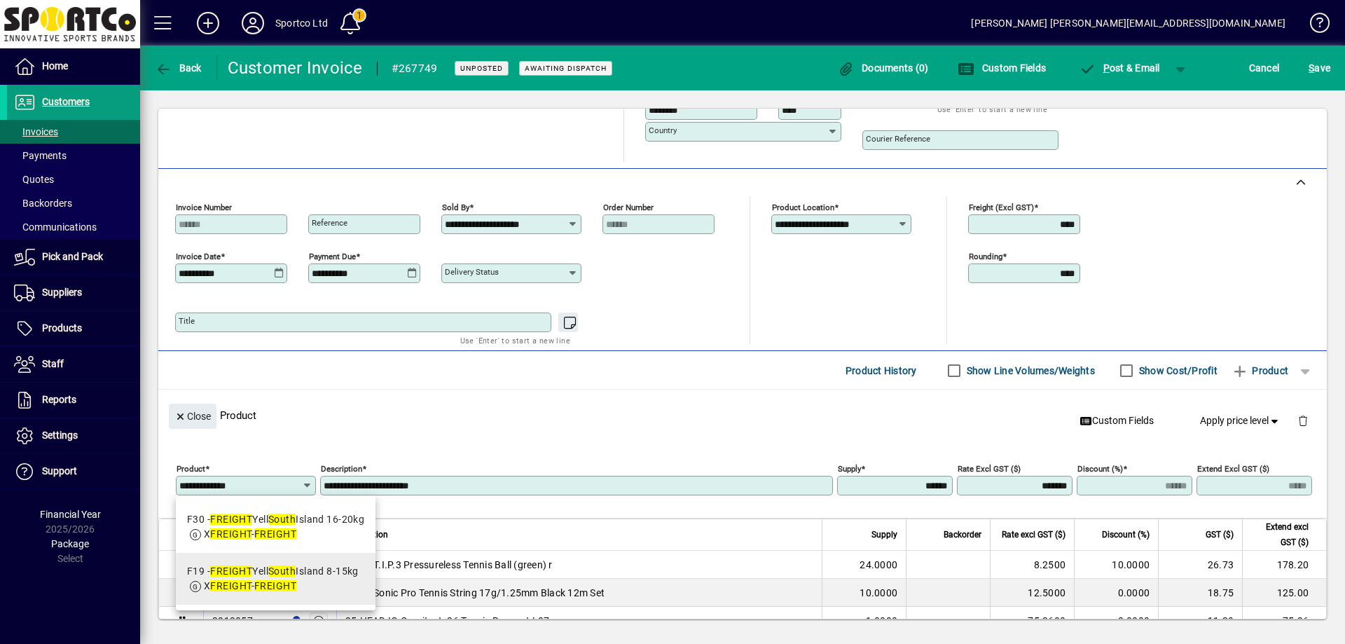
click at [332, 574] on div "F19 - FREIGHT Yell South Island 8-15kg" at bounding box center [273, 571] width 172 height 15
type input "***"
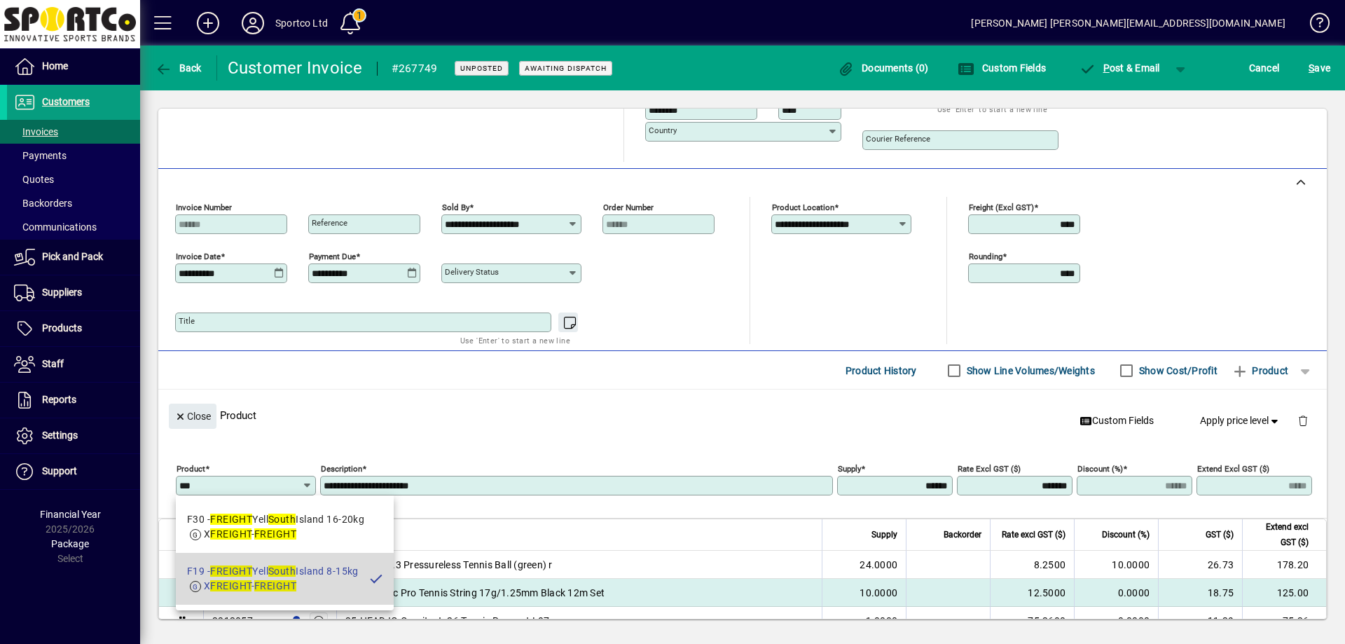
type input "**********"
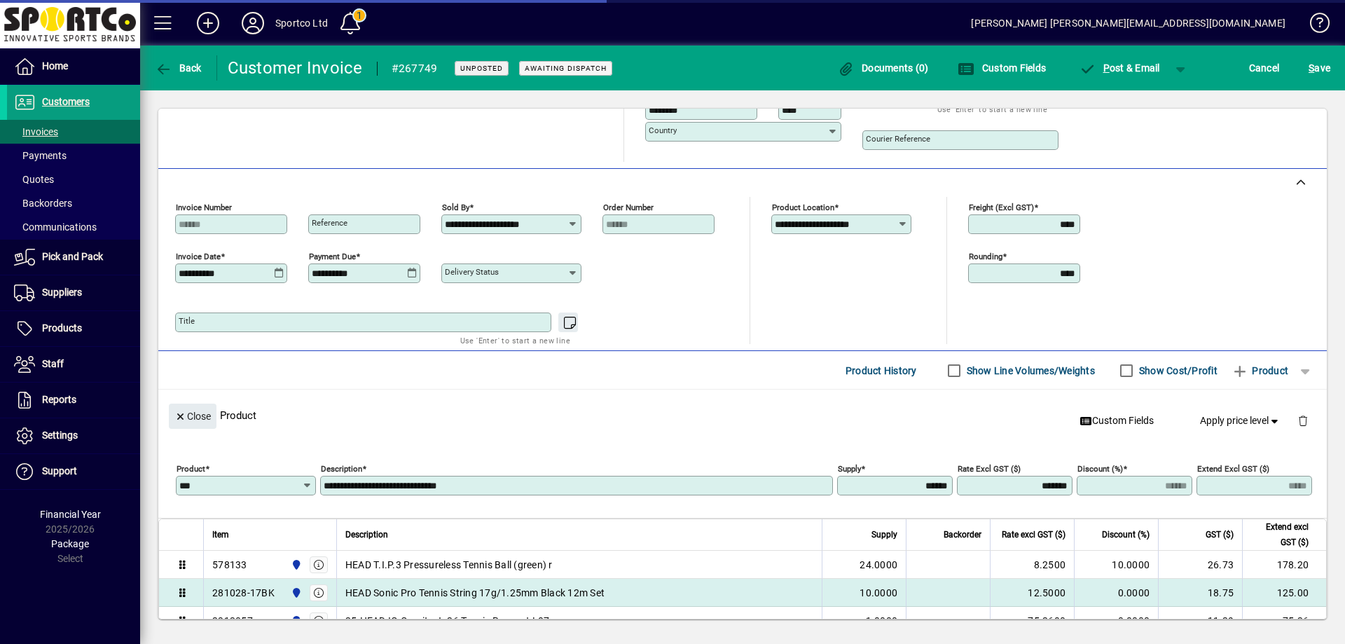
type input "*******"
type input "*****"
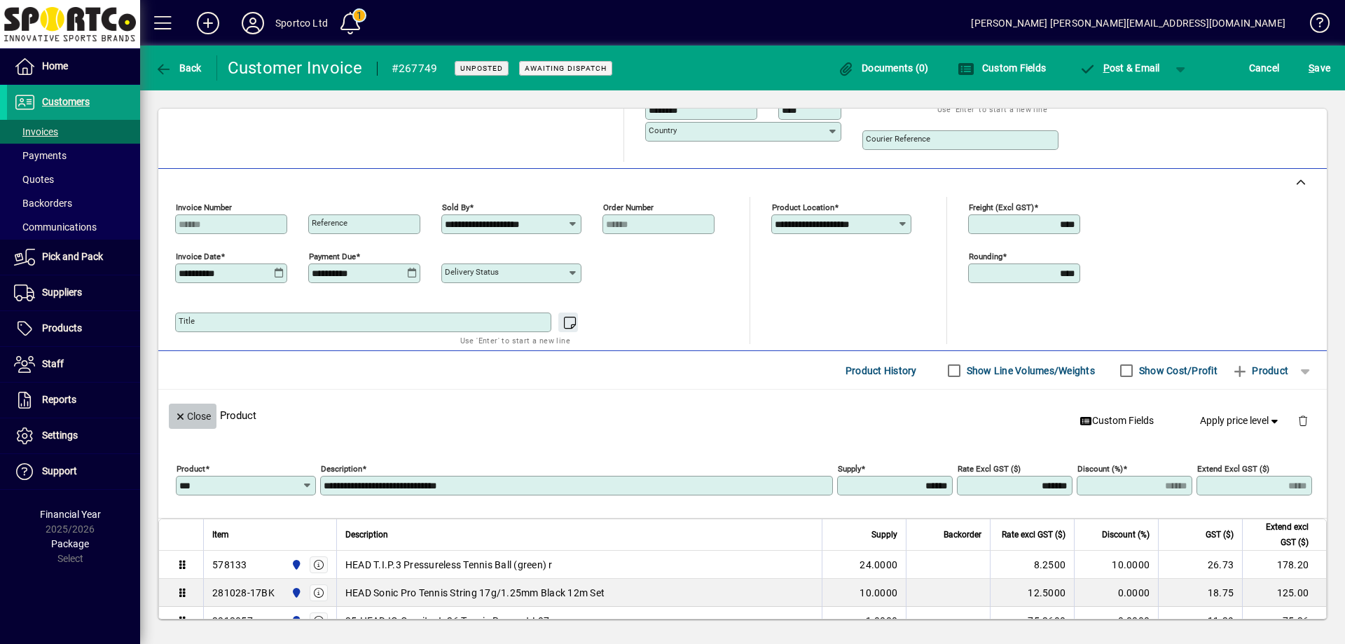
click at [195, 410] on span "Close" at bounding box center [192, 416] width 36 height 23
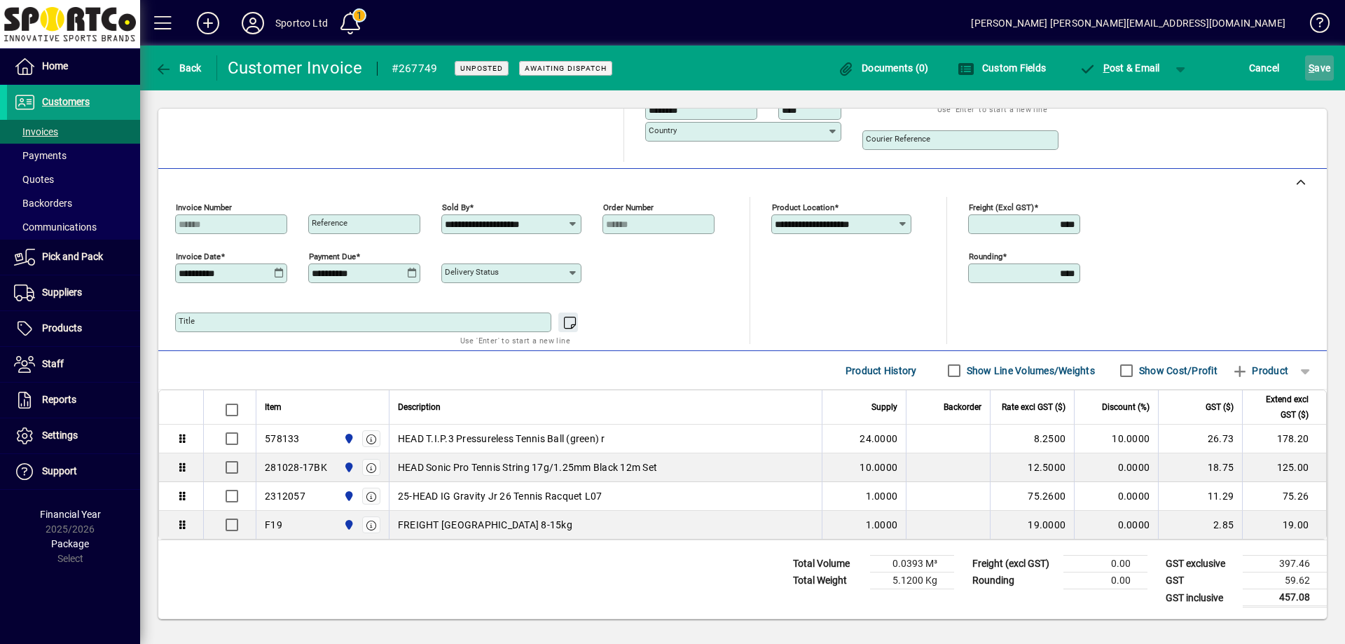
click at [1327, 60] on span "S ave" at bounding box center [1320, 68] width 22 height 22
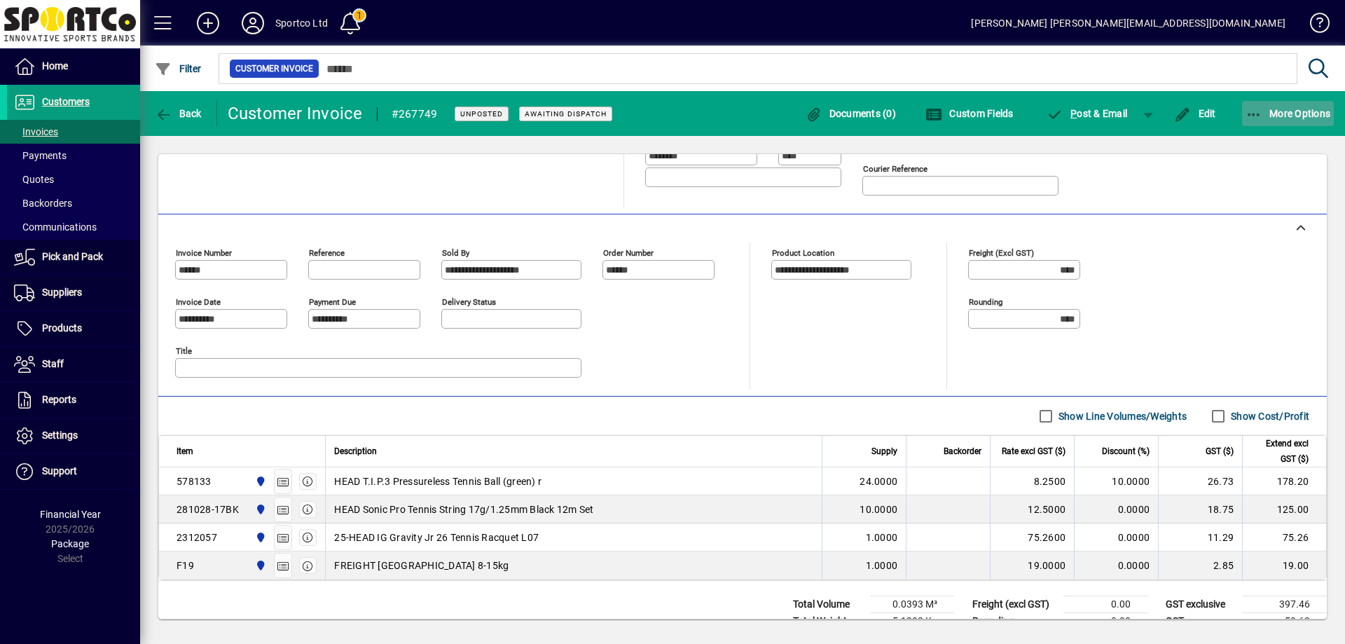
click at [1260, 111] on icon "button" at bounding box center [1255, 115] width 18 height 14
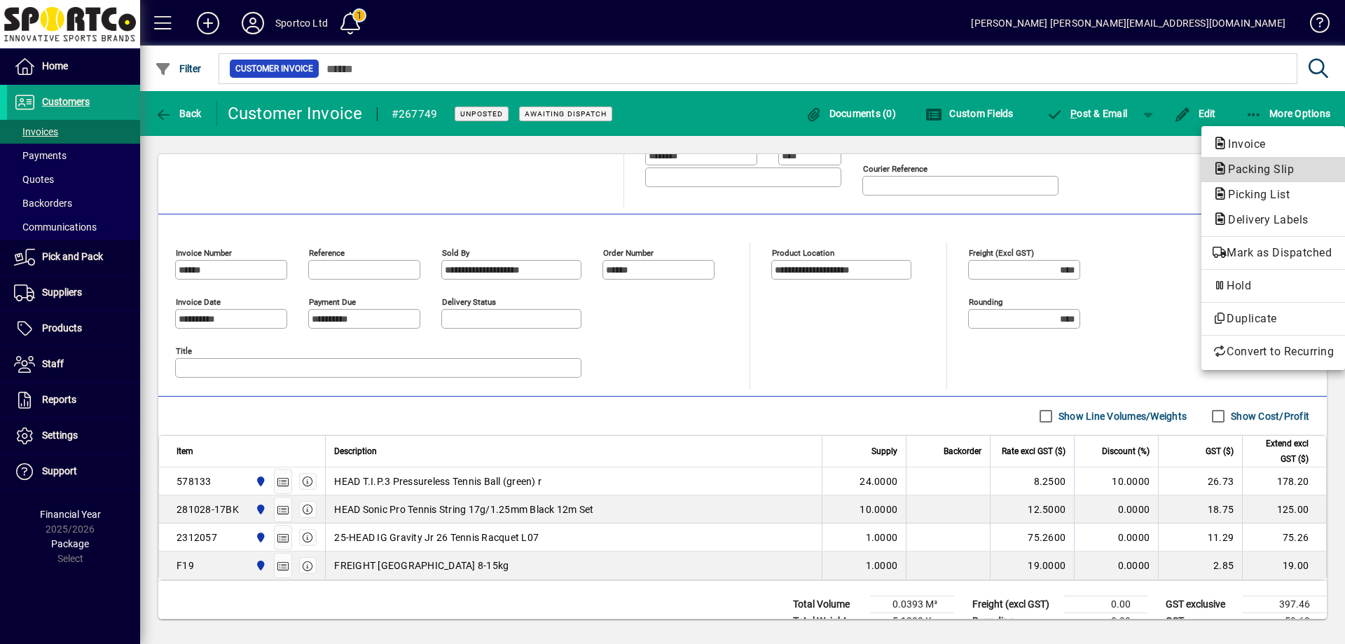
click at [1267, 177] on span "Packing Slip" at bounding box center [1273, 169] width 121 height 17
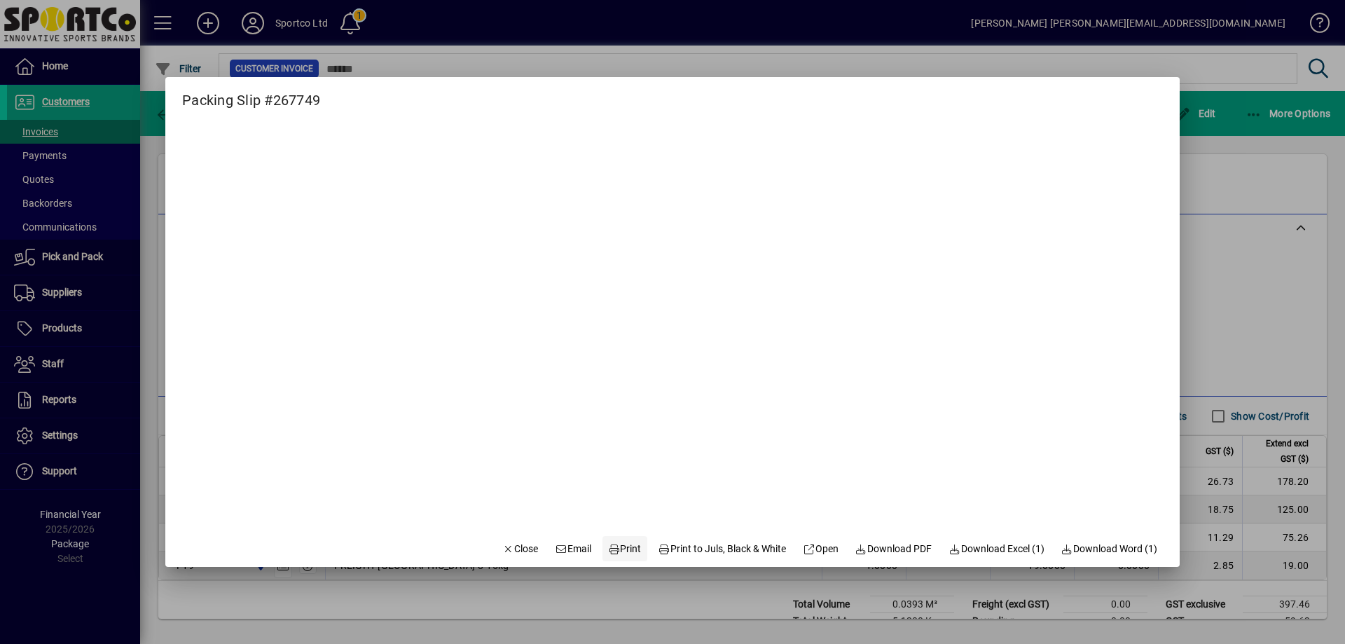
click at [626, 545] on span "Print" at bounding box center [625, 549] width 34 height 15
click at [497, 537] on span "button" at bounding box center [521, 549] width 48 height 34
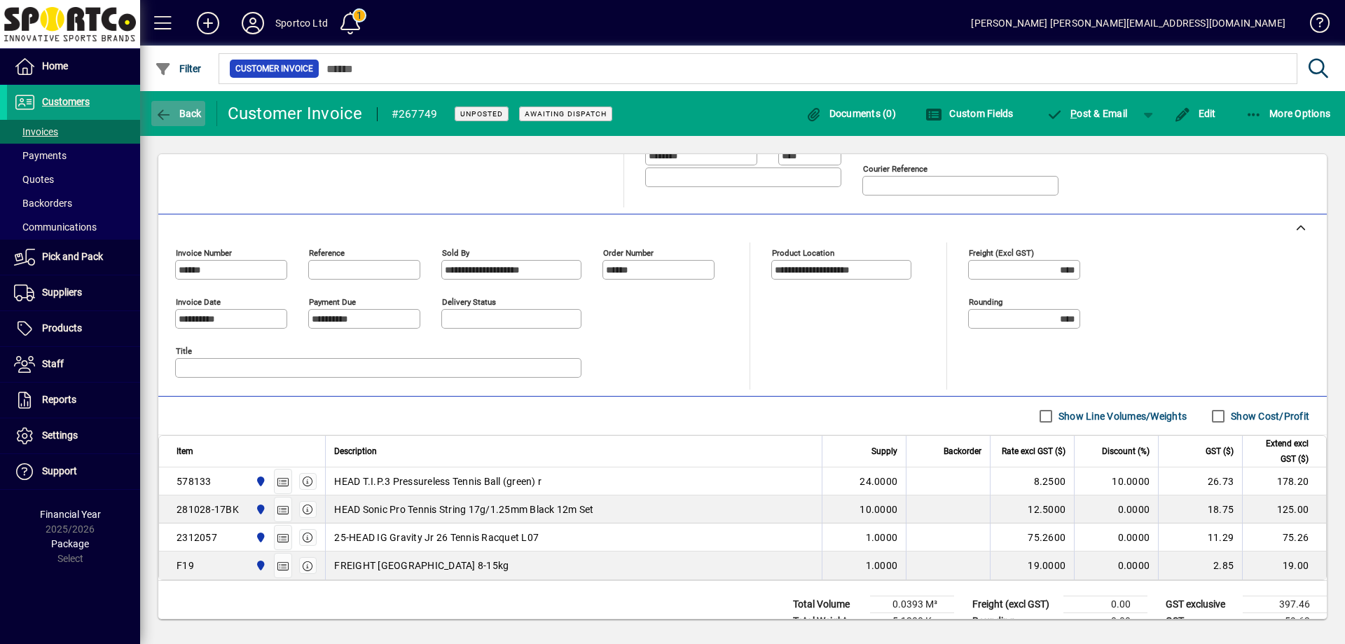
click at [156, 120] on icon "button" at bounding box center [164, 115] width 18 height 14
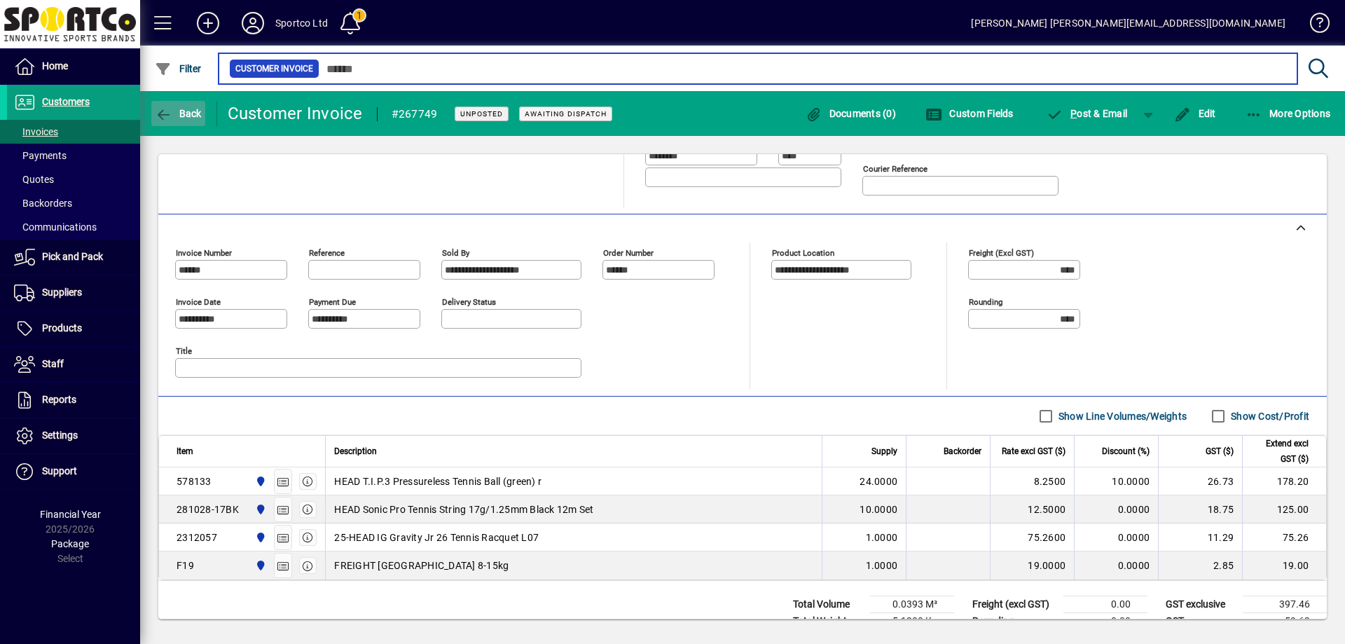
type input "******"
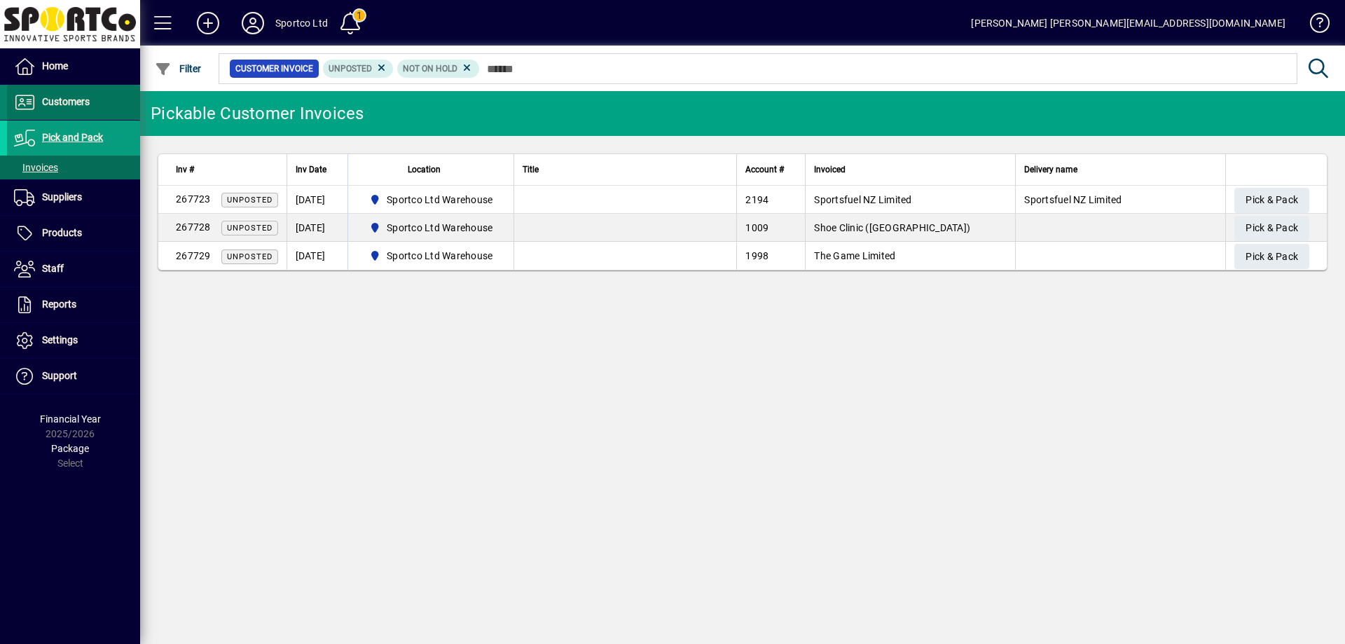
click at [63, 103] on span "Customers" at bounding box center [66, 101] width 48 height 11
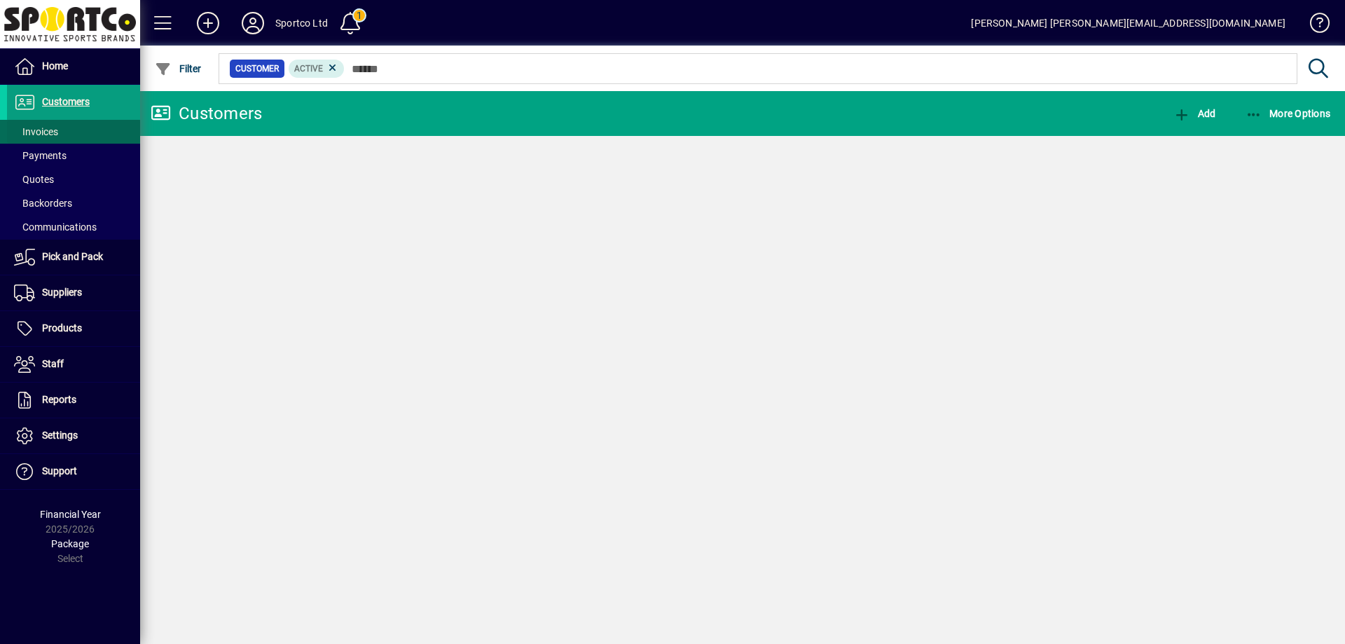
click at [41, 125] on span "Invoices" at bounding box center [32, 132] width 51 height 15
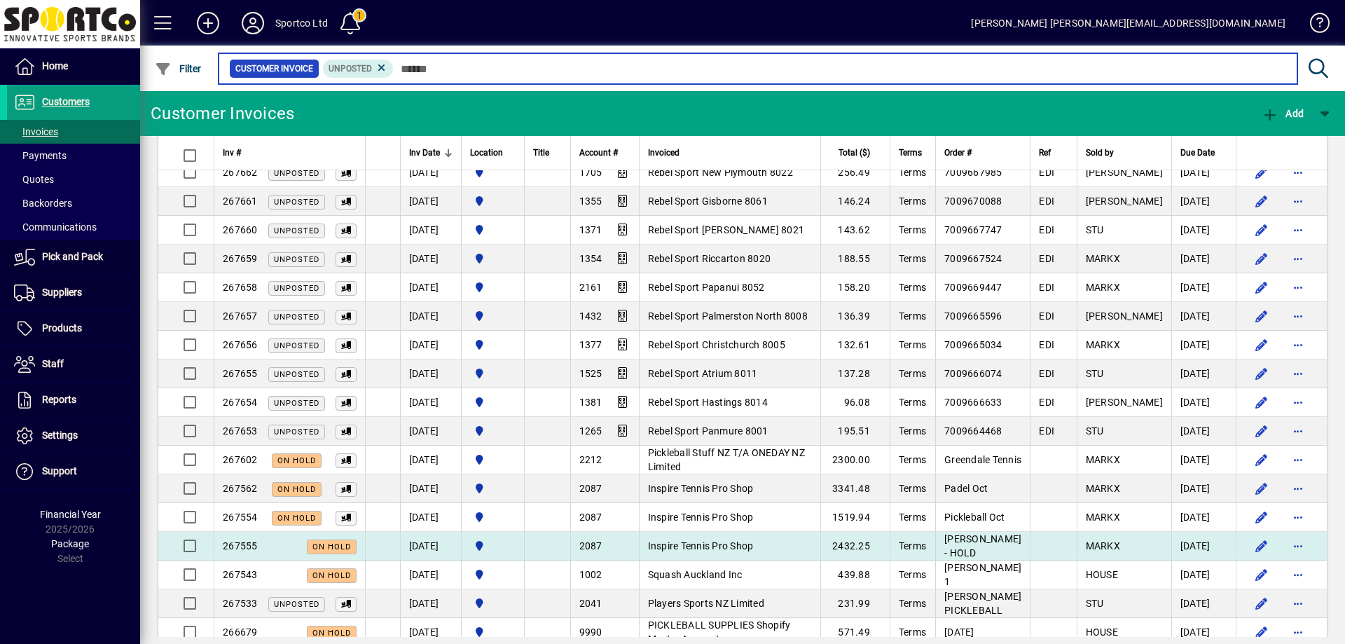
scroll to position [2481, 0]
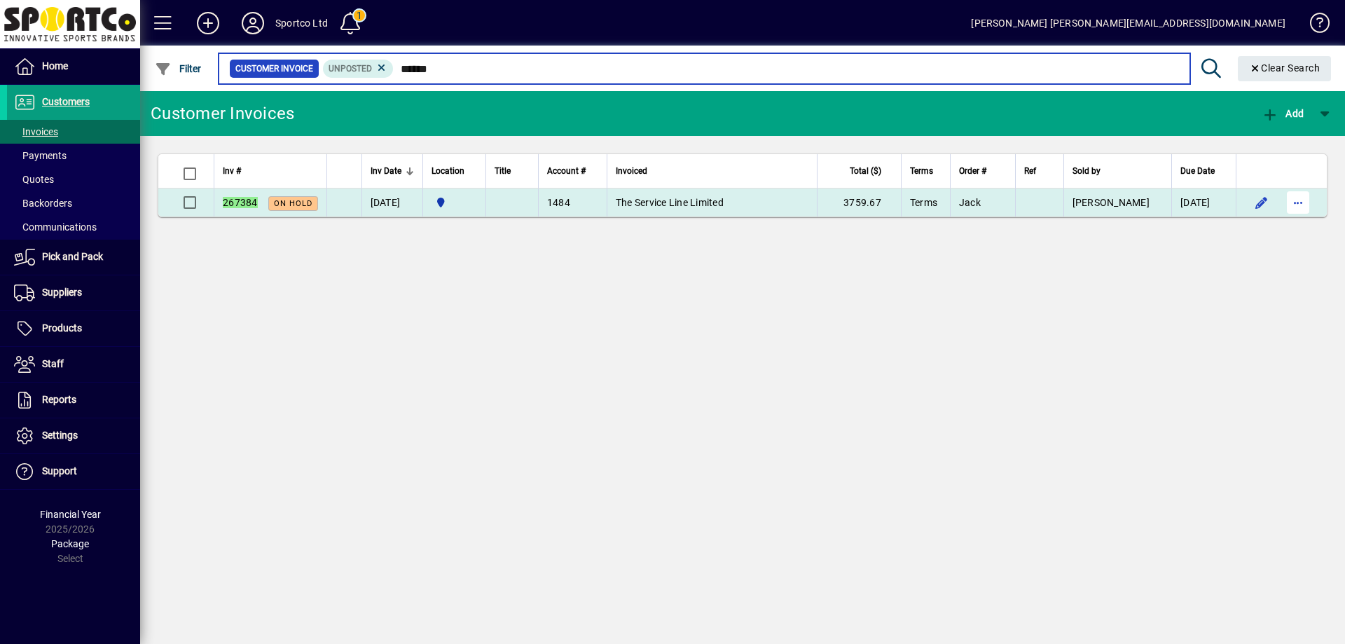
type input "******"
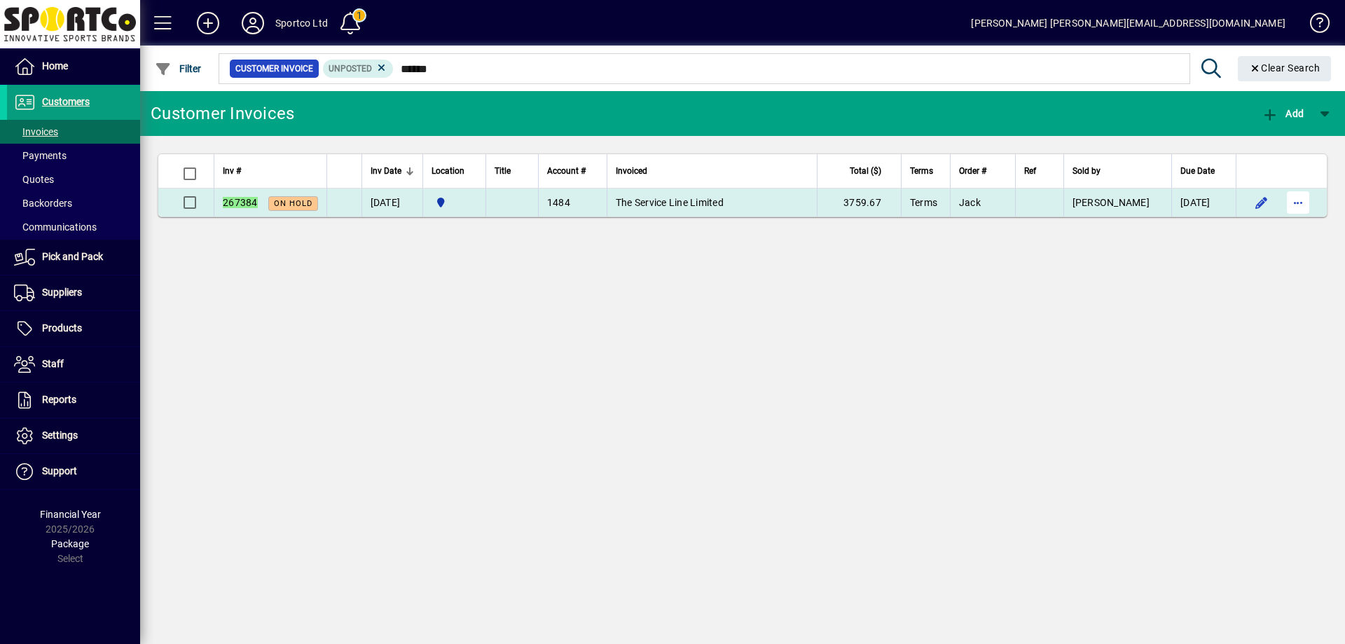
click at [1294, 204] on span "button" at bounding box center [1298, 203] width 34 height 34
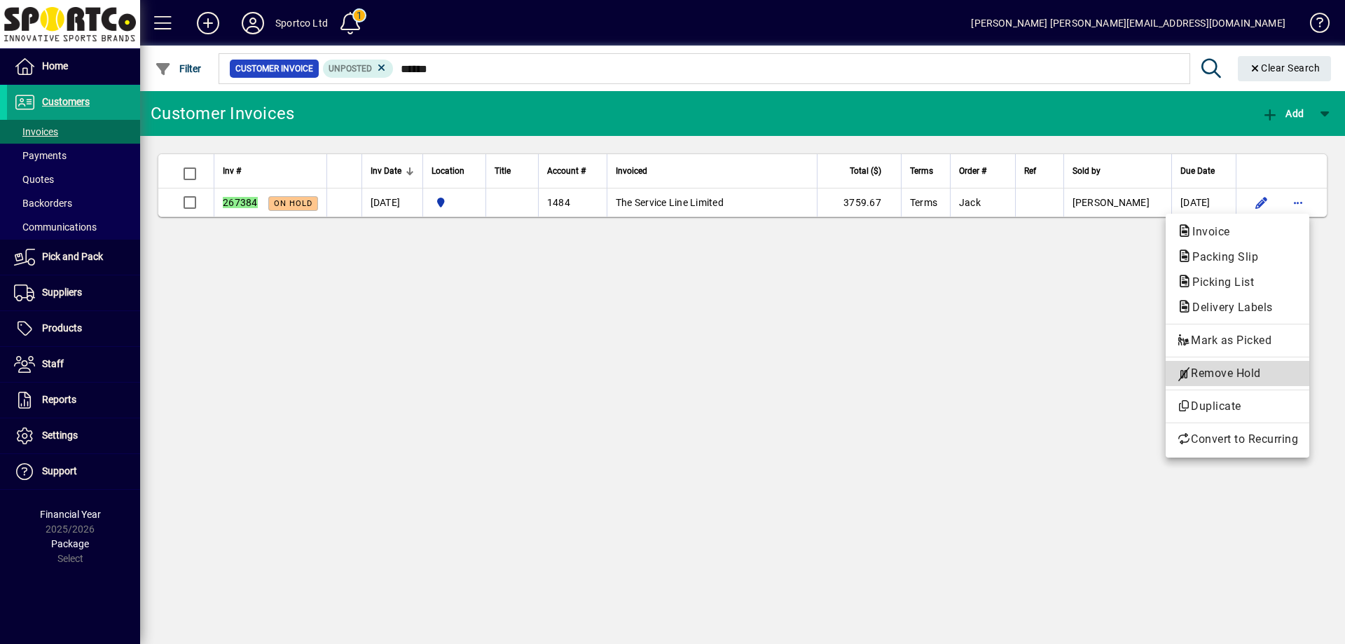
click at [1240, 370] on span "Remove Hold" at bounding box center [1237, 373] width 121 height 17
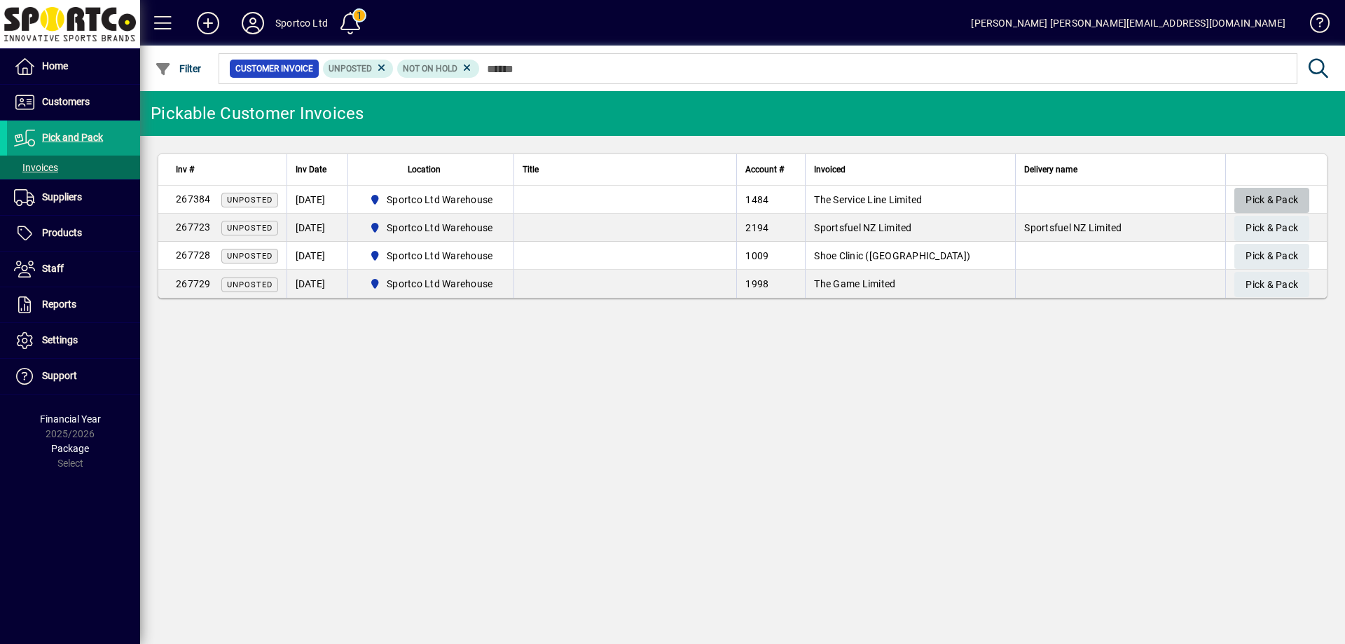
click at [1276, 198] on span "Pick & Pack" at bounding box center [1272, 199] width 53 height 23
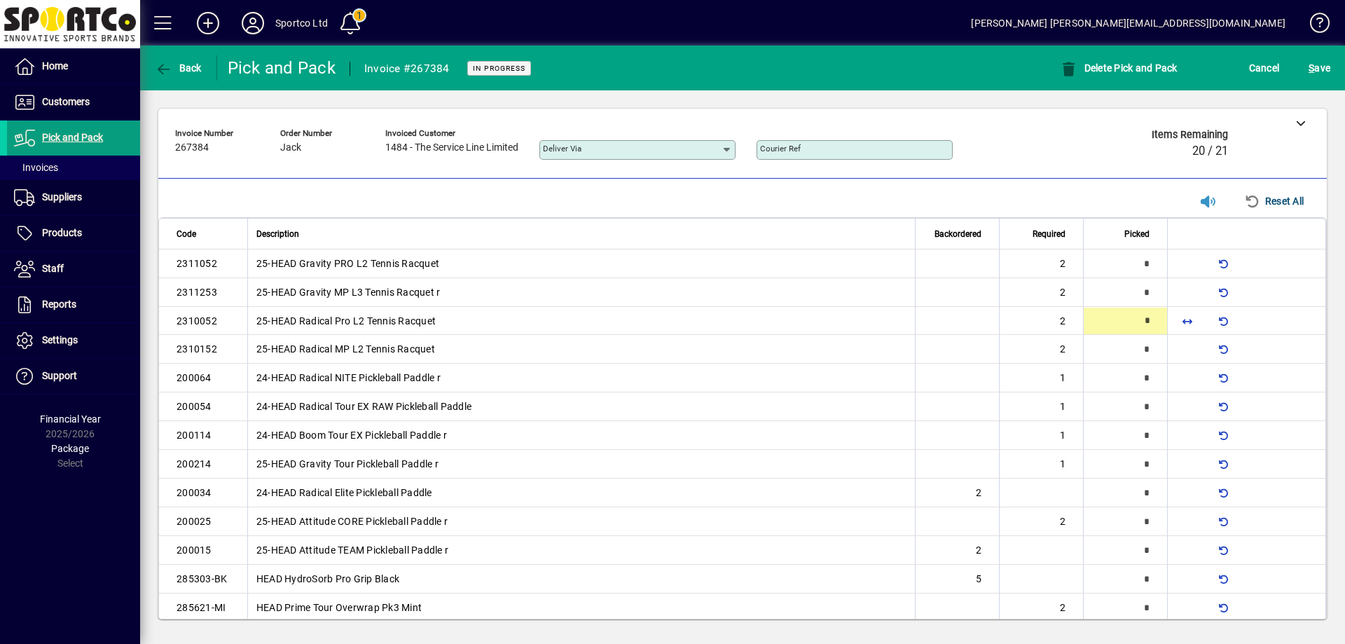
type input "*"
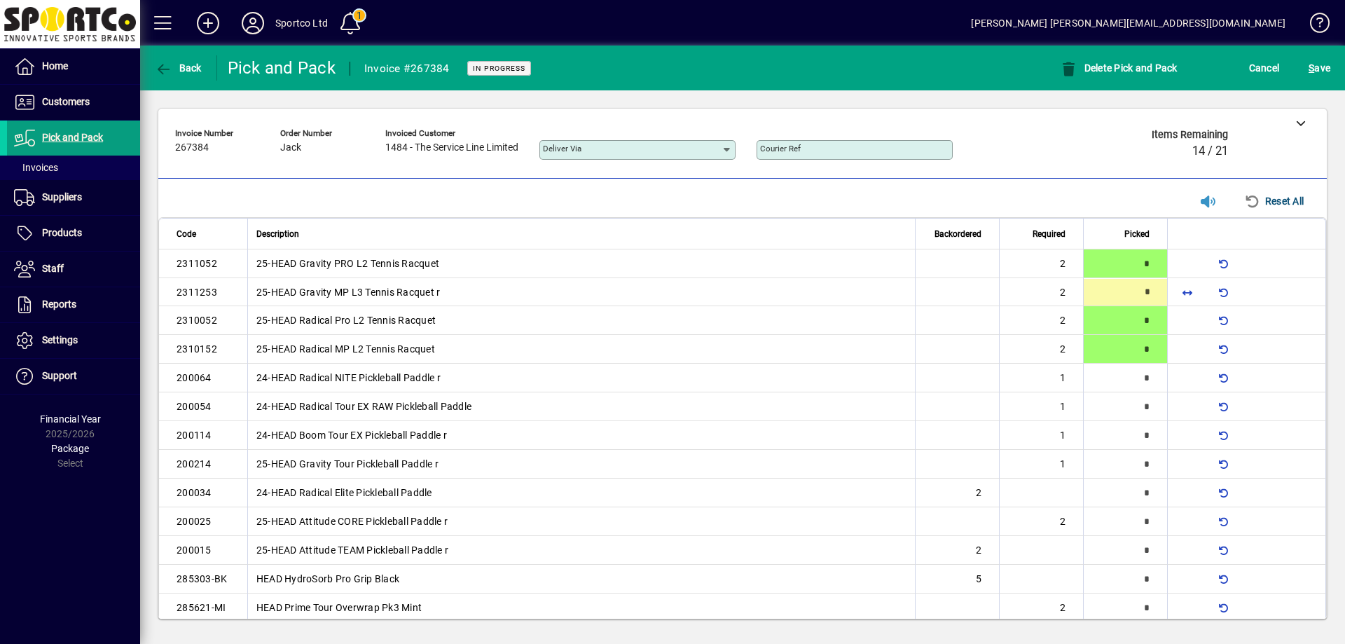
type input "*"
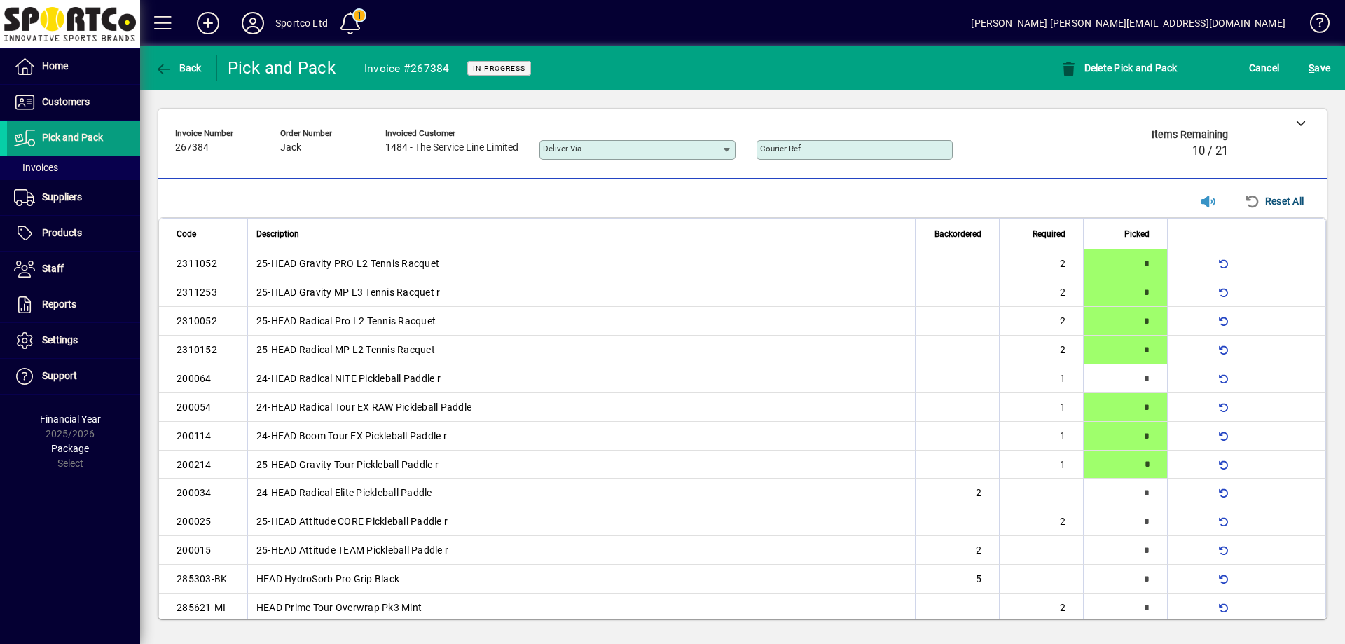
type input "*"
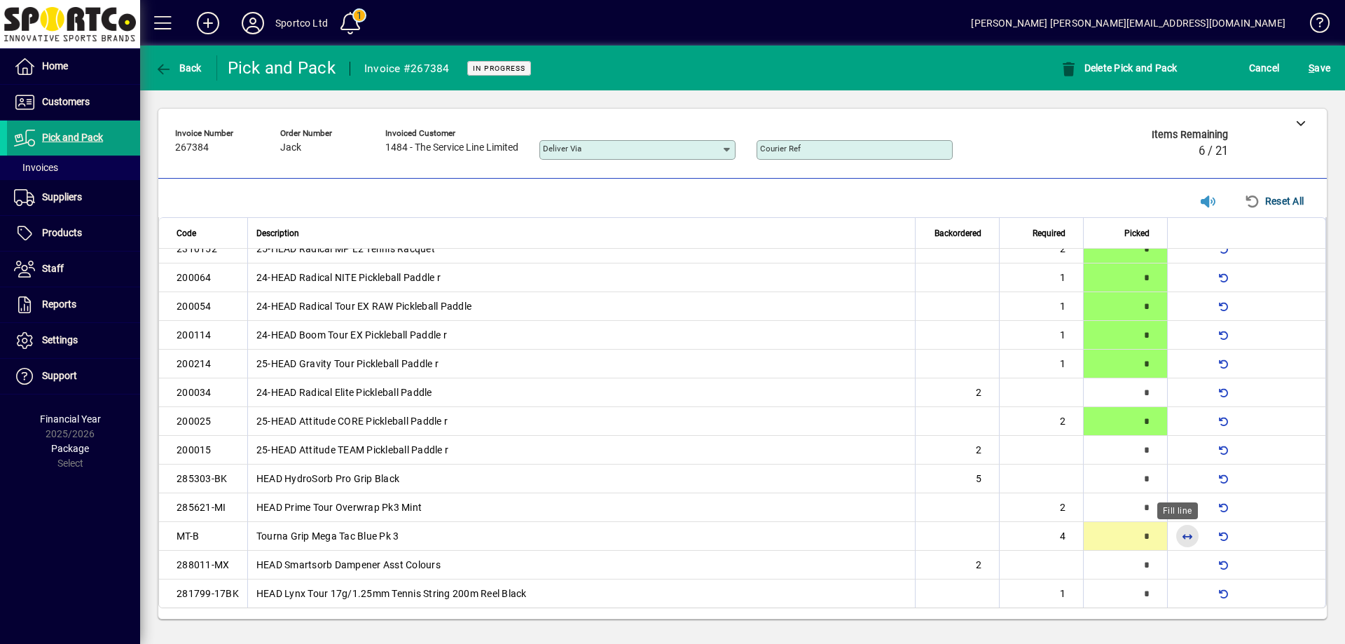
click at [1171, 535] on span "button" at bounding box center [1188, 536] width 34 height 34
type input "*"
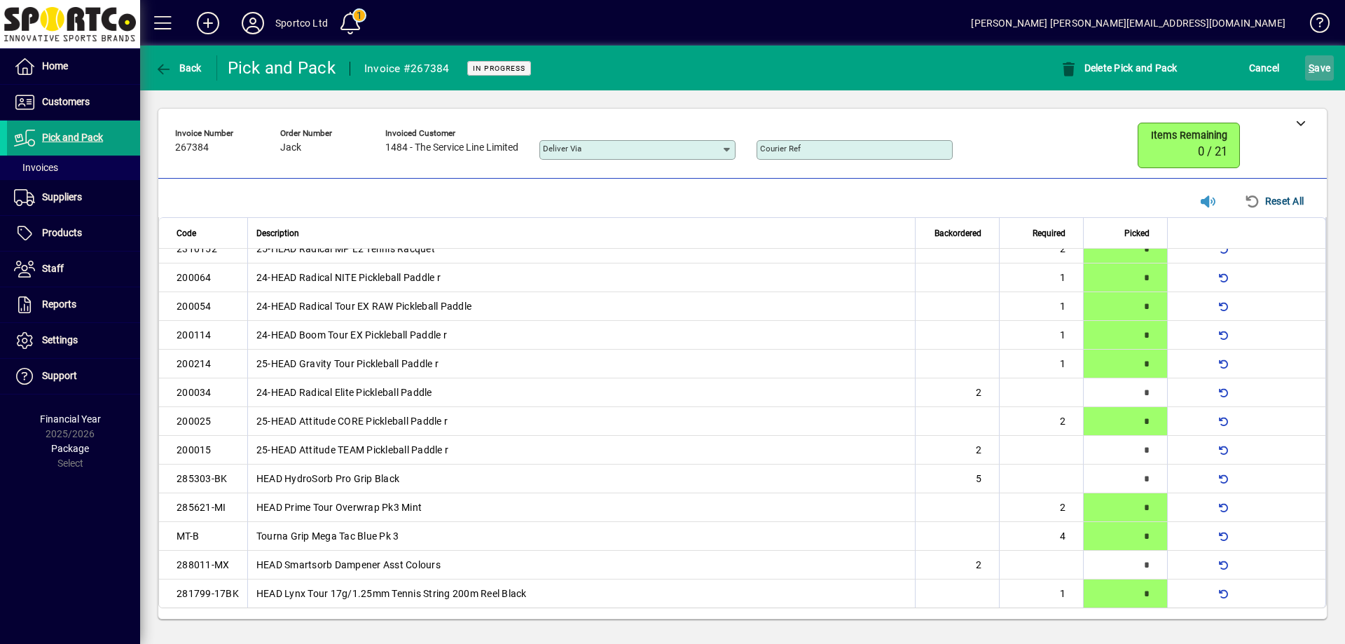
click at [1325, 64] on span "S ave" at bounding box center [1320, 68] width 22 height 22
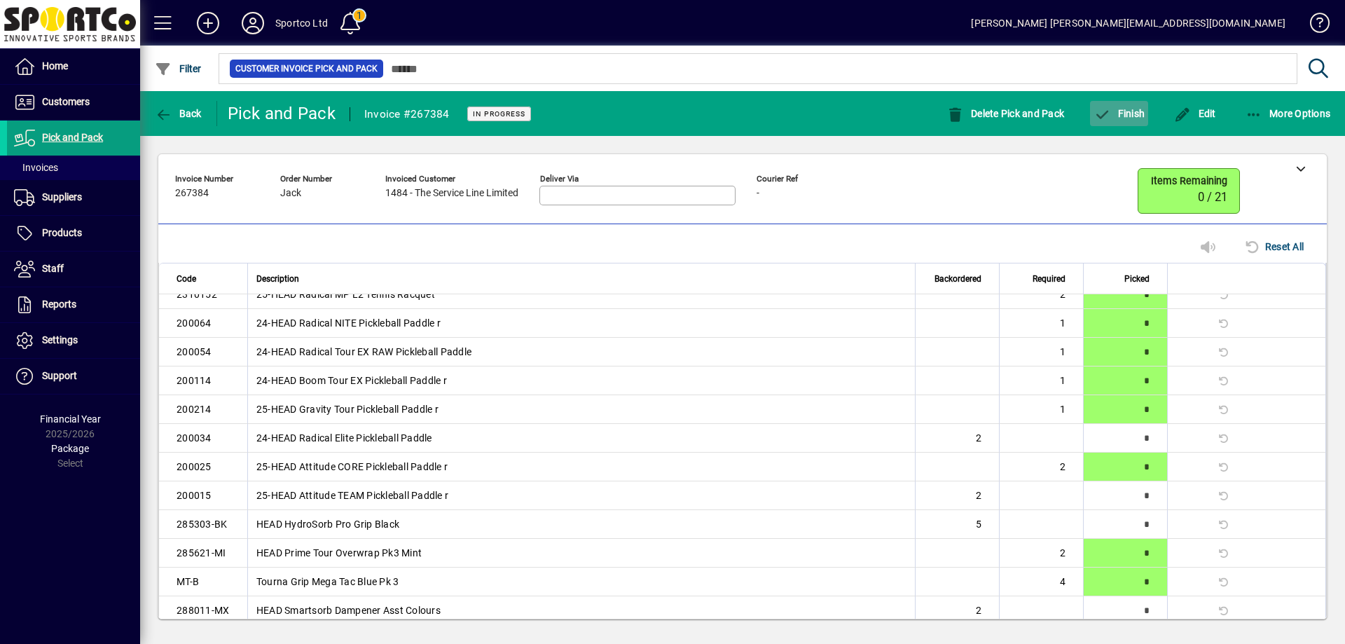
click at [1123, 116] on span "Finish" at bounding box center [1119, 113] width 51 height 11
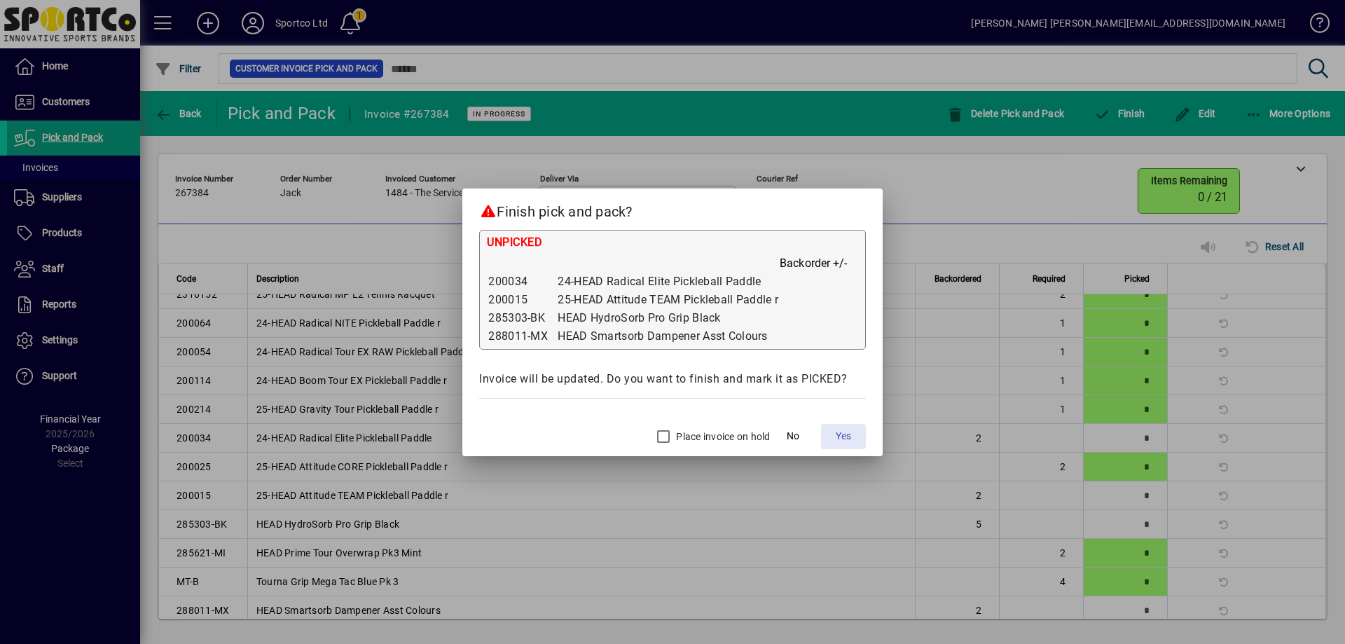
click at [849, 434] on span "Yes" at bounding box center [843, 436] width 15 height 15
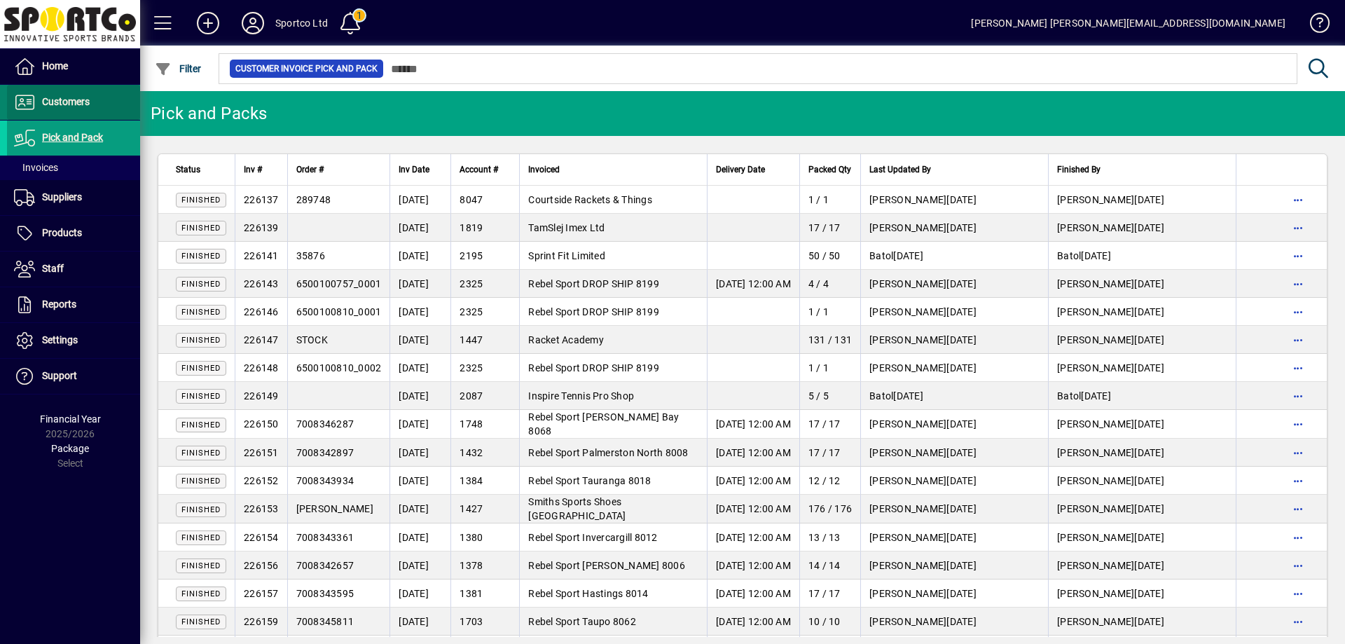
click at [76, 106] on span "Customers" at bounding box center [66, 101] width 48 height 11
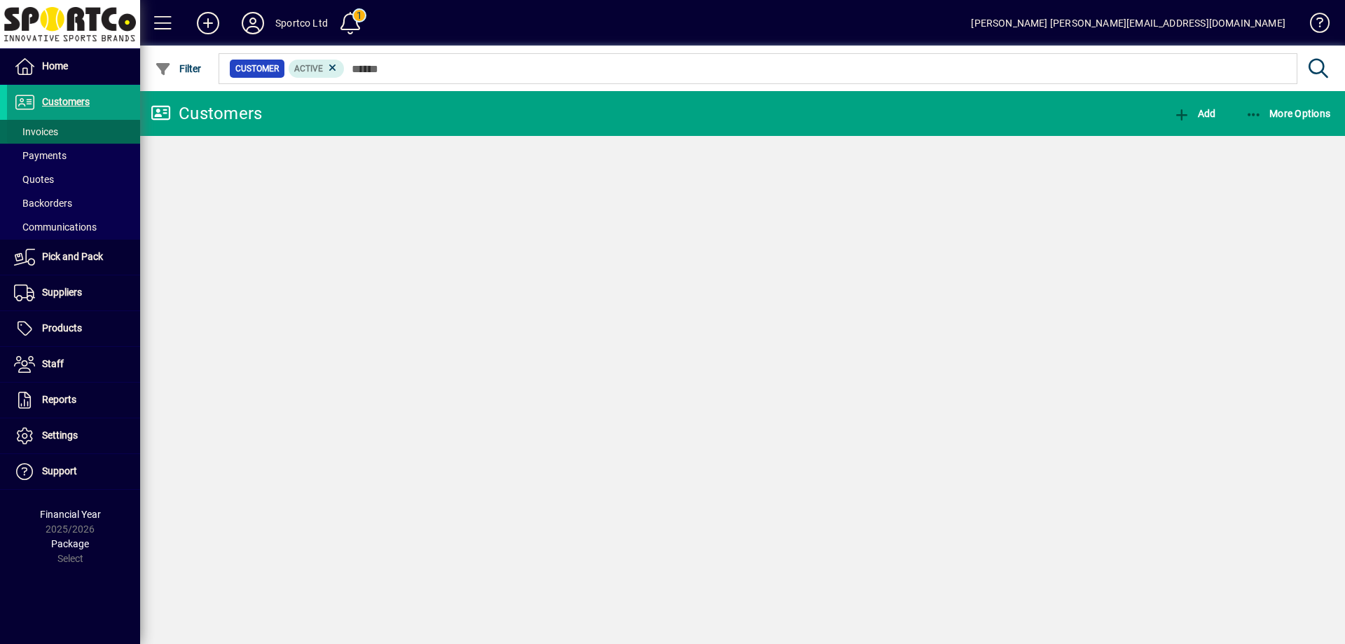
click at [44, 135] on span "Invoices" at bounding box center [36, 131] width 44 height 11
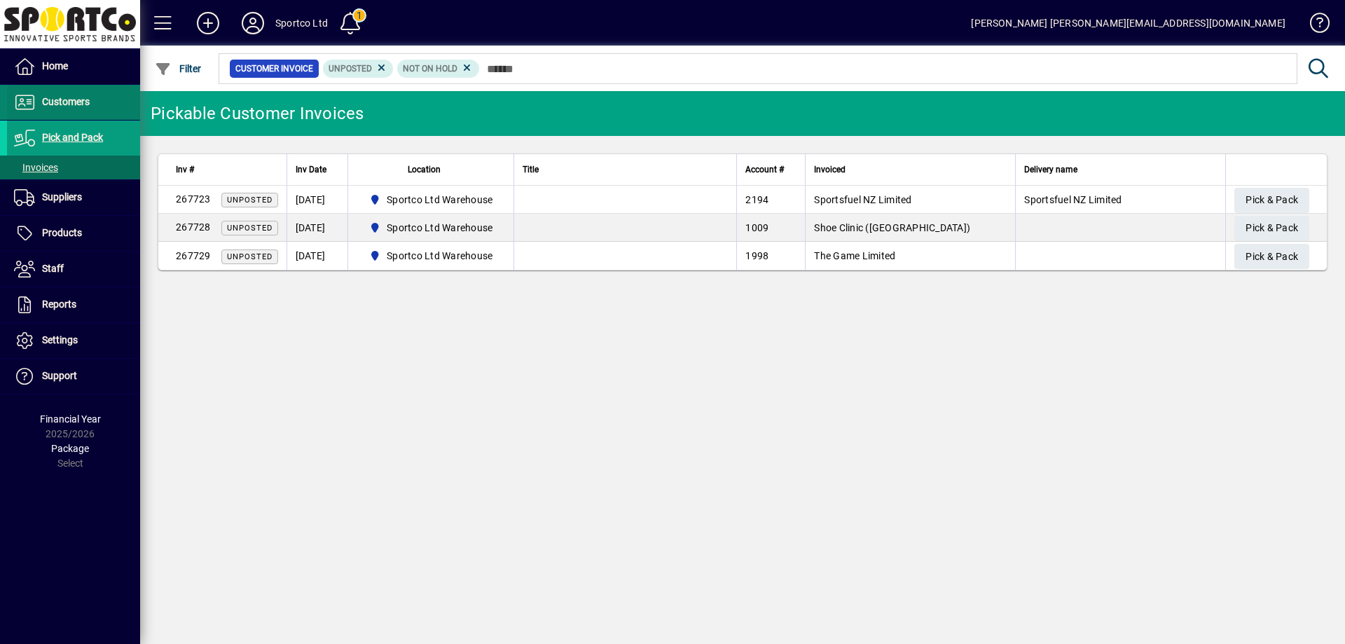
click at [59, 100] on span "Customers" at bounding box center [66, 101] width 48 height 11
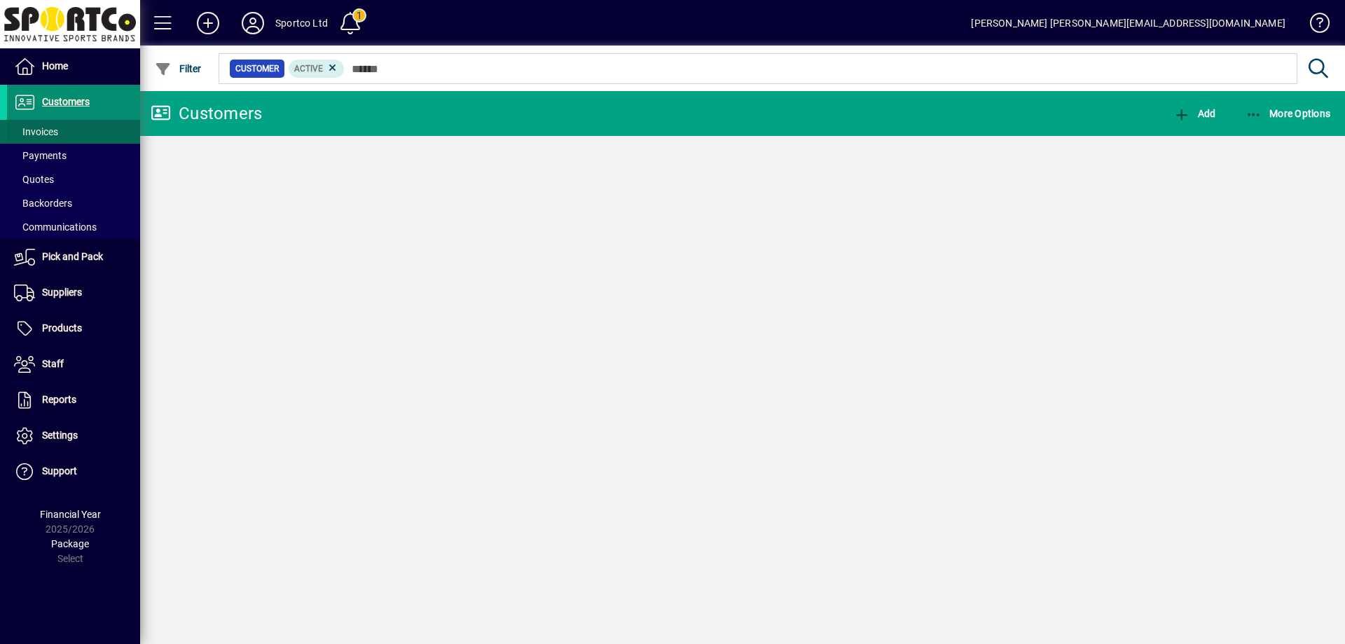
click at [50, 128] on span "Invoices" at bounding box center [36, 131] width 44 height 11
